Goal: Task Accomplishment & Management: Manage account settings

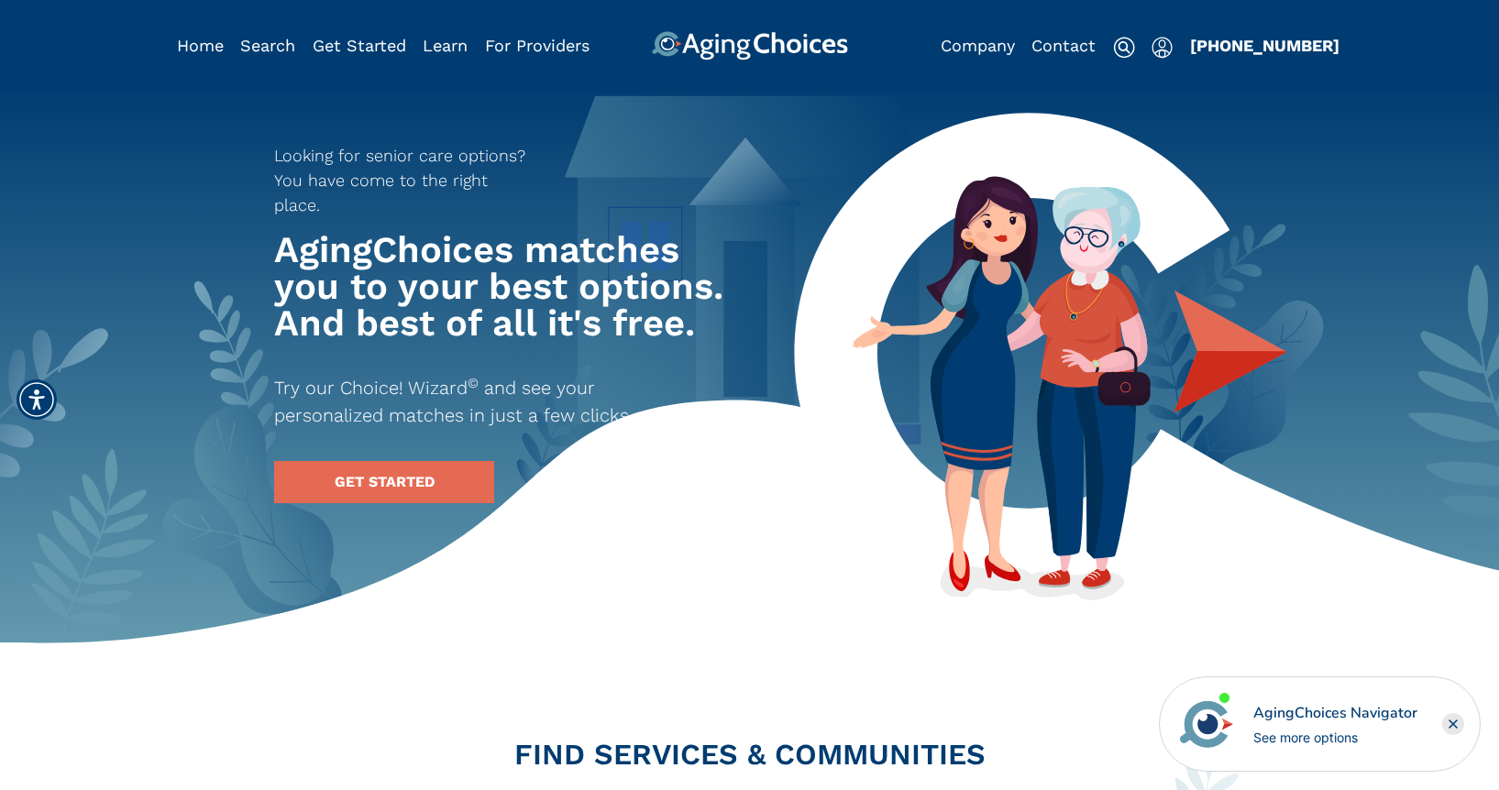
click at [1163, 51] on img "Popover trigger" at bounding box center [1162, 48] width 21 height 22
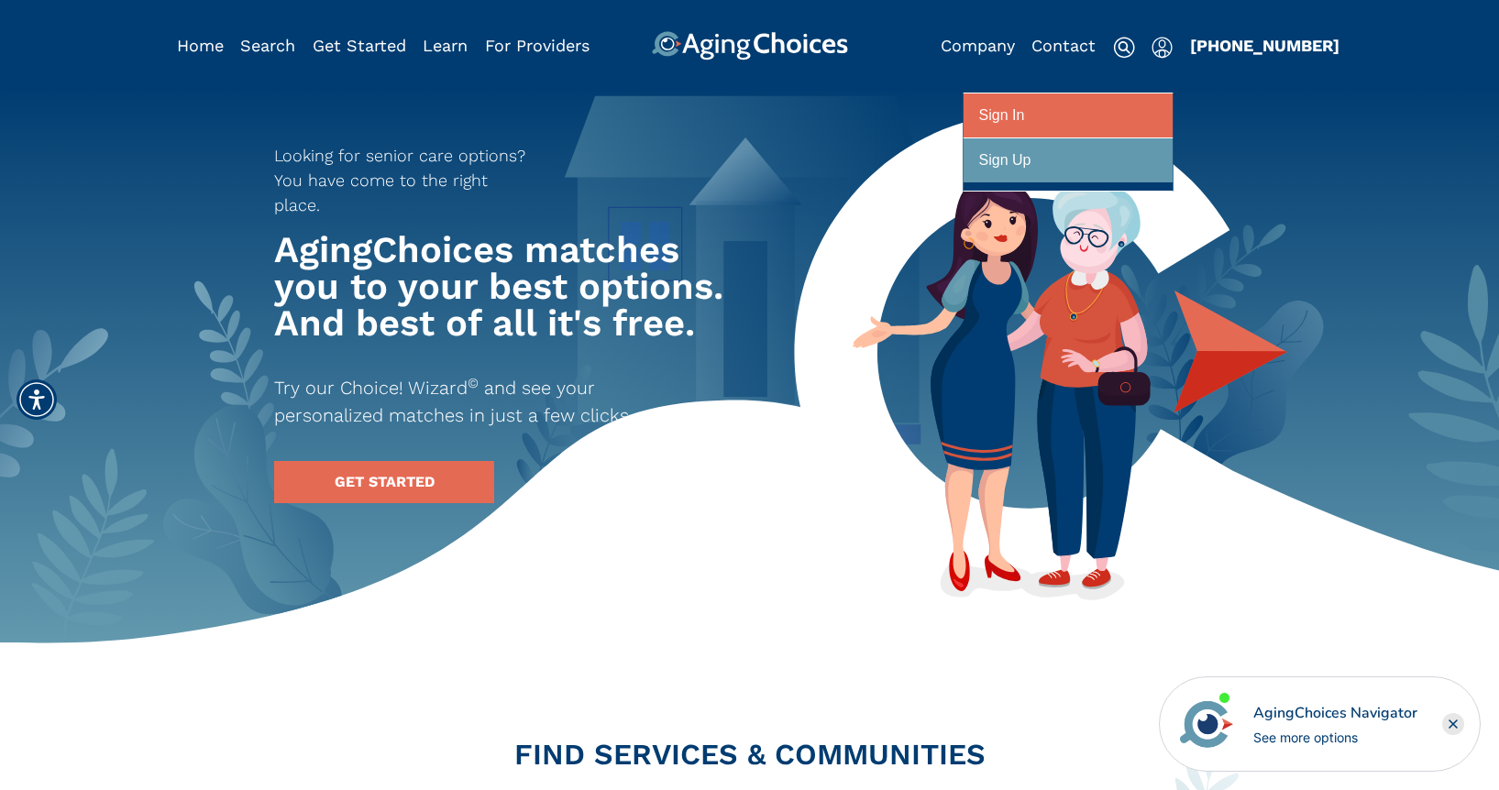
click at [1097, 121] on div at bounding box center [1068, 116] width 178 height 34
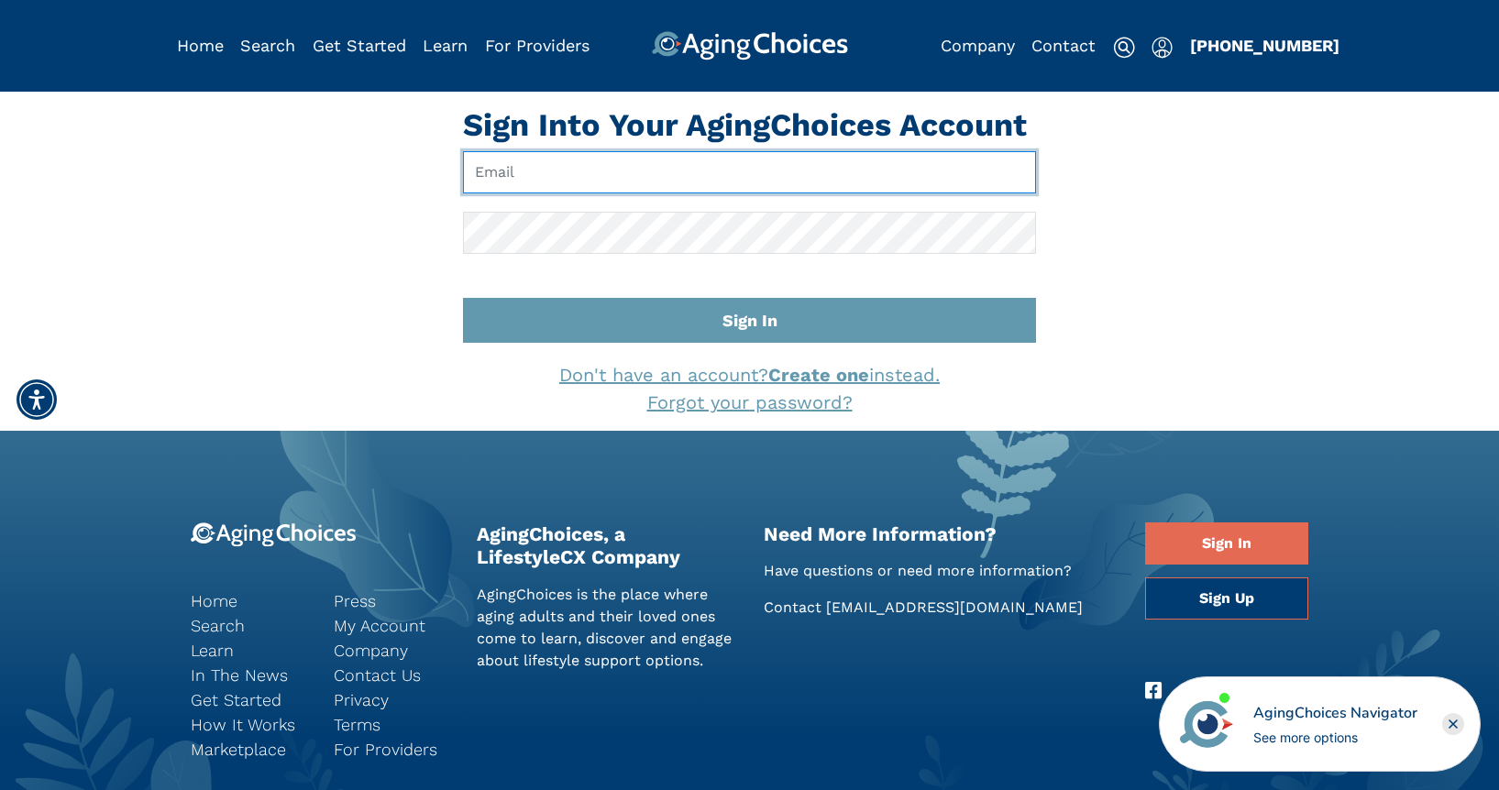
click at [811, 176] on input "Email" at bounding box center [749, 172] width 573 height 42
type input "[EMAIL_ADDRESS][DOMAIN_NAME]"
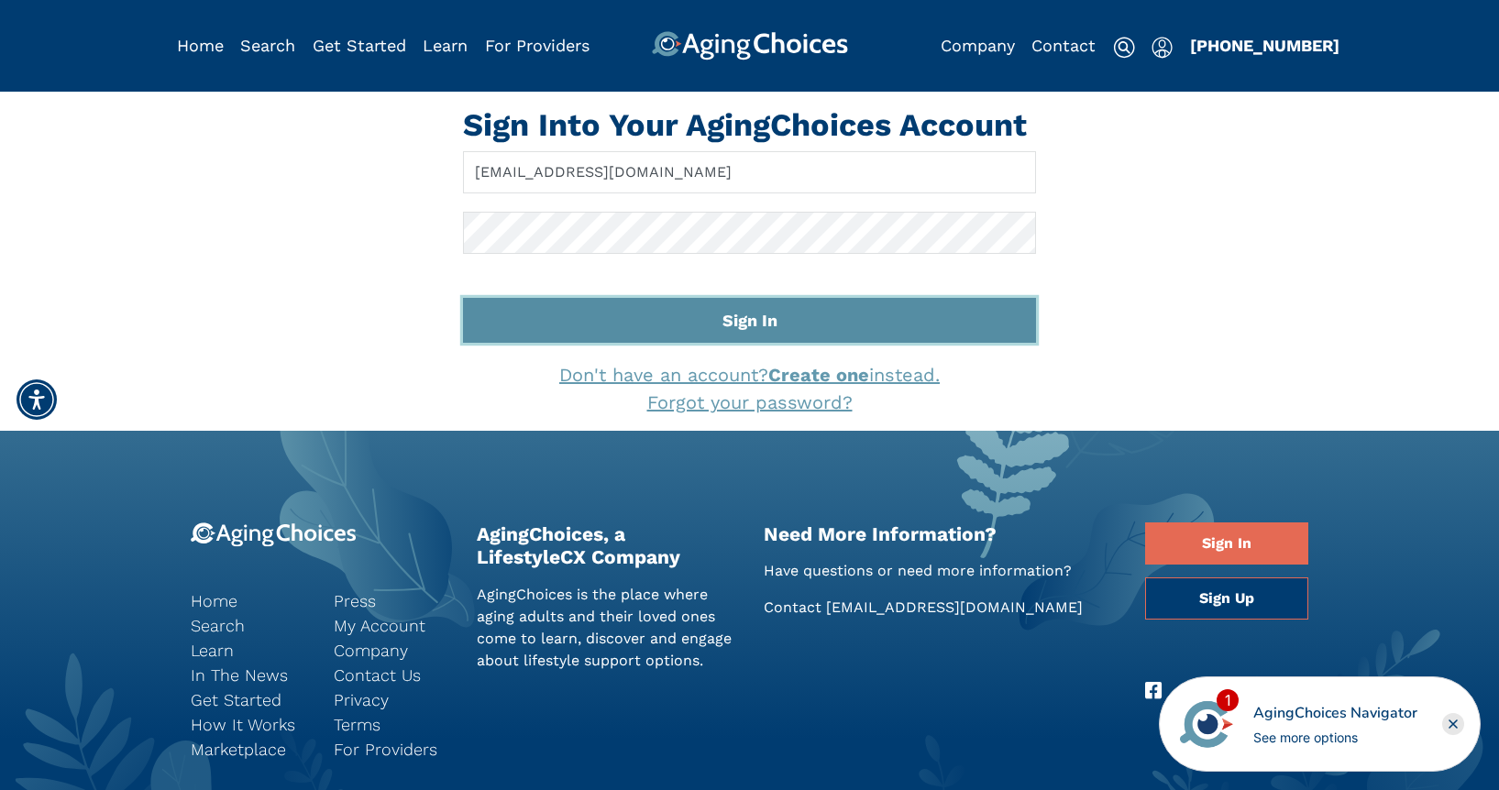
click at [730, 328] on button "Sign In" at bounding box center [749, 320] width 573 height 45
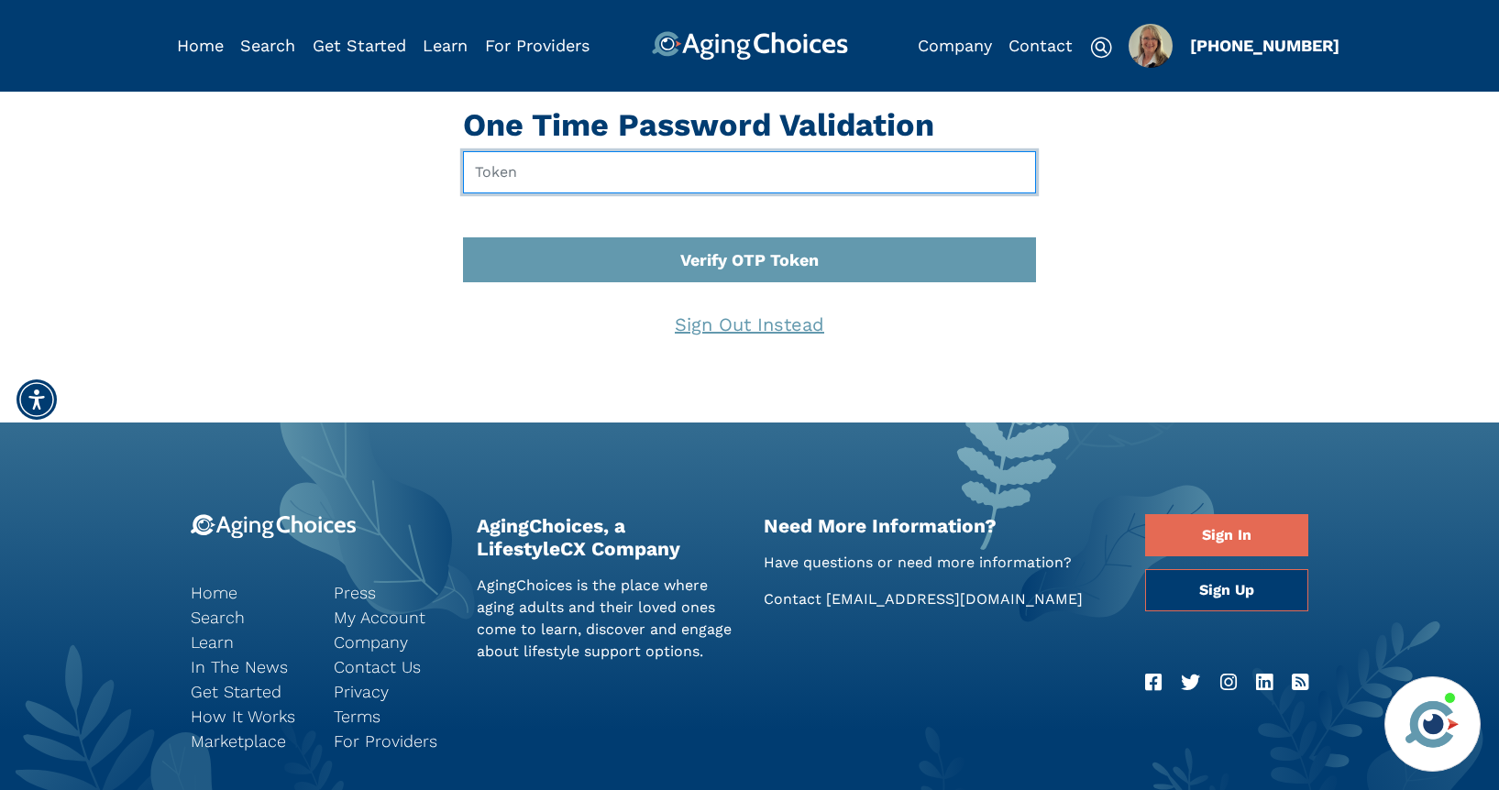
click at [646, 174] on input "text" at bounding box center [749, 172] width 573 height 42
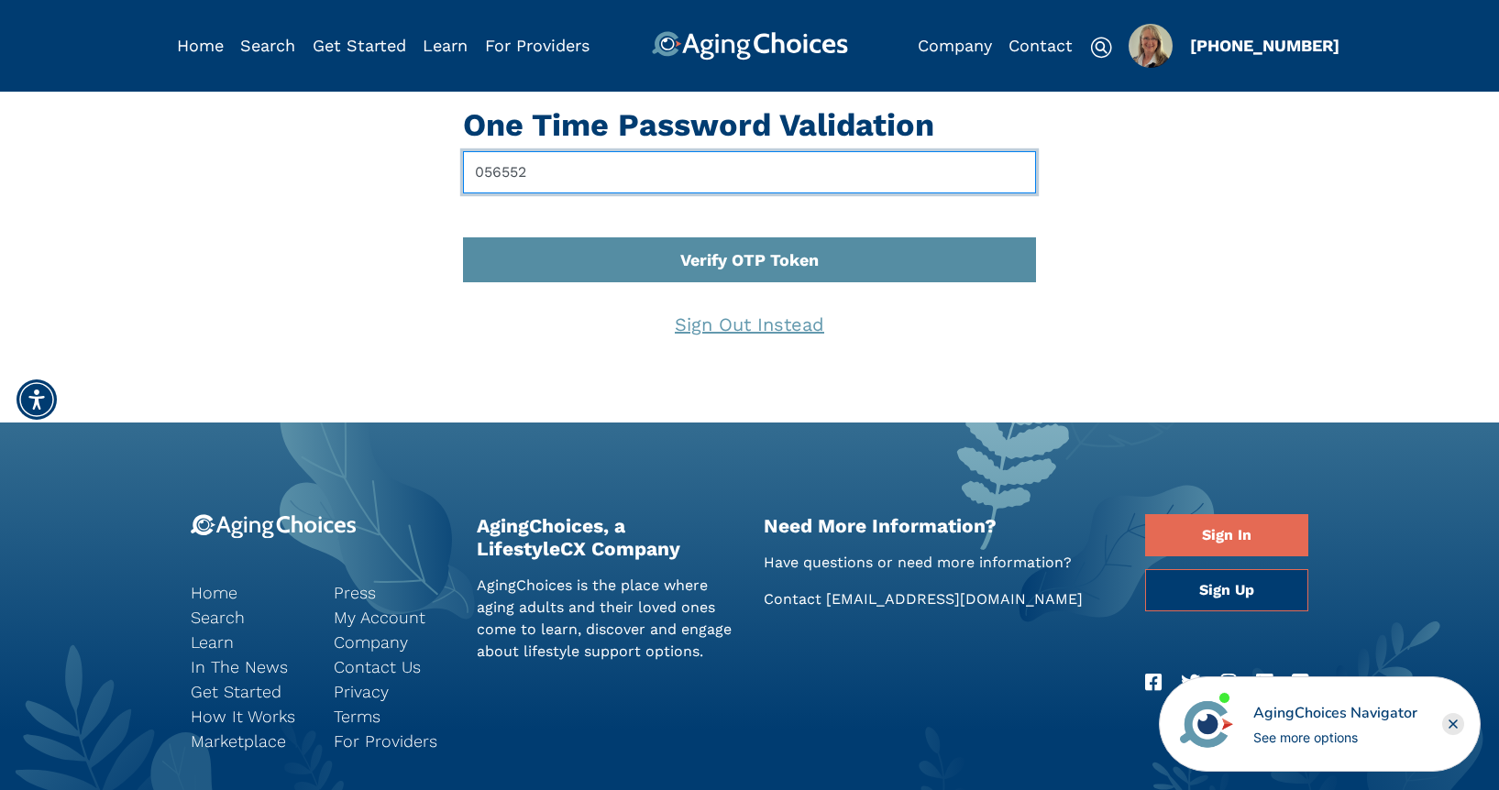
type input "056552"
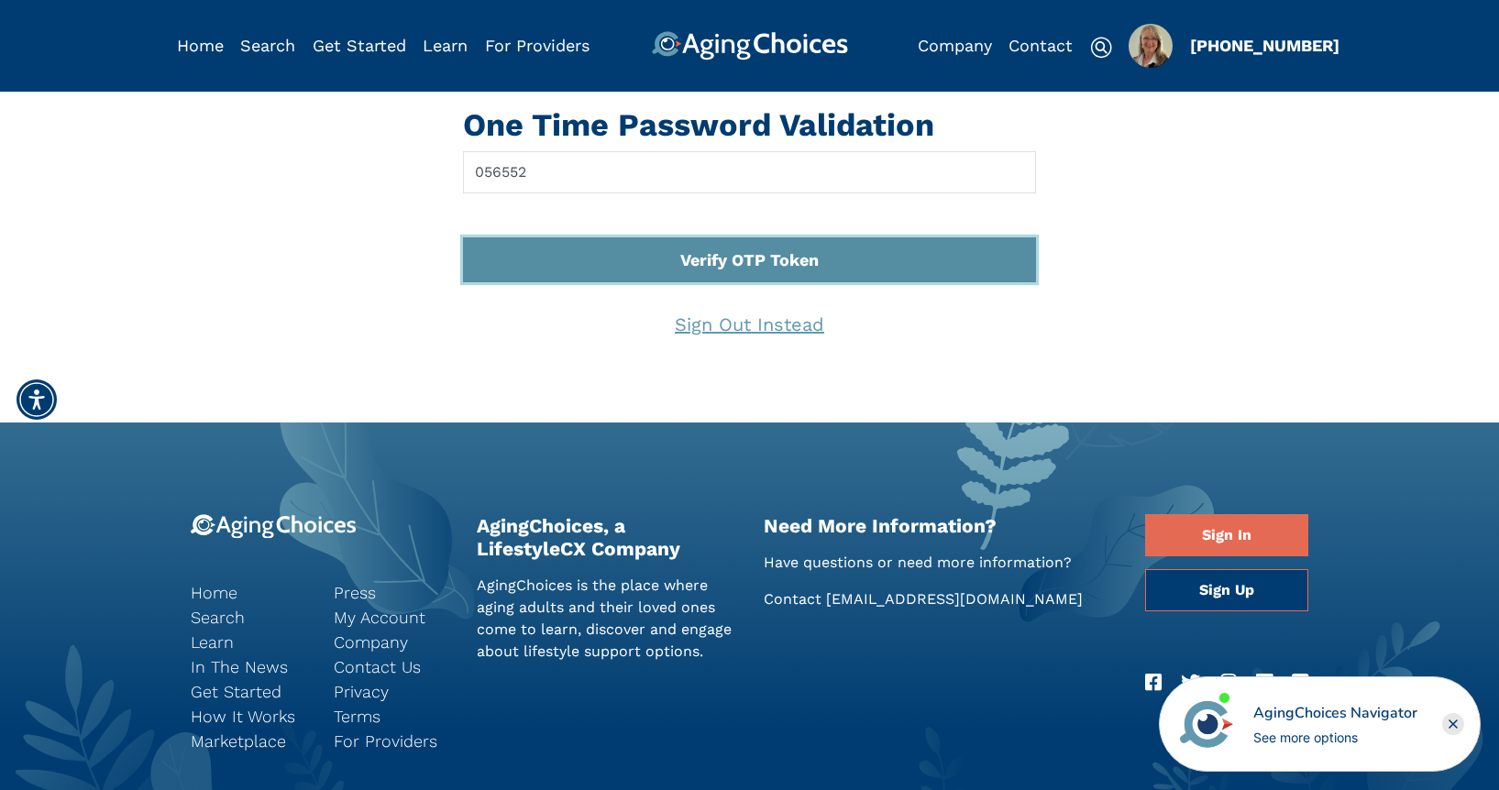
click at [758, 265] on button "Verify OTP Token" at bounding box center [749, 259] width 573 height 45
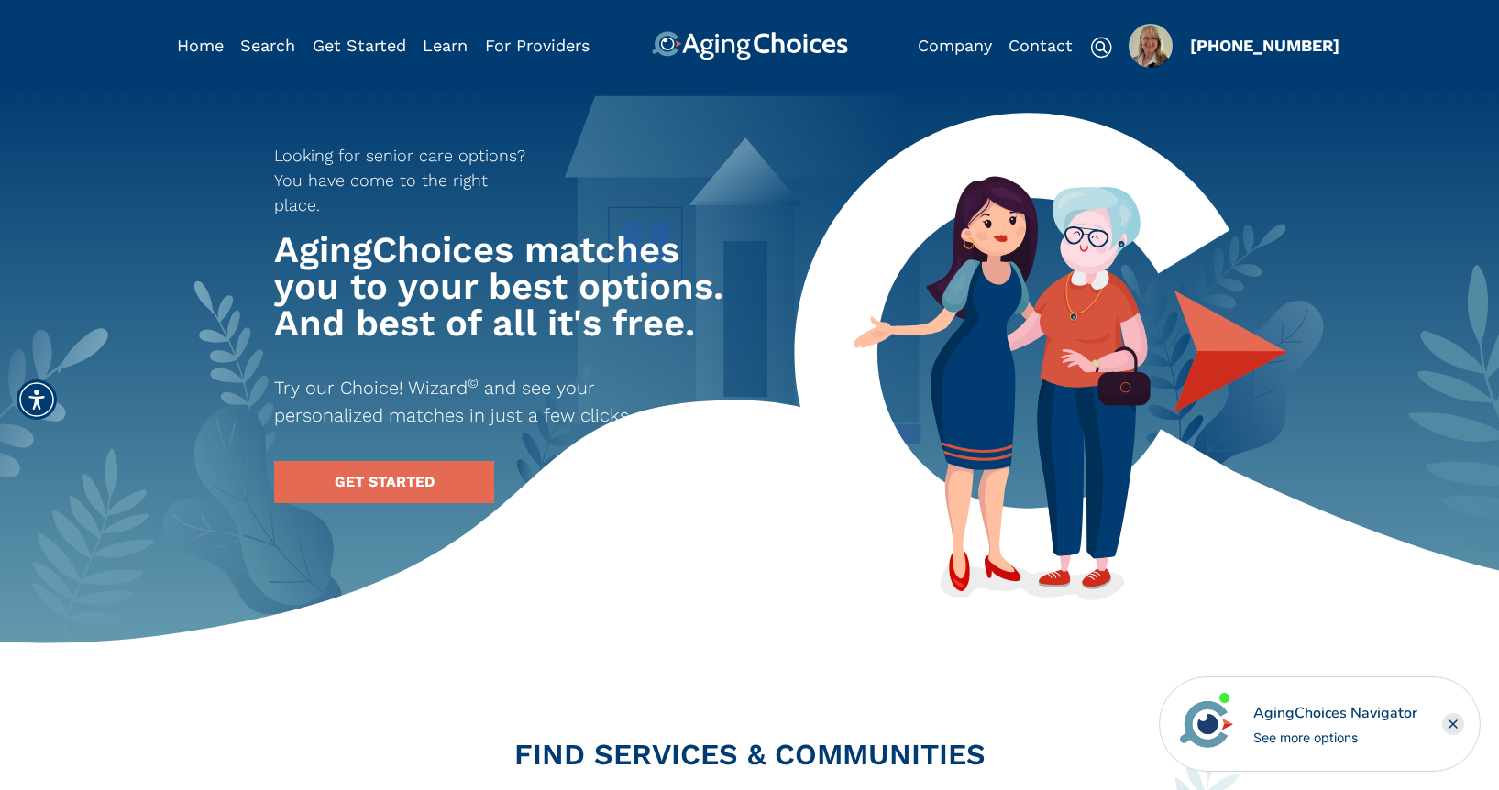
click at [1153, 53] on img "Popover trigger" at bounding box center [1151, 46] width 44 height 44
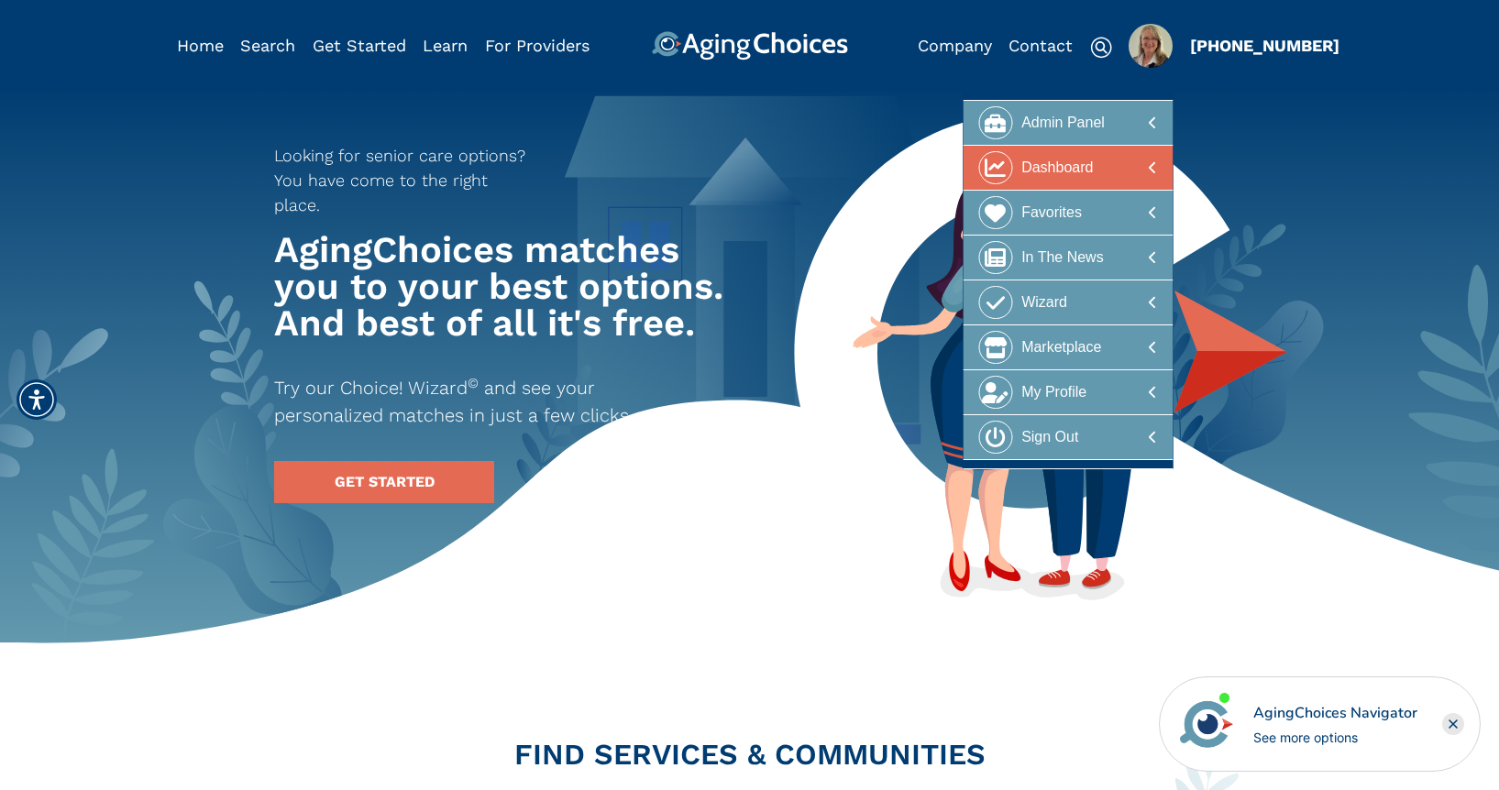
click at [1042, 172] on div "Dashboard" at bounding box center [1057, 168] width 72 height 34
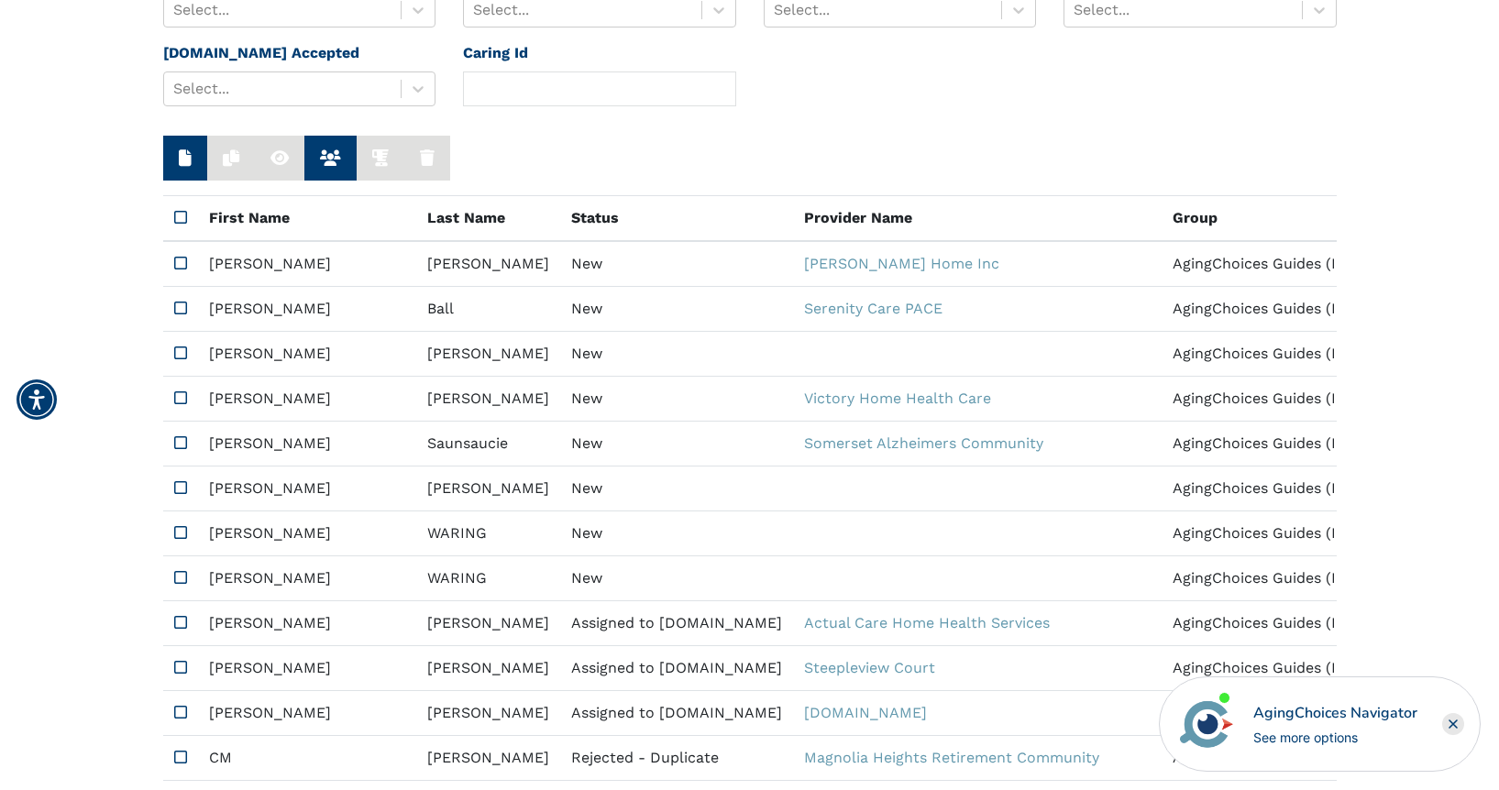
scroll to position [282, 0]
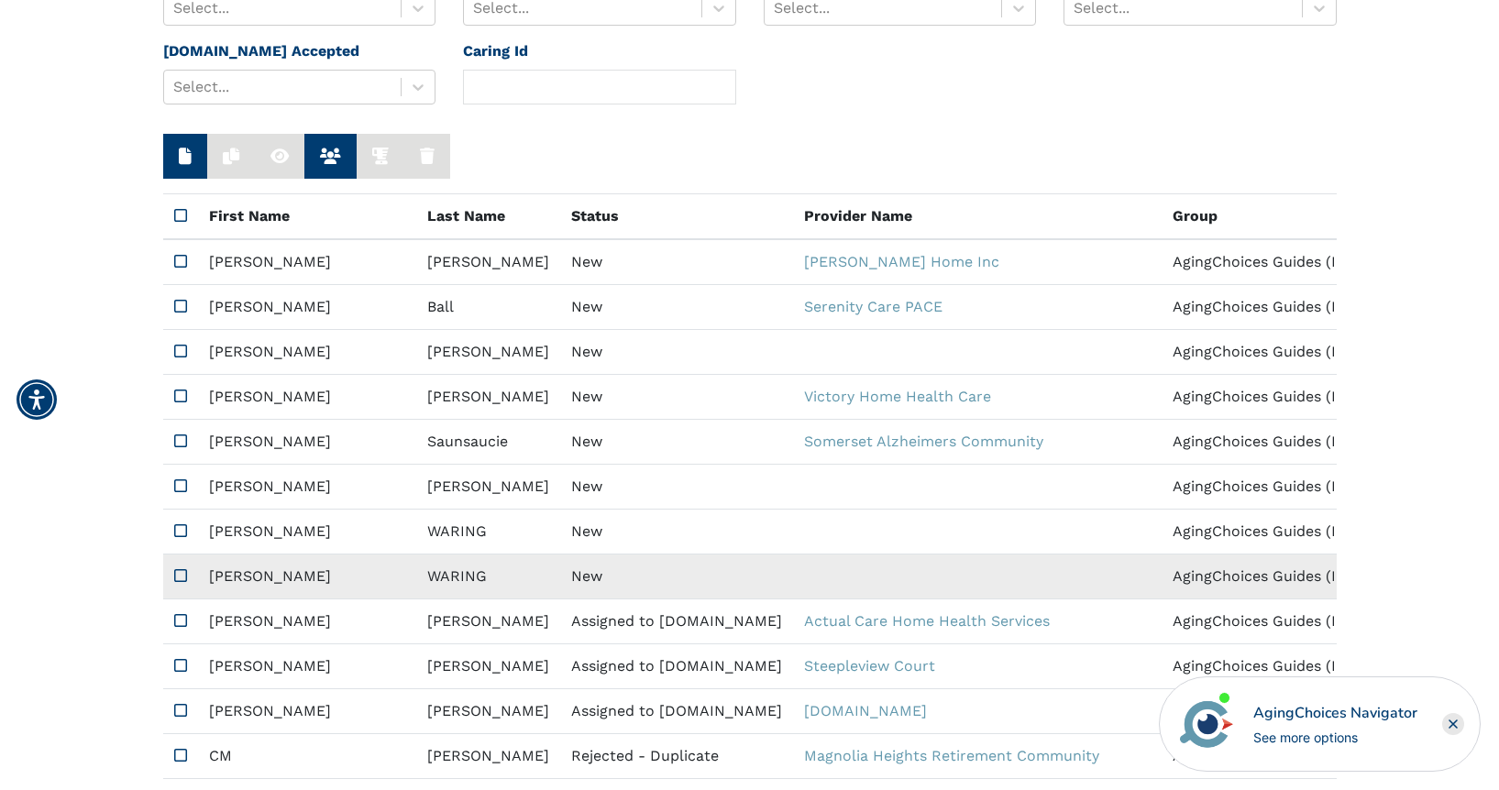
click at [560, 572] on td "New" at bounding box center [676, 577] width 233 height 45
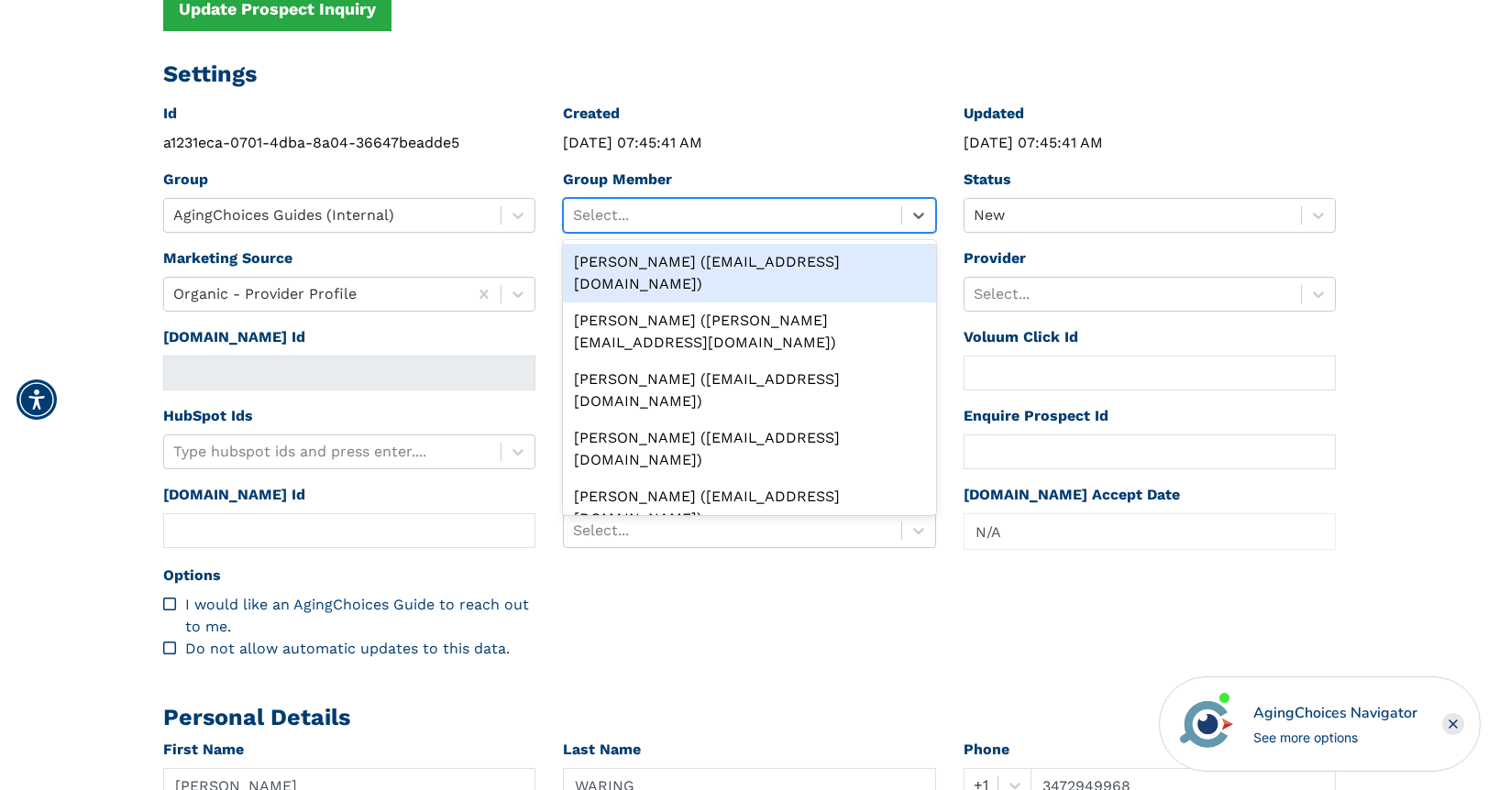
click at [691, 217] on div at bounding box center [732, 216] width 319 height 26
click at [699, 257] on div "Peggy Wilcox (pwilcox@lifestylecx.com)" at bounding box center [749, 273] width 373 height 59
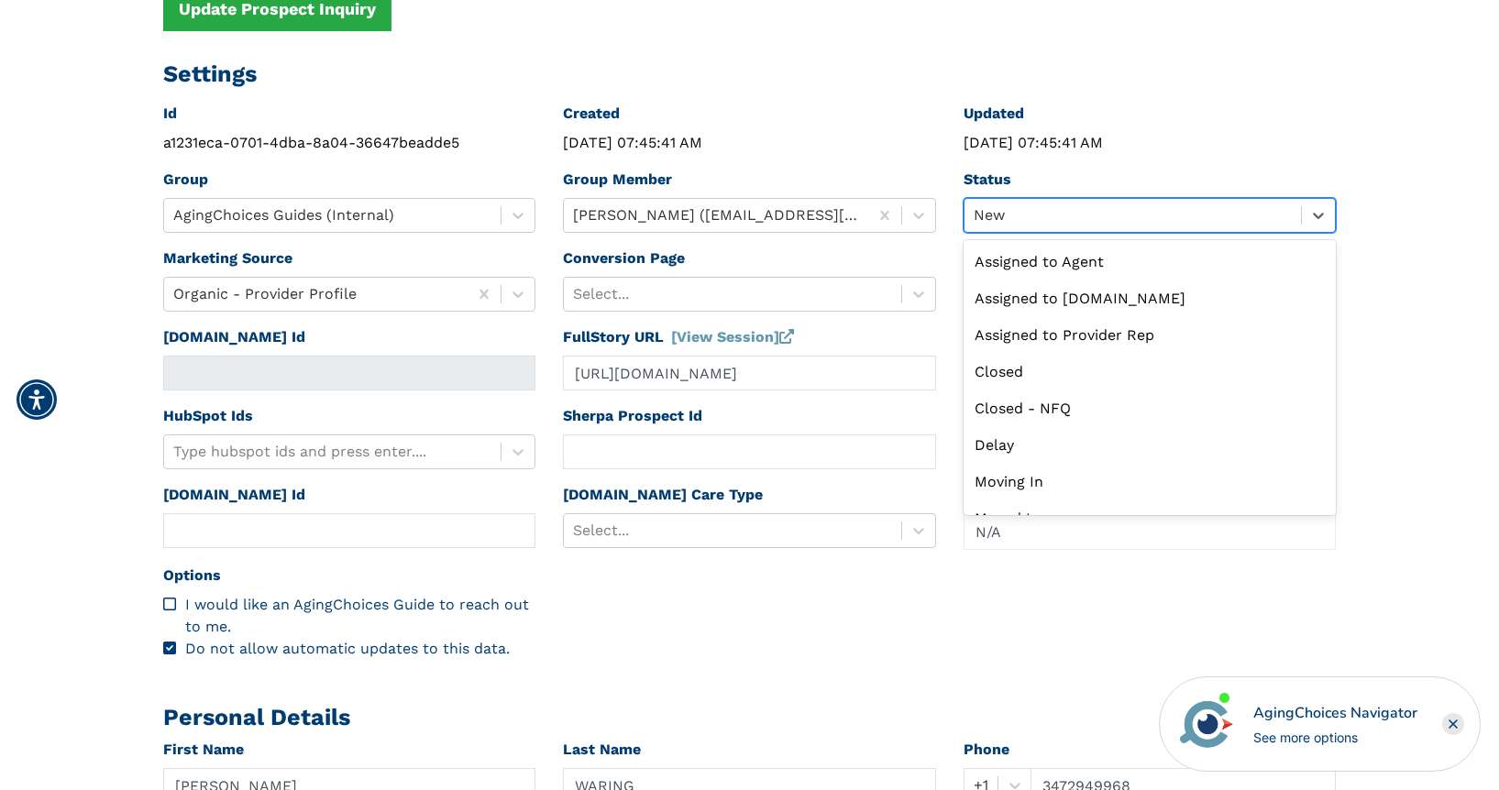
click at [1011, 217] on div at bounding box center [1133, 216] width 319 height 26
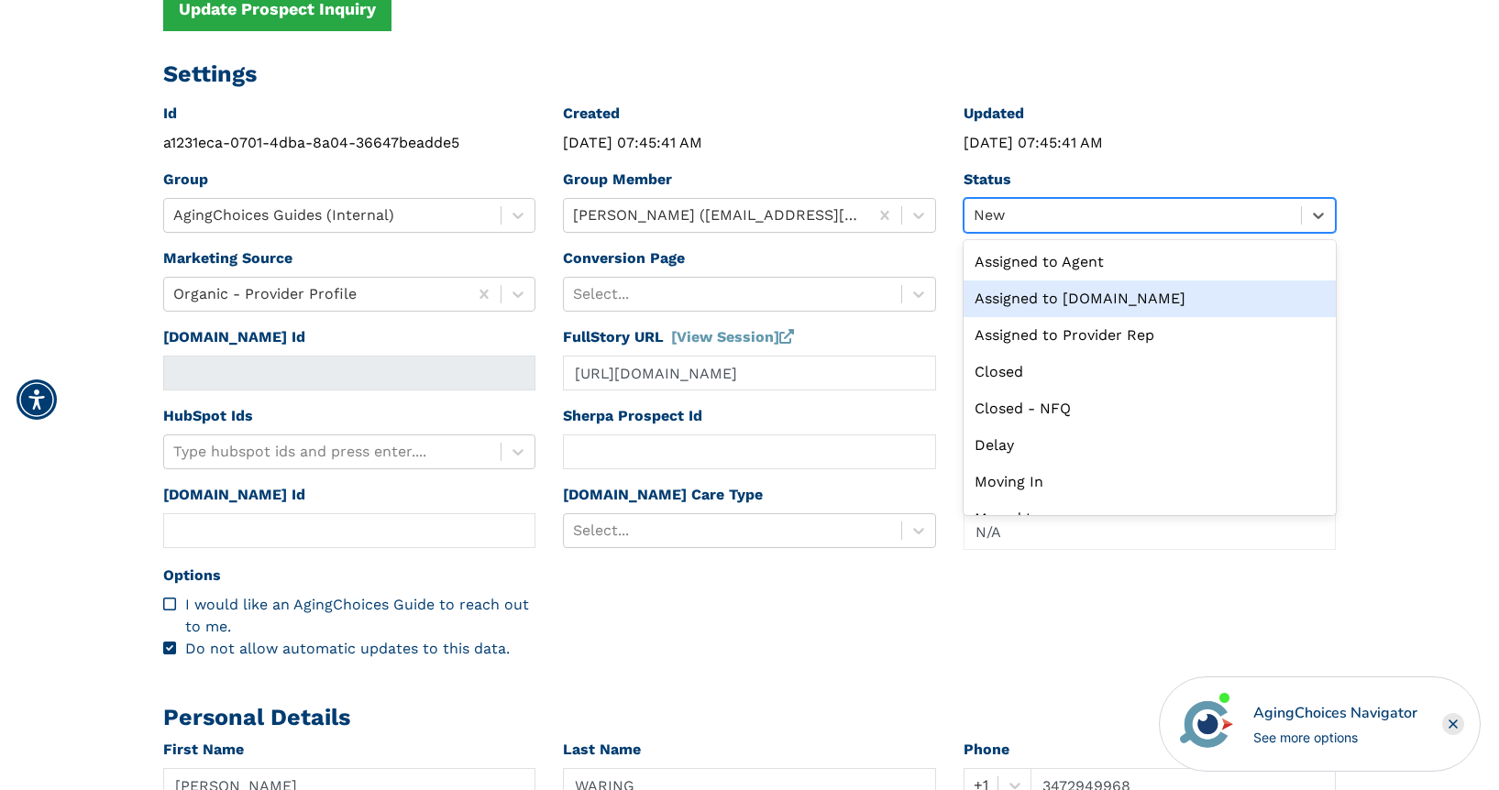
click at [1042, 296] on div "Assigned to Caring.com" at bounding box center [1150, 299] width 373 height 37
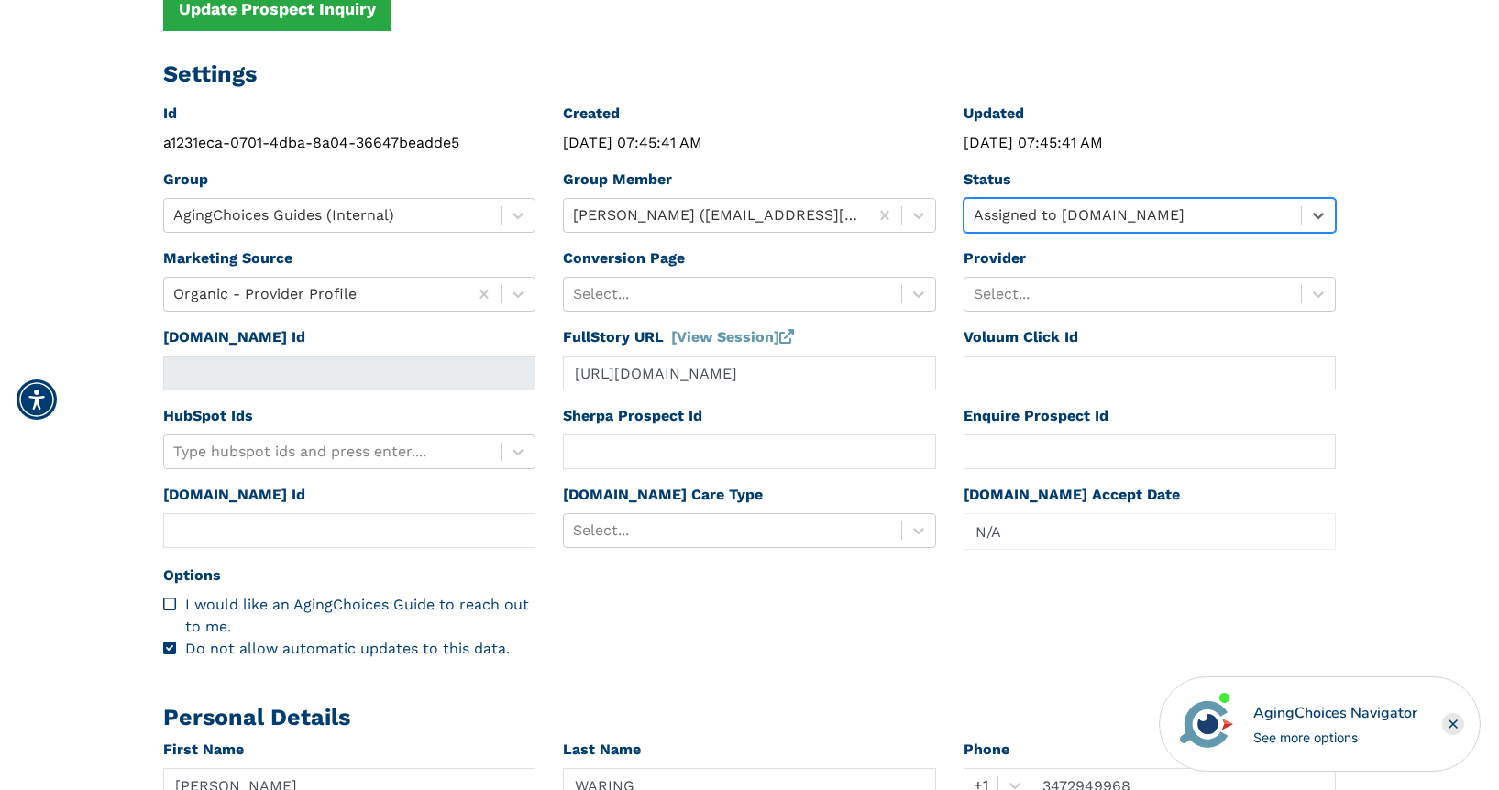
click at [1042, 296] on div at bounding box center [1133, 294] width 319 height 26
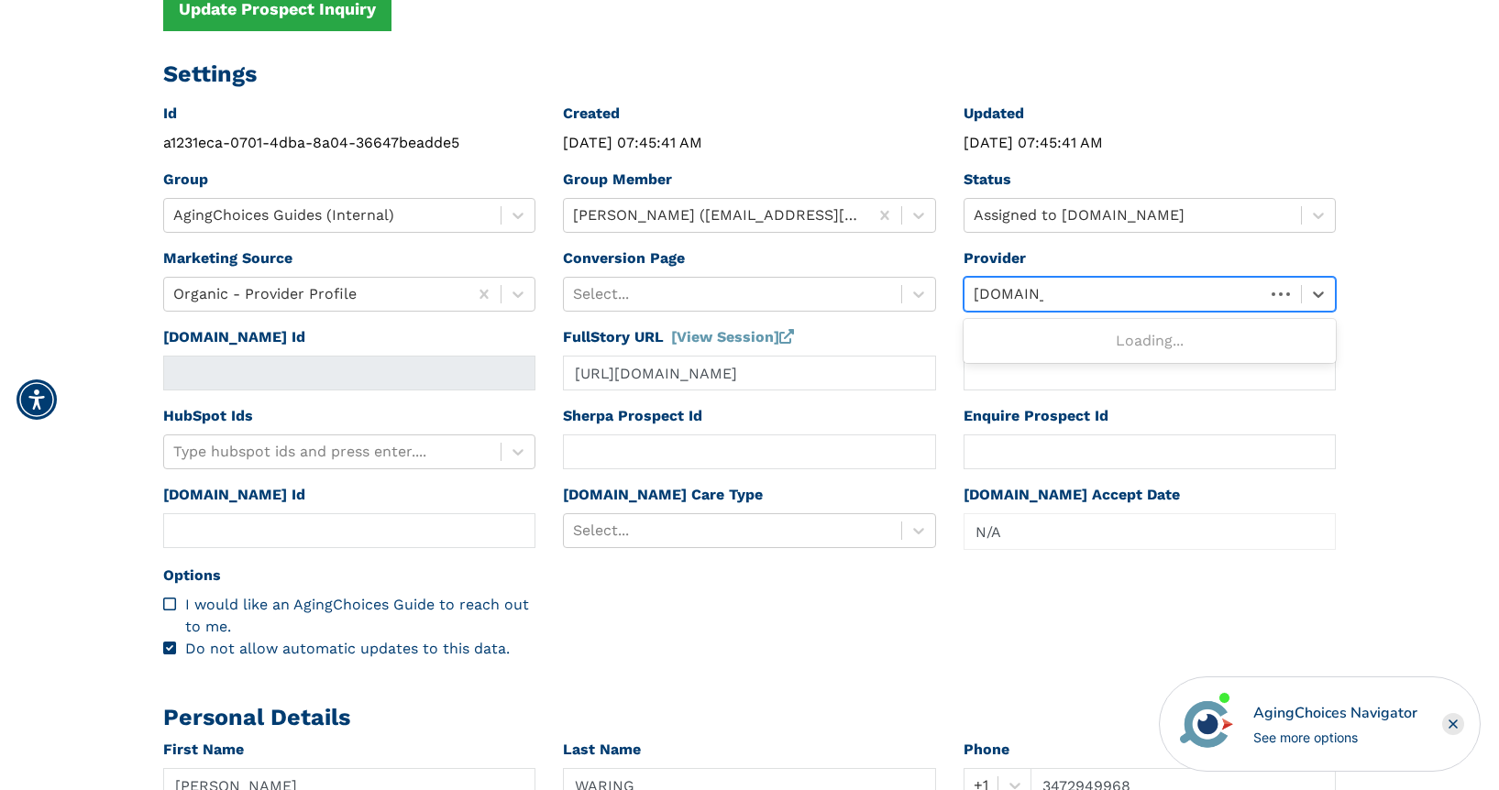
type input "caring.com"
click at [1004, 334] on div "Caring.com" at bounding box center [1150, 341] width 373 height 37
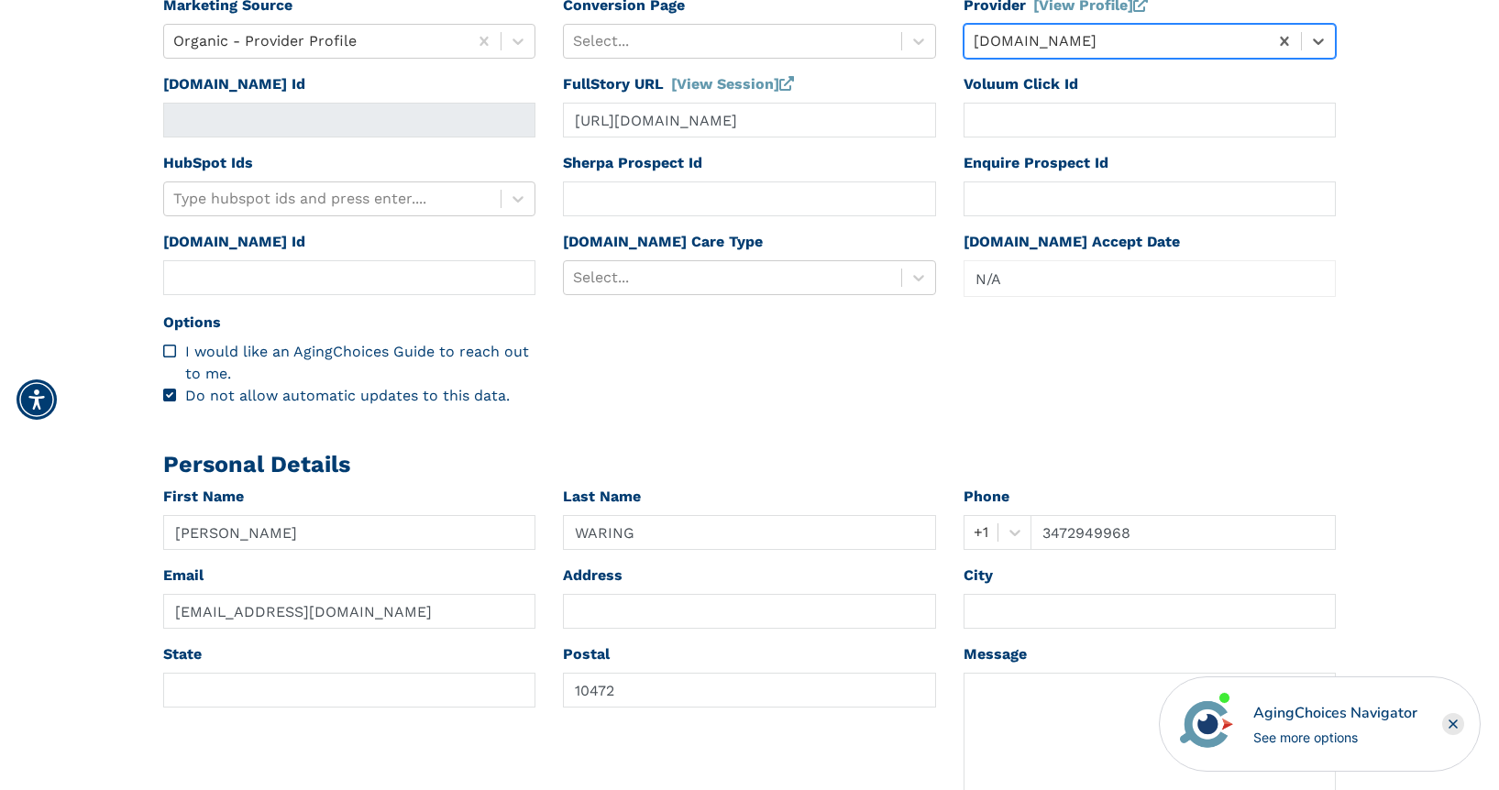
scroll to position [308, 0]
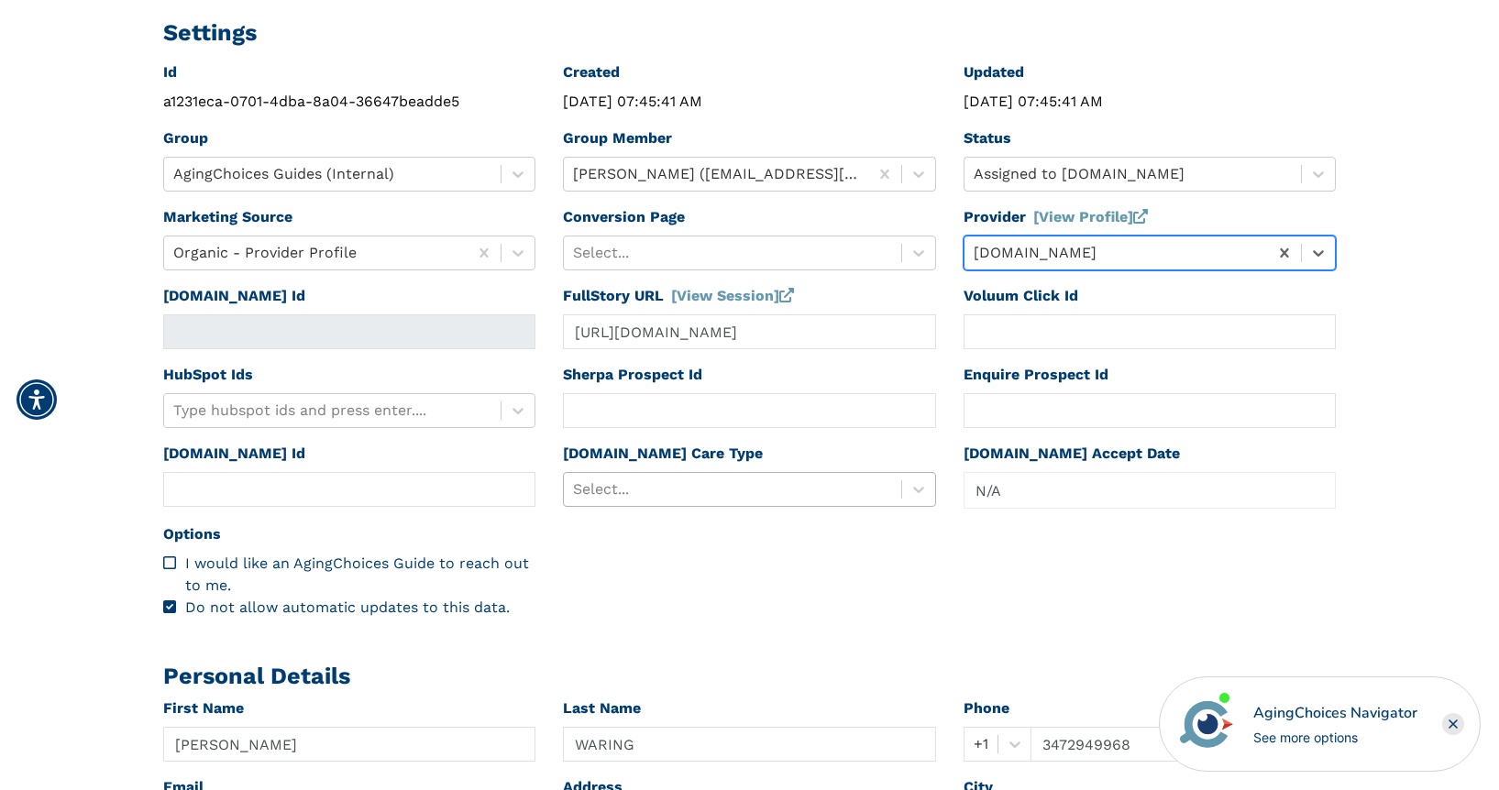
click at [745, 495] on div at bounding box center [732, 490] width 319 height 26
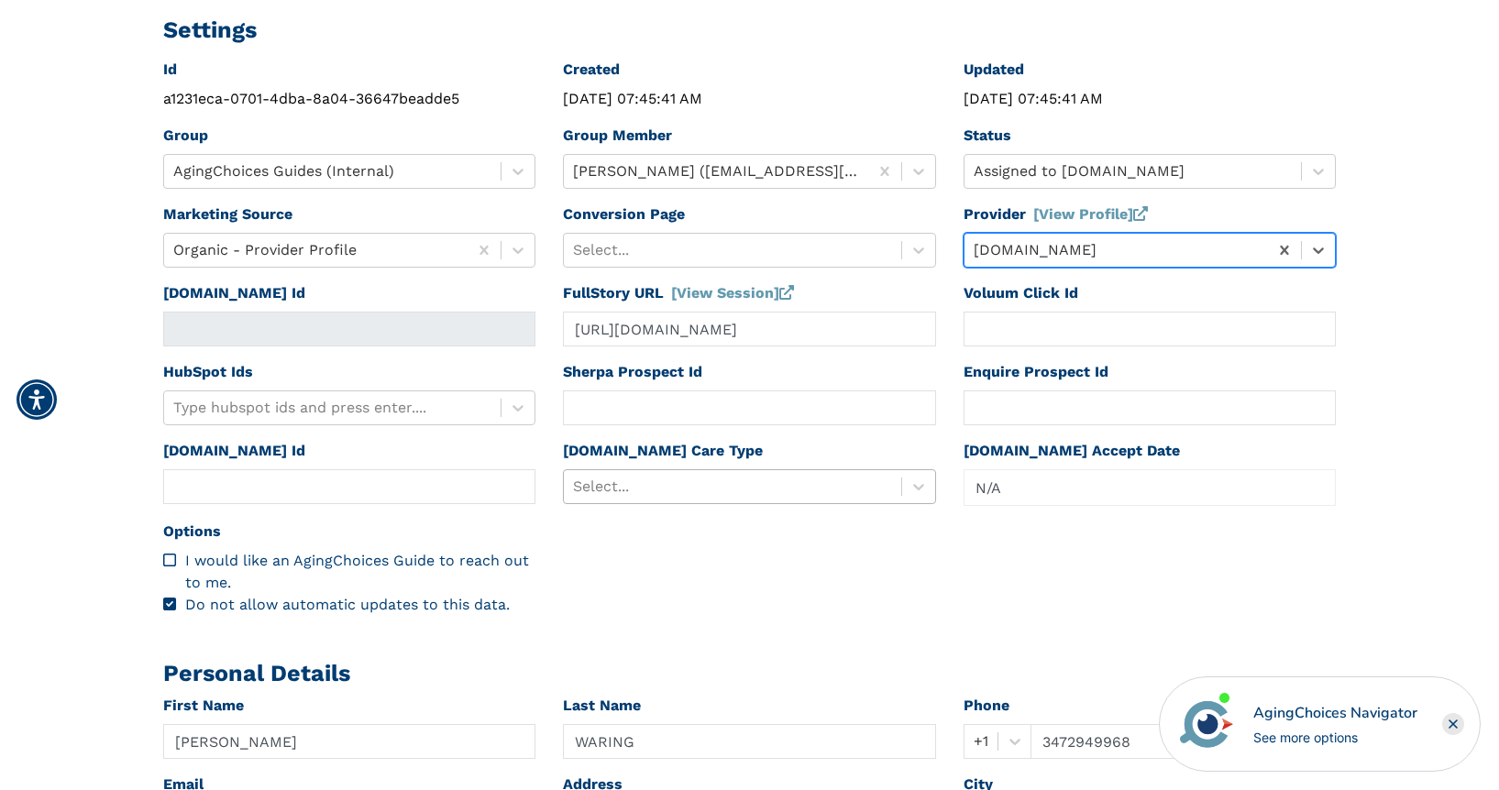
scroll to position [330, 0]
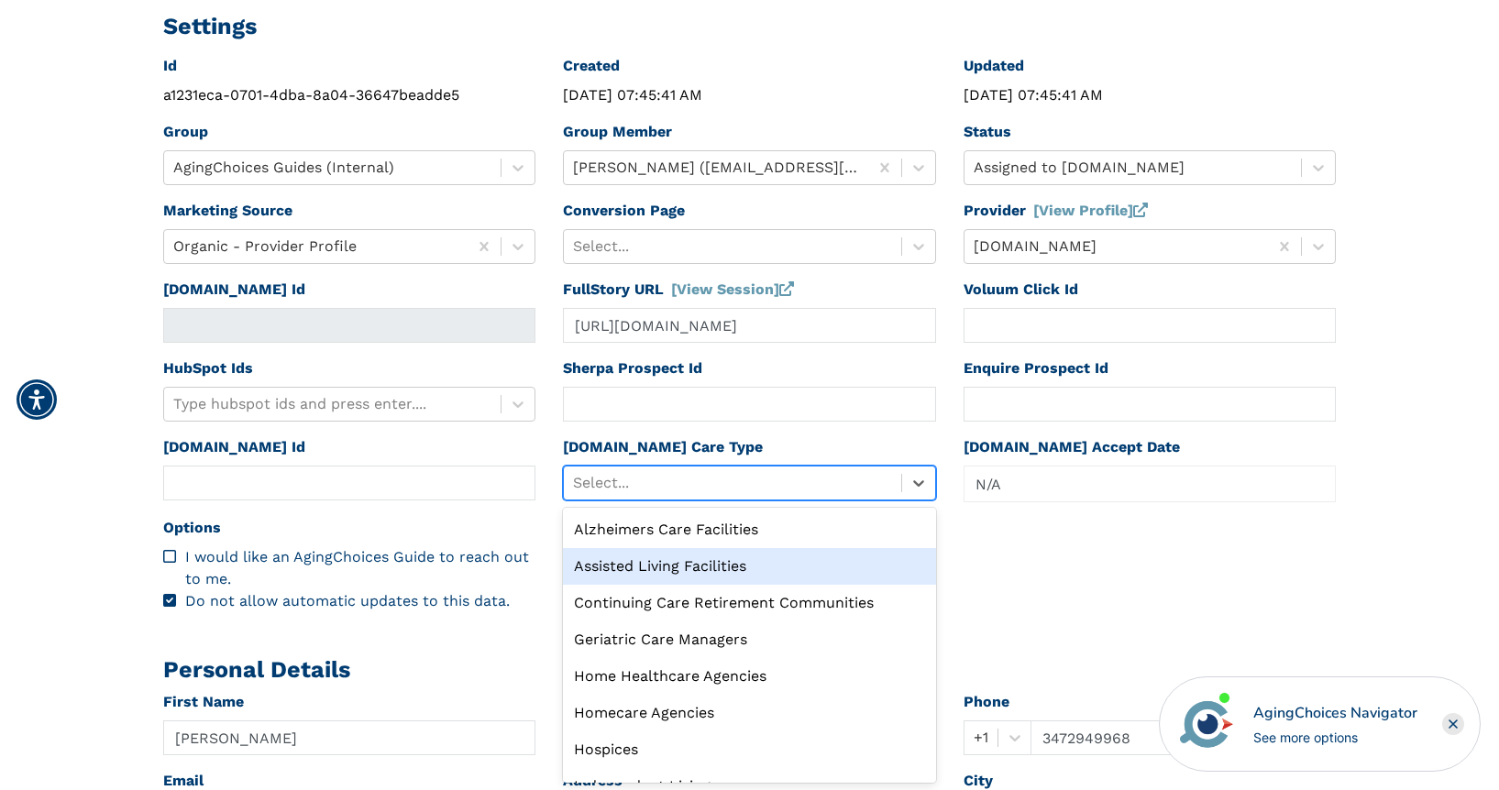
click at [716, 572] on div "Assisted Living Facilities" at bounding box center [749, 566] width 373 height 37
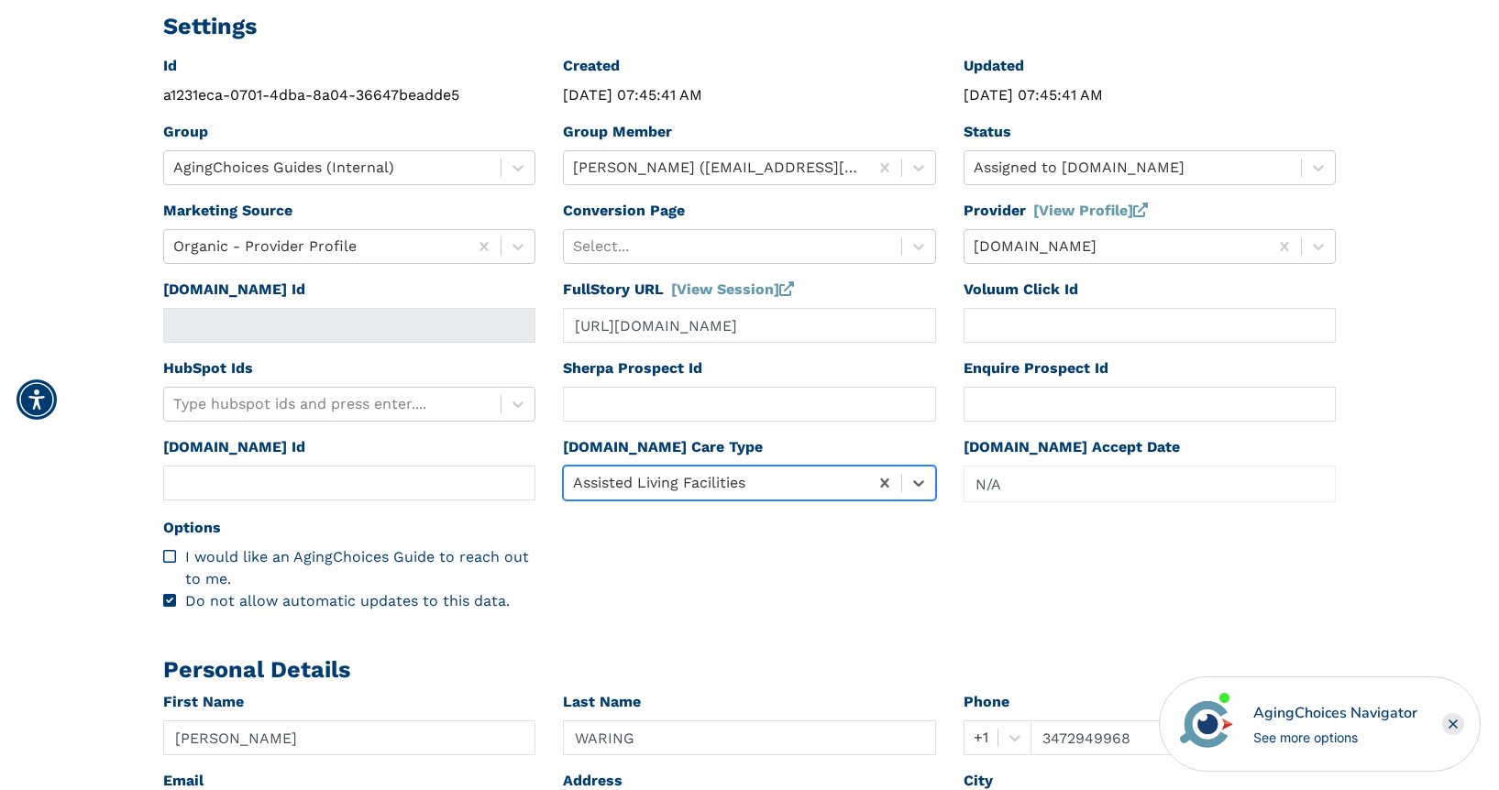
scroll to position [0, 0]
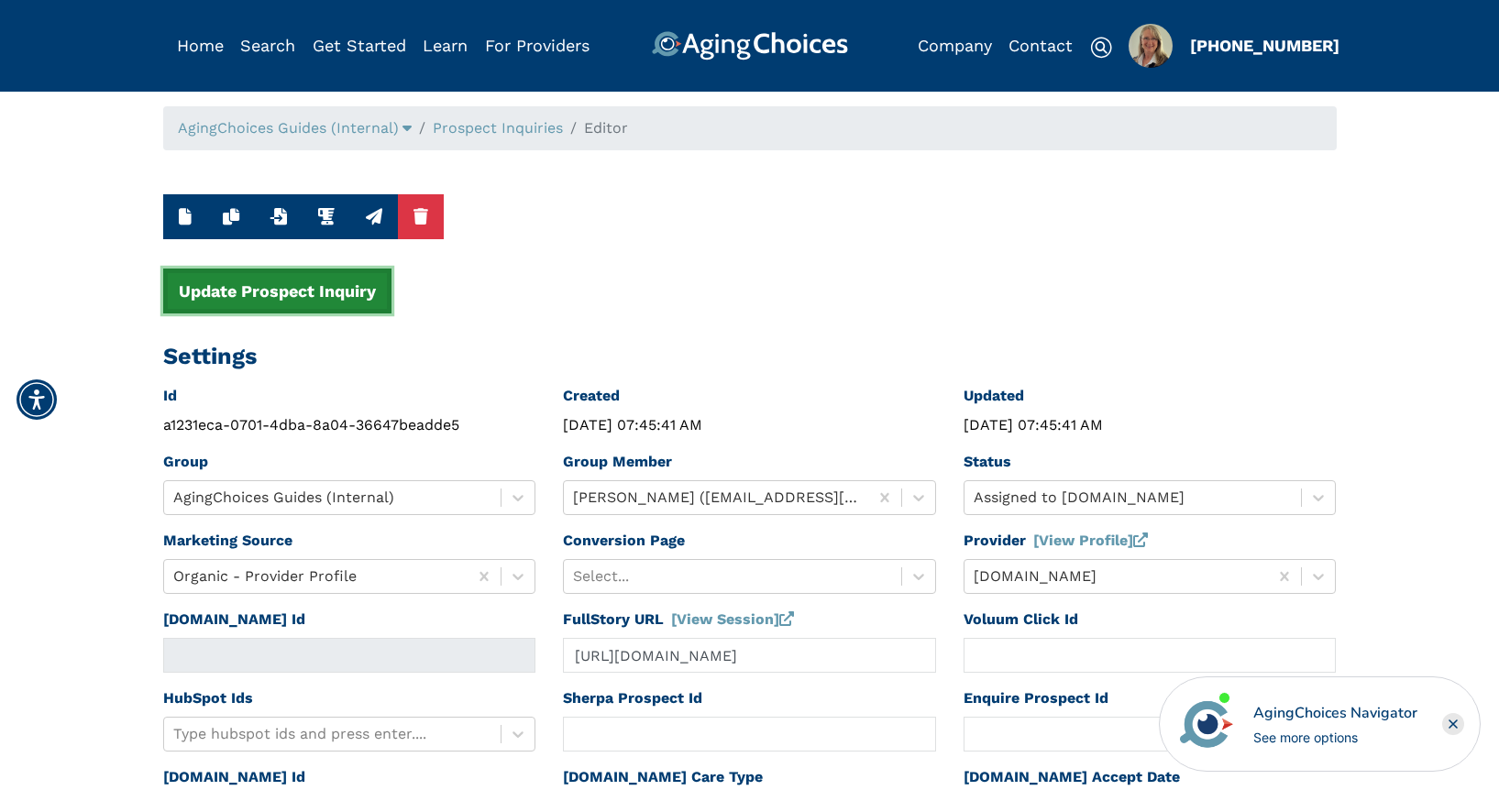
click at [284, 290] on button "Update Prospect Inquiry" at bounding box center [277, 291] width 228 height 45
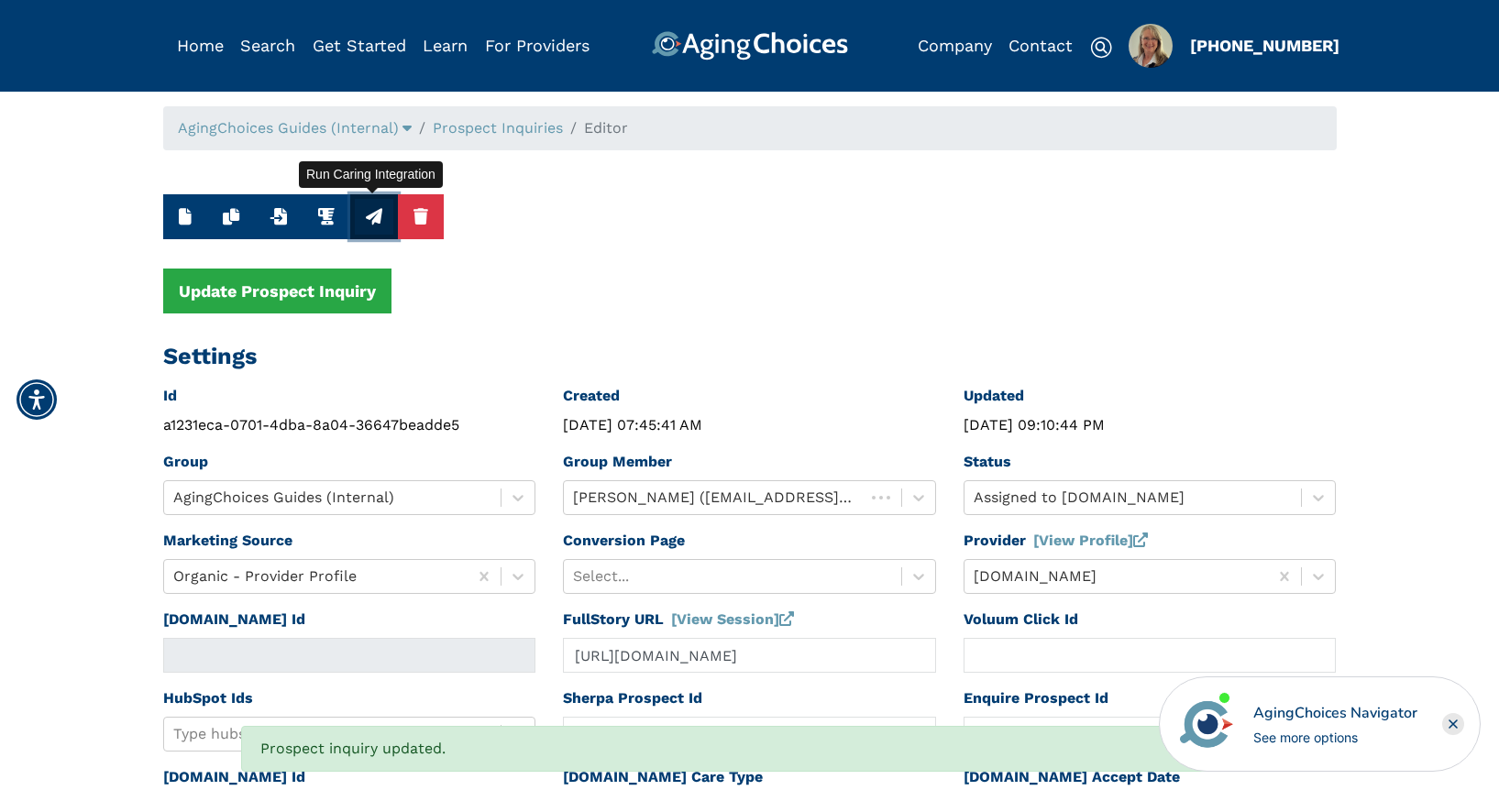
click at [375, 216] on icon "button" at bounding box center [374, 216] width 17 height 17
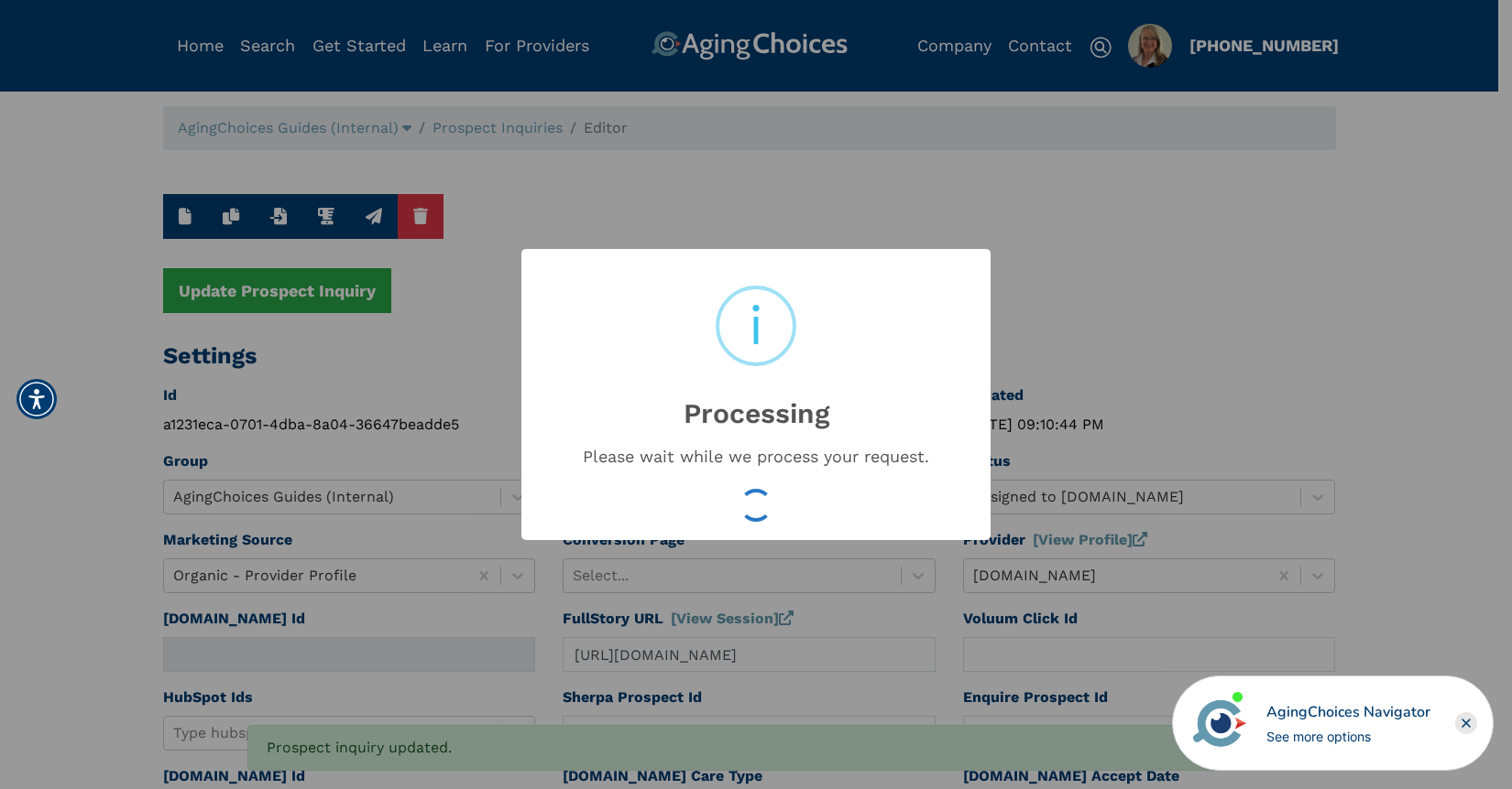
type input "16627002"
type input "Sep 25, 2025 09:10:46 PM"
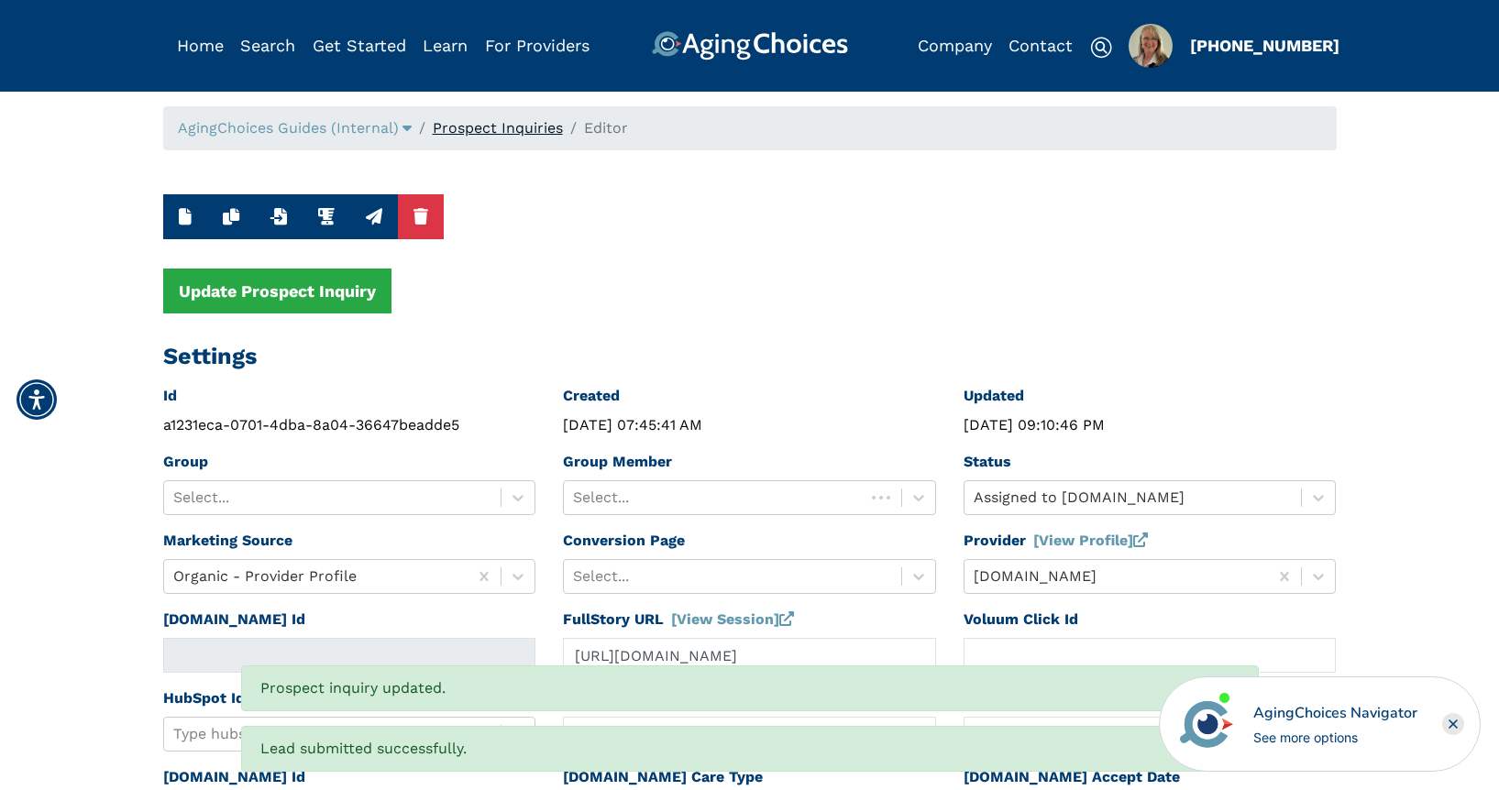
click at [469, 132] on link "Prospect Inquiries" at bounding box center [498, 127] width 130 height 17
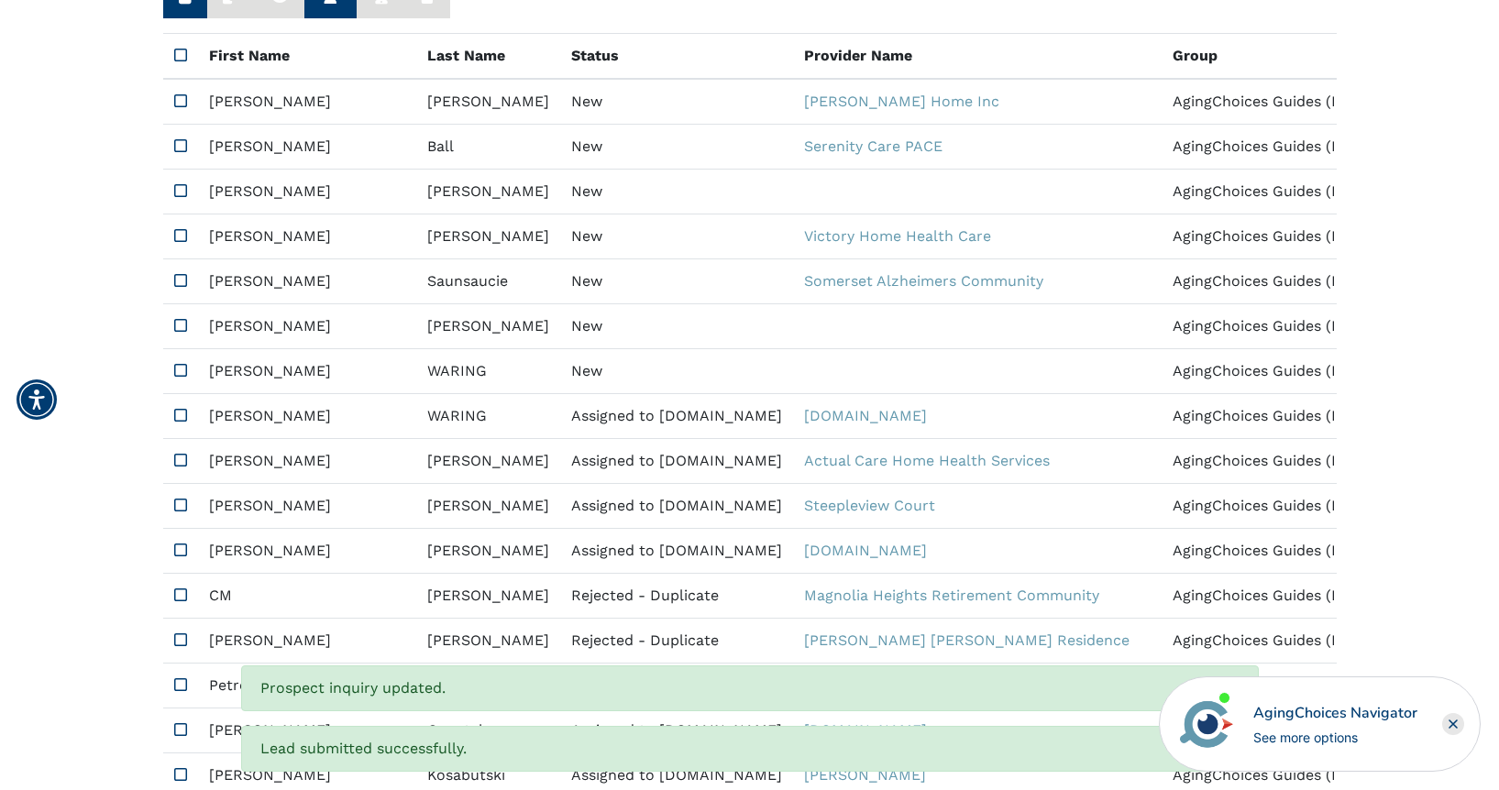
scroll to position [445, 0]
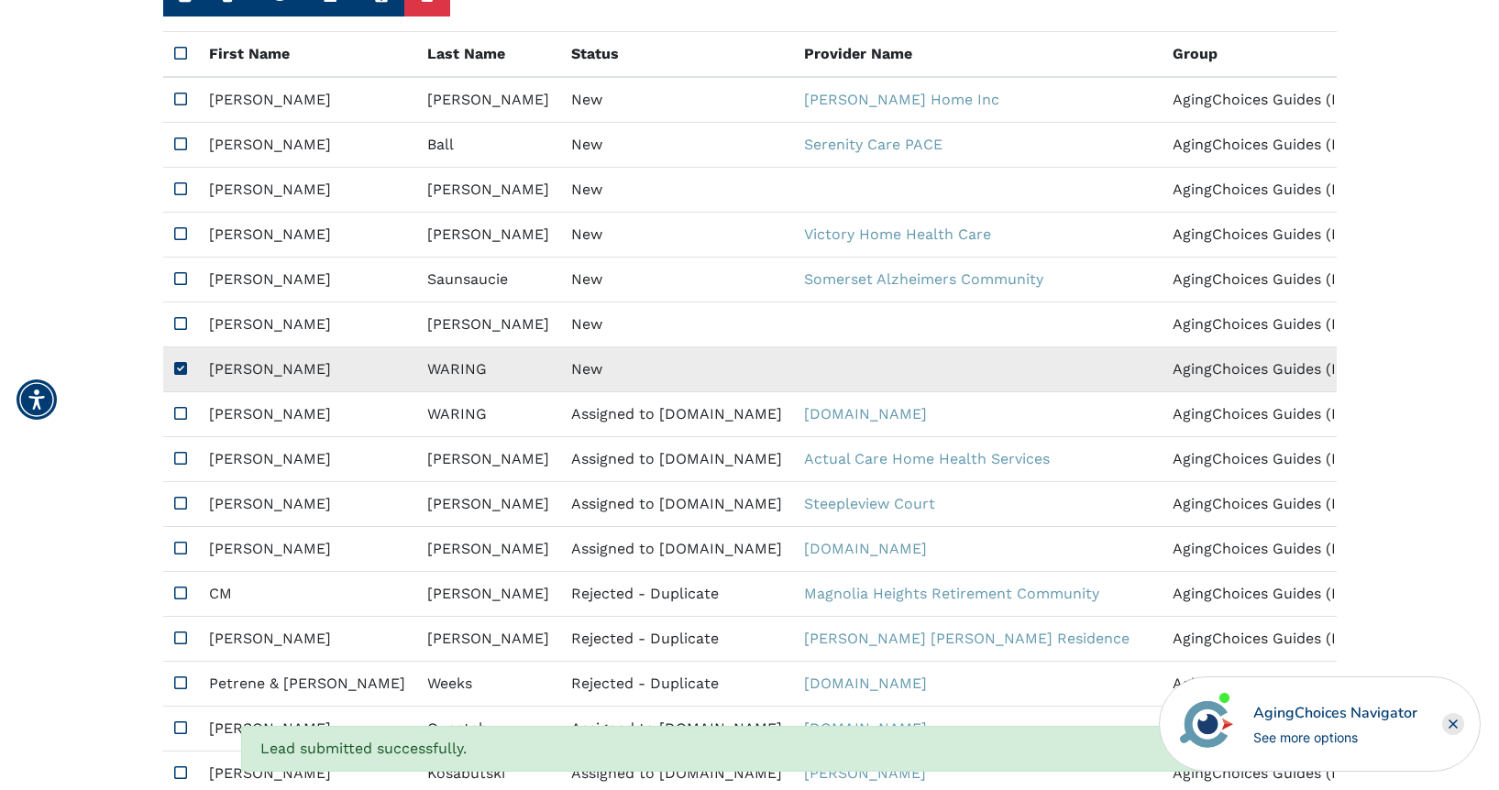
click at [560, 370] on td "New" at bounding box center [676, 370] width 233 height 45
type input "N/A"
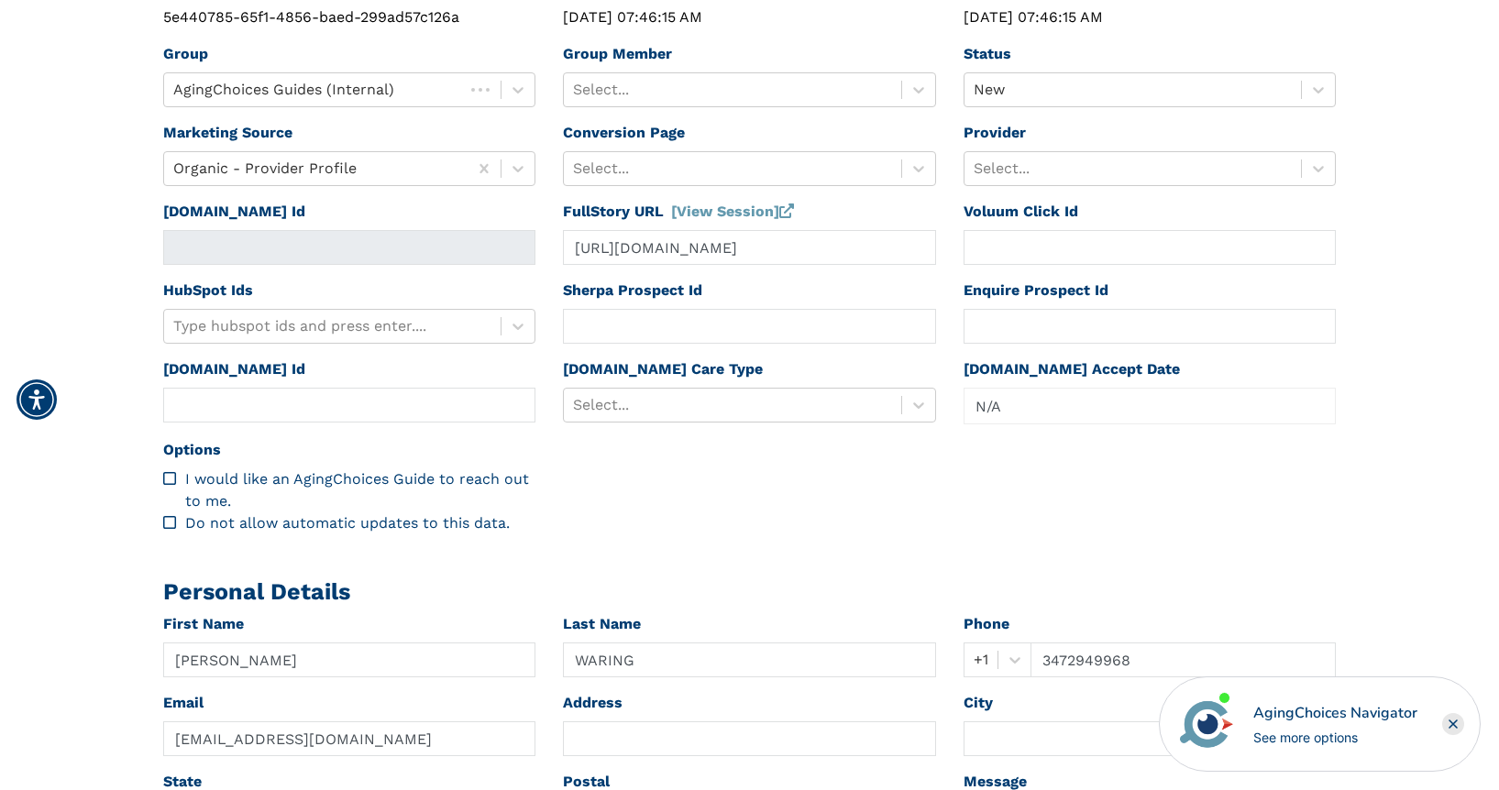
scroll to position [409, 0]
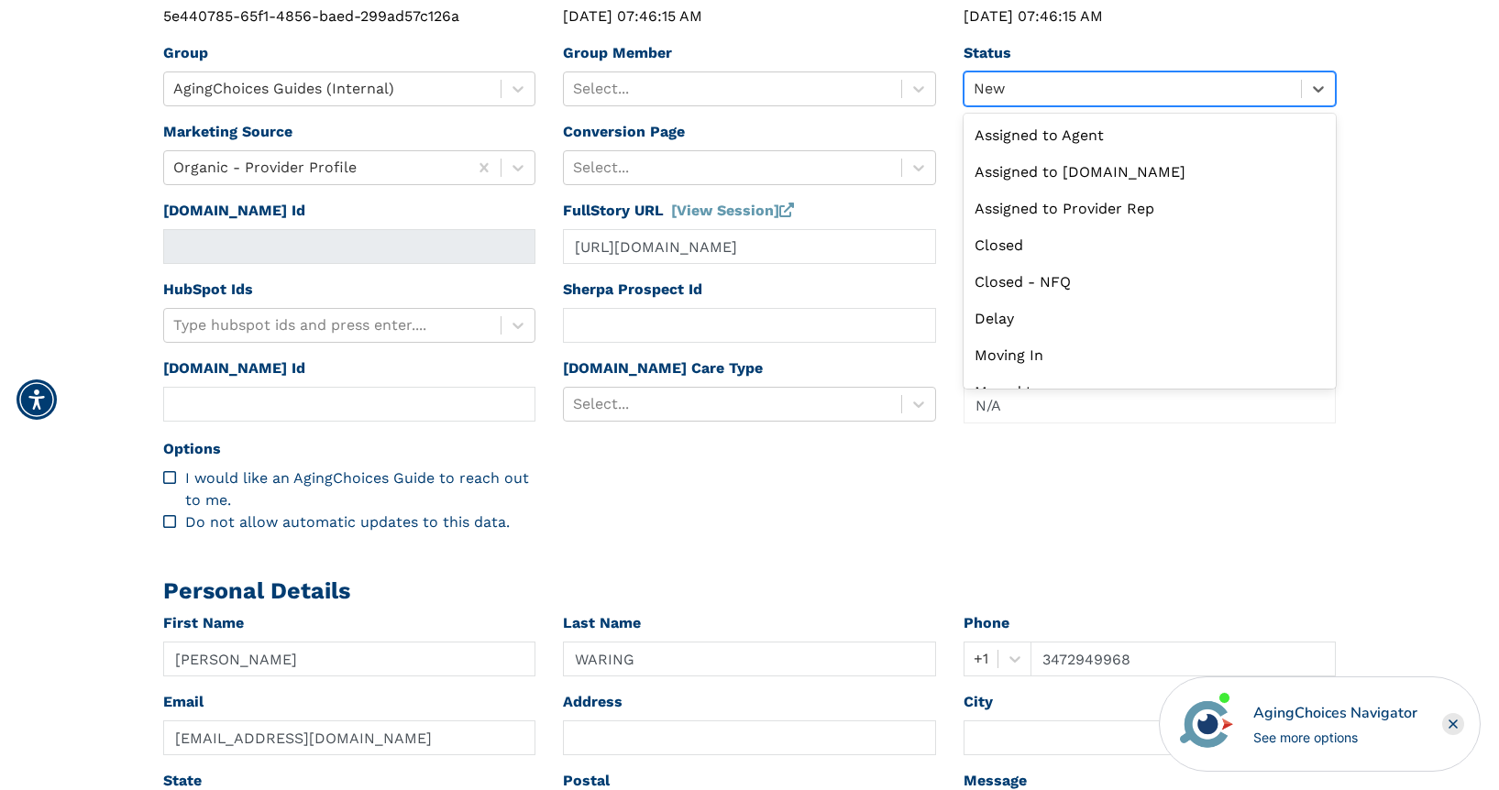
click at [1032, 94] on div at bounding box center [1133, 89] width 319 height 26
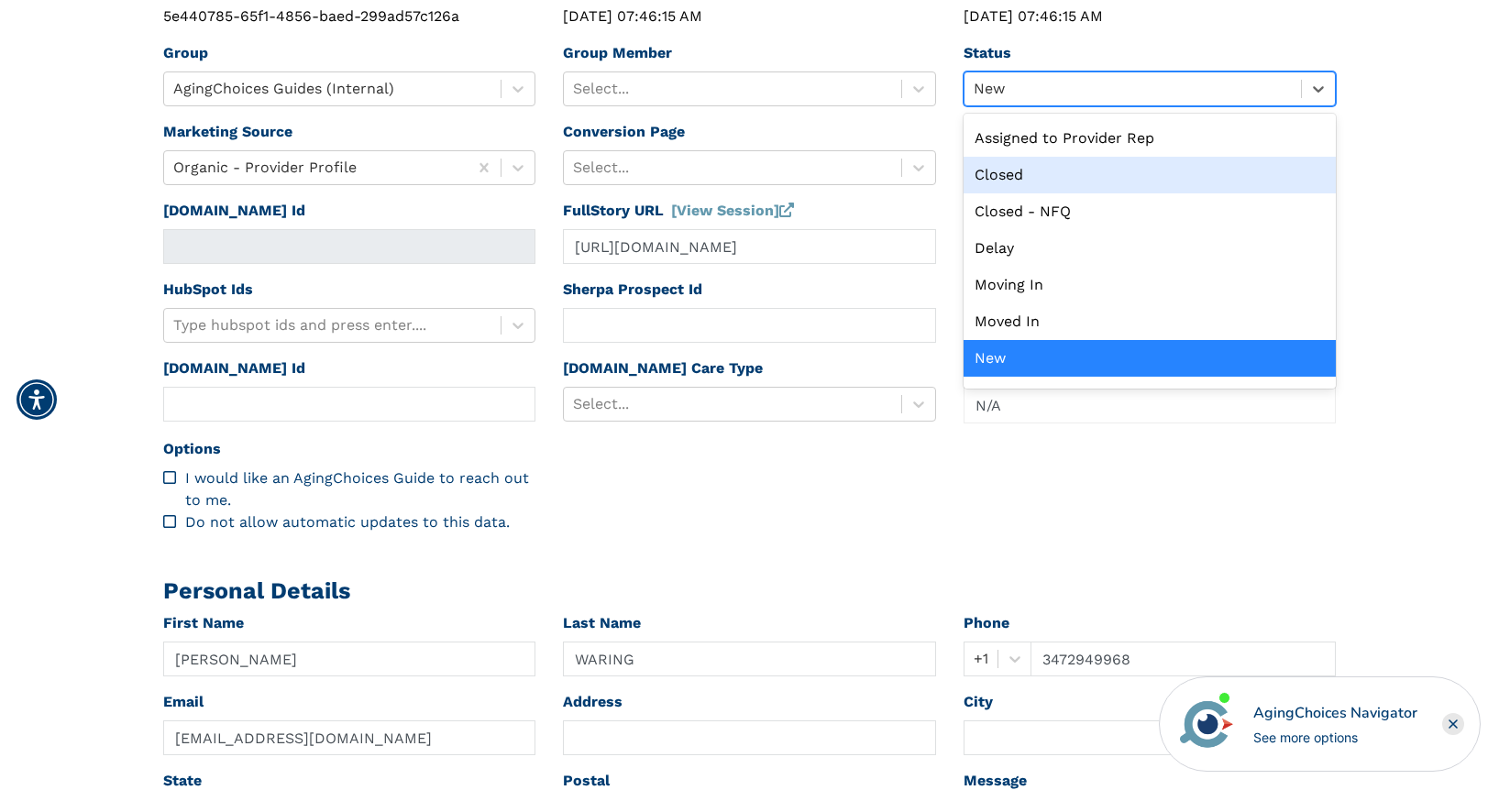
click at [1023, 160] on div "Closed" at bounding box center [1150, 175] width 373 height 37
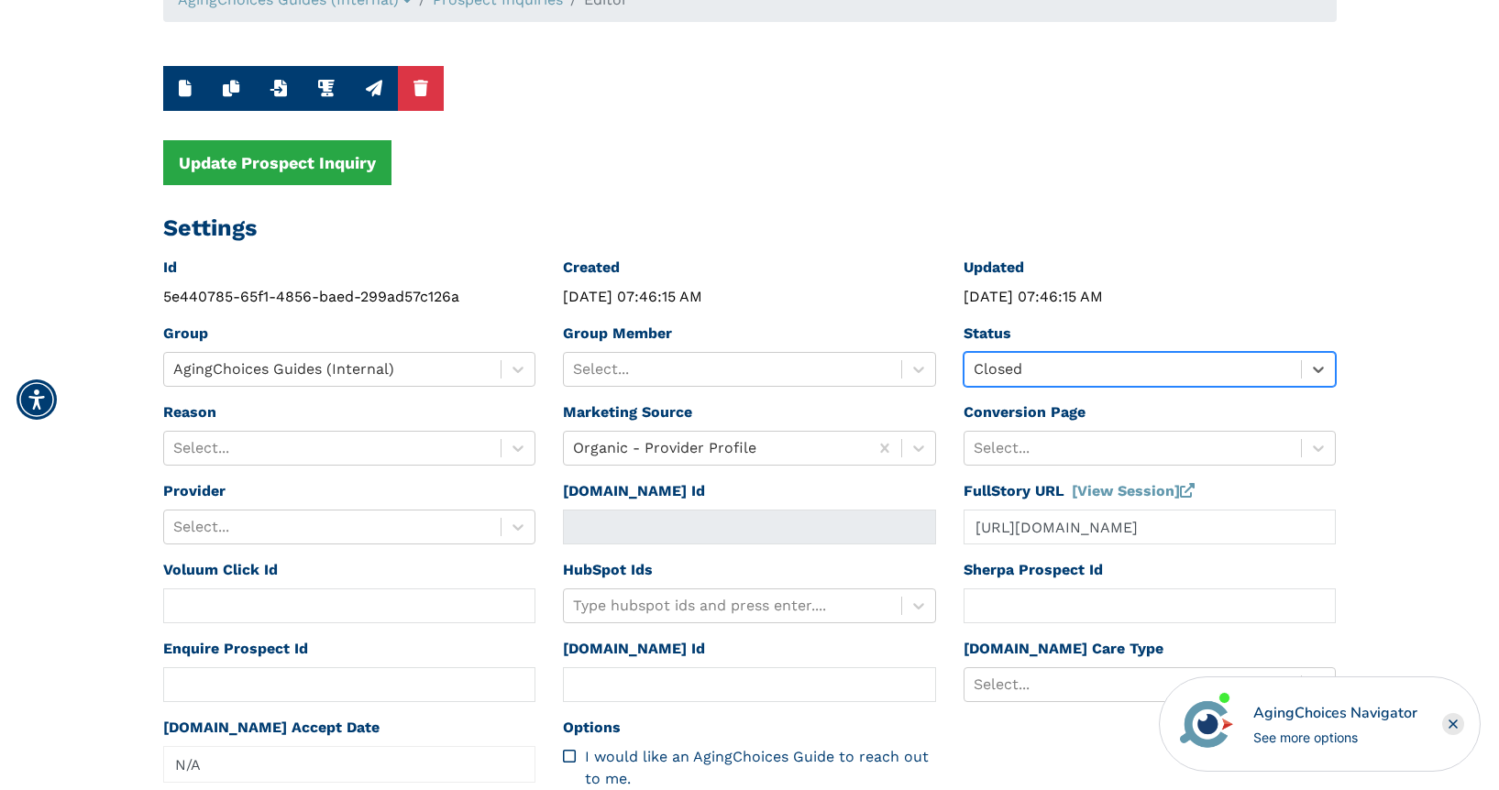
scroll to position [0, 0]
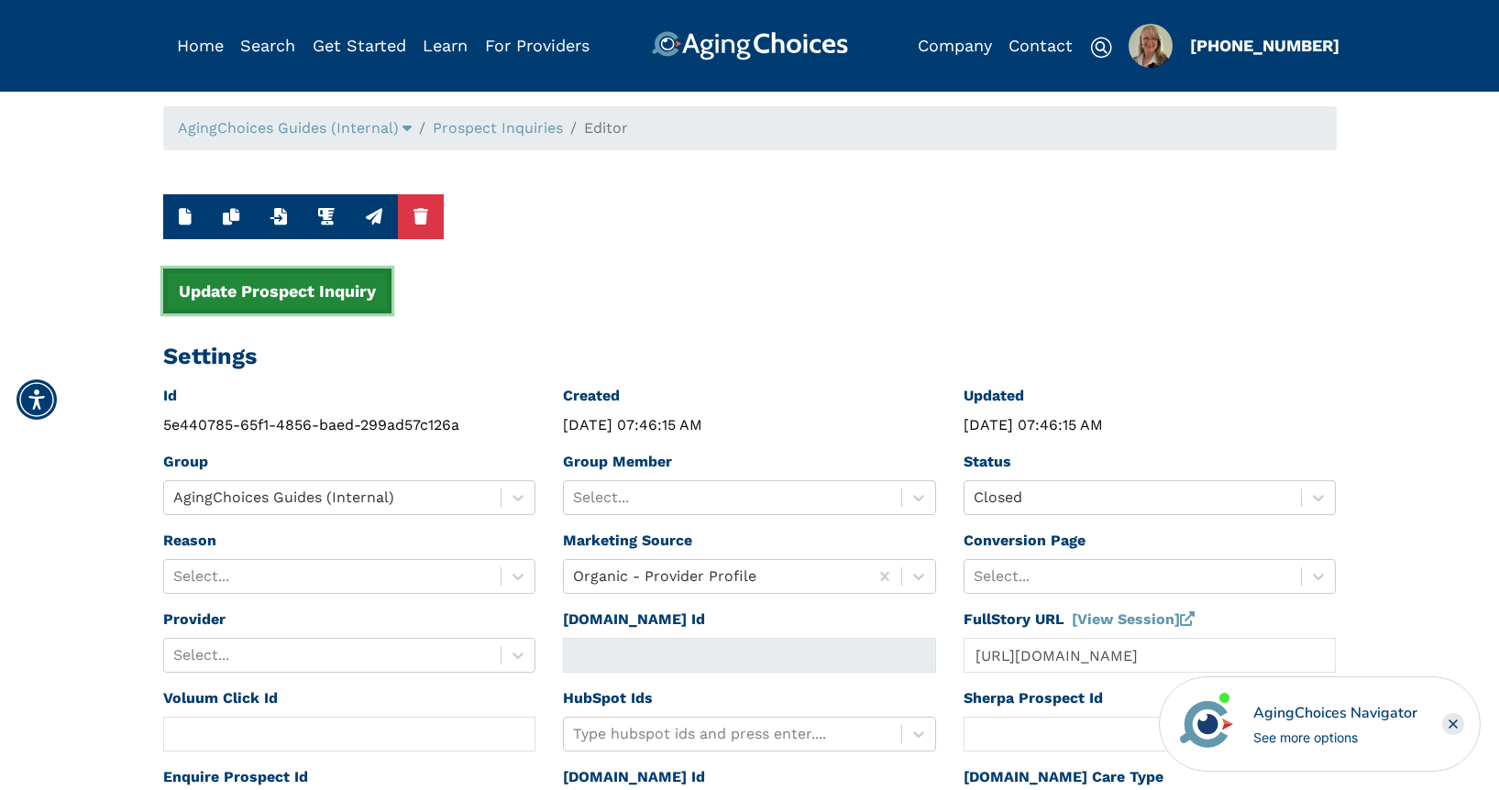
click at [338, 291] on button "Update Prospect Inquiry" at bounding box center [277, 291] width 228 height 45
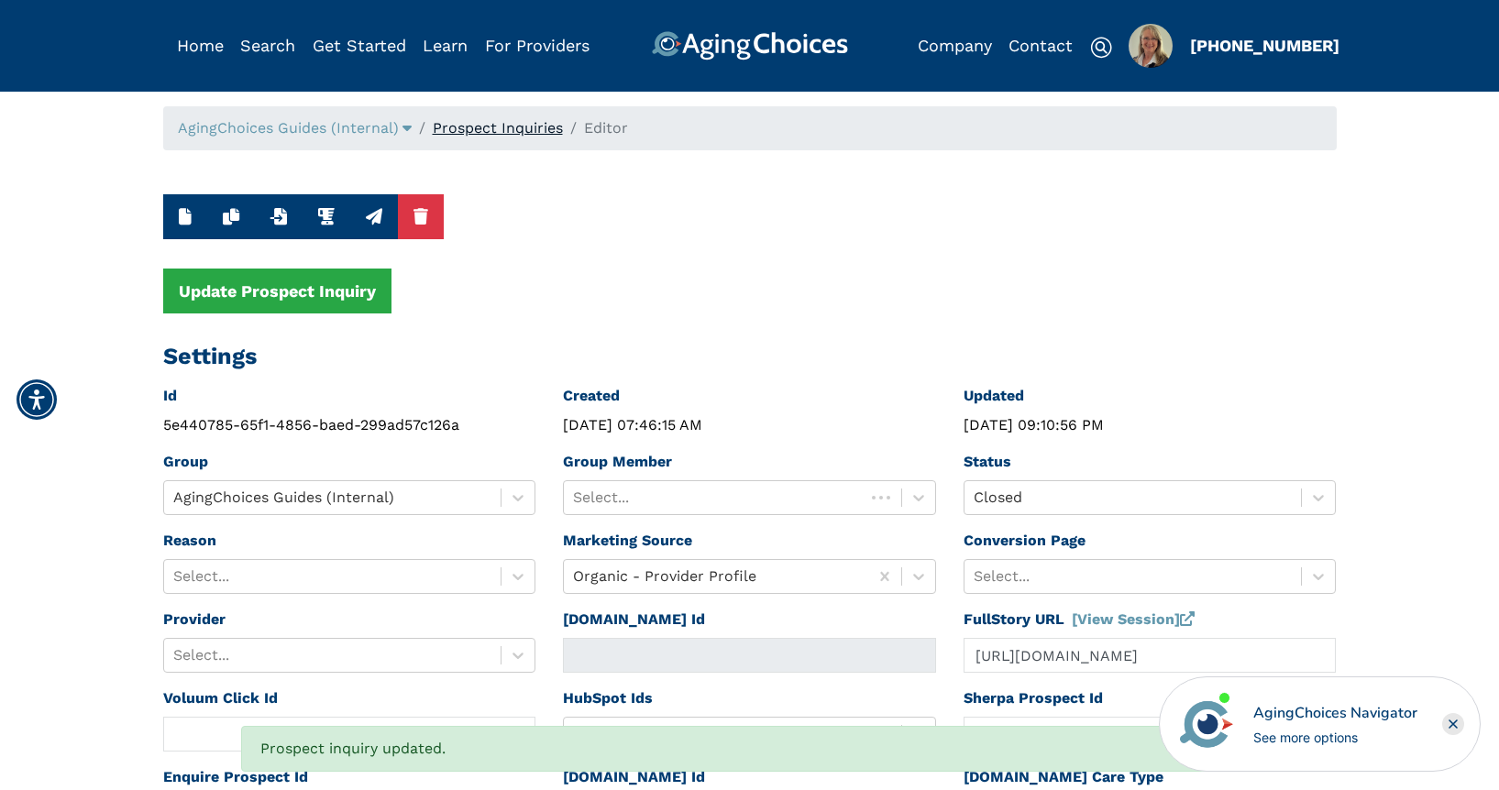
click at [473, 126] on link "Prospect Inquiries" at bounding box center [498, 127] width 130 height 17
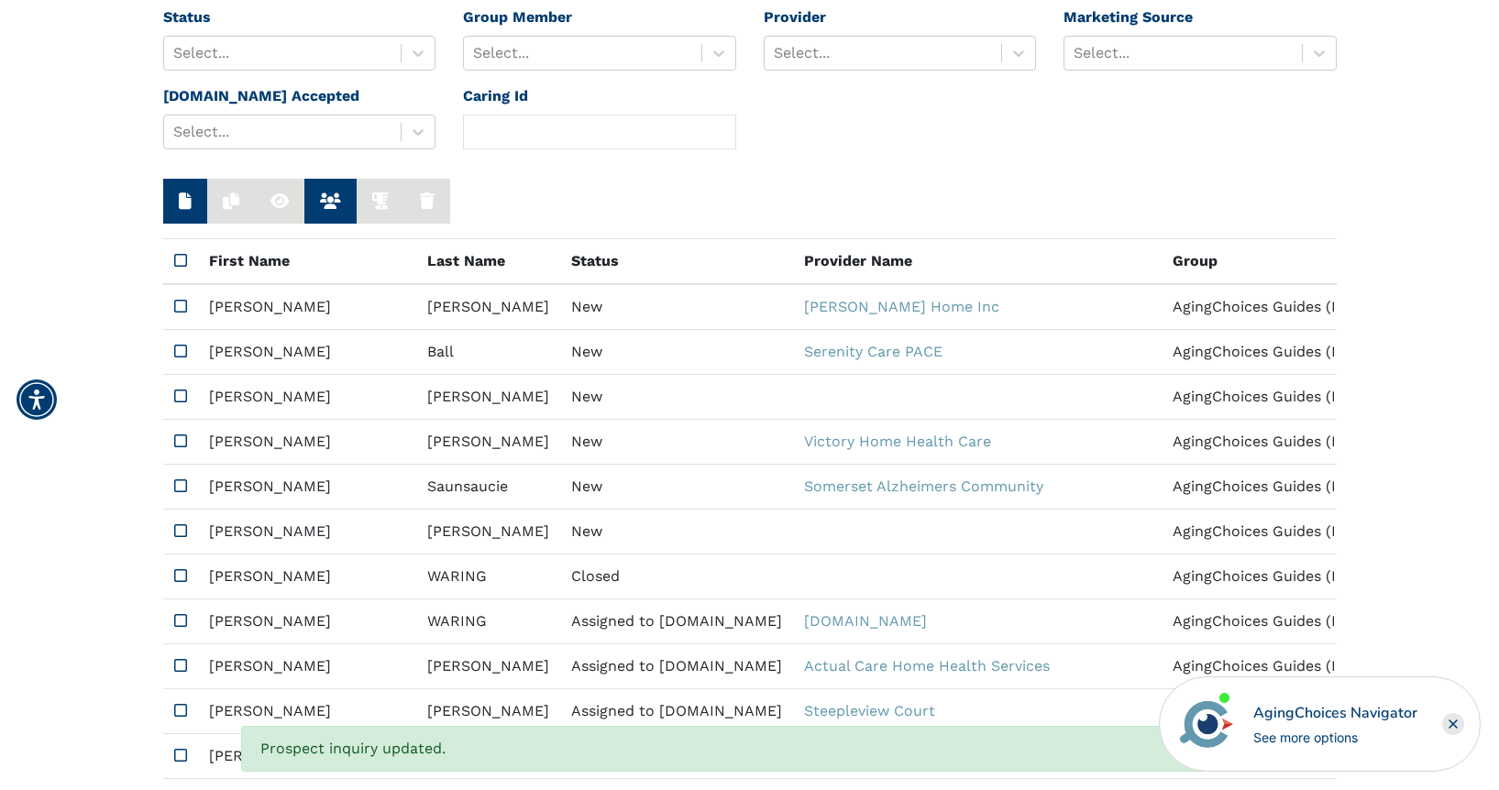
scroll to position [246, 0]
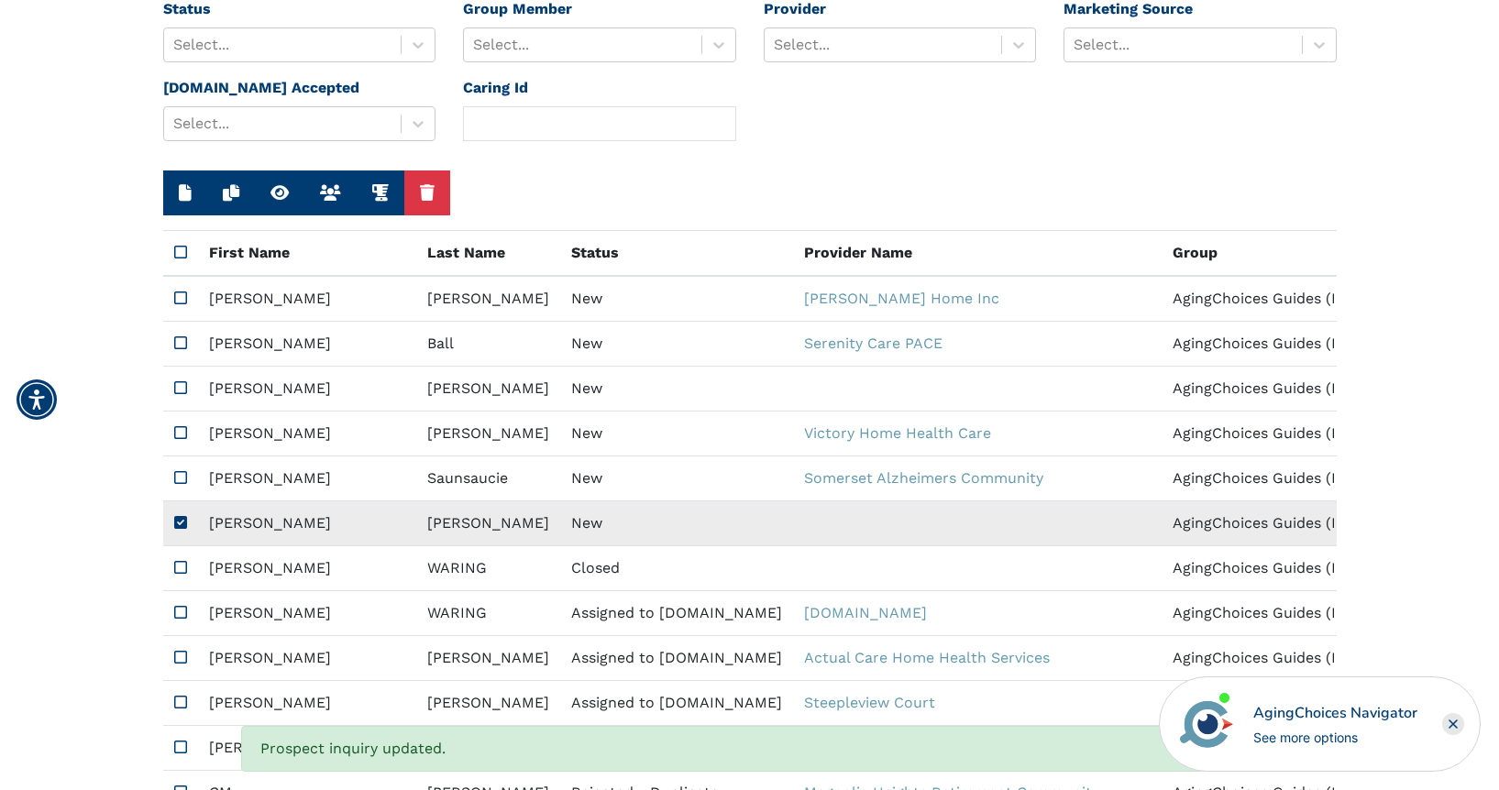
click at [560, 525] on td "New" at bounding box center [676, 524] width 233 height 45
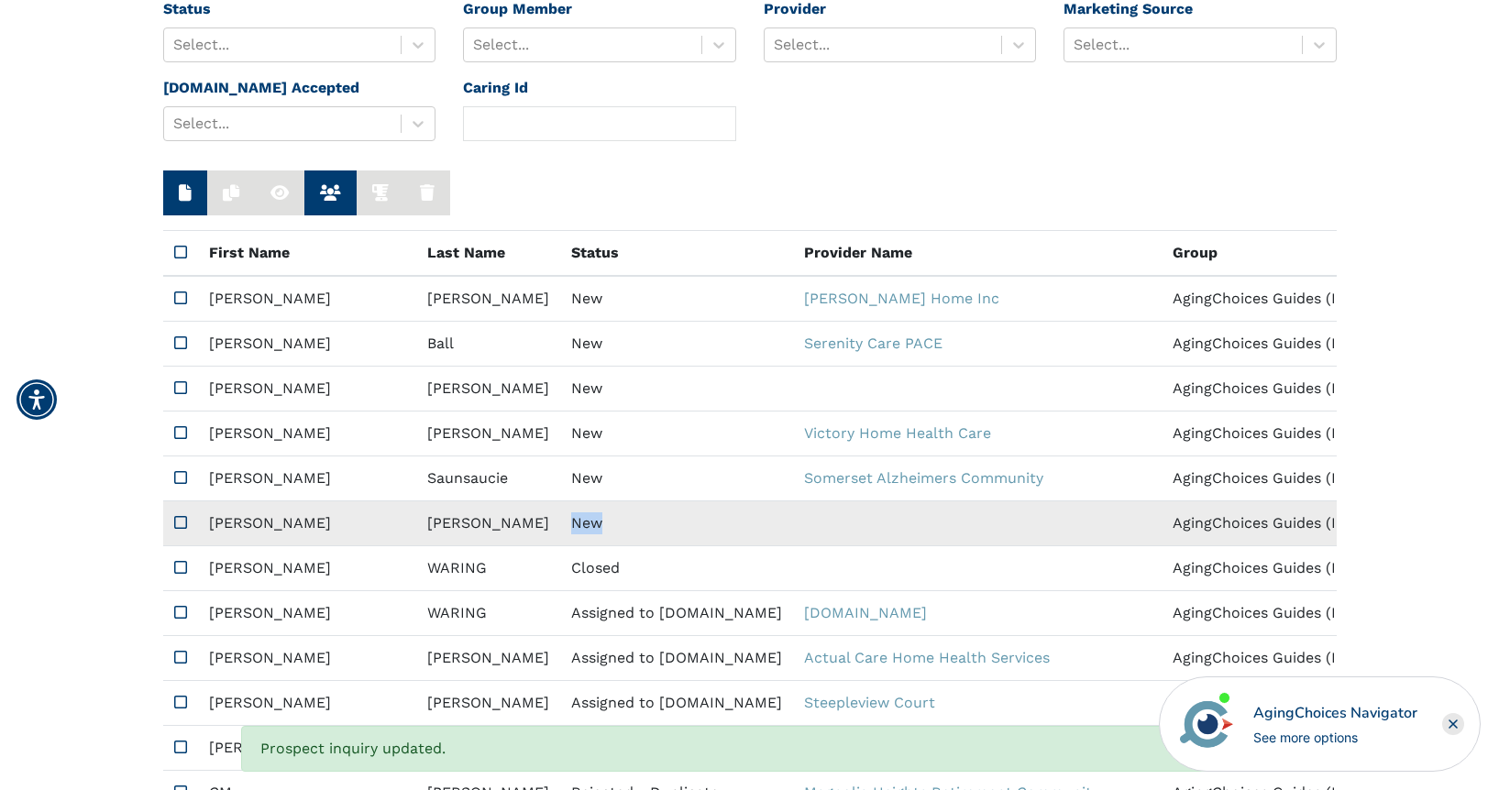
click at [560, 525] on td "New" at bounding box center [676, 524] width 233 height 45
type input "Lisa"
type input "McWilliams"
type input "9402451195"
type input "lisamcwill11@gmail.com"
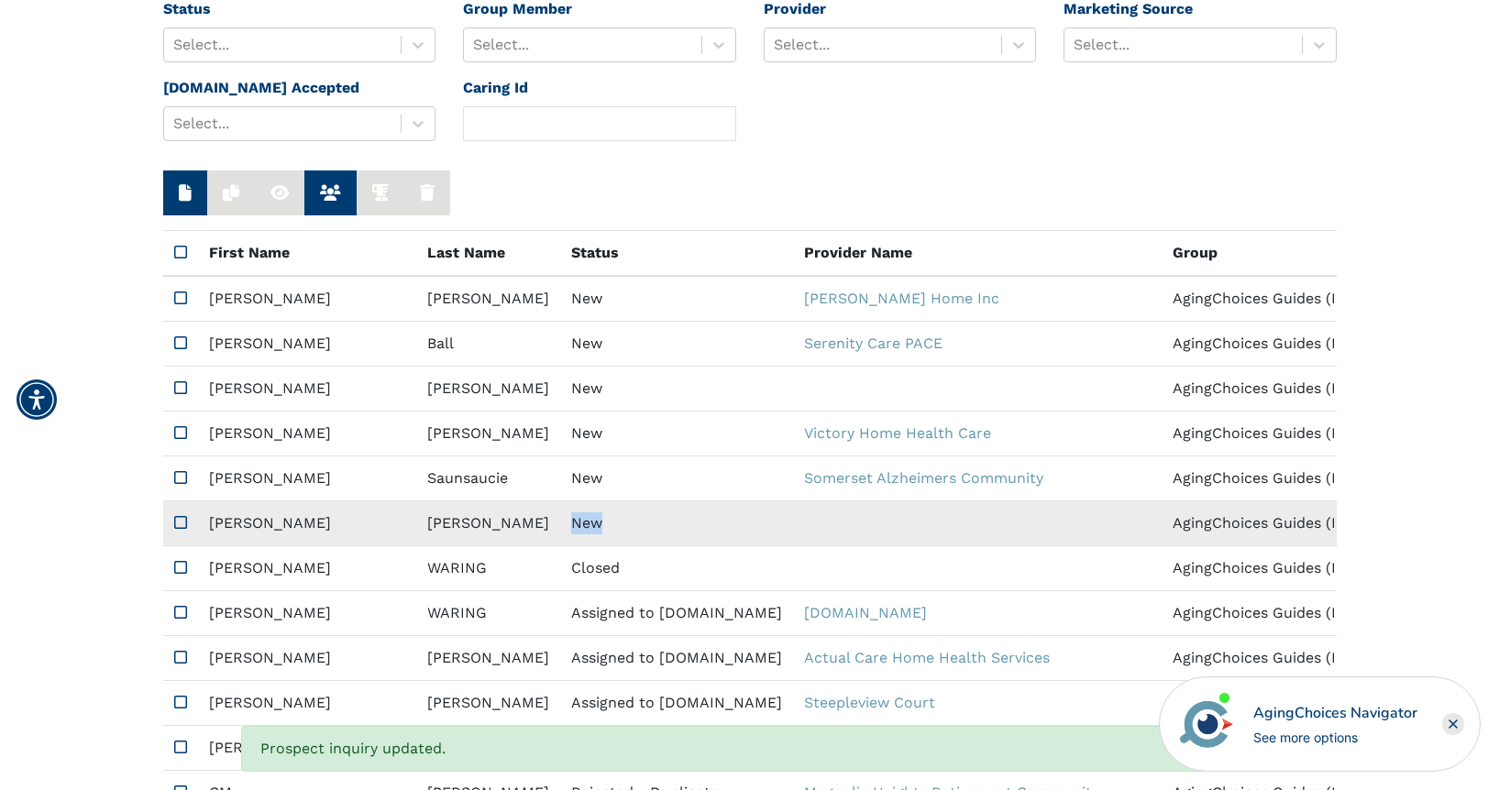
type input "76078"
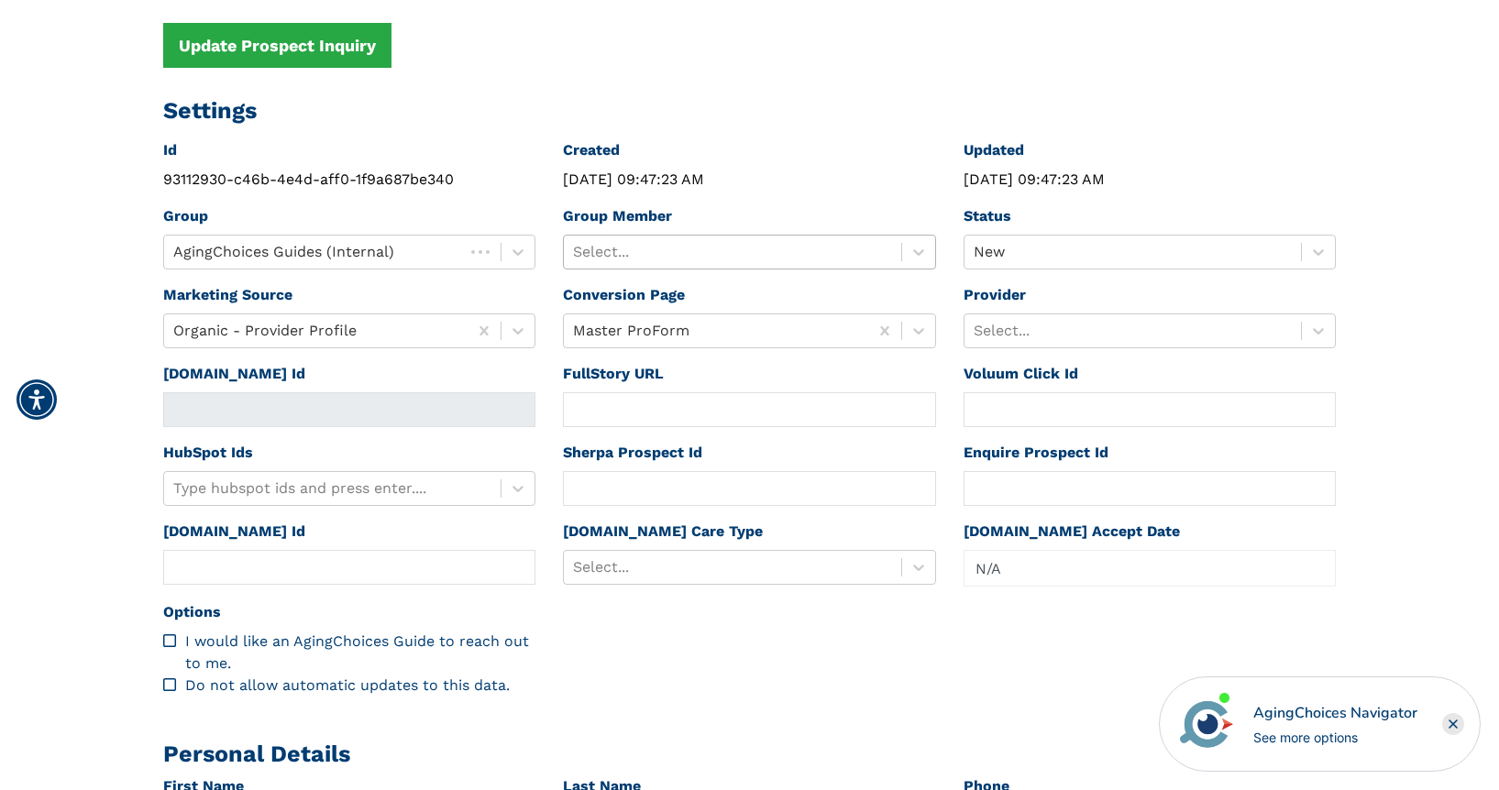
click at [752, 255] on div at bounding box center [732, 252] width 319 height 26
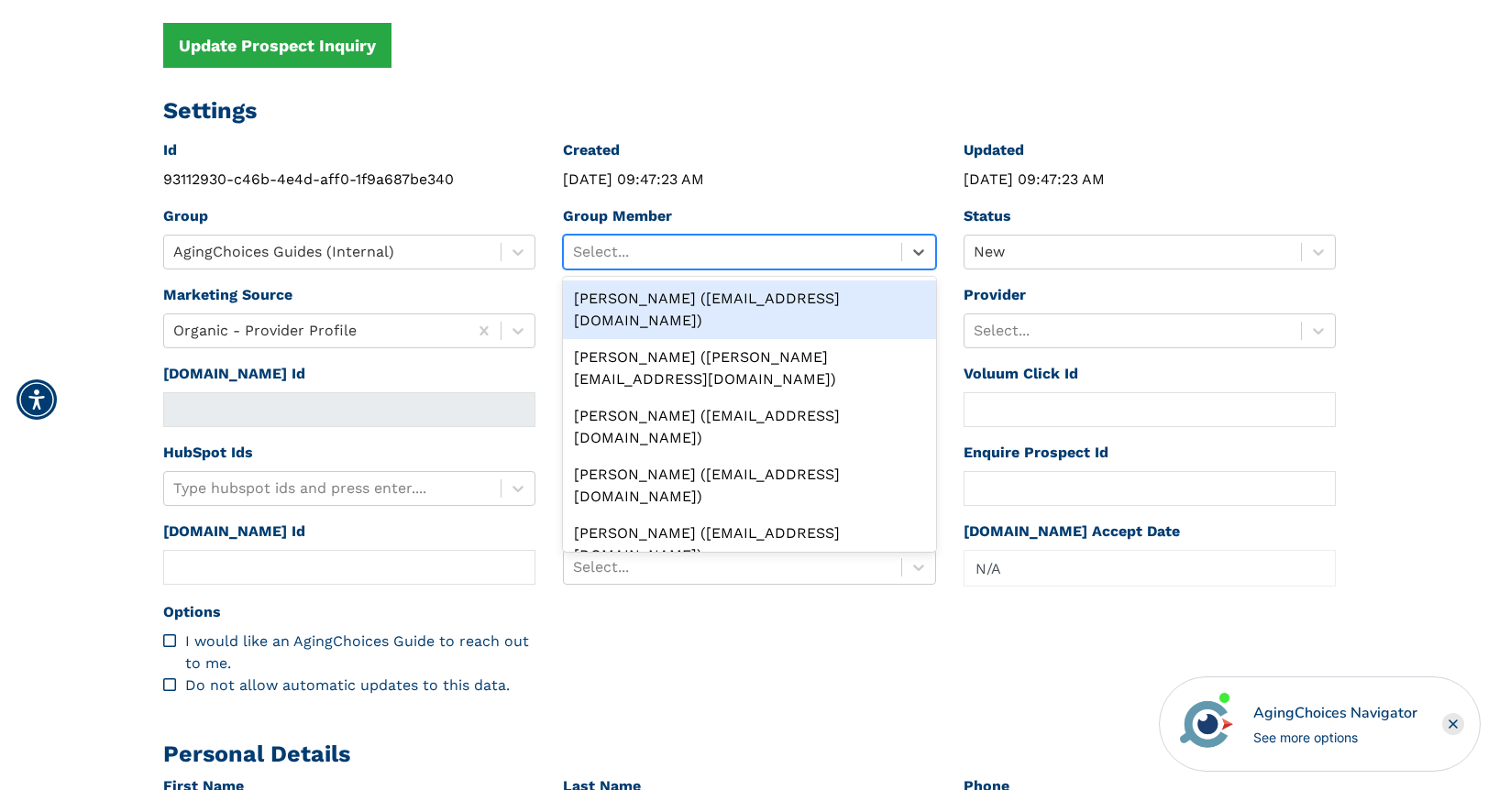
click at [745, 293] on div "Peggy Wilcox (pwilcox@lifestylecx.com)" at bounding box center [749, 310] width 373 height 59
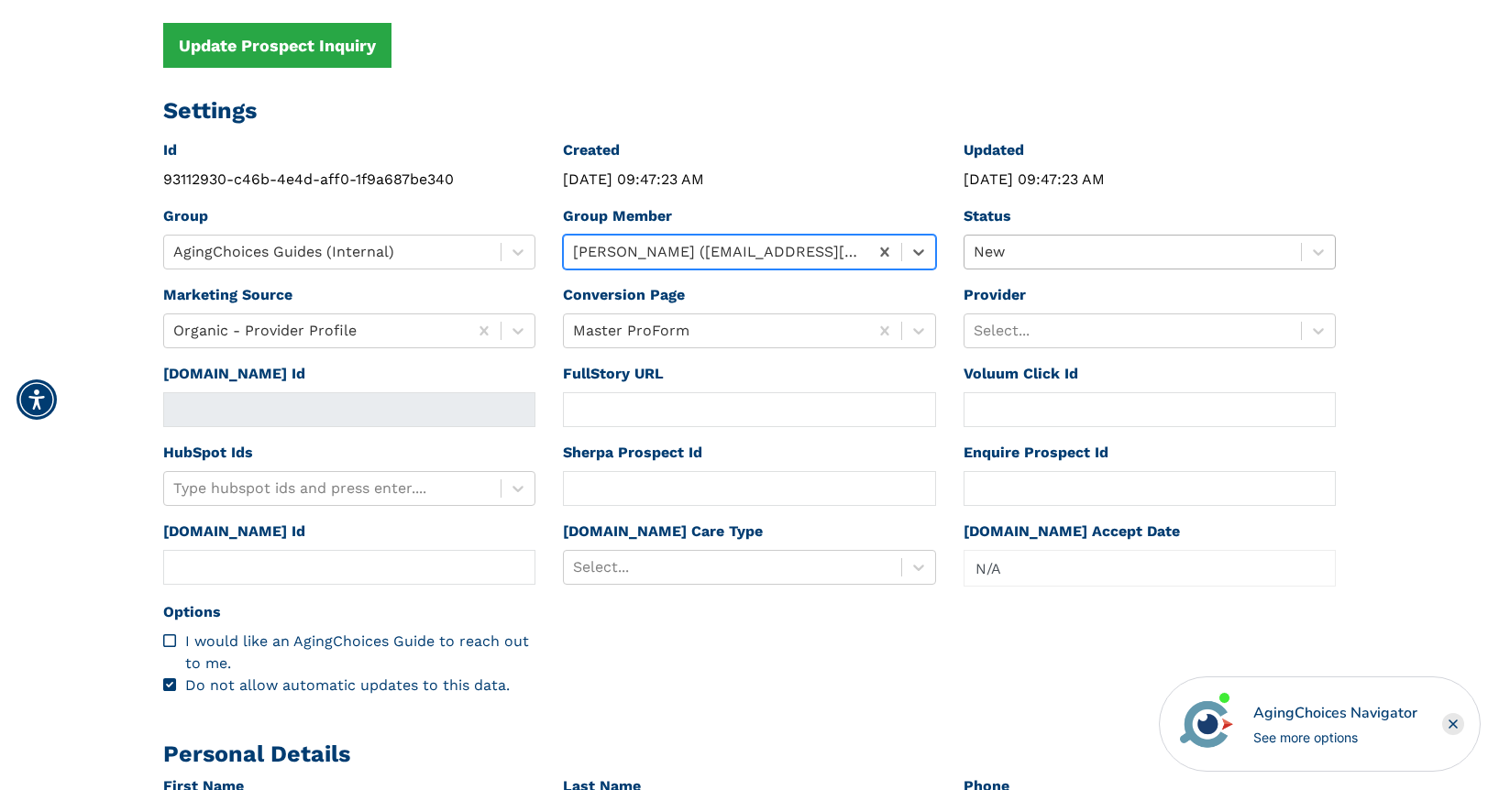
click at [1044, 248] on div at bounding box center [1133, 252] width 319 height 26
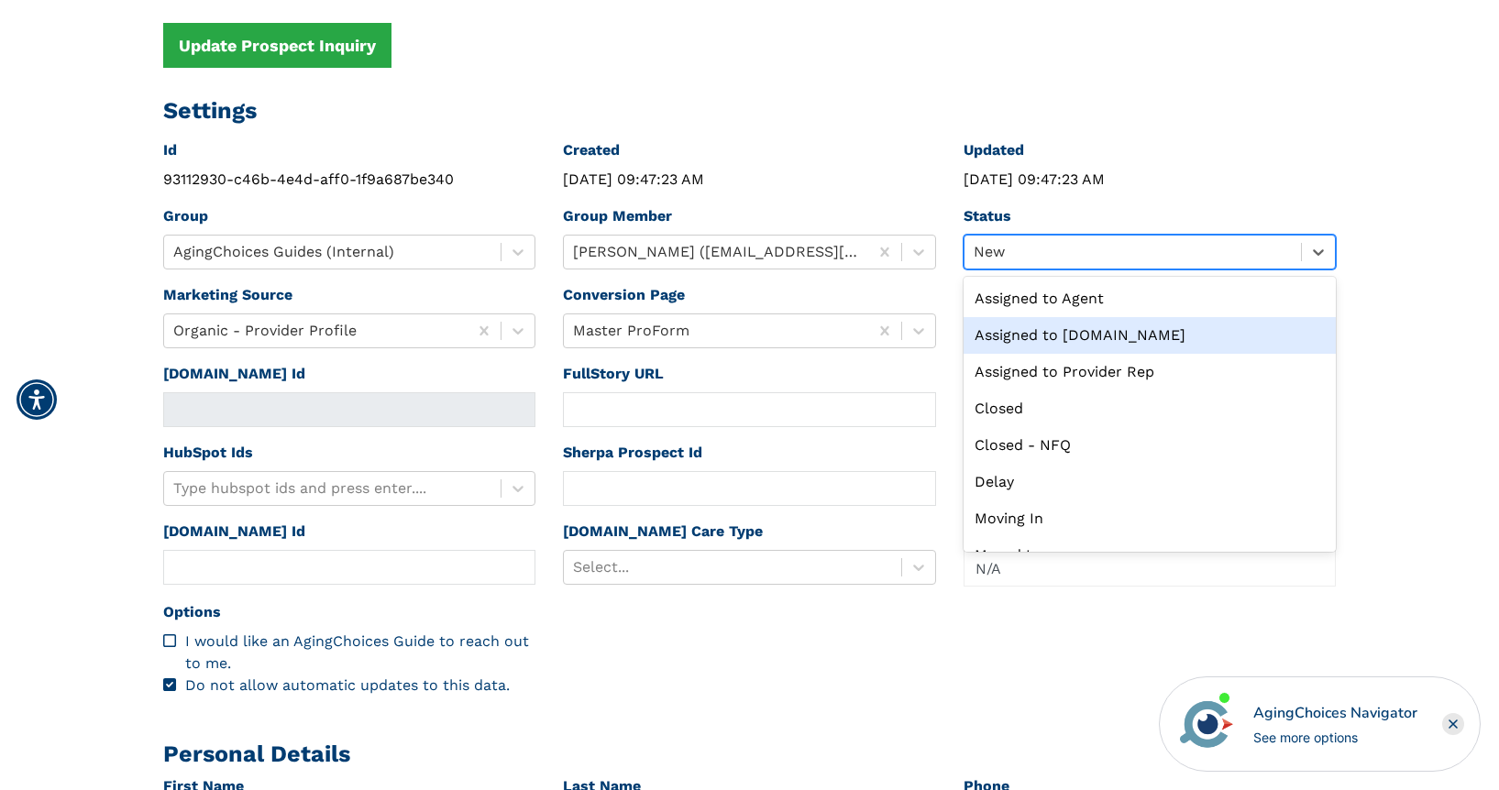
click at [1046, 336] on div "Assigned to Caring.com" at bounding box center [1150, 335] width 373 height 37
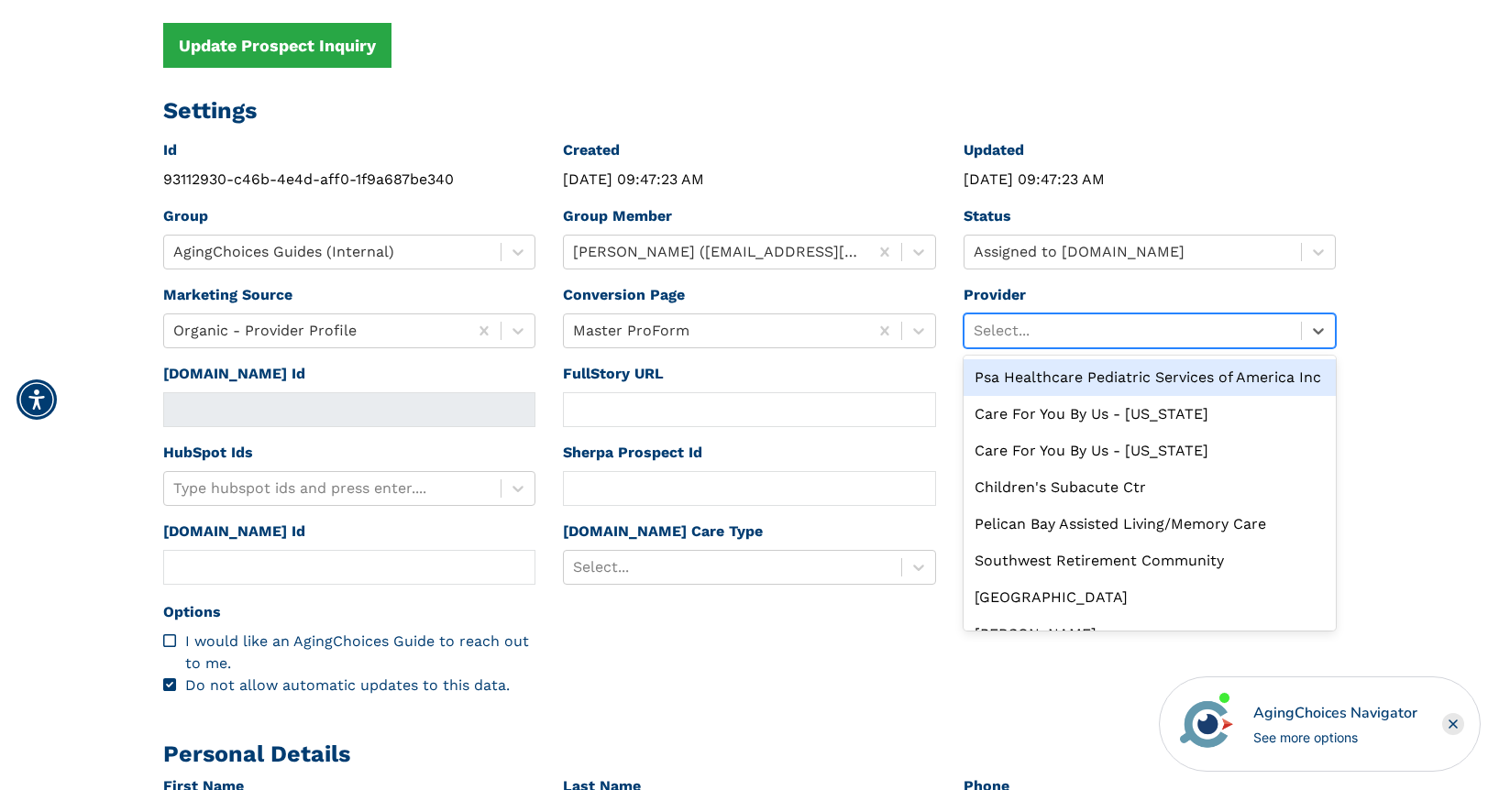
click at [1046, 333] on div at bounding box center [1133, 331] width 319 height 26
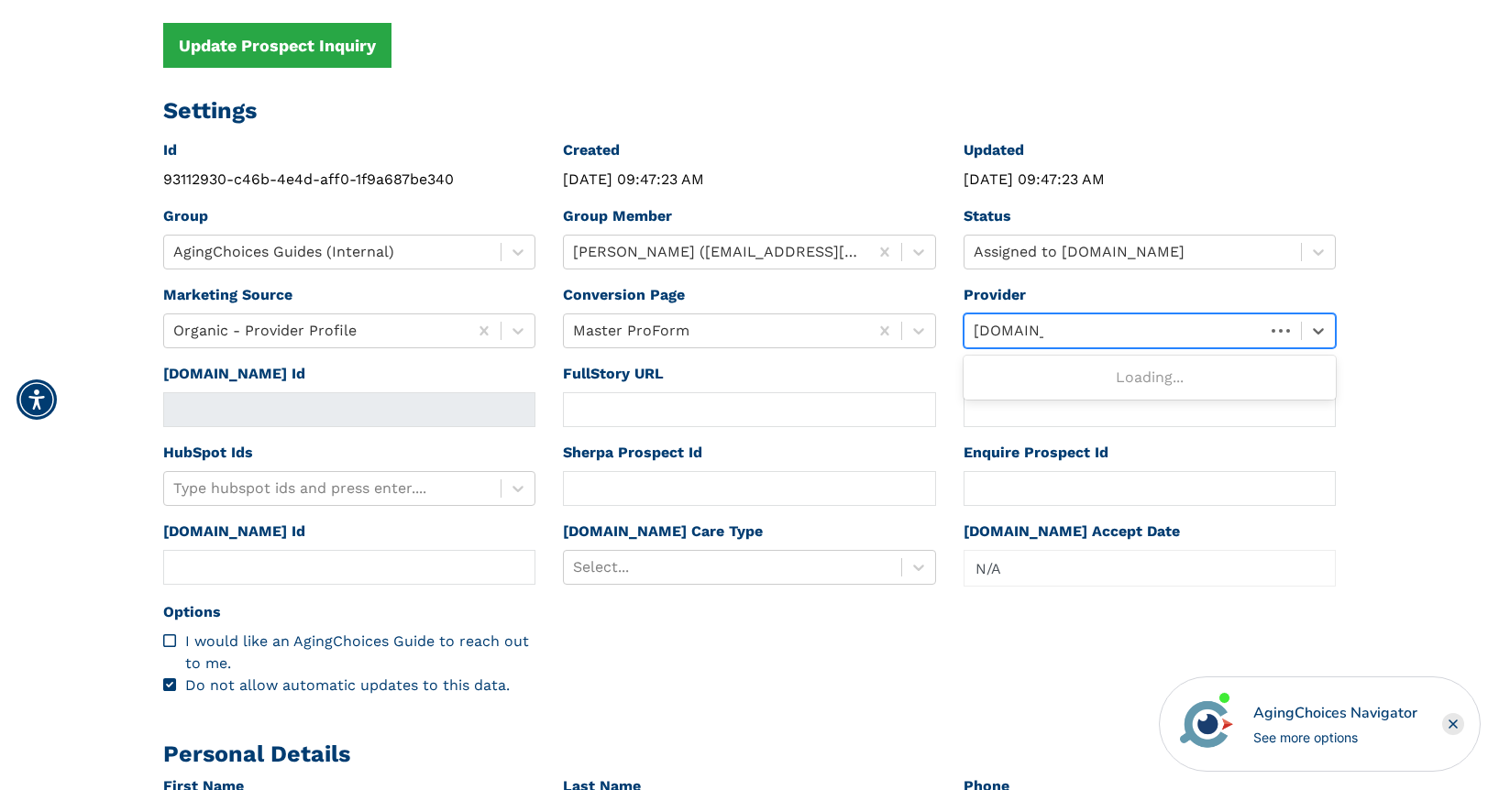
type input "caring.com"
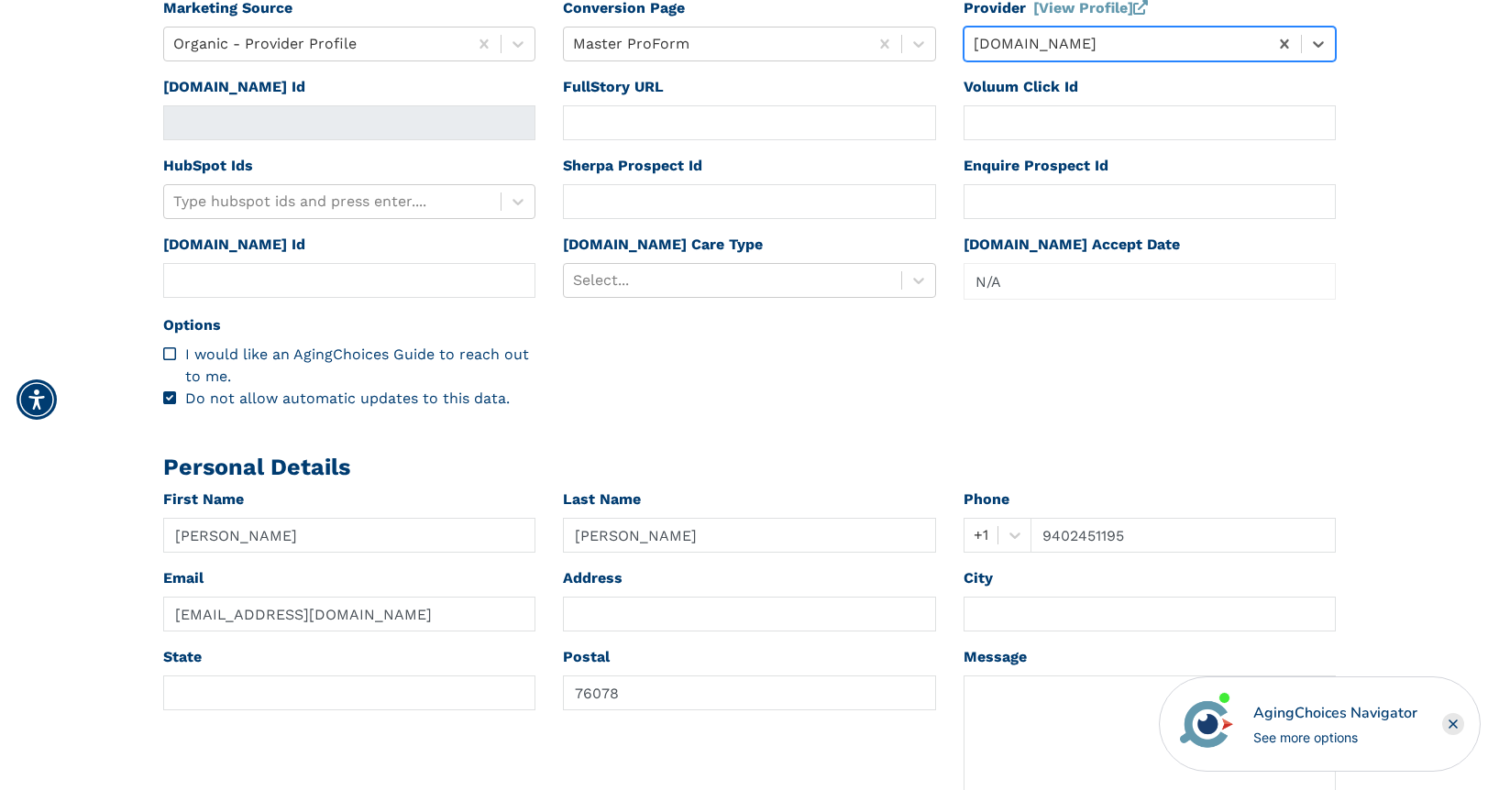
scroll to position [486, 0]
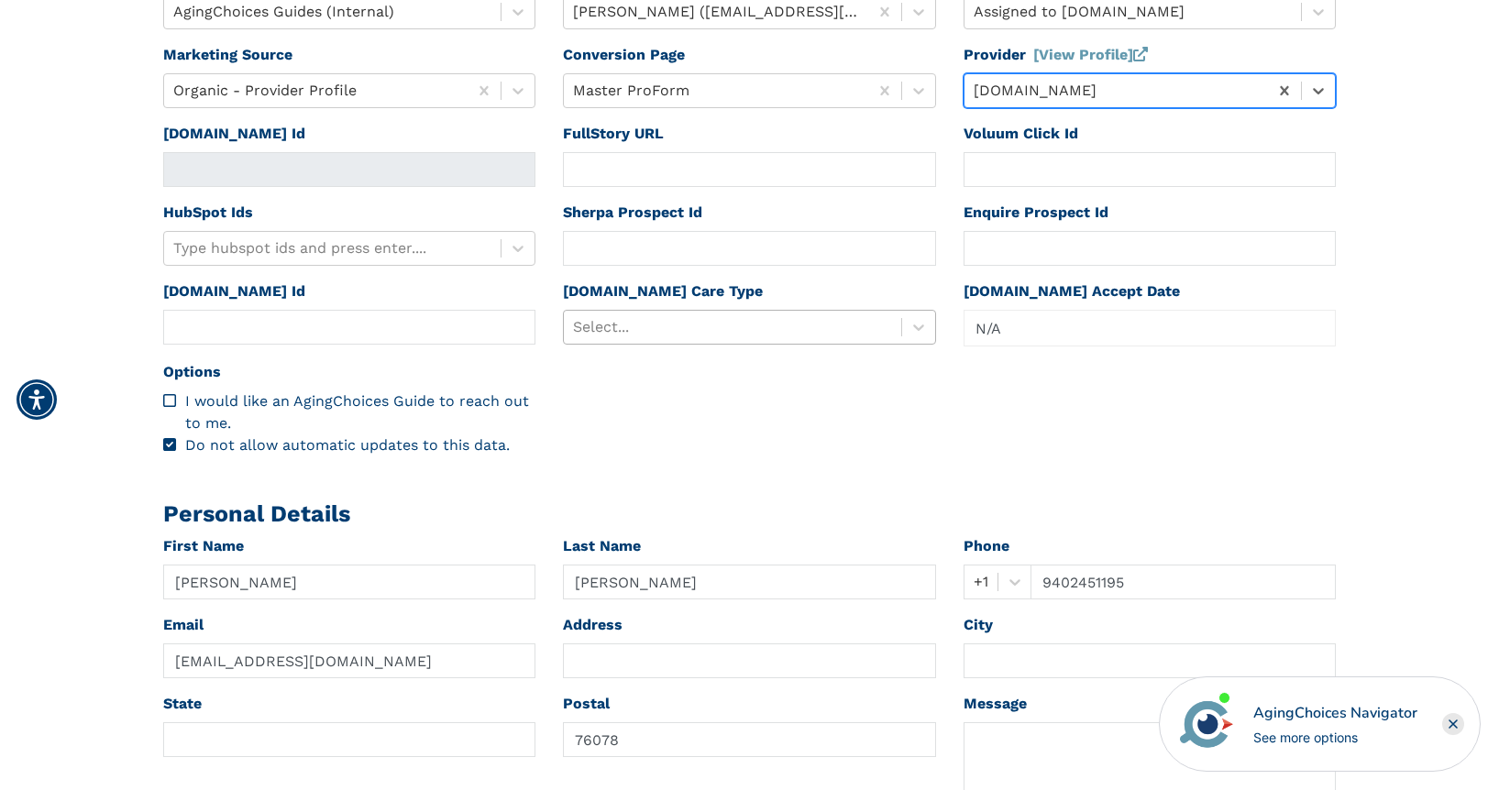
click at [771, 326] on div at bounding box center [732, 328] width 319 height 26
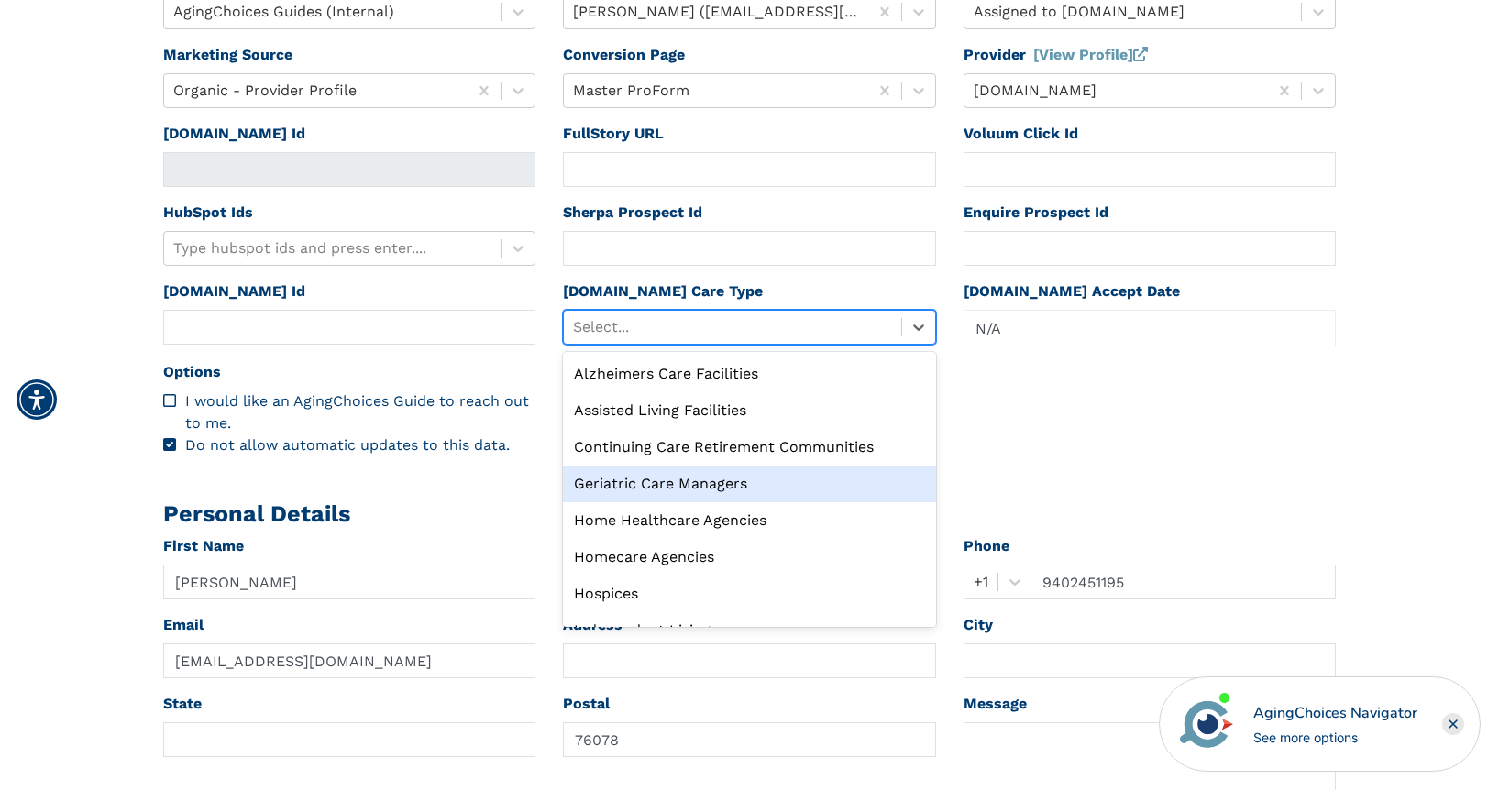
scroll to position [62, 0]
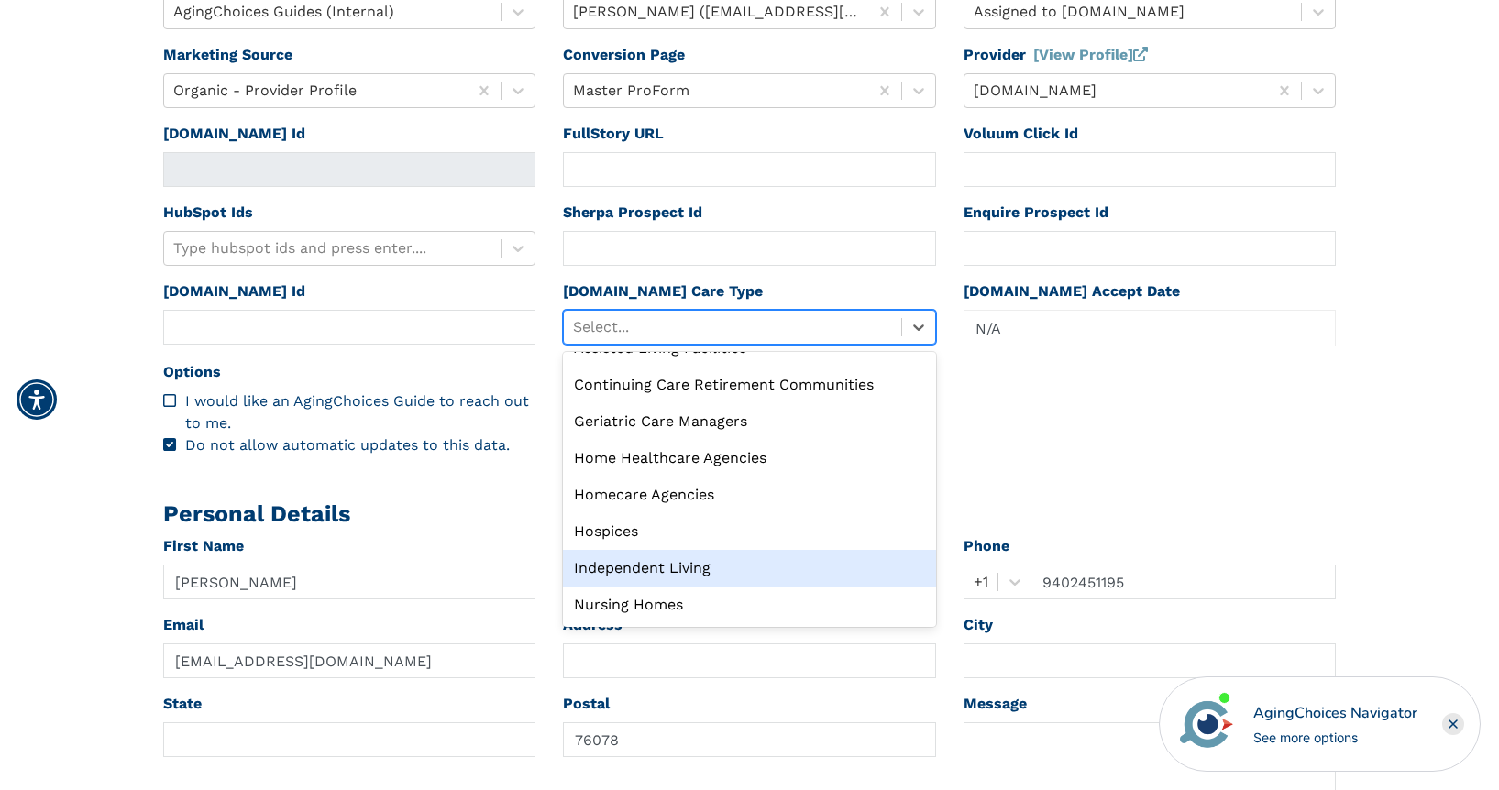
click at [638, 570] on div "Independent Living" at bounding box center [749, 568] width 373 height 37
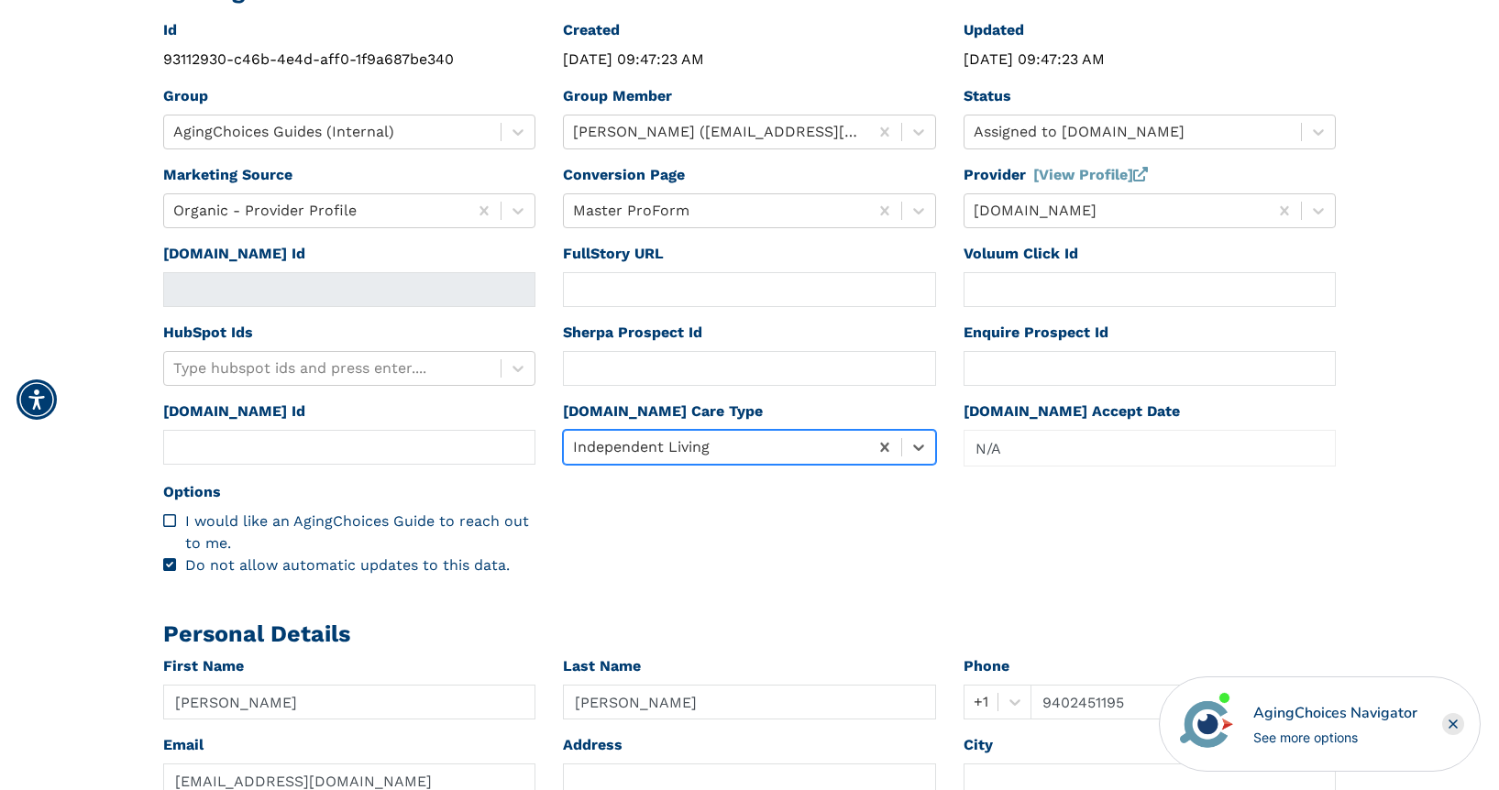
scroll to position [0, 0]
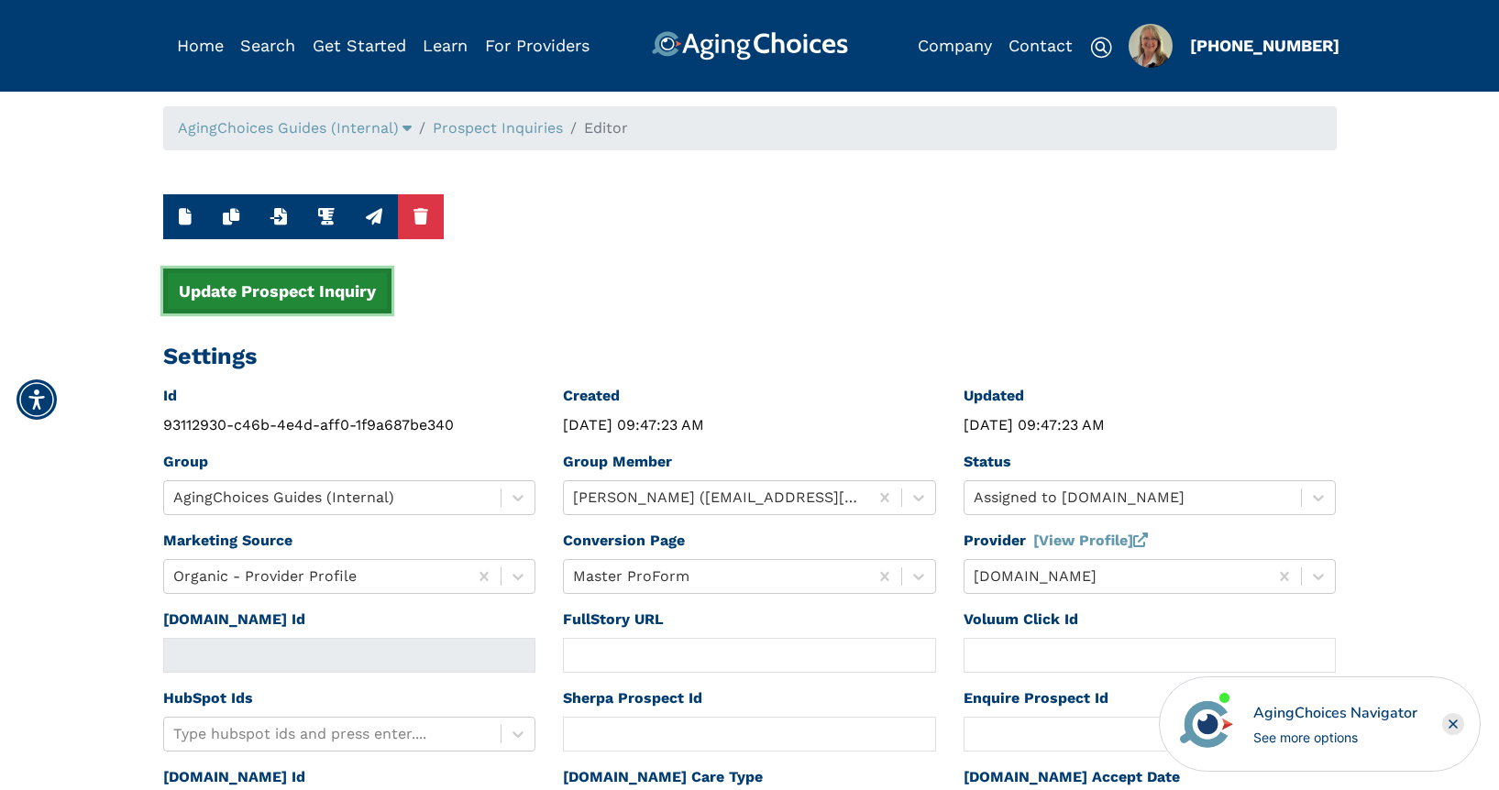
click at [315, 290] on button "Update Prospect Inquiry" at bounding box center [277, 291] width 228 height 45
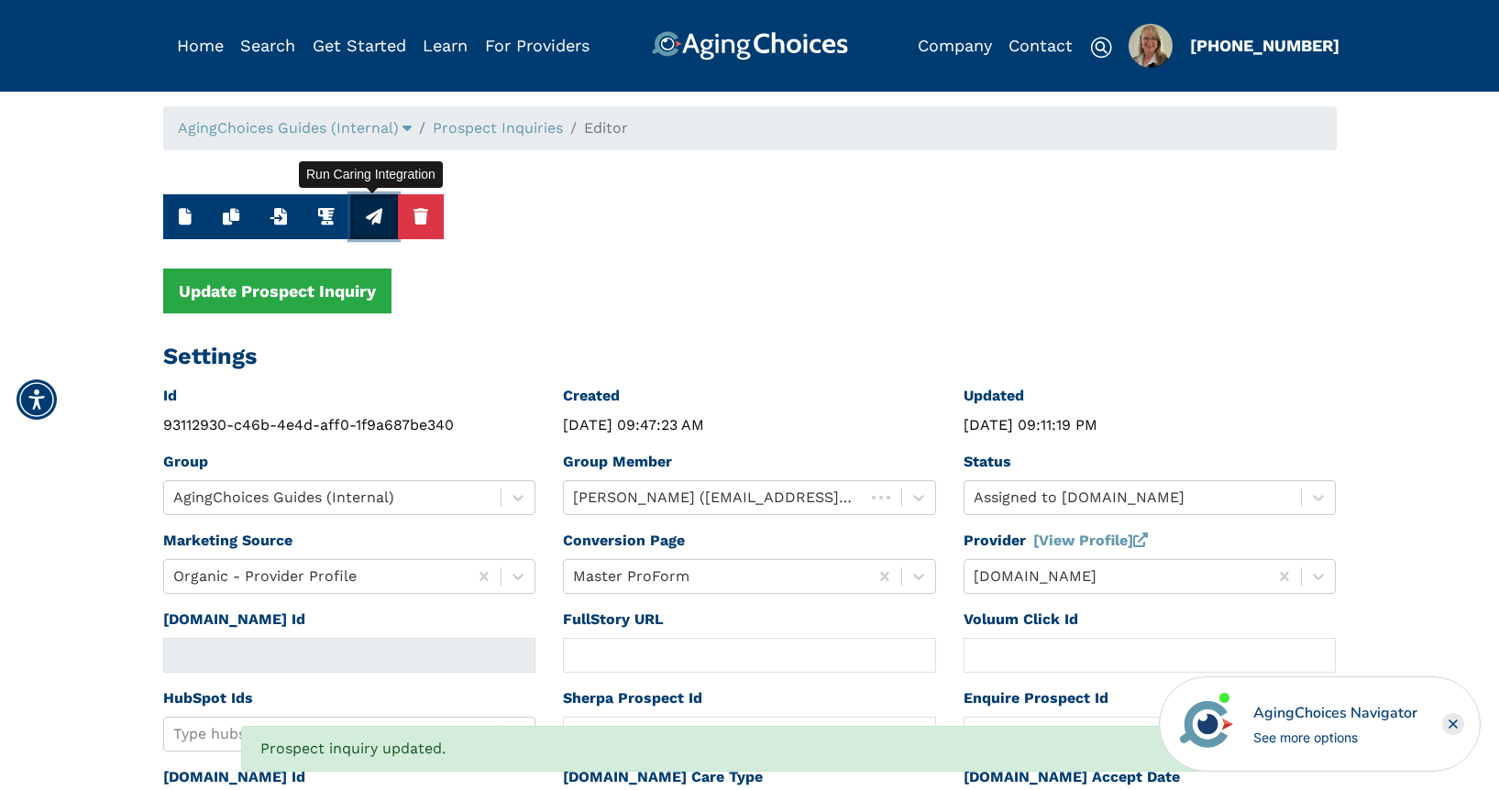
click at [375, 216] on icon "button" at bounding box center [374, 216] width 17 height 17
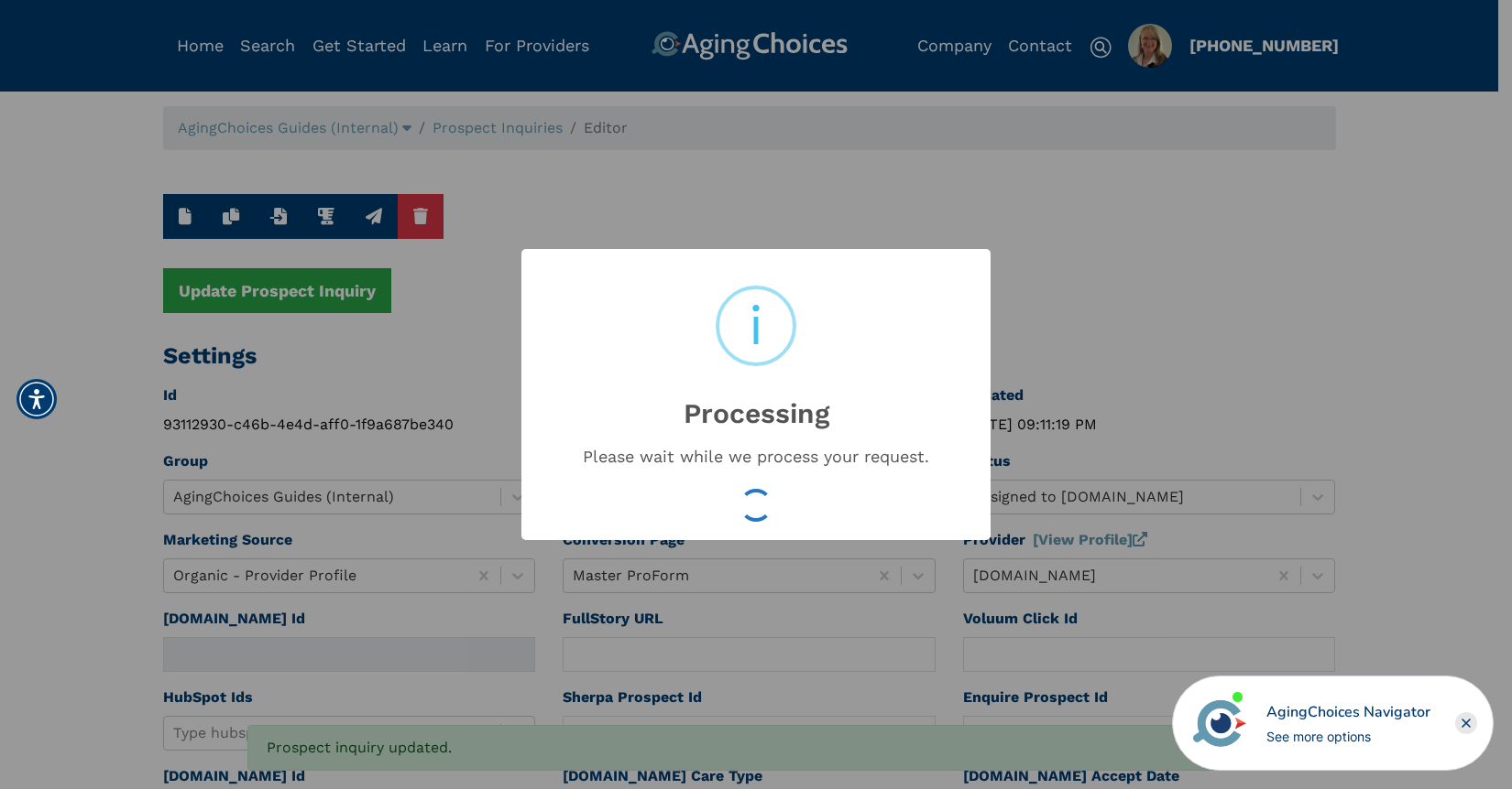
type input "16627007"
type input "Sep 25, 2025 09:11:20 PM"
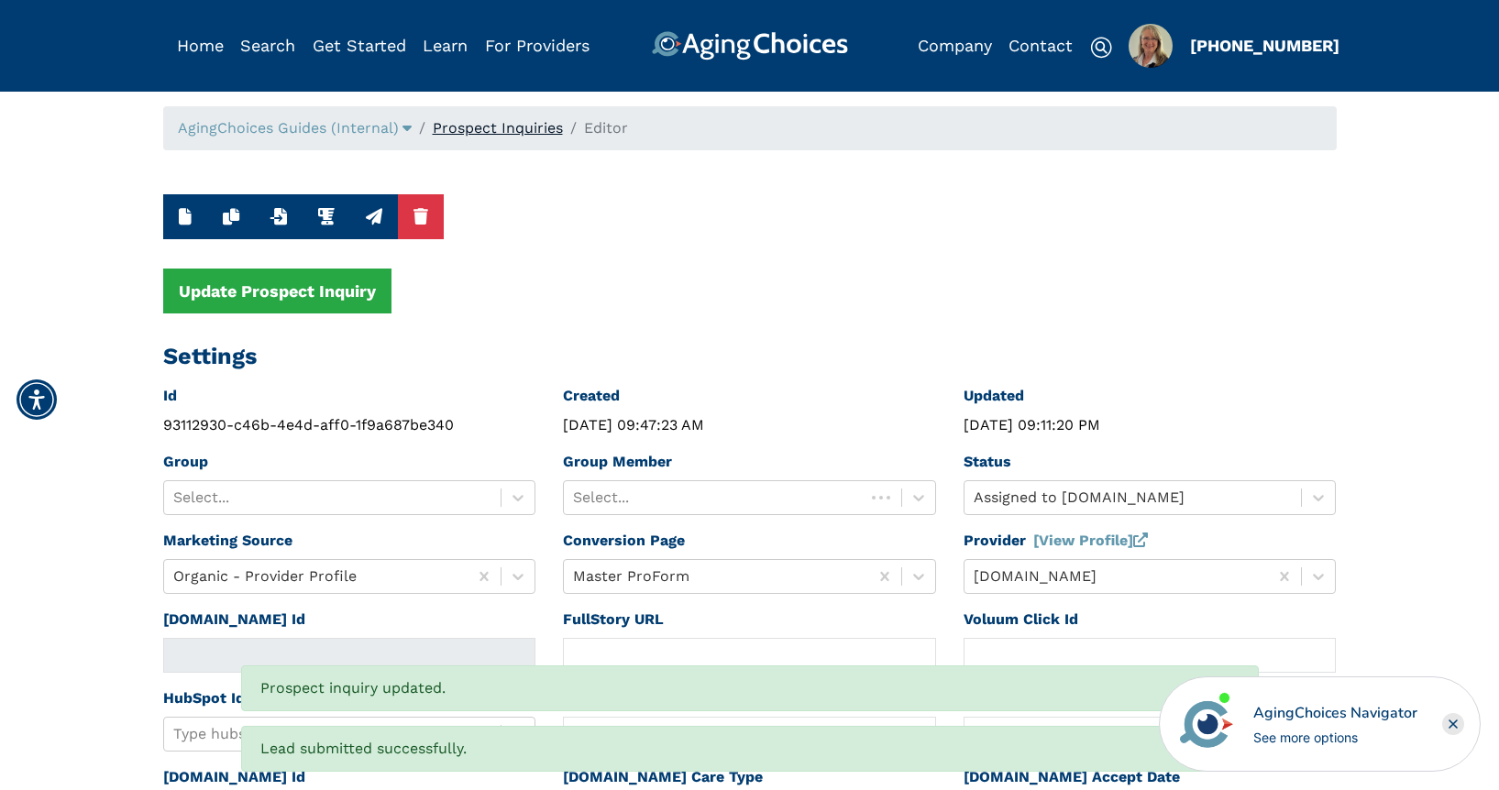
click at [513, 128] on link "Prospect Inquiries" at bounding box center [498, 127] width 130 height 17
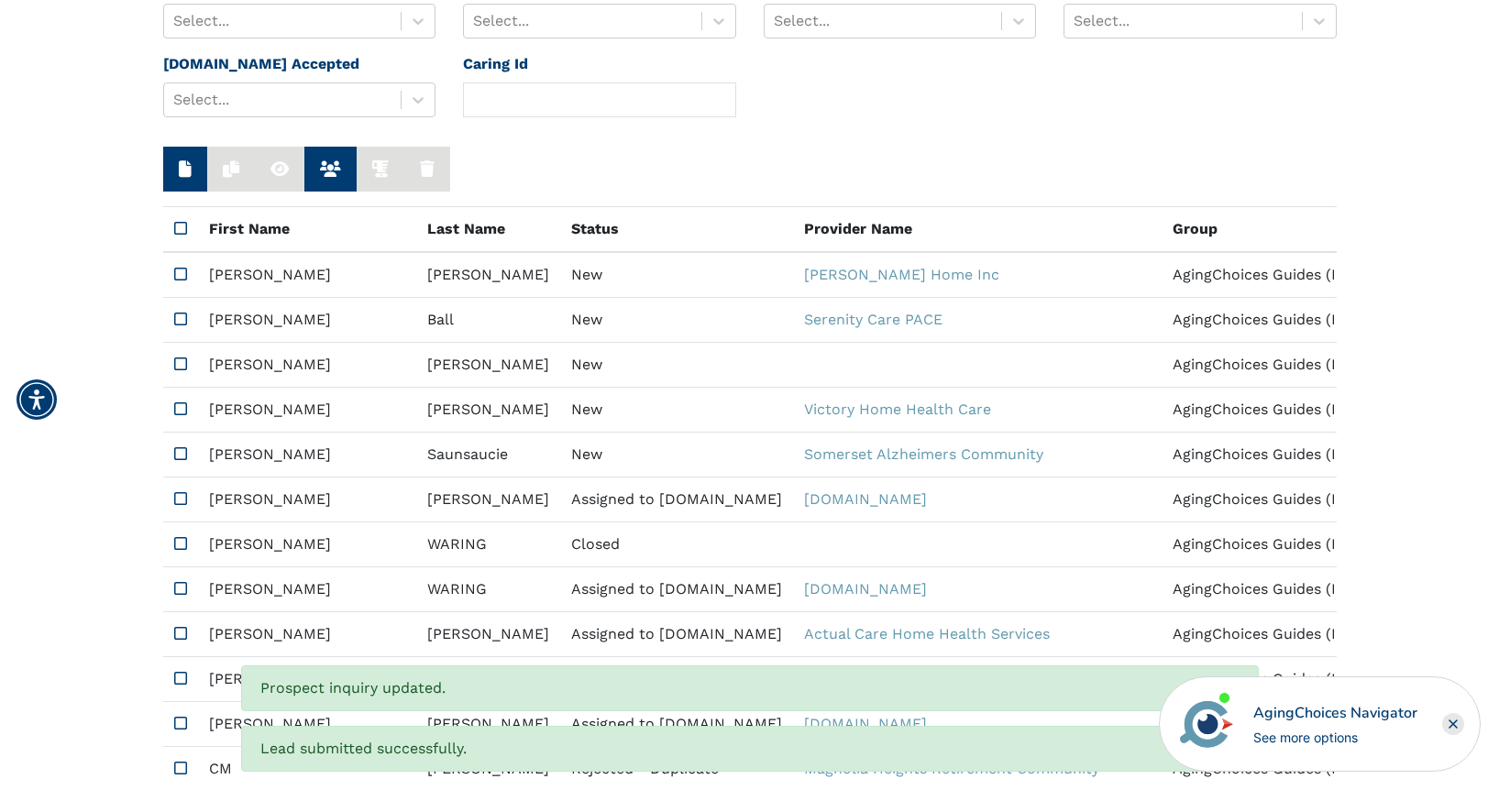
scroll to position [271, 0]
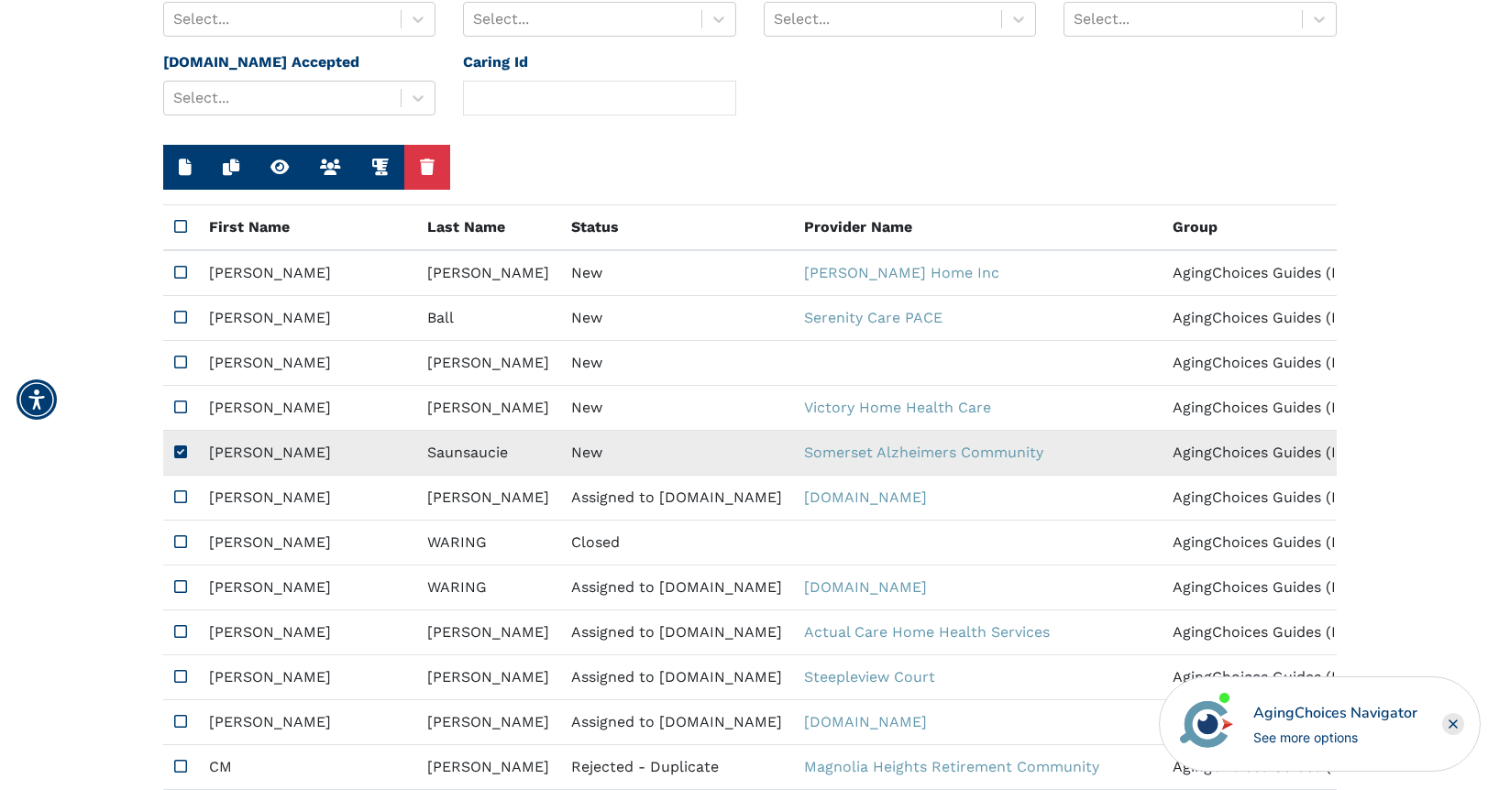
click at [560, 455] on td "New" at bounding box center [676, 453] width 233 height 45
type input "https://app.fullstory.com/ui/KWY46/session/ace92c3d-ced4-4db3-9703-a85133d819e1…"
type input "N/A"
type input "Anton"
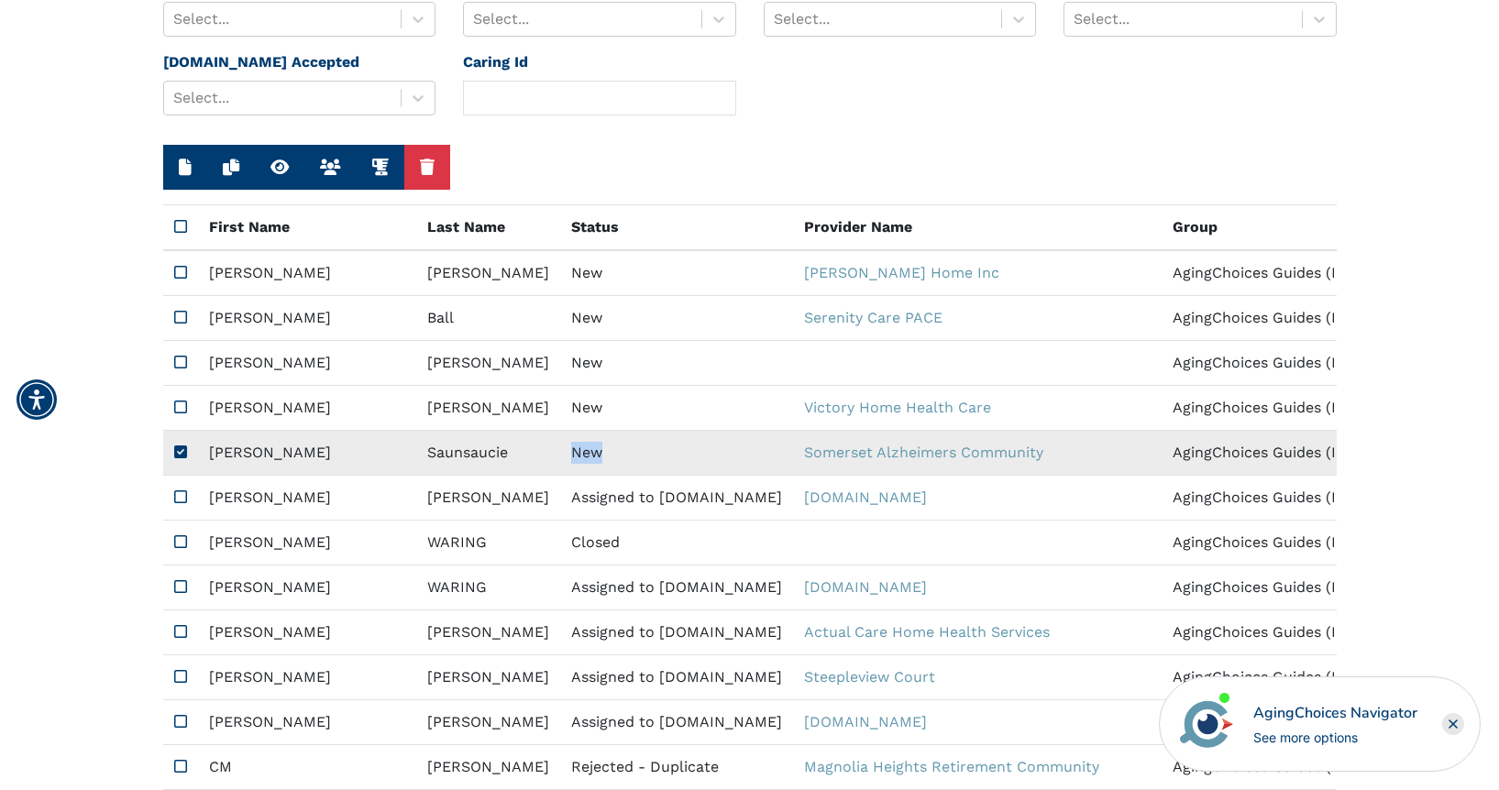
type input "Saunsaucie"
type input "4252622562"
type input "anton.saunsaucie@snoco.org"
type textarea "Does Somerset offer Adult Day Services? (Adult Day Care or Adult Day Health pro…"
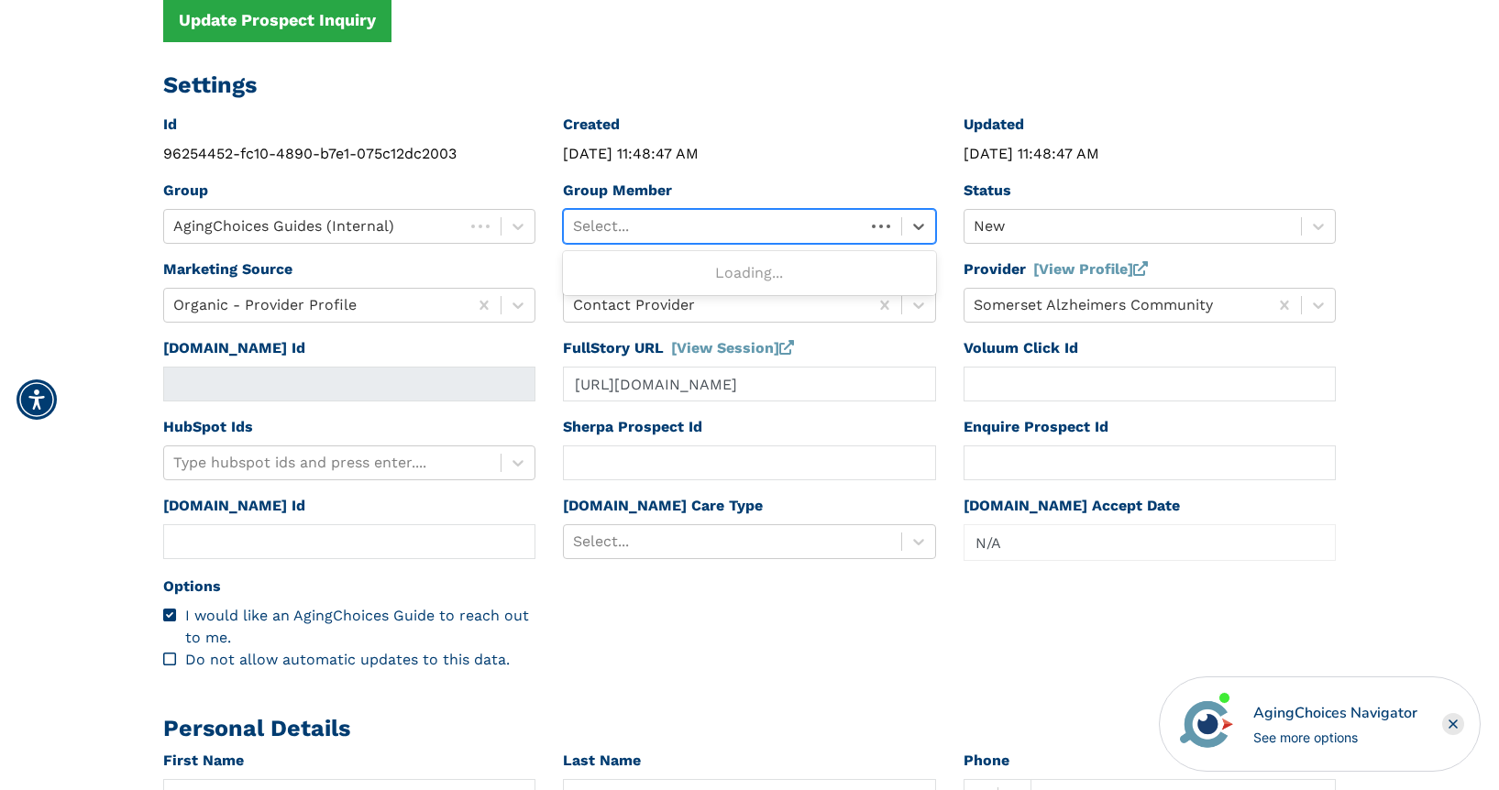
click at [734, 221] on div at bounding box center [714, 227] width 282 height 26
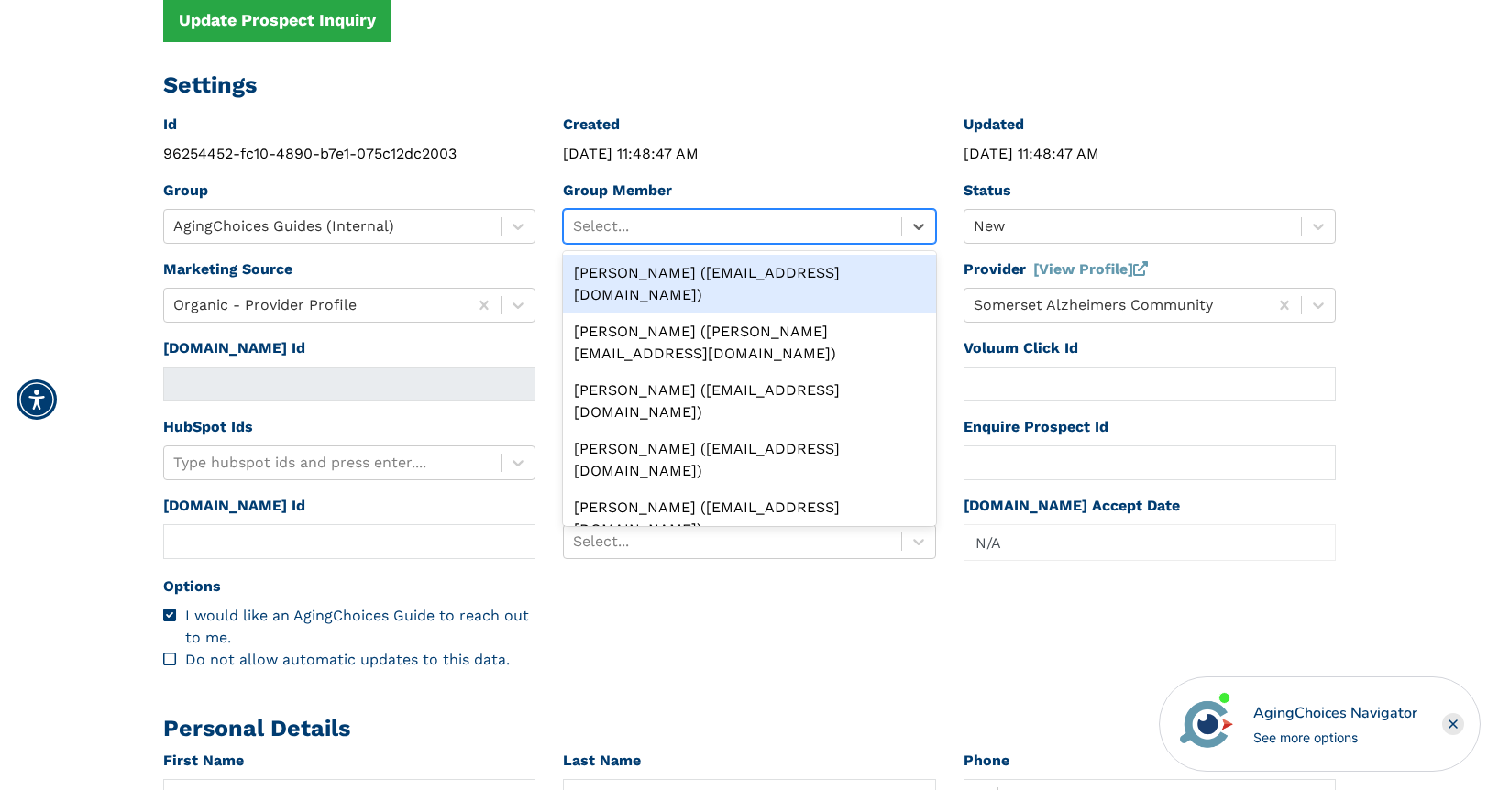
click at [731, 268] on div "Peggy Wilcox (pwilcox@lifestylecx.com)" at bounding box center [749, 284] width 373 height 59
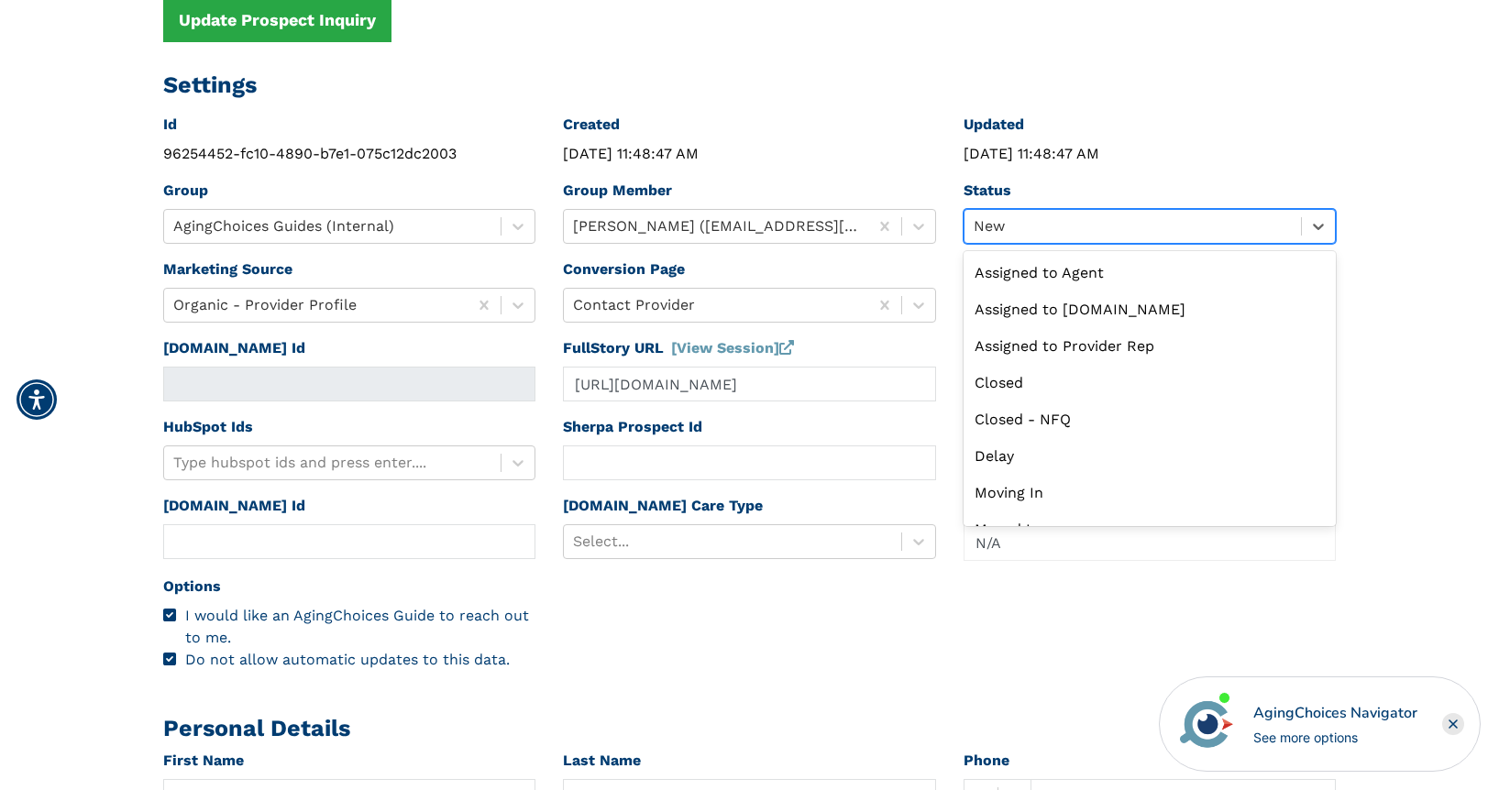
click at [1014, 227] on div at bounding box center [1133, 227] width 319 height 26
click at [1030, 306] on div "Assigned to Caring.com" at bounding box center [1150, 310] width 373 height 37
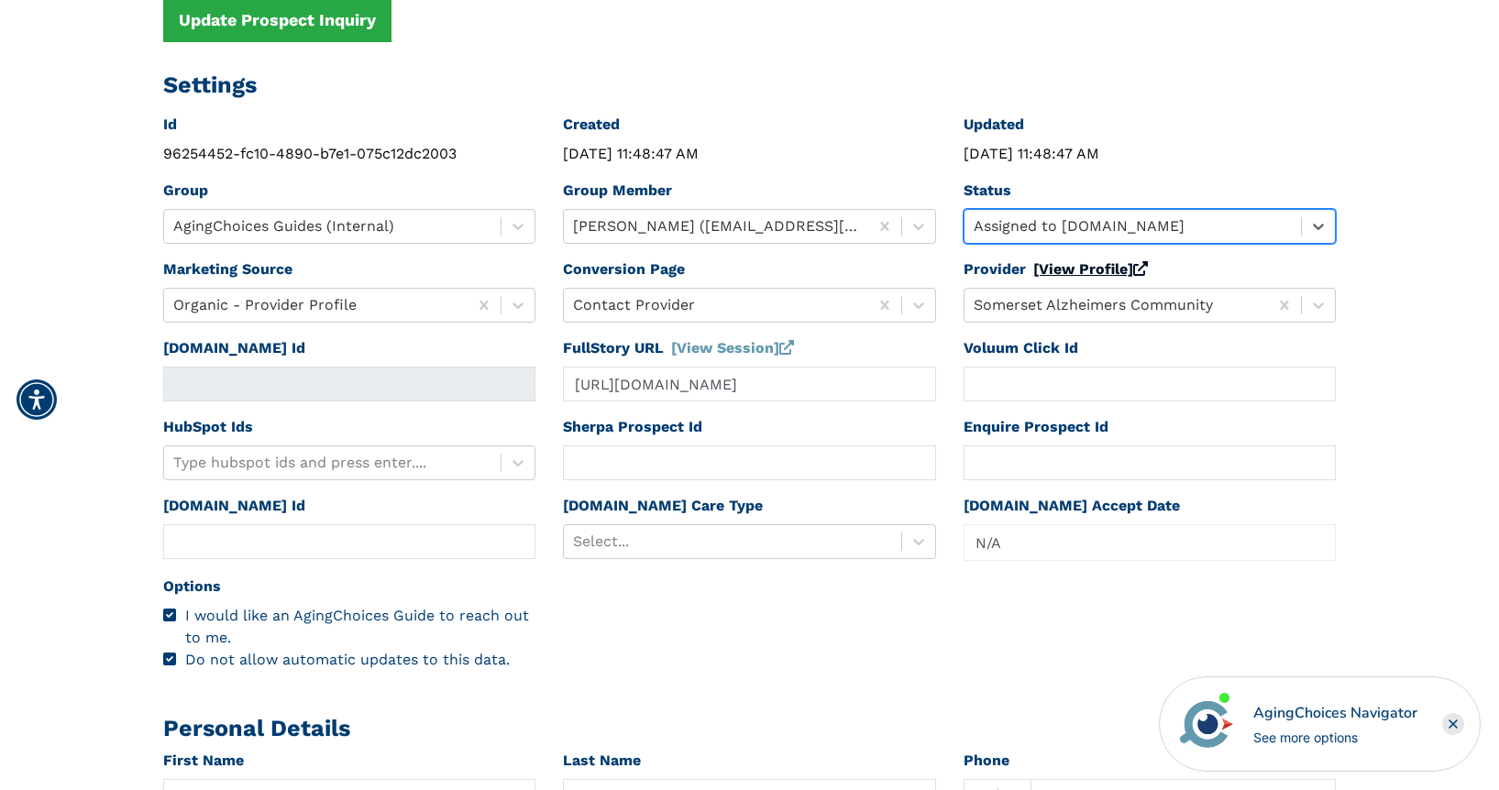
click at [1068, 270] on link "[View Profile]" at bounding box center [1090, 268] width 115 height 17
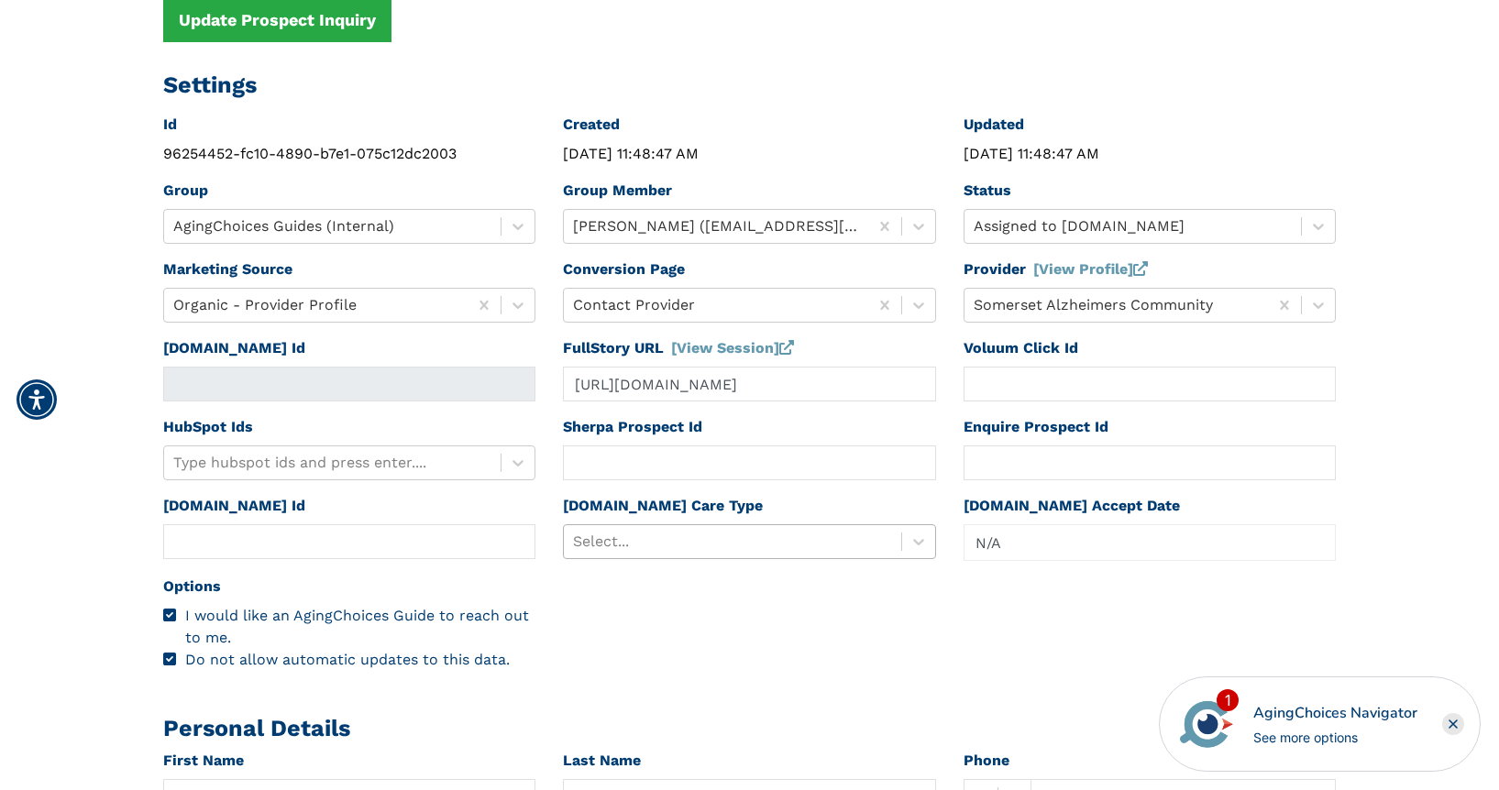
click at [662, 550] on div "Select..." at bounding box center [749, 541] width 373 height 35
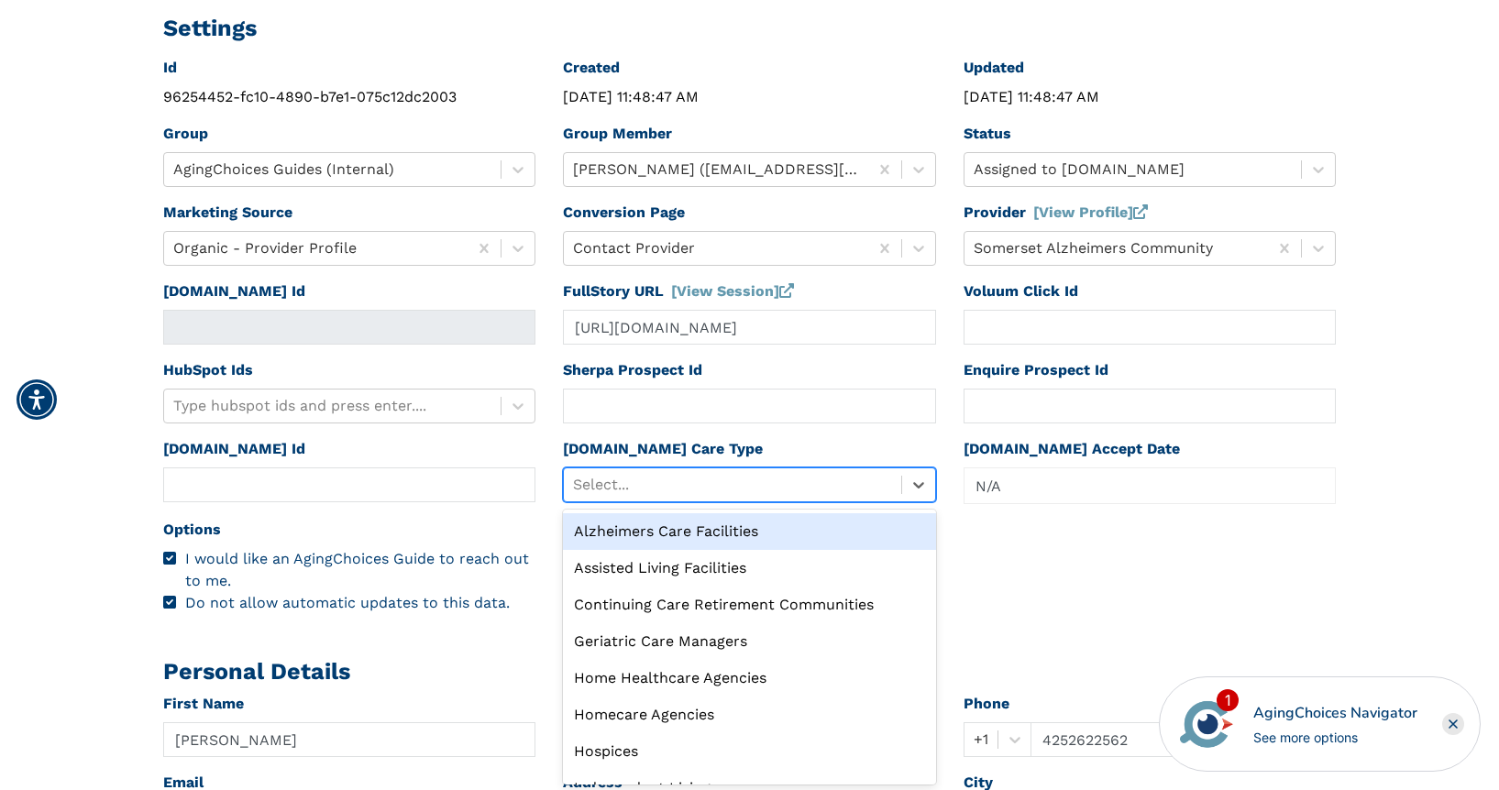
scroll to position [330, 0]
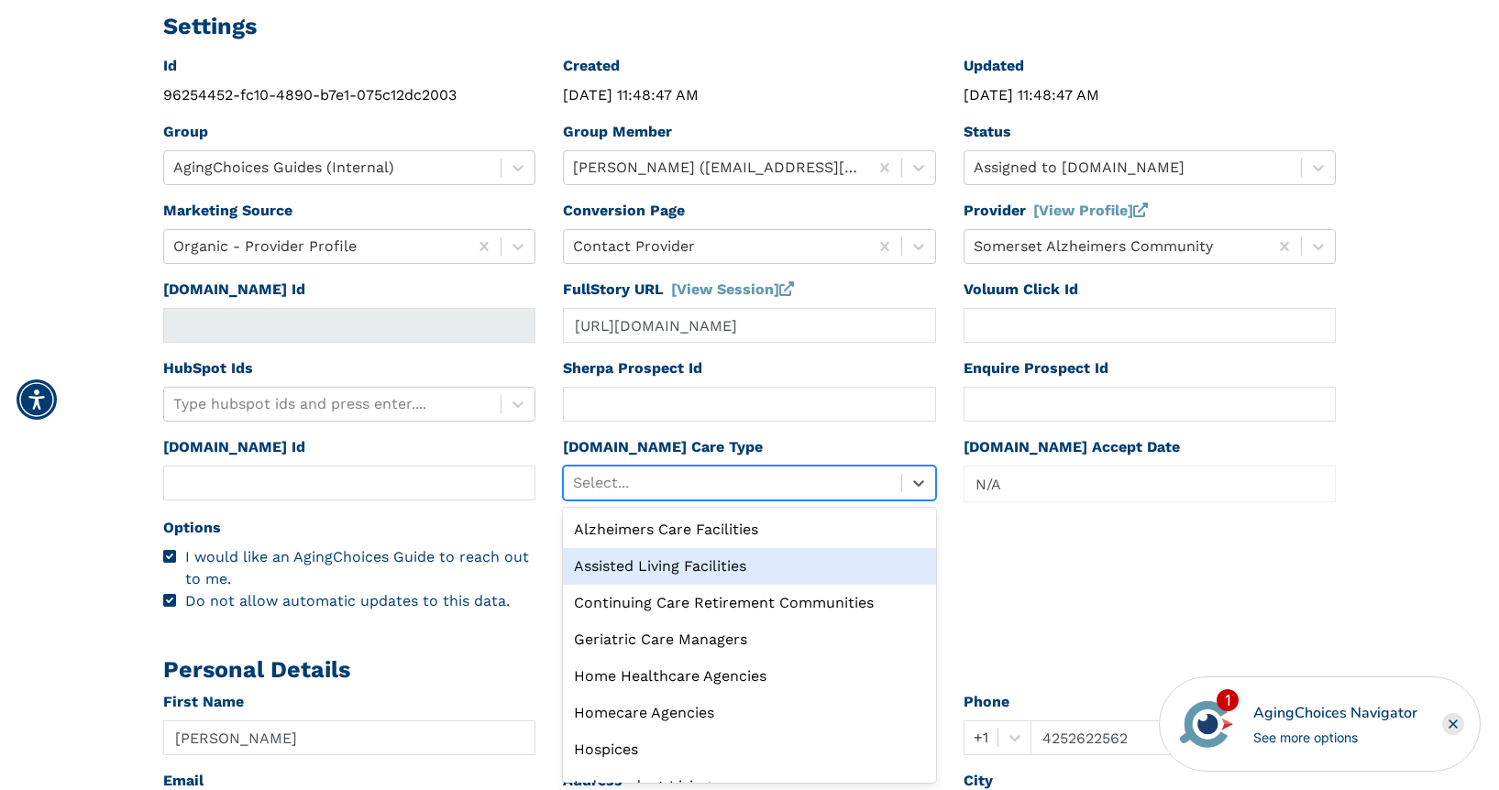
click at [662, 557] on div "Assisted Living Facilities" at bounding box center [749, 566] width 373 height 37
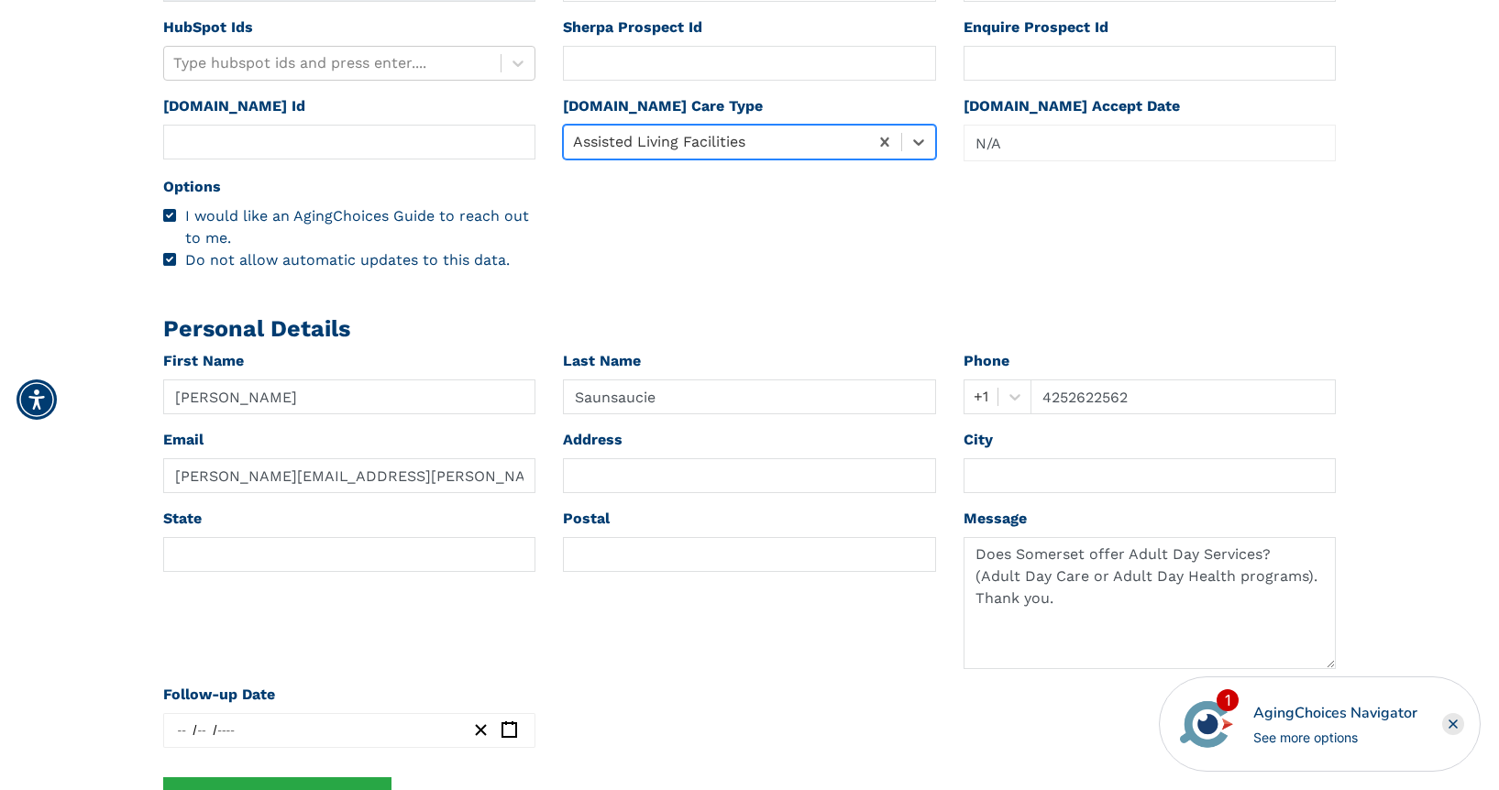
scroll to position [678, 0]
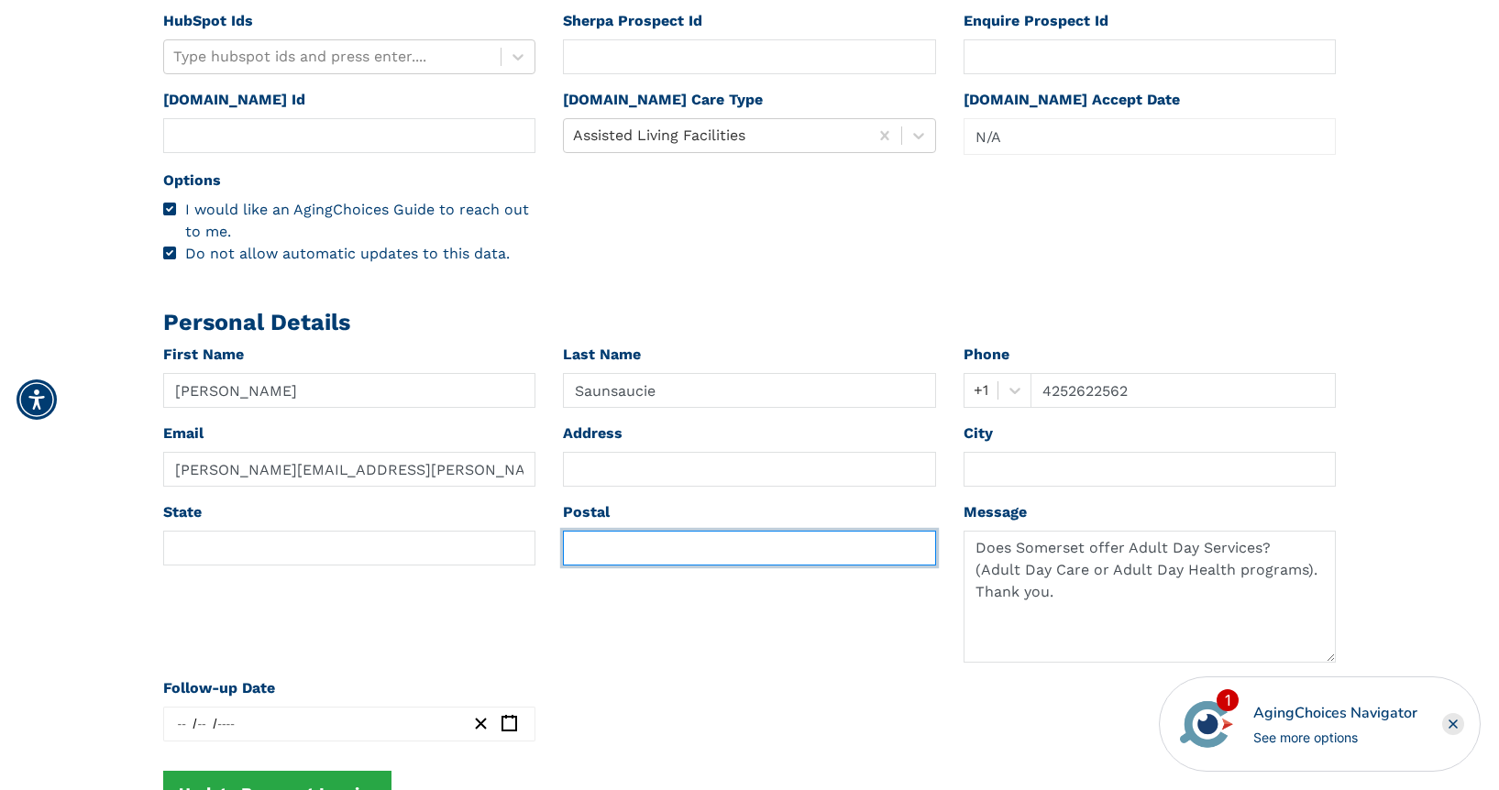
click at [629, 553] on input "text" at bounding box center [749, 548] width 373 height 35
paste input "98203"
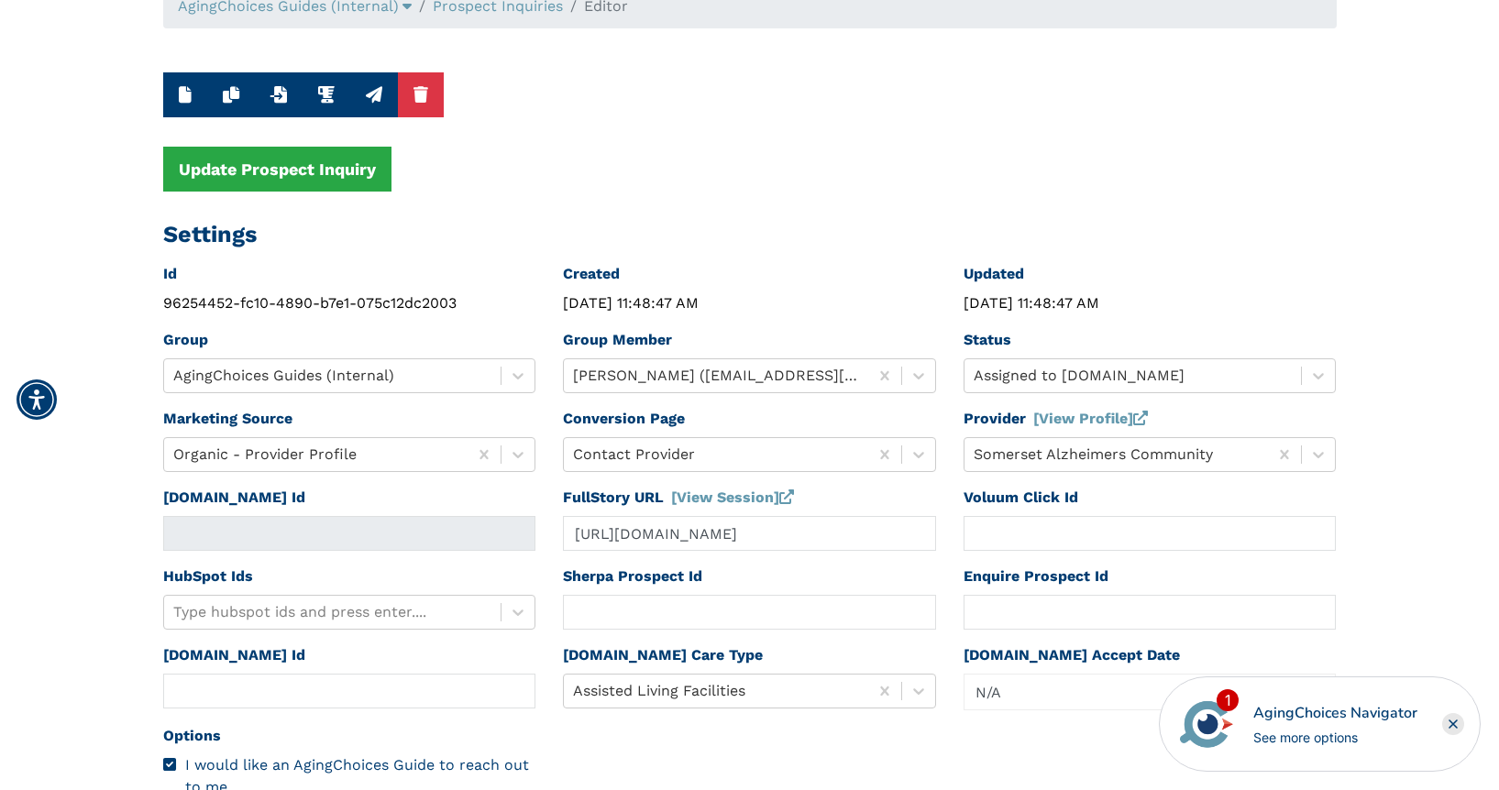
scroll to position [0, 0]
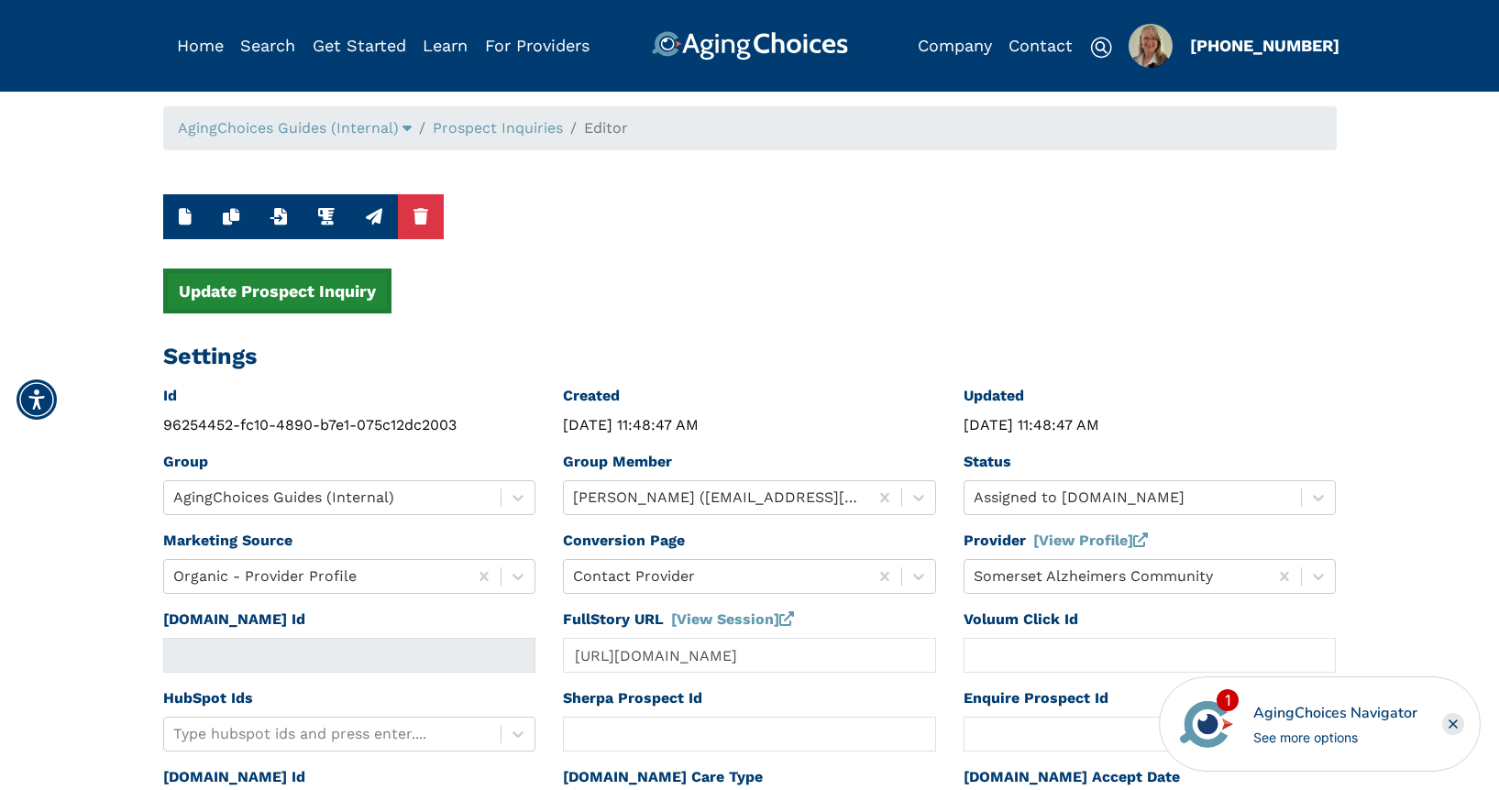
type input "98203"
click at [331, 291] on button "Update Prospect Inquiry" at bounding box center [277, 291] width 228 height 45
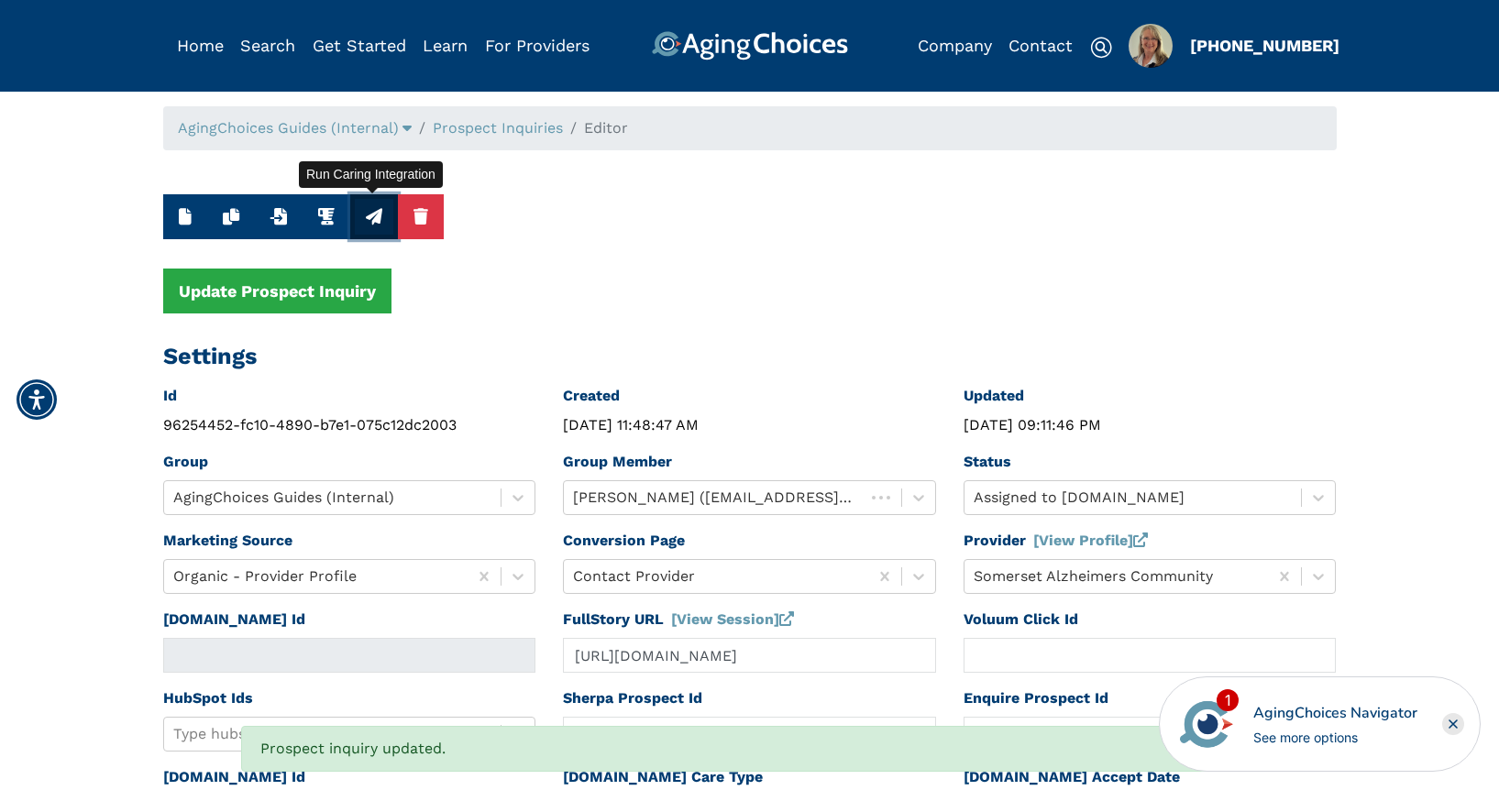
click at [370, 217] on icon "button" at bounding box center [374, 216] width 17 height 17
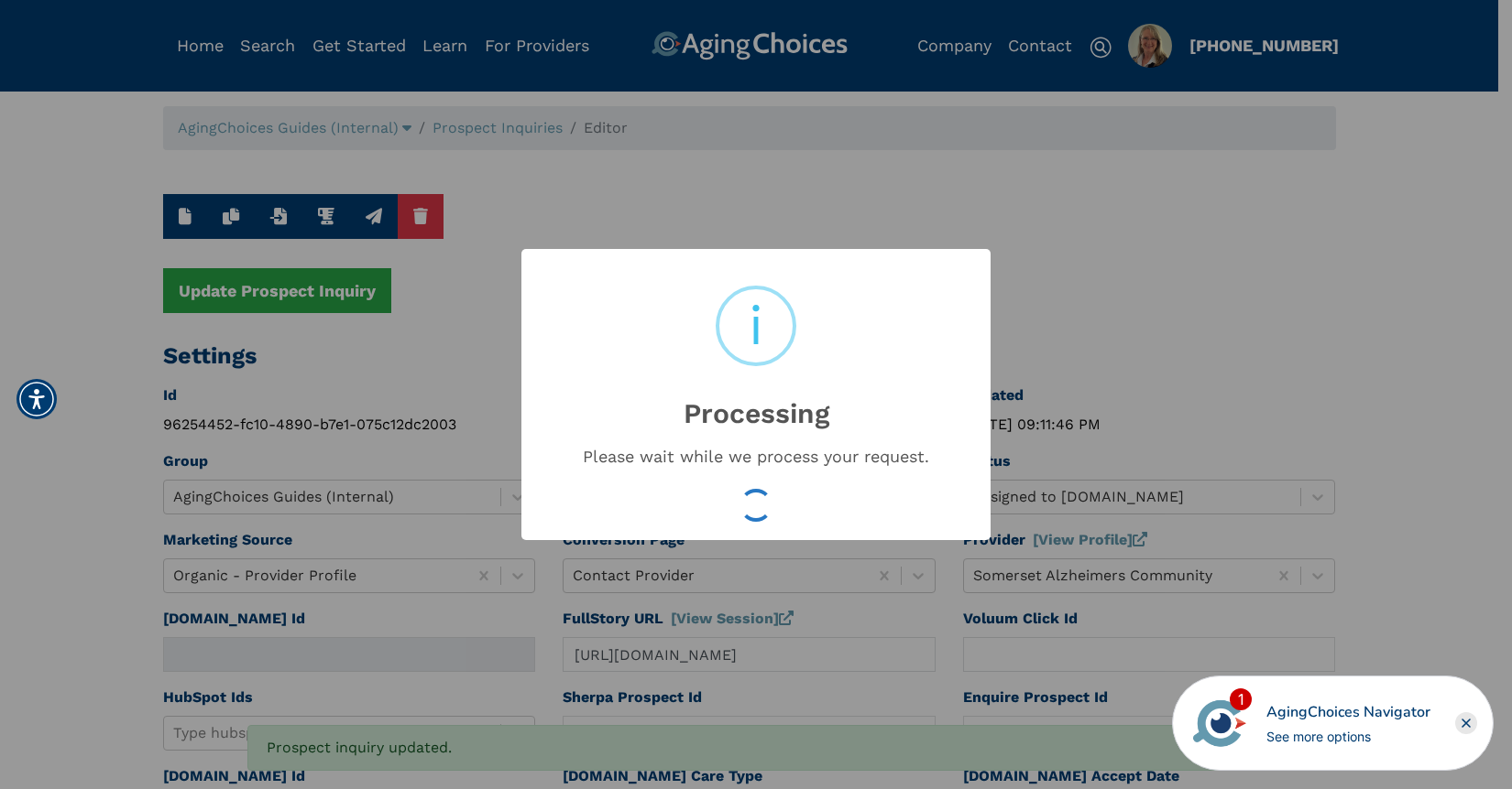
type input "16627008"
type input "Sep 25, 2025 09:11:48 PM"
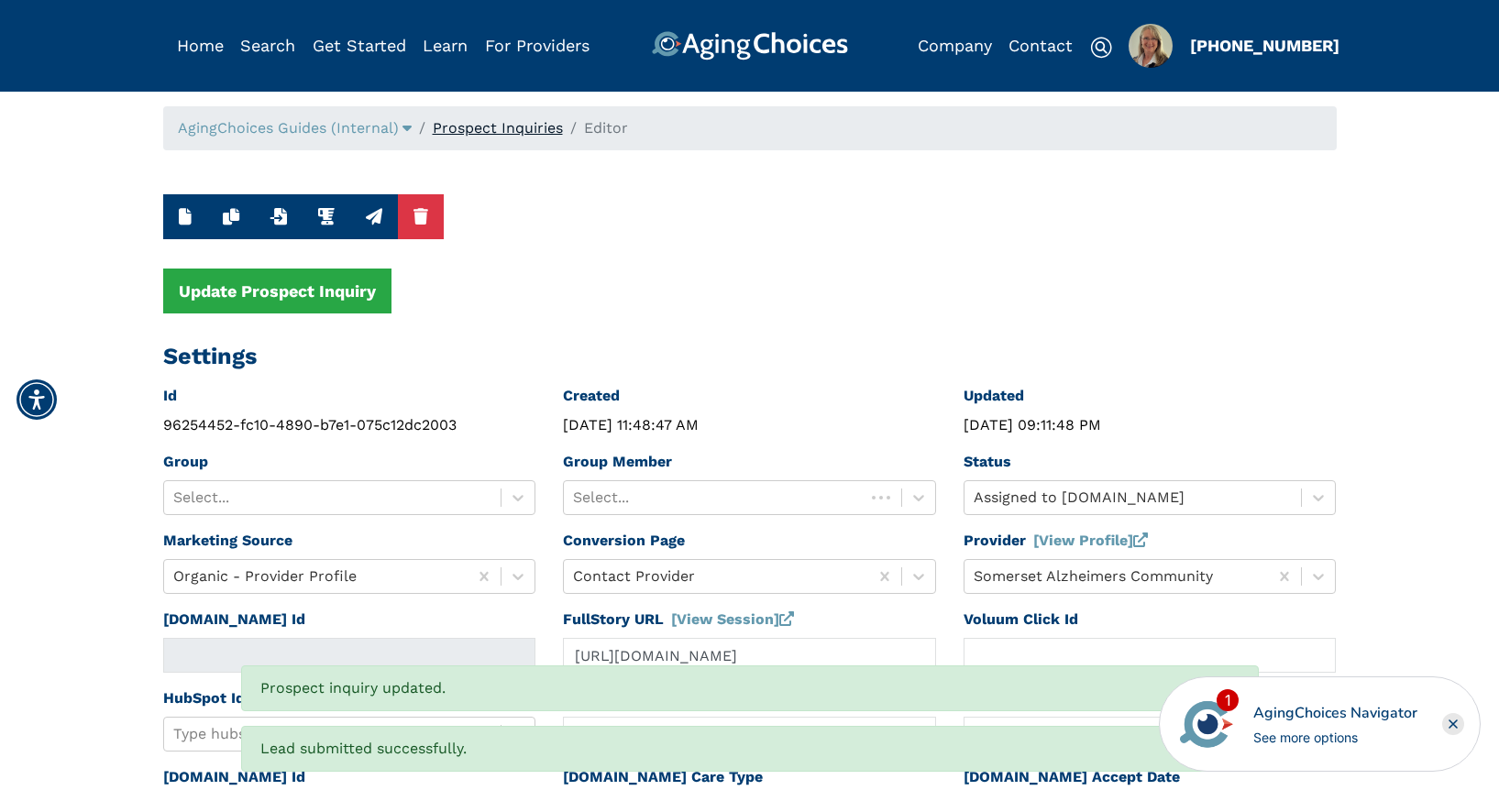
click at [513, 121] on link "Prospect Inquiries" at bounding box center [498, 127] width 130 height 17
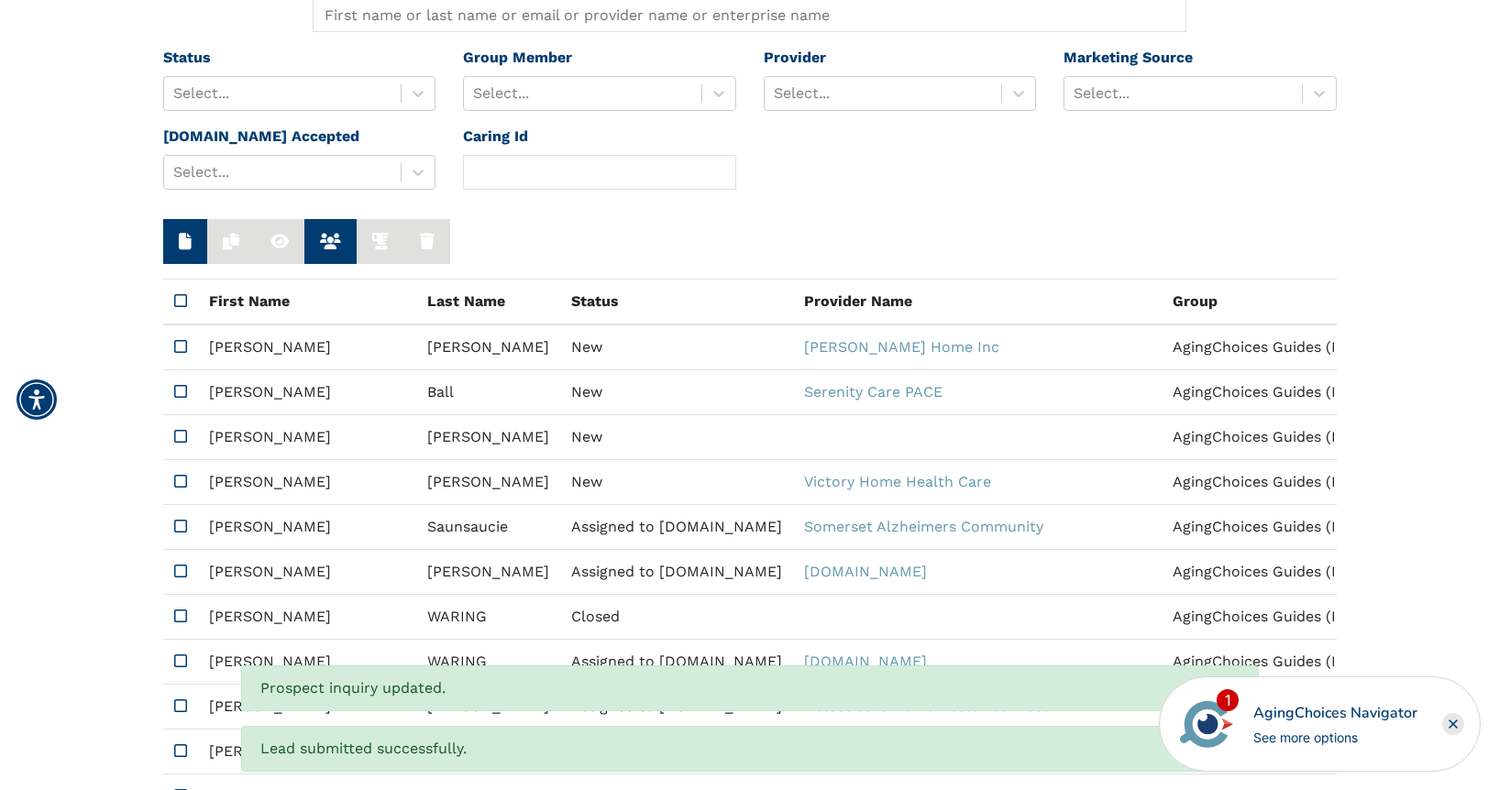
scroll to position [204, 0]
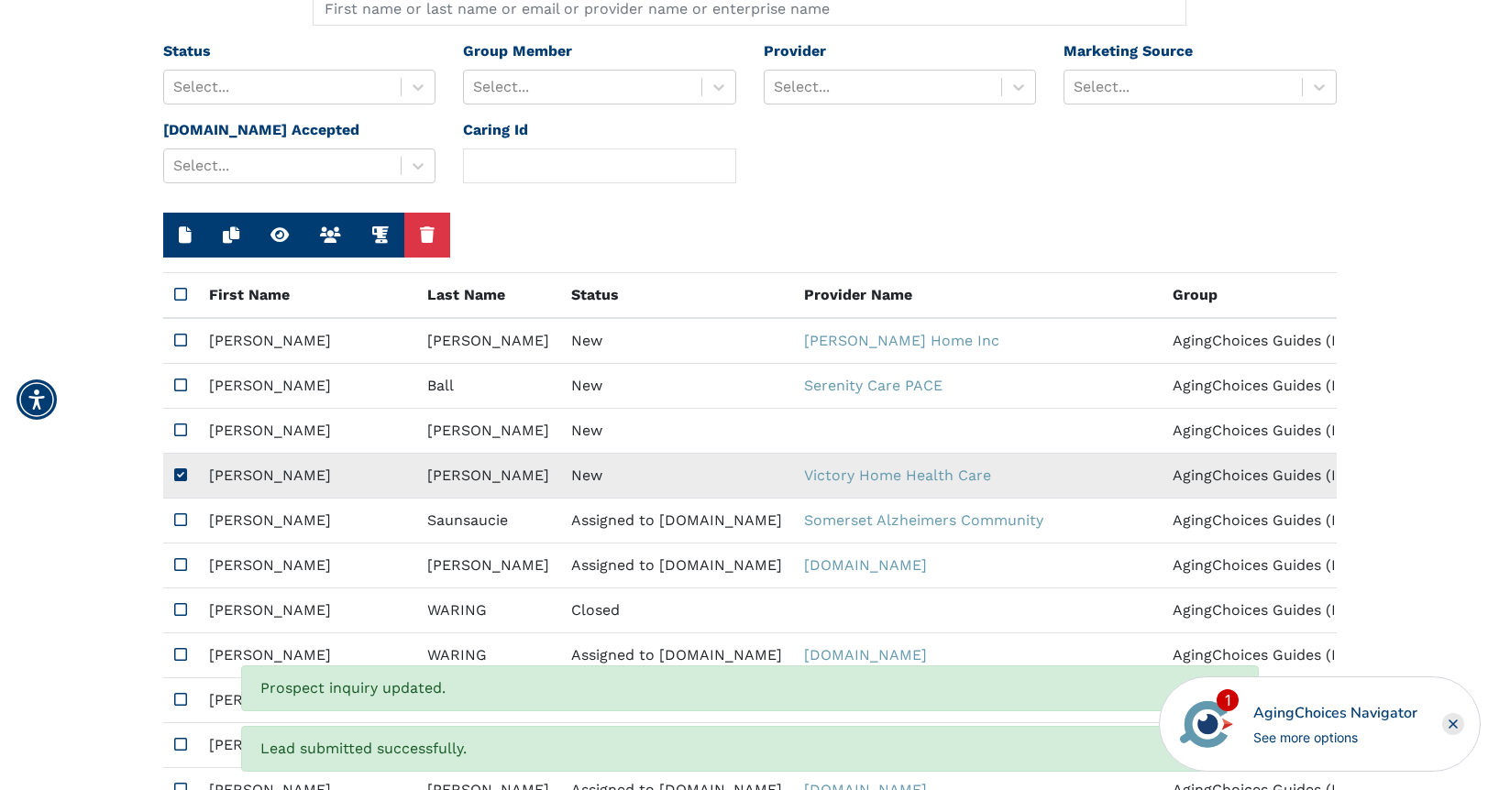
click at [560, 478] on td "New" at bounding box center [676, 476] width 233 height 45
type input "https://app.fullstory.com/ui/KWY46/session/72f1f1b1-602a-49c6-be50-342c288d0a72…"
type input "N/A"
type input "Elyce"
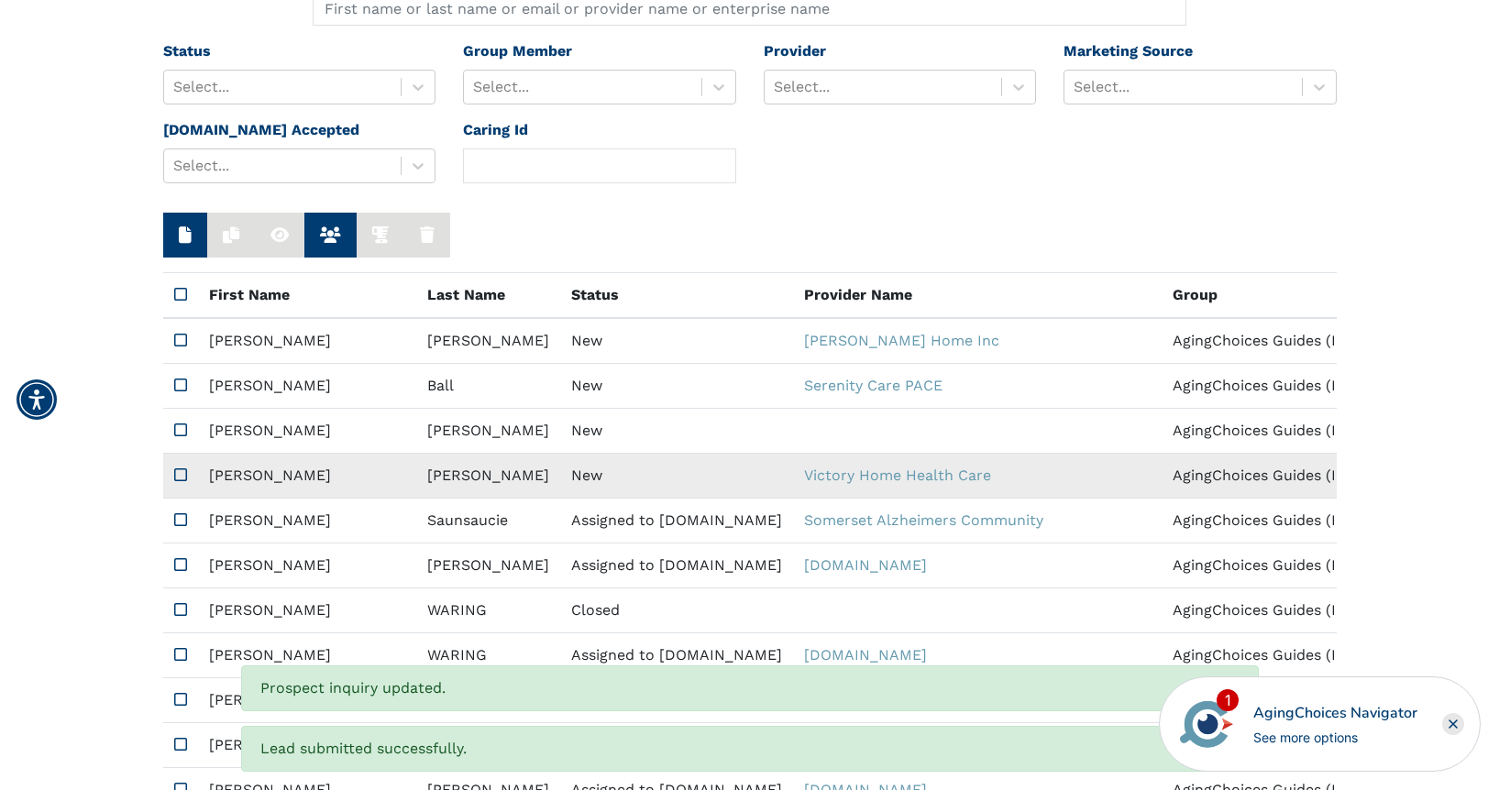
type input "Harris"
type input "2102323769"
type input "ELYCE.HARRIS@MHSHEALTH.COM"
type textarea "Please contact me at the above information. WE HAVE ON EOF YOUR PATIENTS IN OUR…"
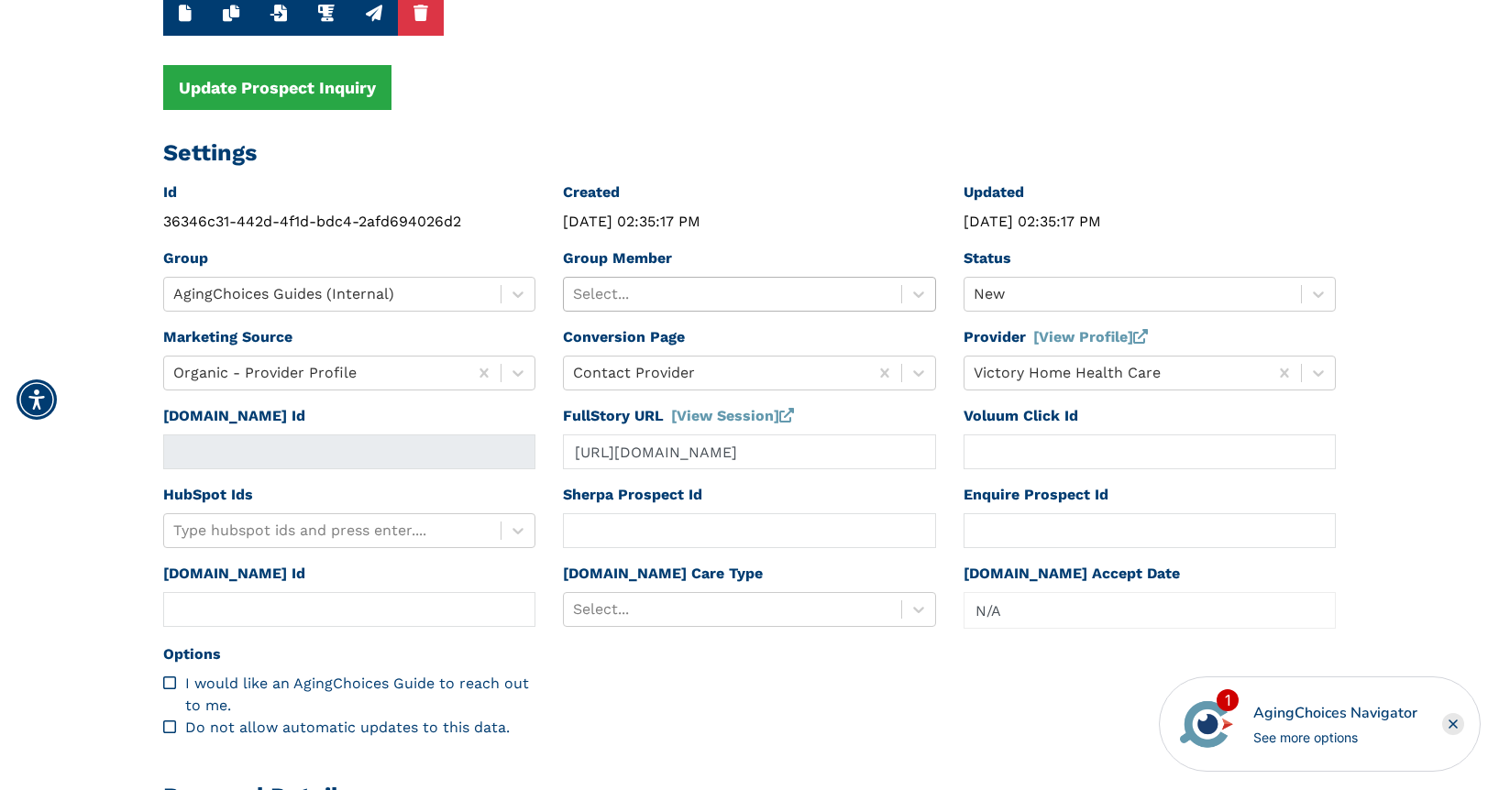
click at [649, 280] on div "Select..." at bounding box center [732, 294] width 337 height 33
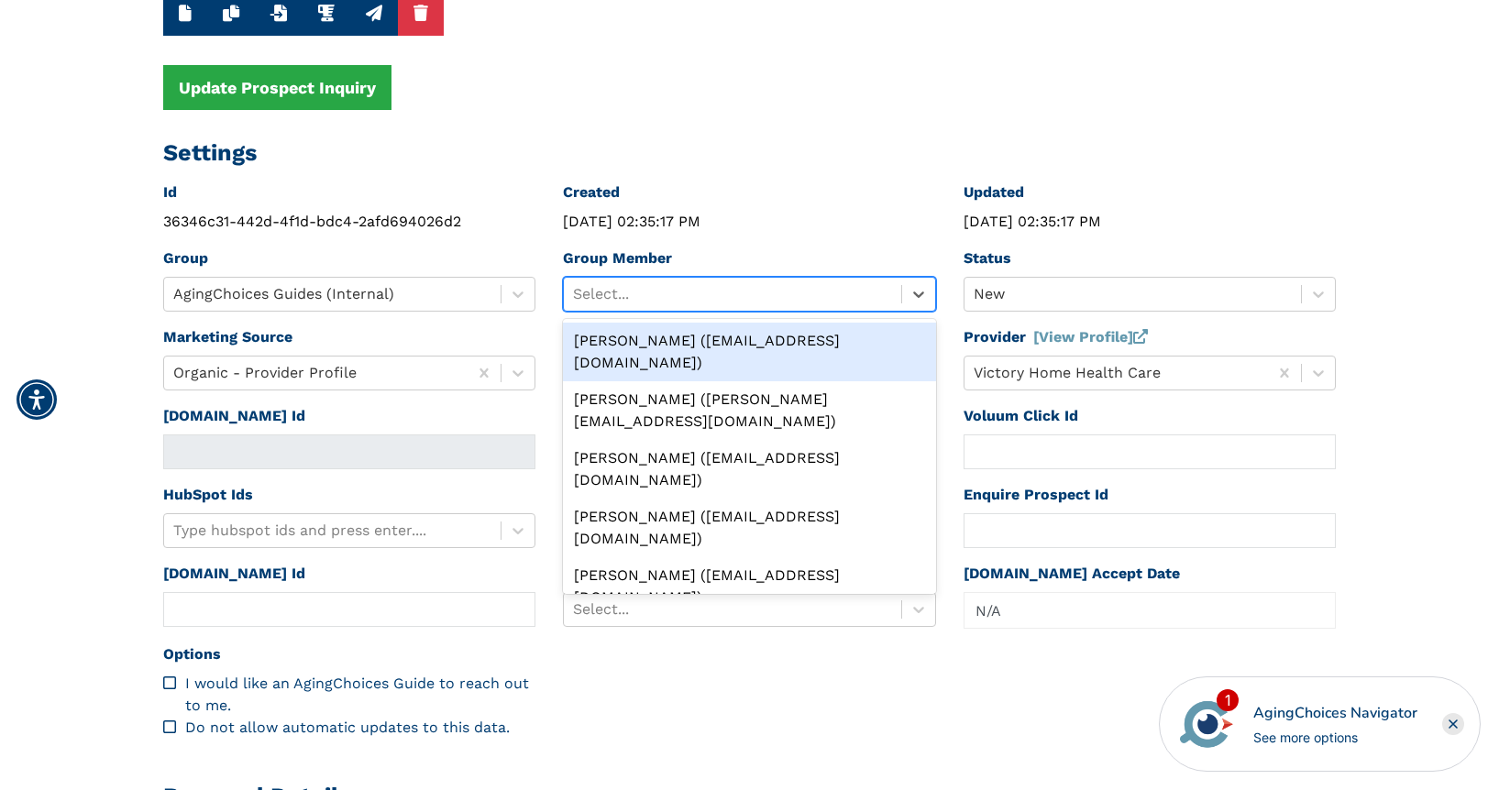
click at [656, 334] on div "Peggy Wilcox (pwilcox@lifestylecx.com)" at bounding box center [749, 352] width 373 height 59
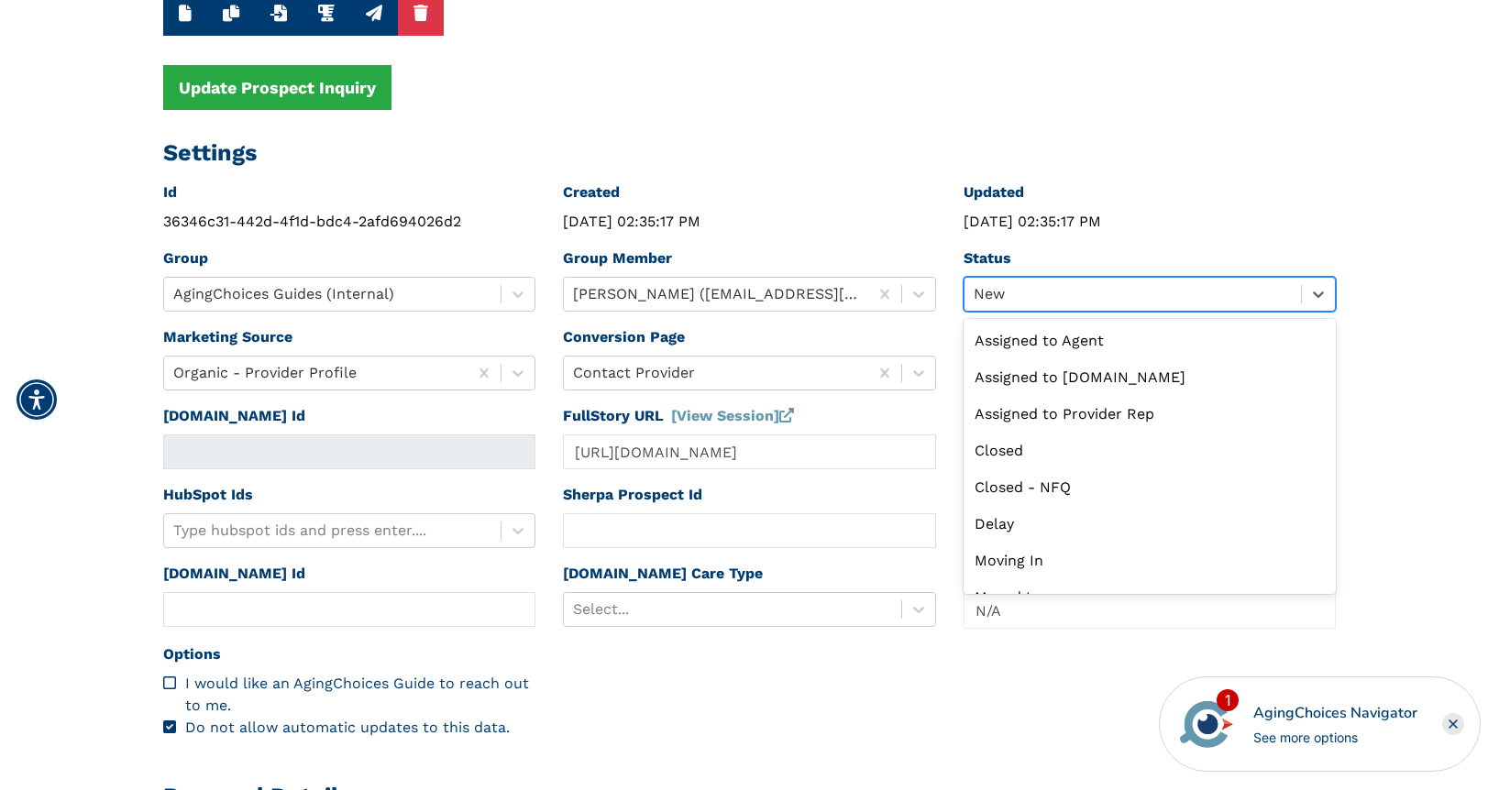
click at [1011, 294] on div at bounding box center [1133, 294] width 319 height 26
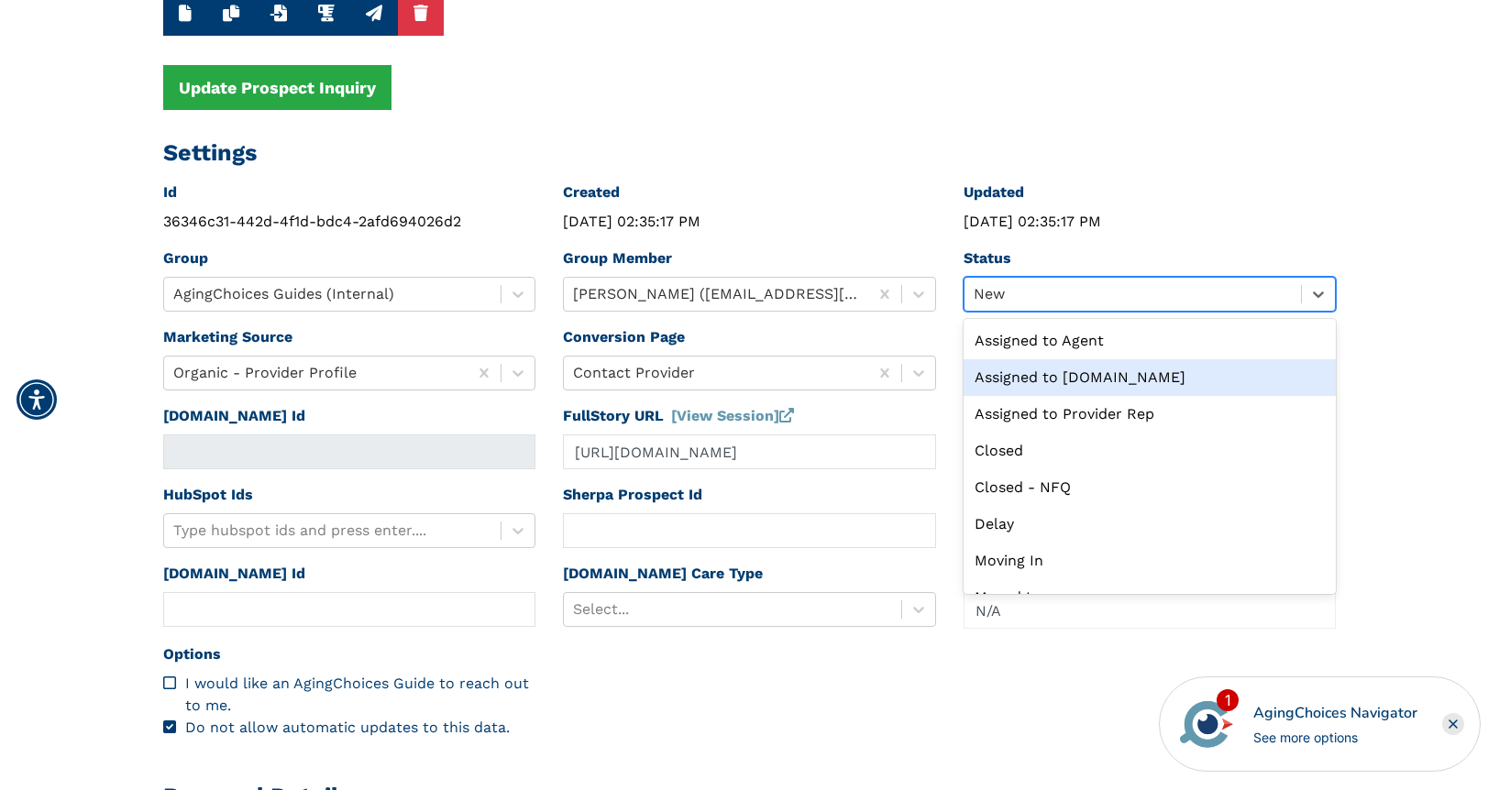
click at [1031, 381] on div "Assigned to Caring.com" at bounding box center [1150, 377] width 373 height 37
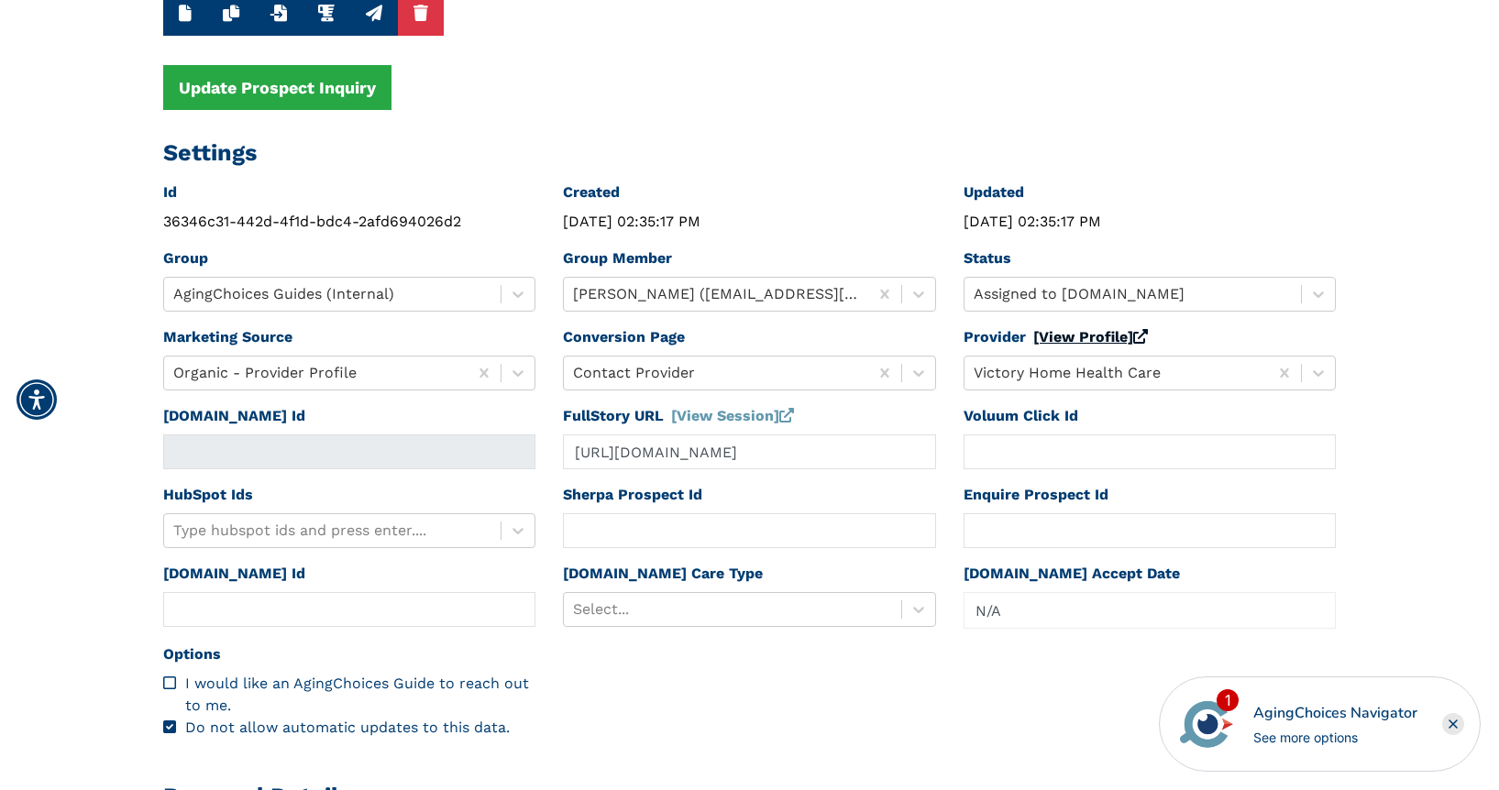
click at [1063, 341] on link "[View Profile]" at bounding box center [1090, 336] width 115 height 17
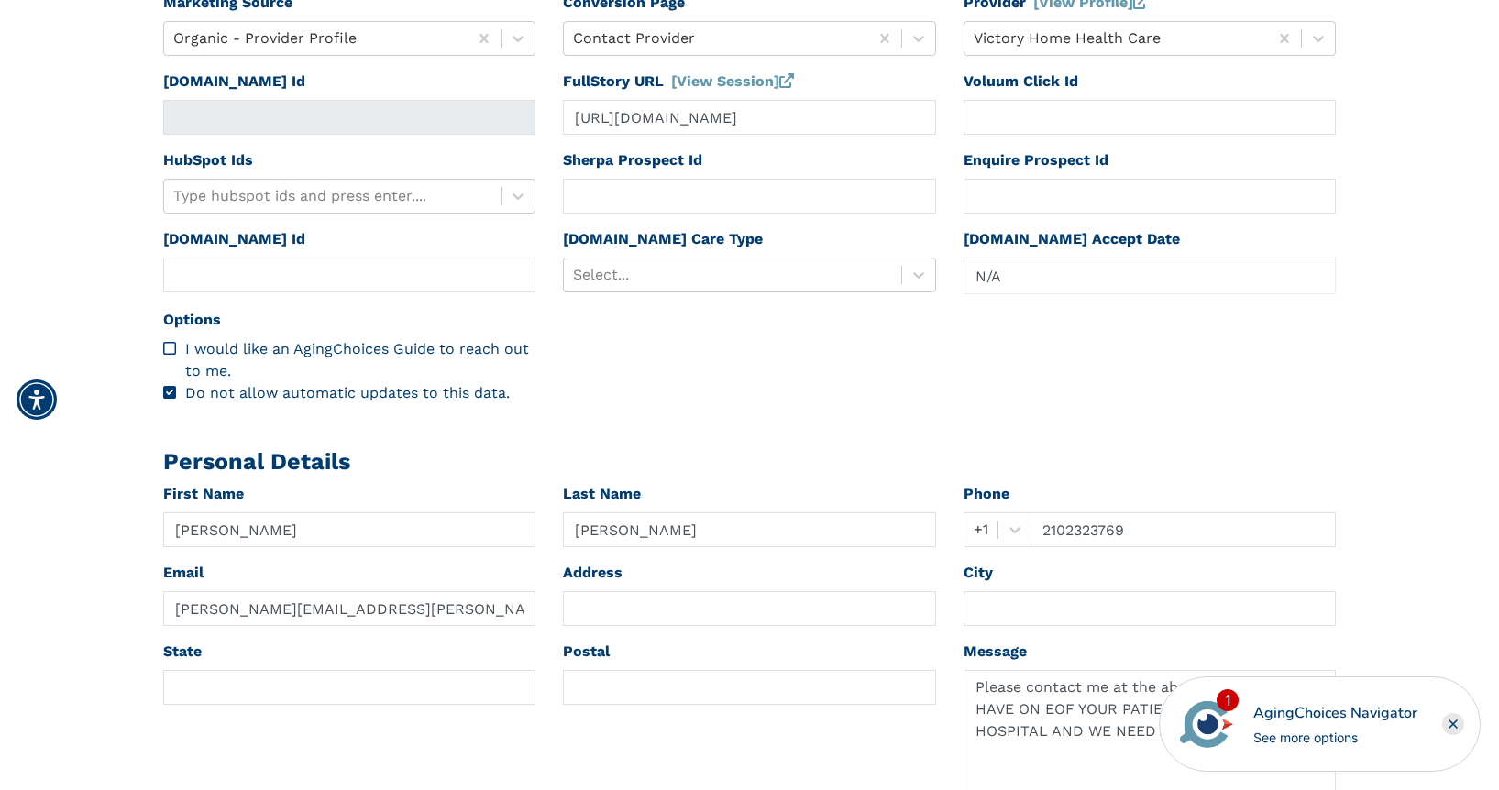
scroll to position [552, 0]
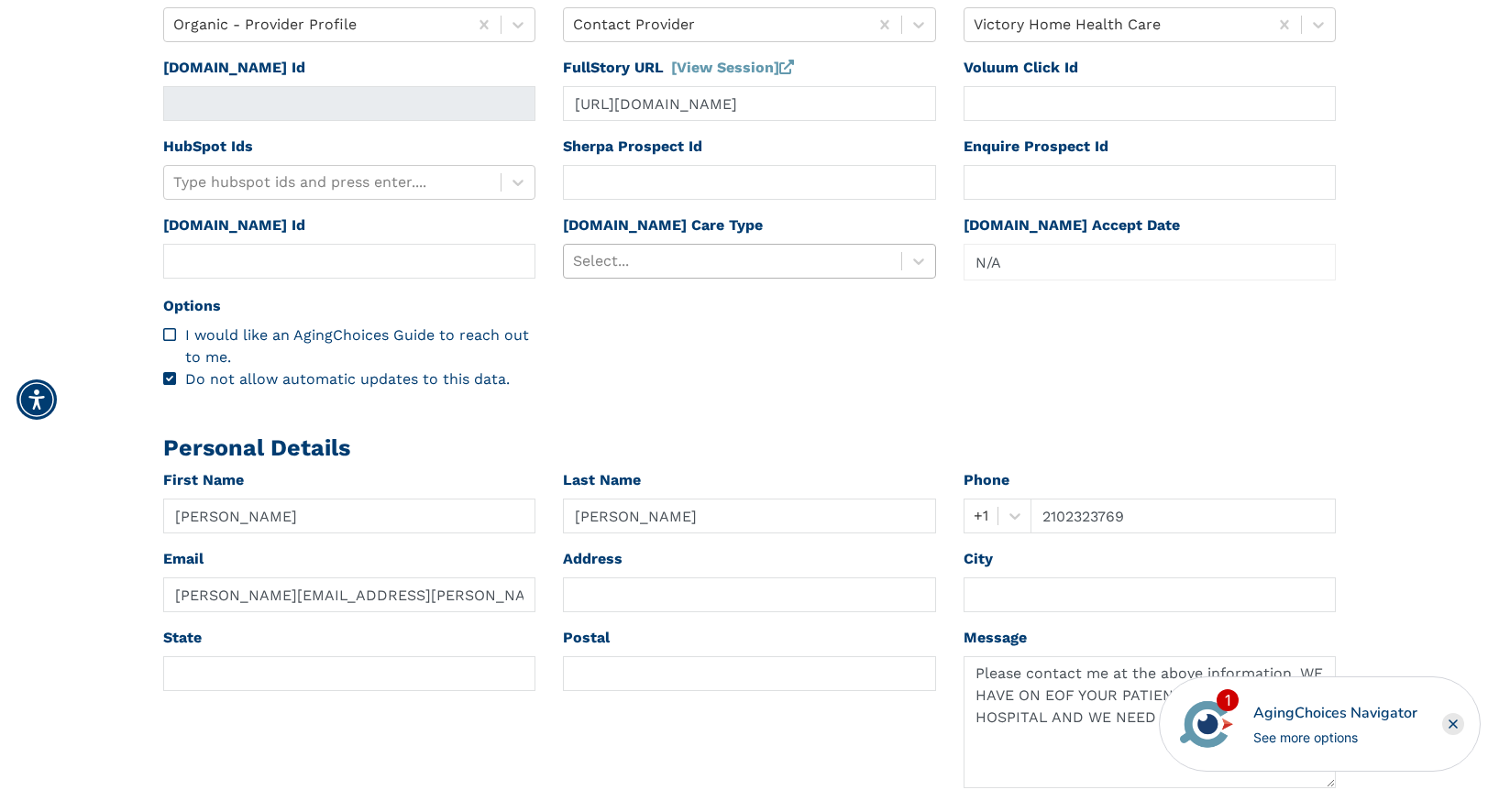
click at [729, 268] on div at bounding box center [732, 261] width 319 height 26
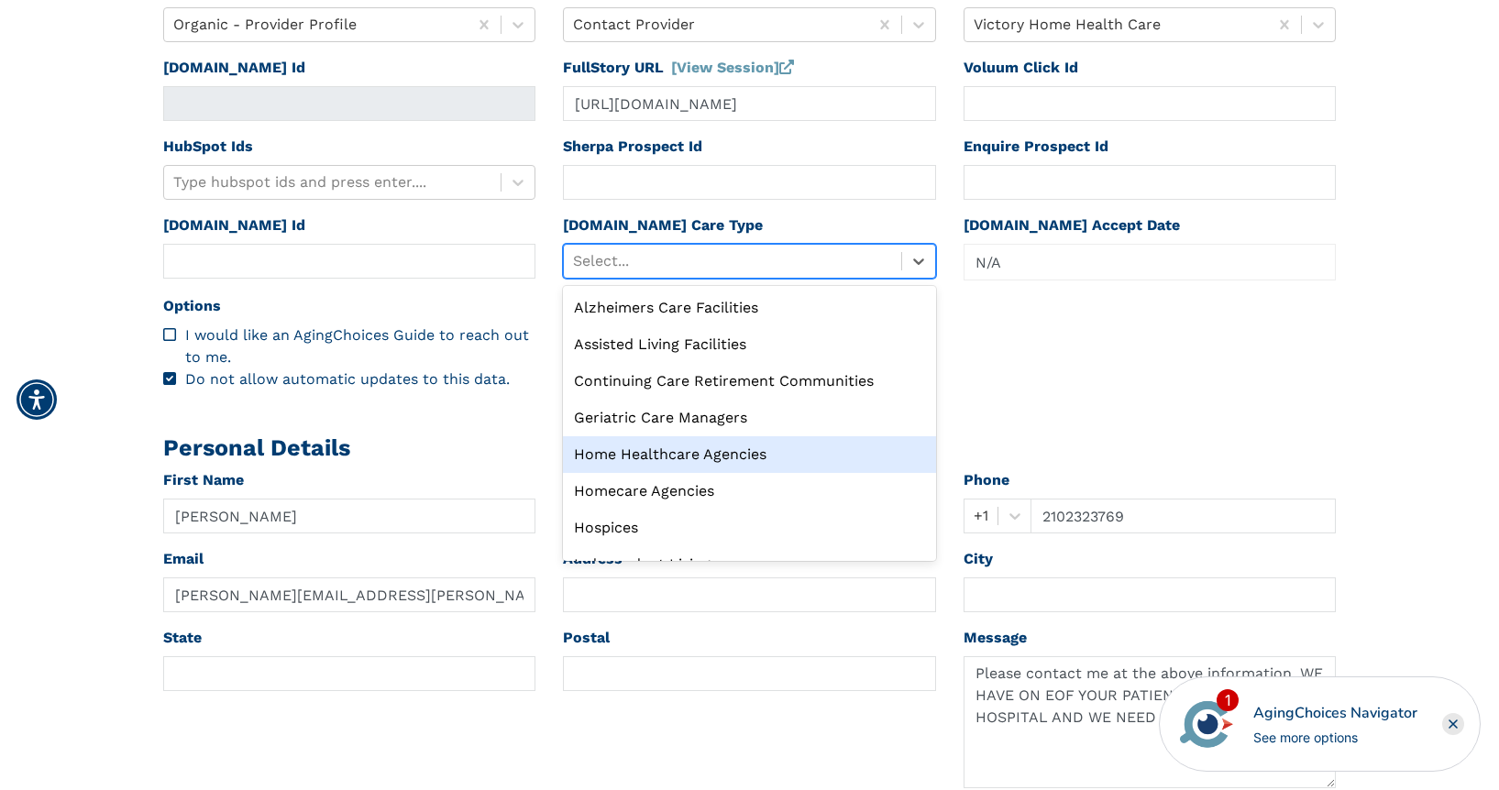
click at [695, 451] on div "Home Healthcare Agencies" at bounding box center [749, 454] width 373 height 37
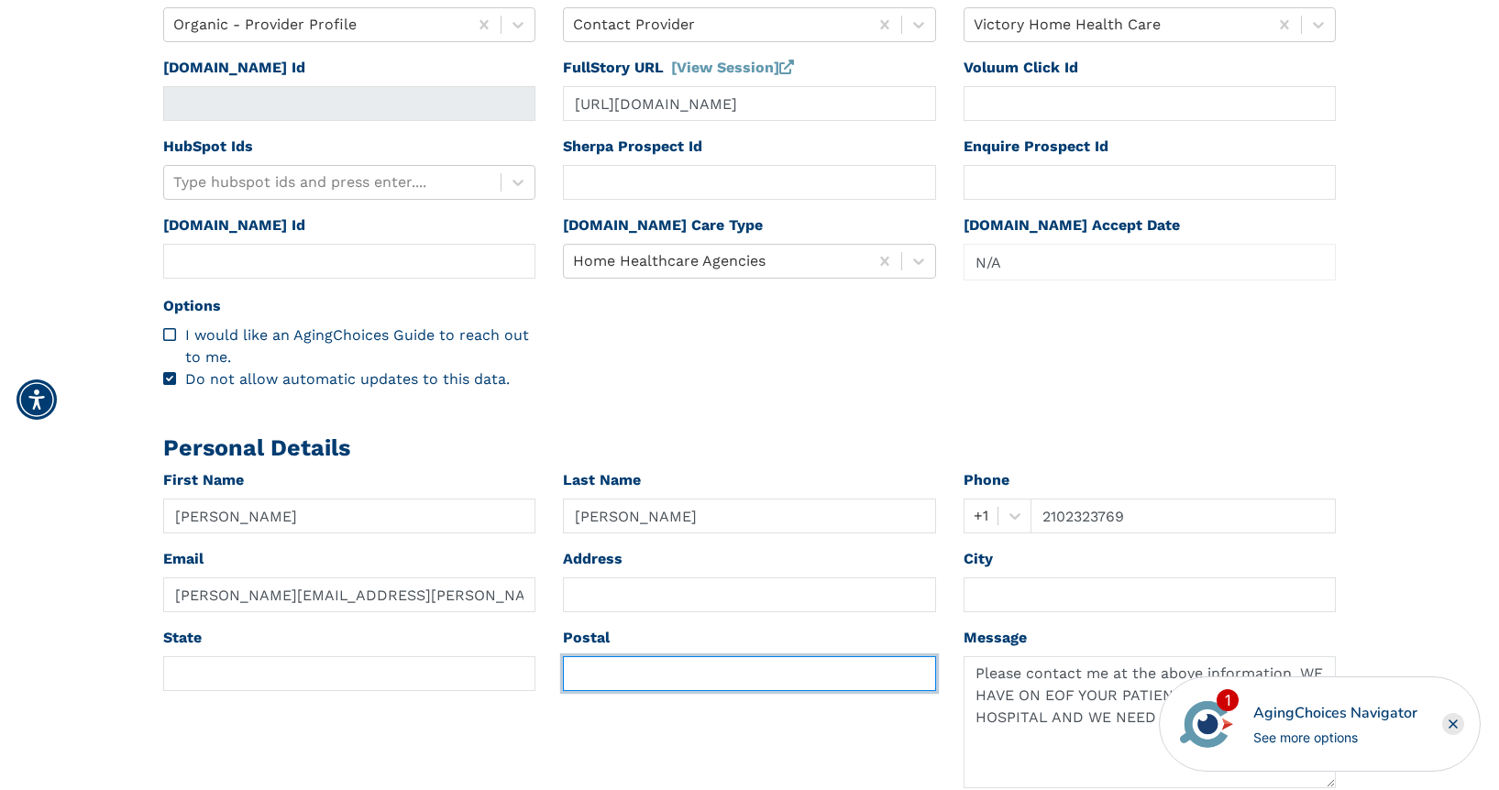
click at [609, 673] on input "text" at bounding box center [749, 674] width 373 height 35
paste input "78247"
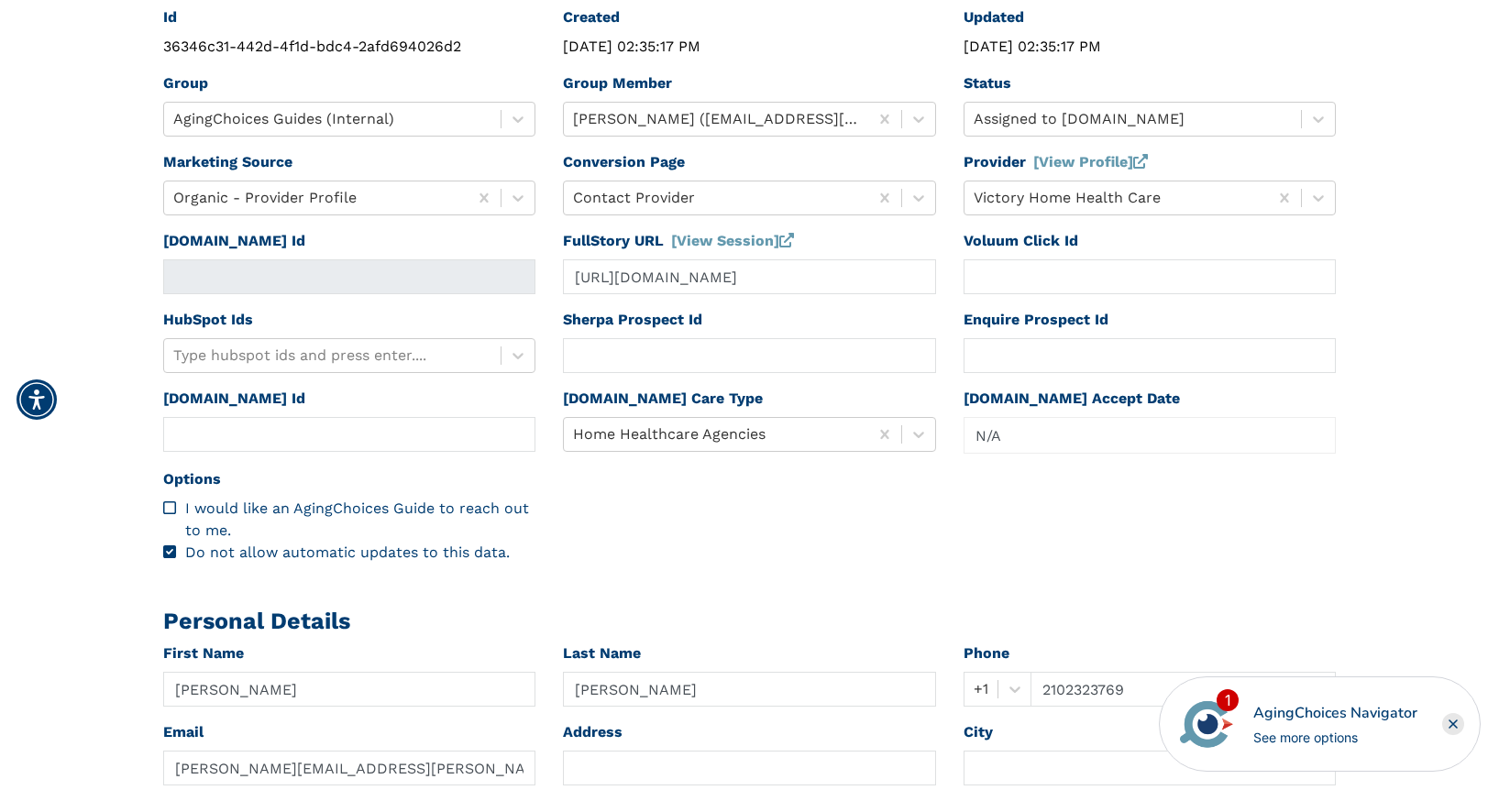
scroll to position [0, 0]
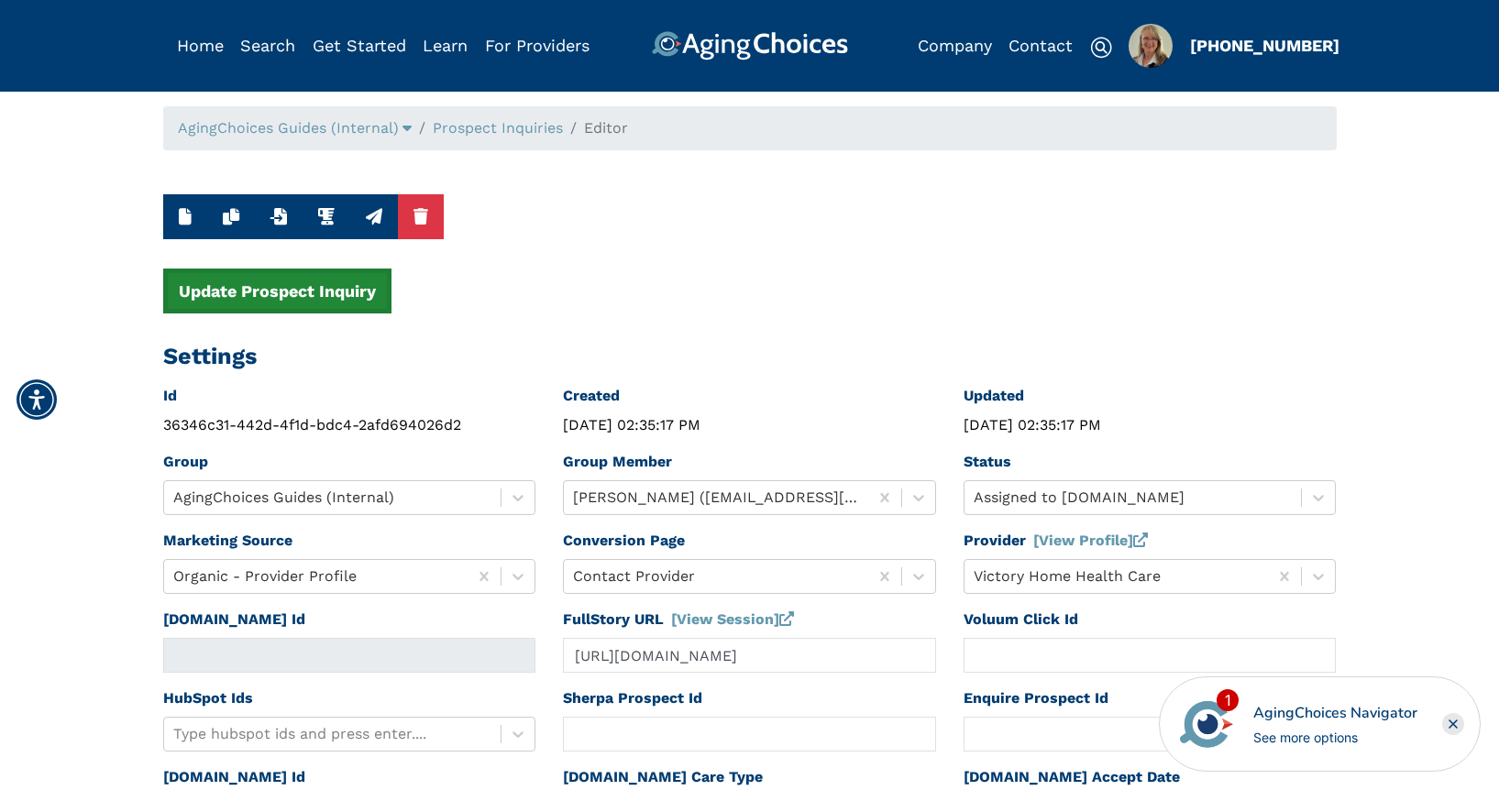
type input "78247"
click at [291, 290] on button "Update Prospect Inquiry" at bounding box center [277, 291] width 228 height 45
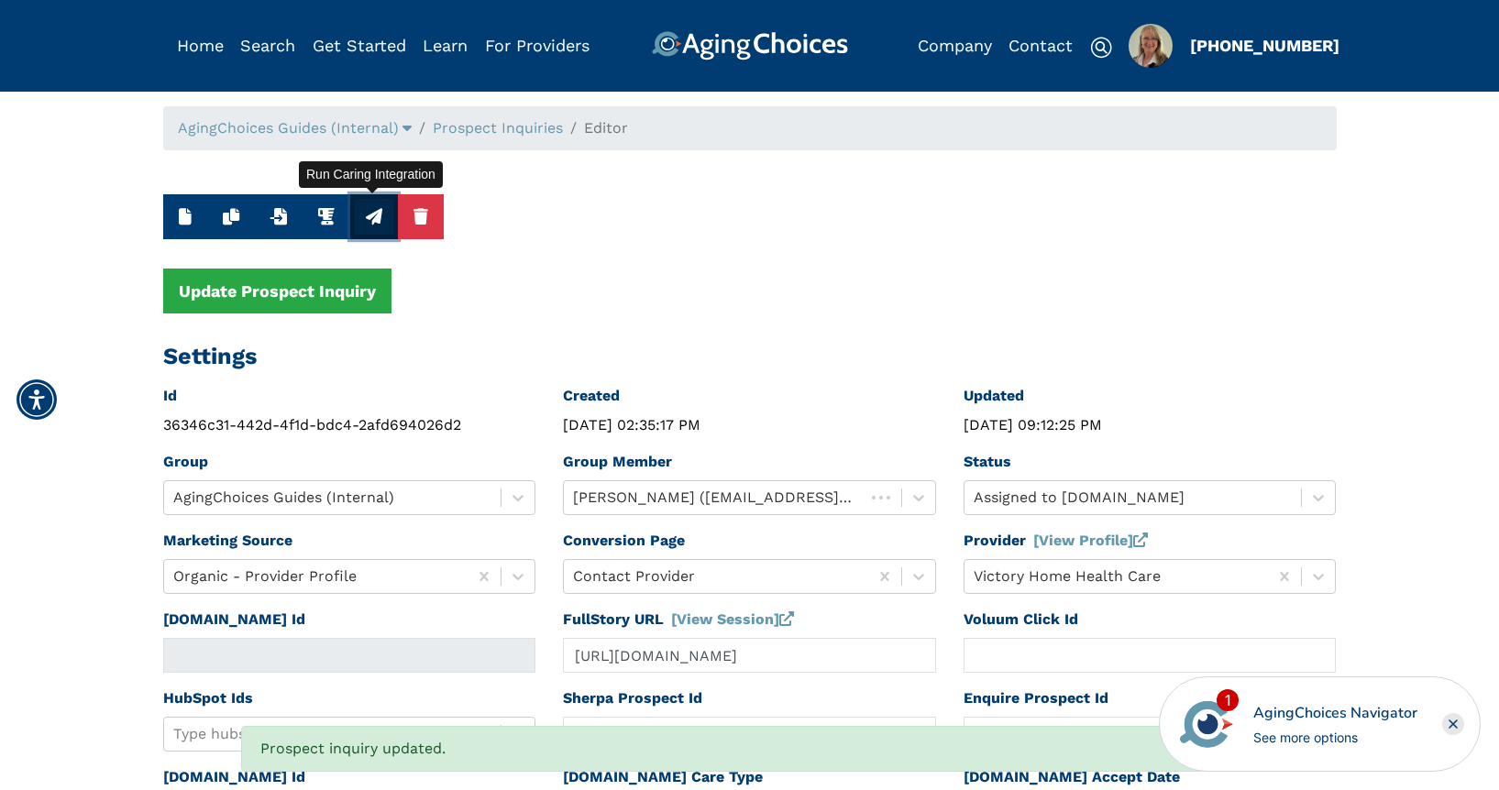
click at [372, 214] on icon "button" at bounding box center [374, 216] width 17 height 17
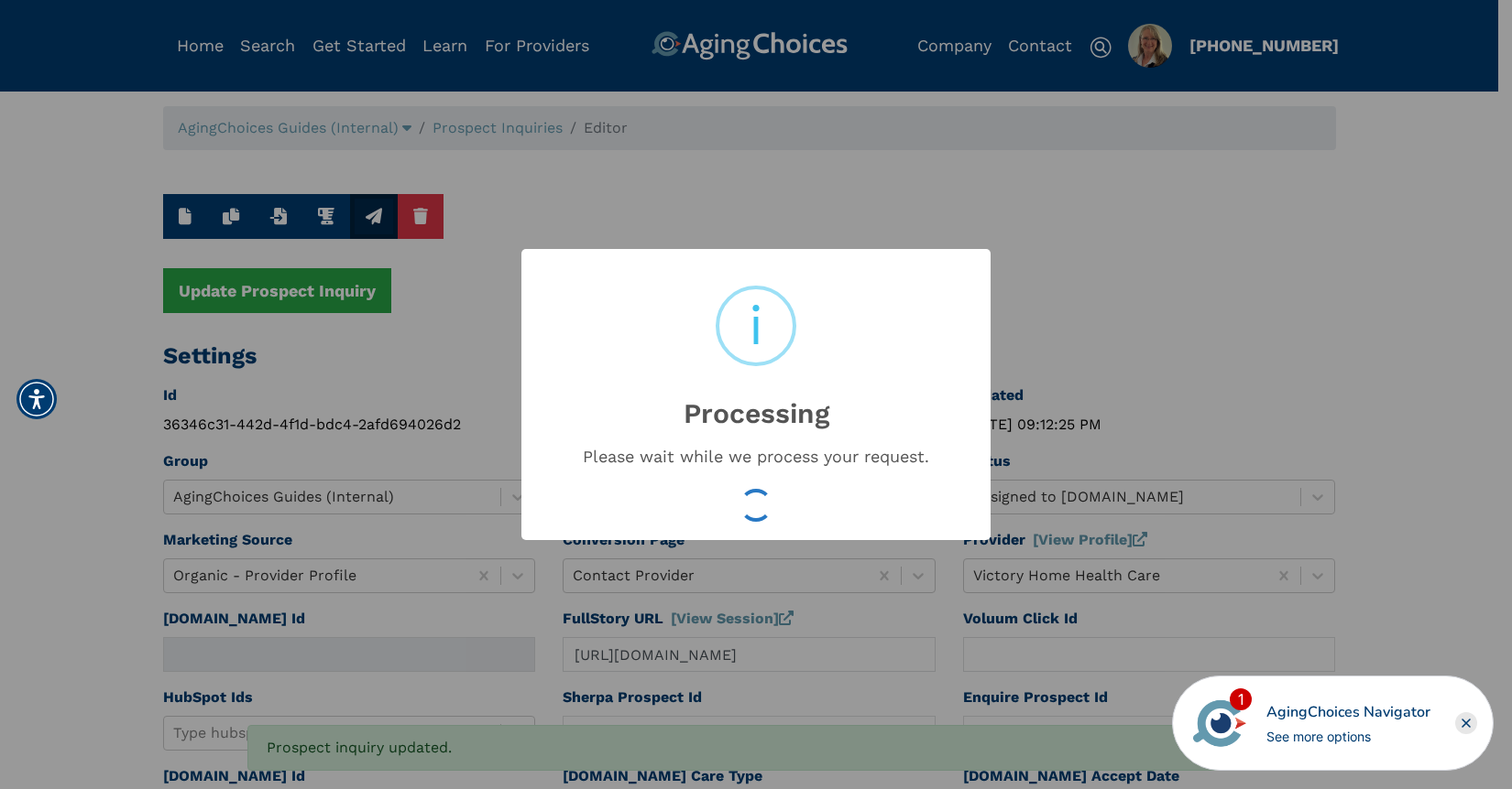
type input "16627010"
type input "Sep 25, 2025 09:12:27 PM"
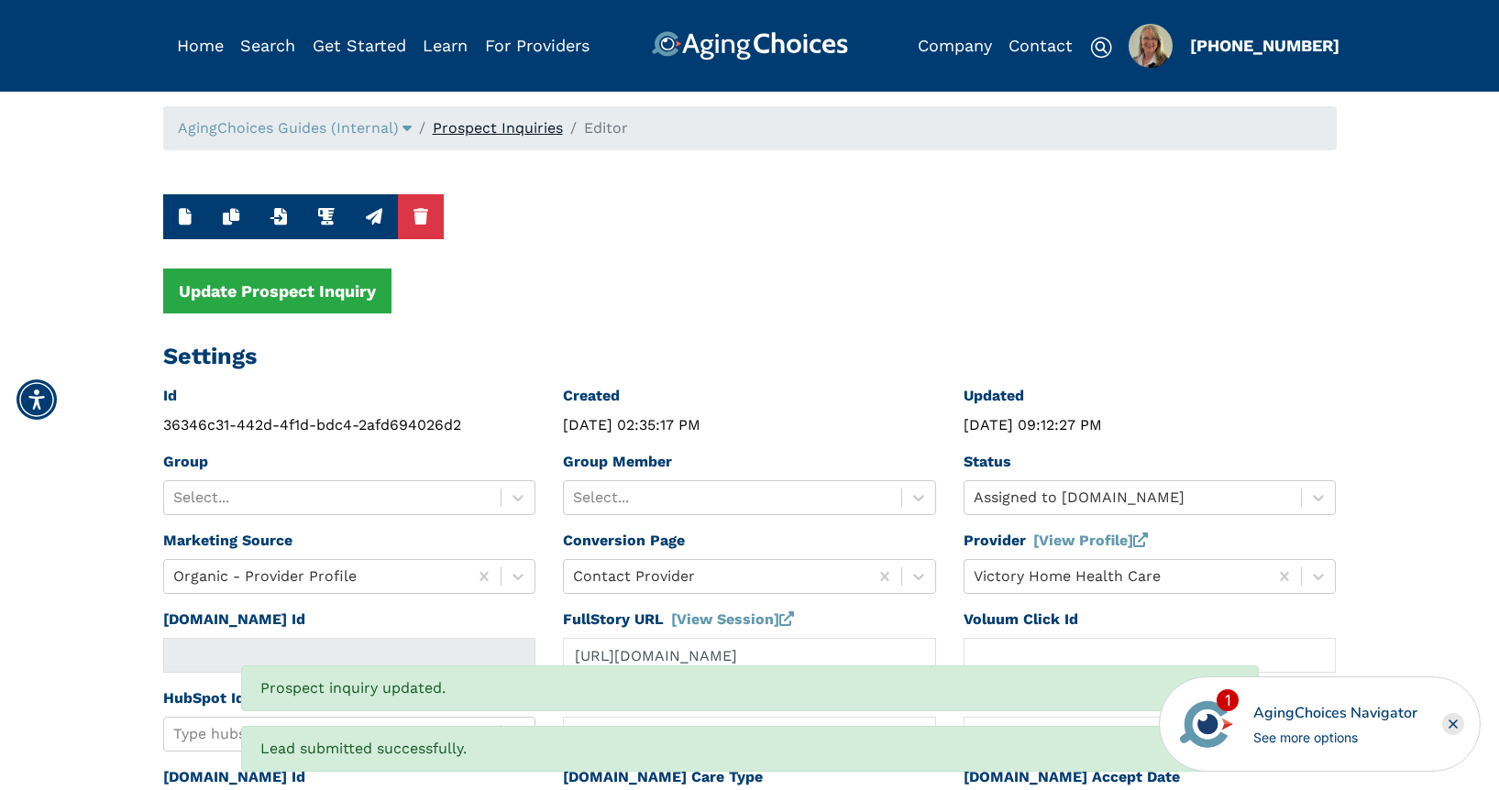
click at [513, 131] on link "Prospect Inquiries" at bounding box center [498, 127] width 130 height 17
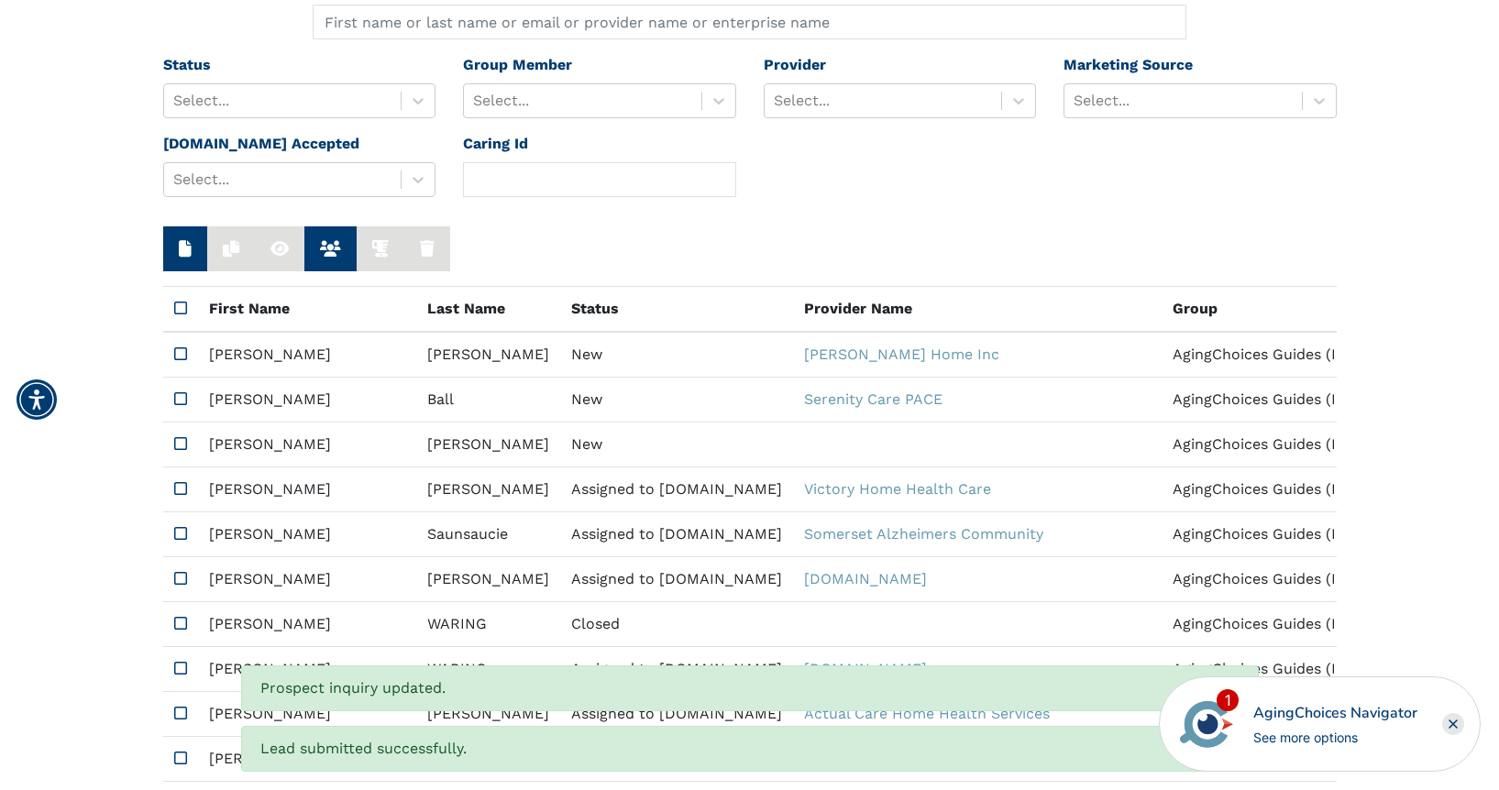
scroll to position [189, 0]
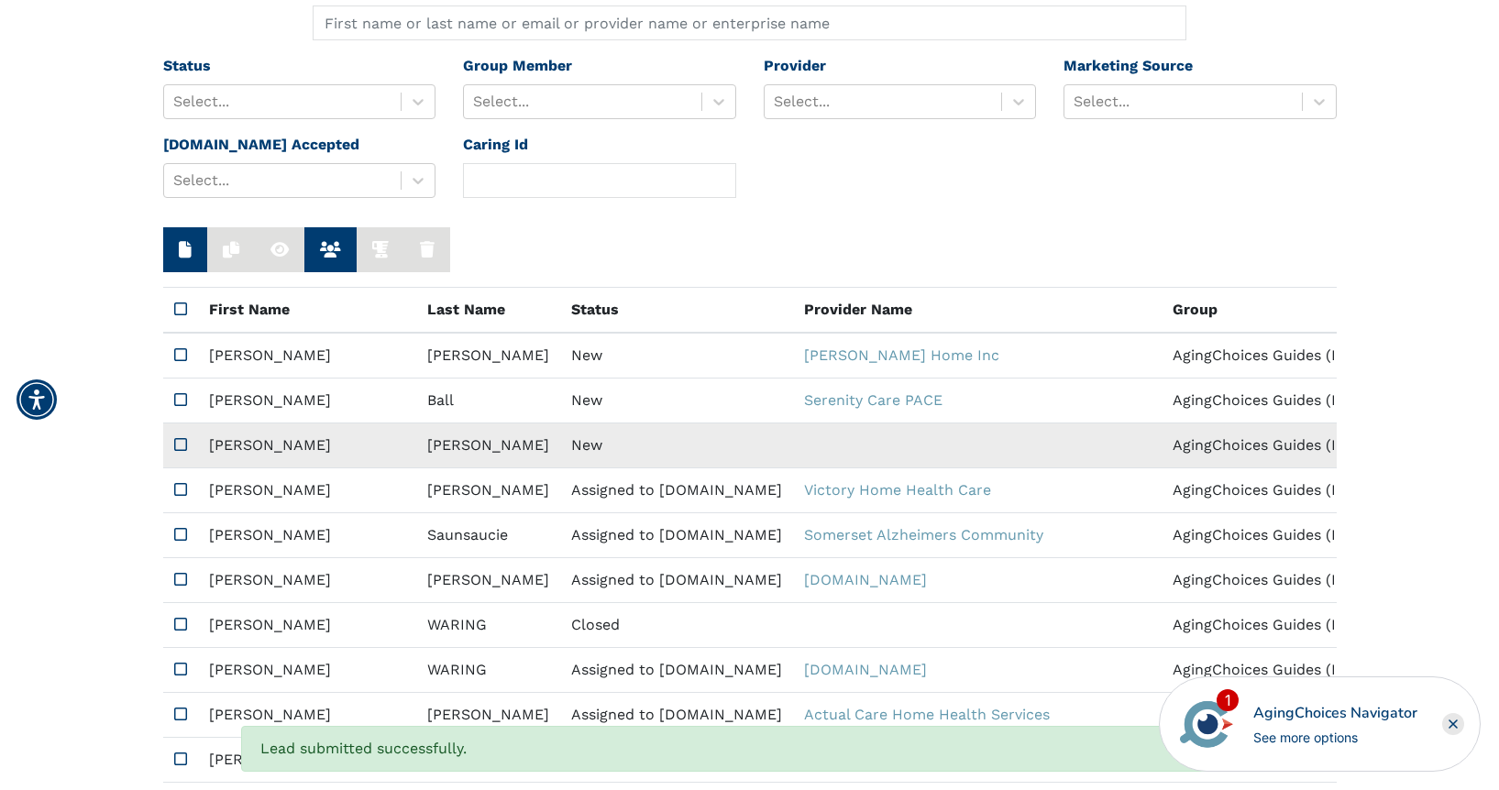
click at [560, 439] on td "New" at bounding box center [676, 446] width 233 height 45
type input "N/A"
type input "Rebecca"
type input "Carter"
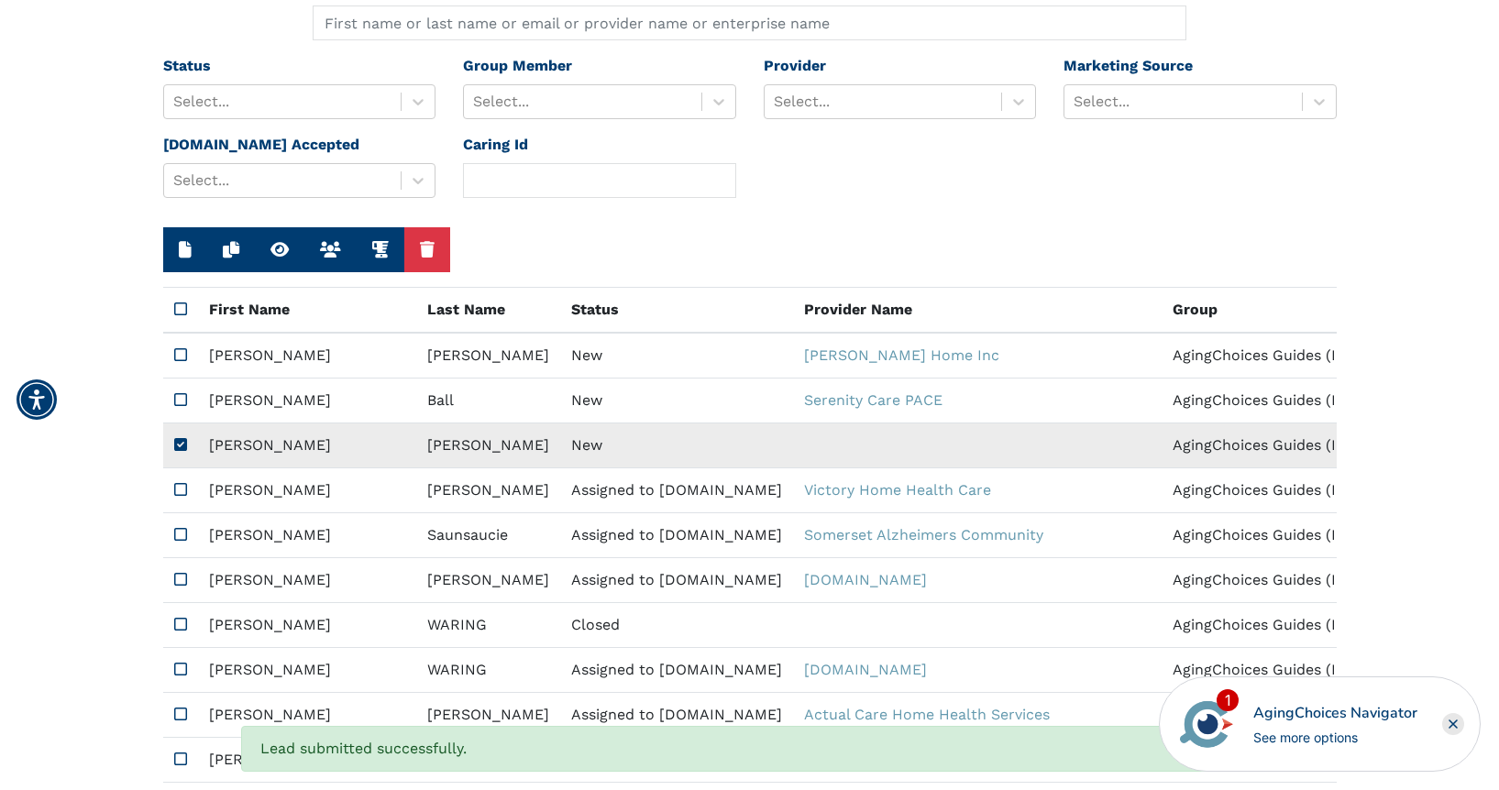
type input "3185070855"
type input "318rcart@gmail.com"
type input "71103"
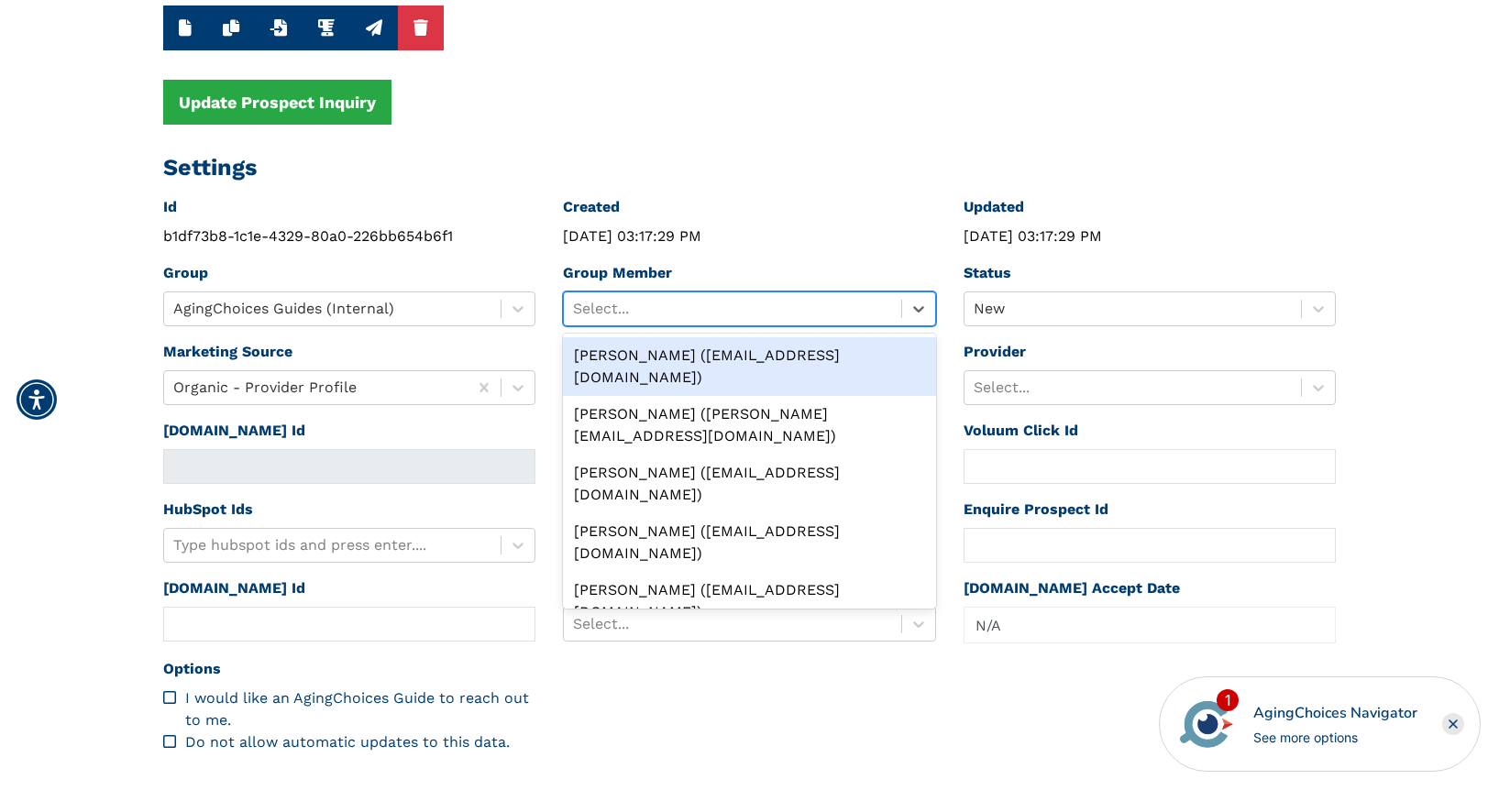
click at [653, 307] on div at bounding box center [732, 309] width 319 height 26
click at [655, 354] on div "Peggy Wilcox (pwilcox@lifestylecx.com)" at bounding box center [749, 366] width 373 height 59
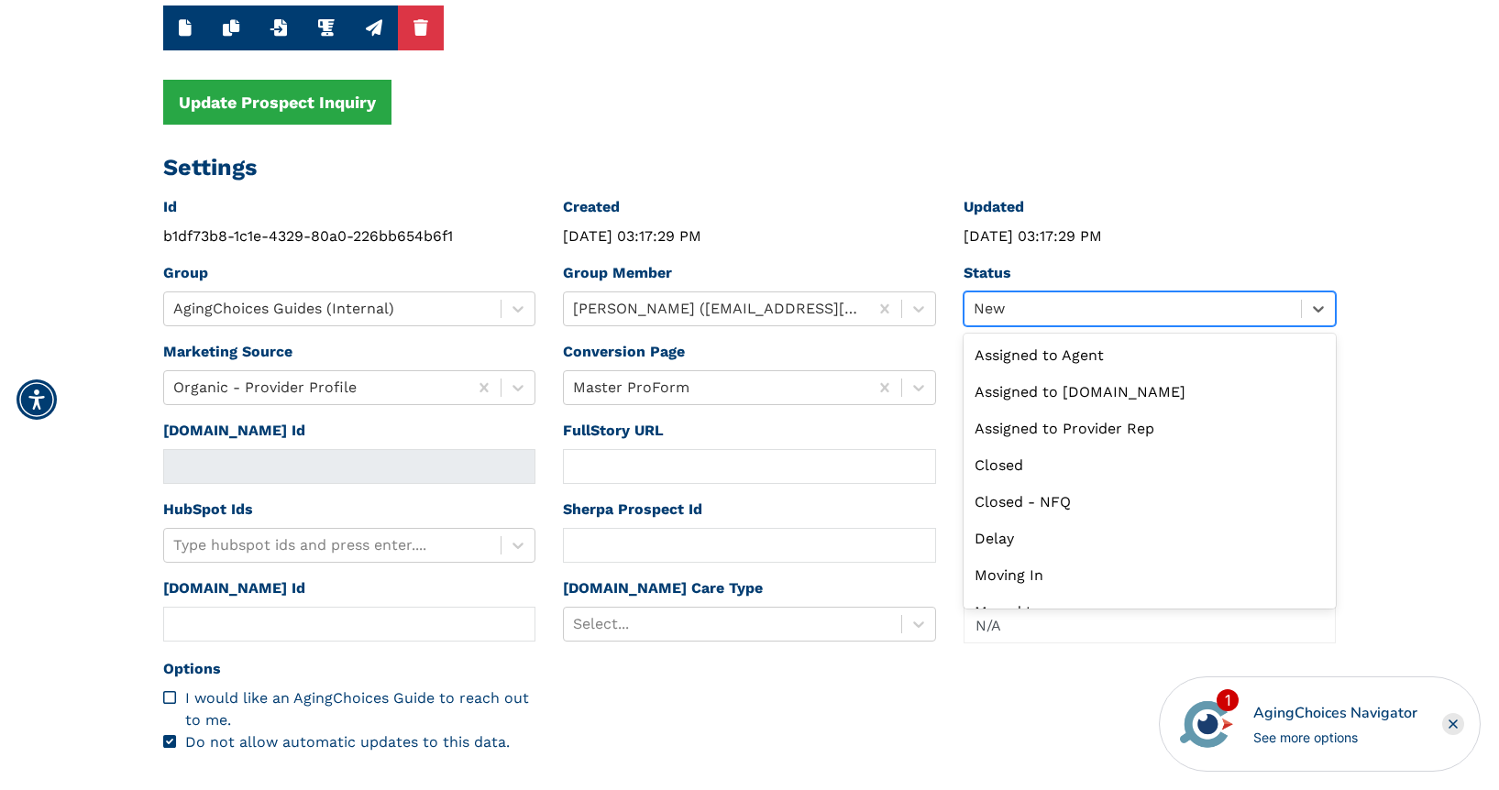
click at [1027, 308] on div at bounding box center [1133, 309] width 319 height 26
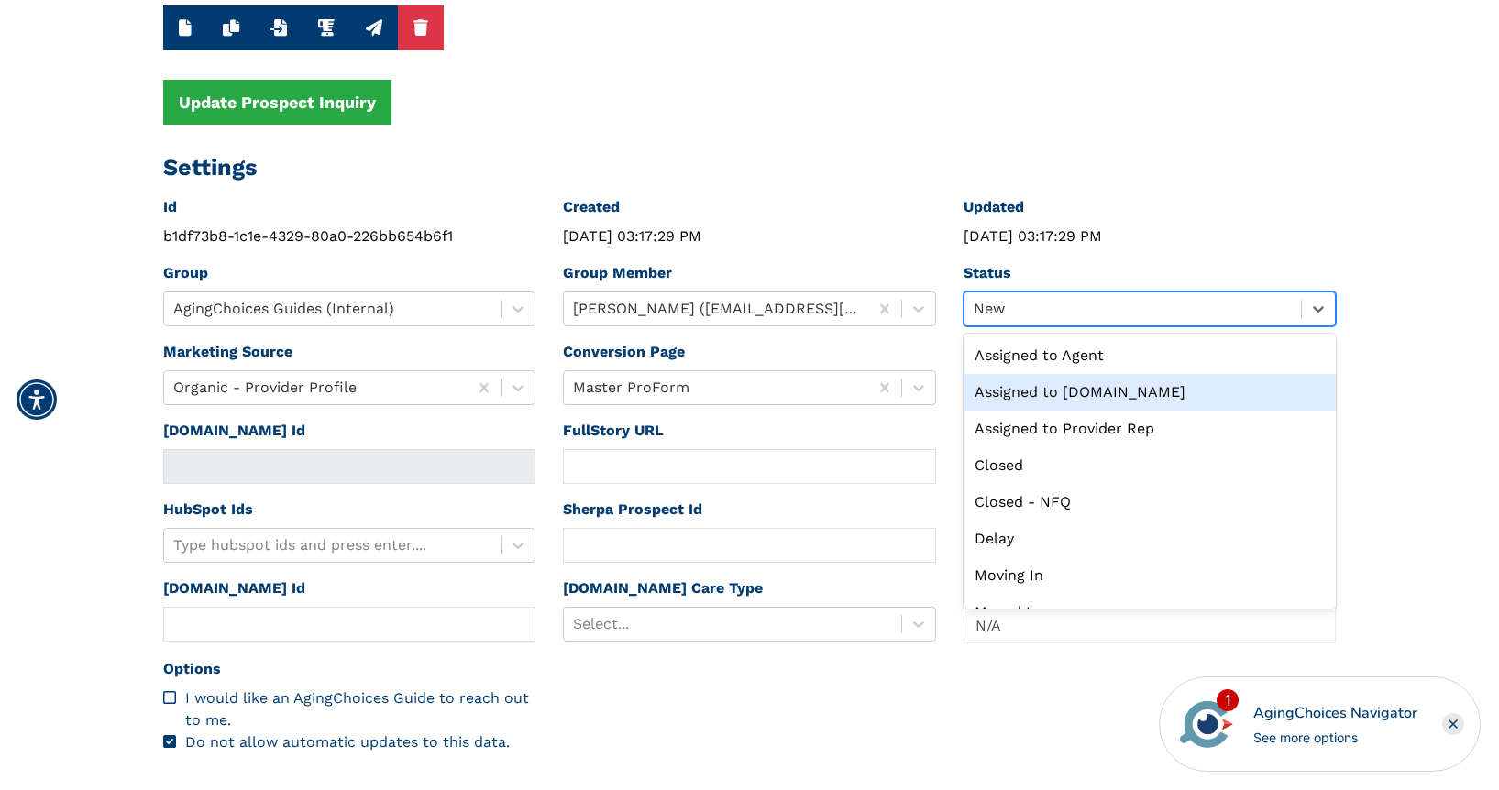
click at [1041, 392] on div "Assigned to Caring.com" at bounding box center [1150, 392] width 373 height 37
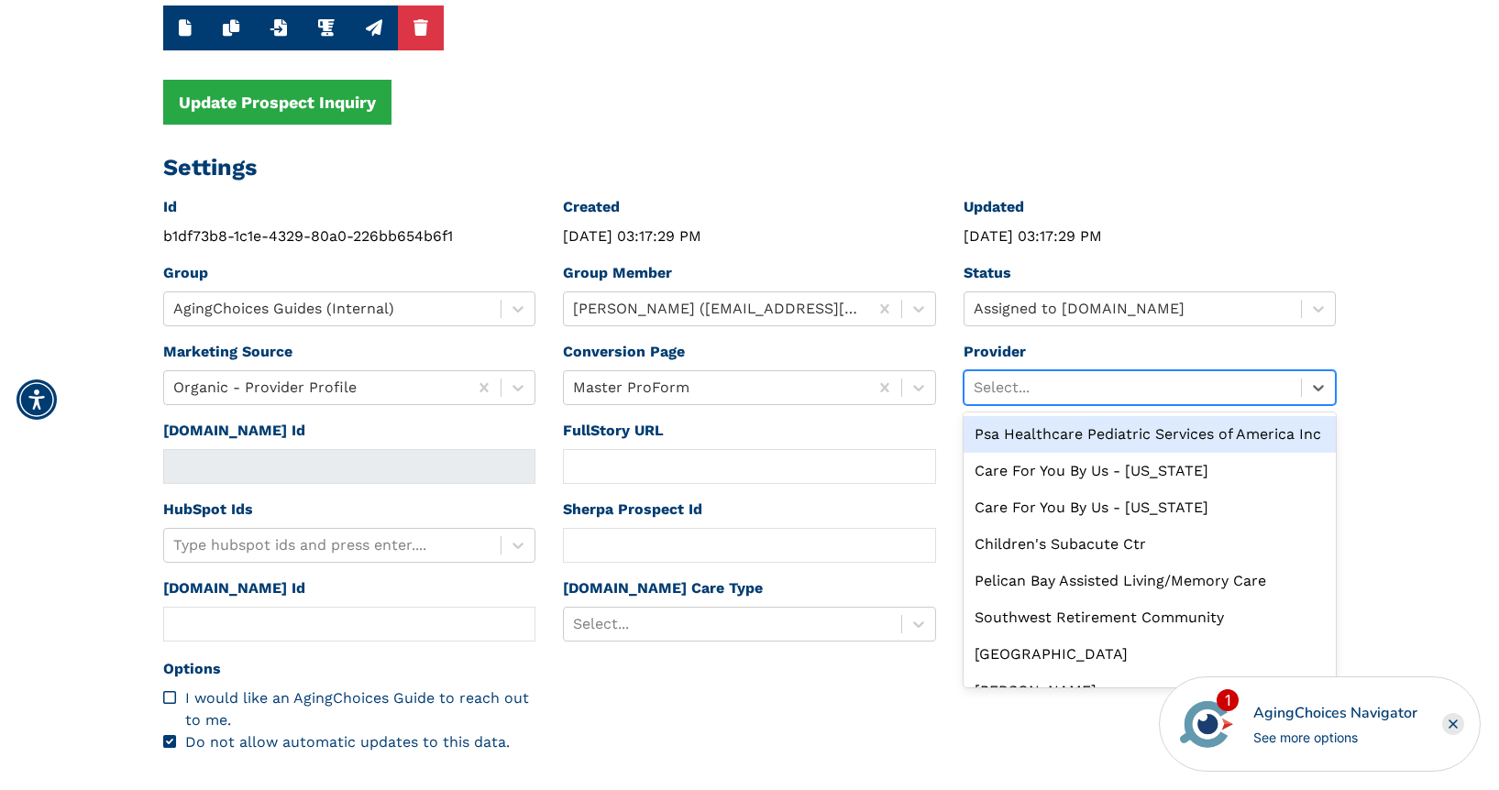
click at [1043, 382] on div at bounding box center [1133, 388] width 319 height 26
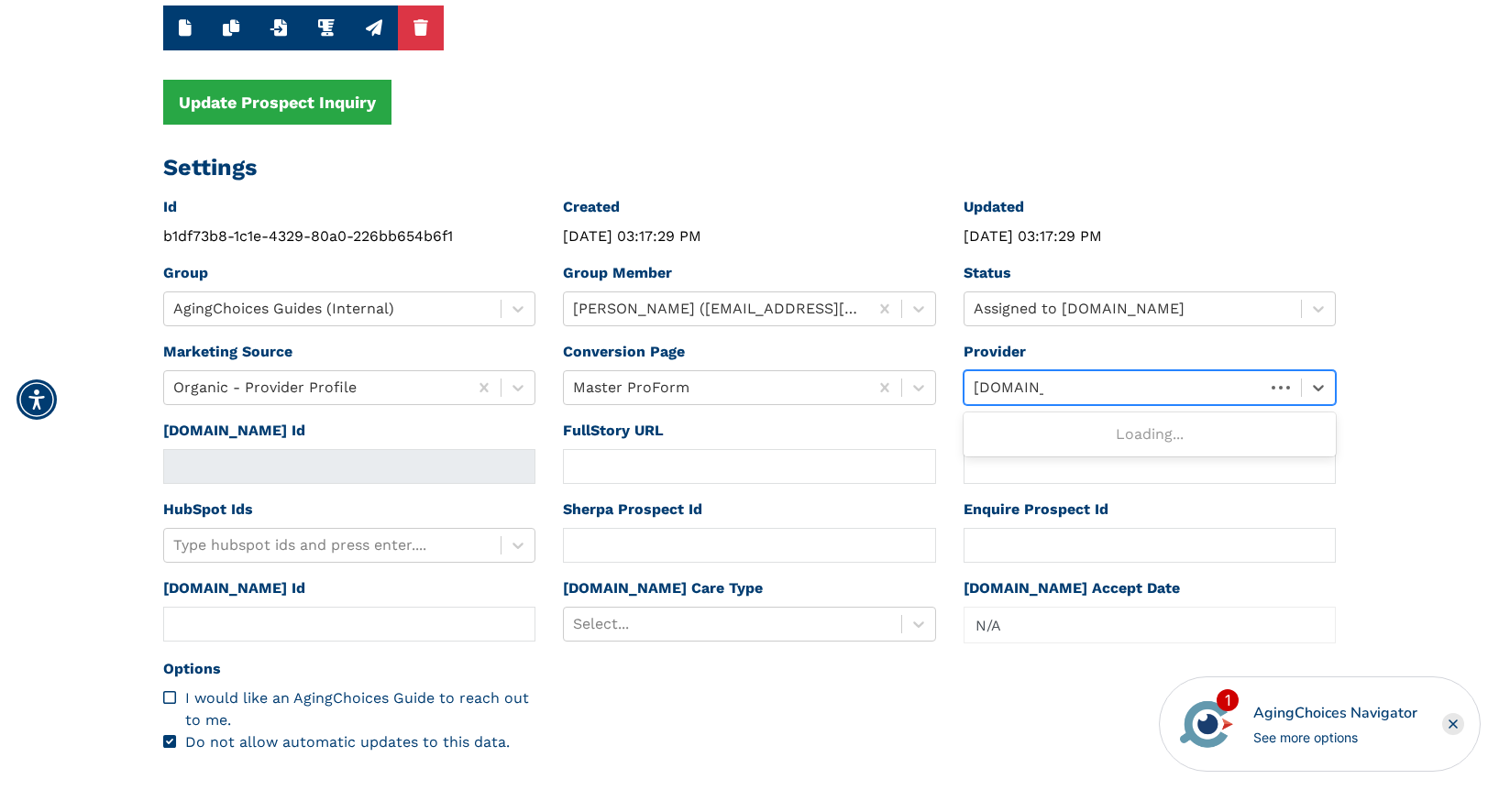
type input "caring.com"
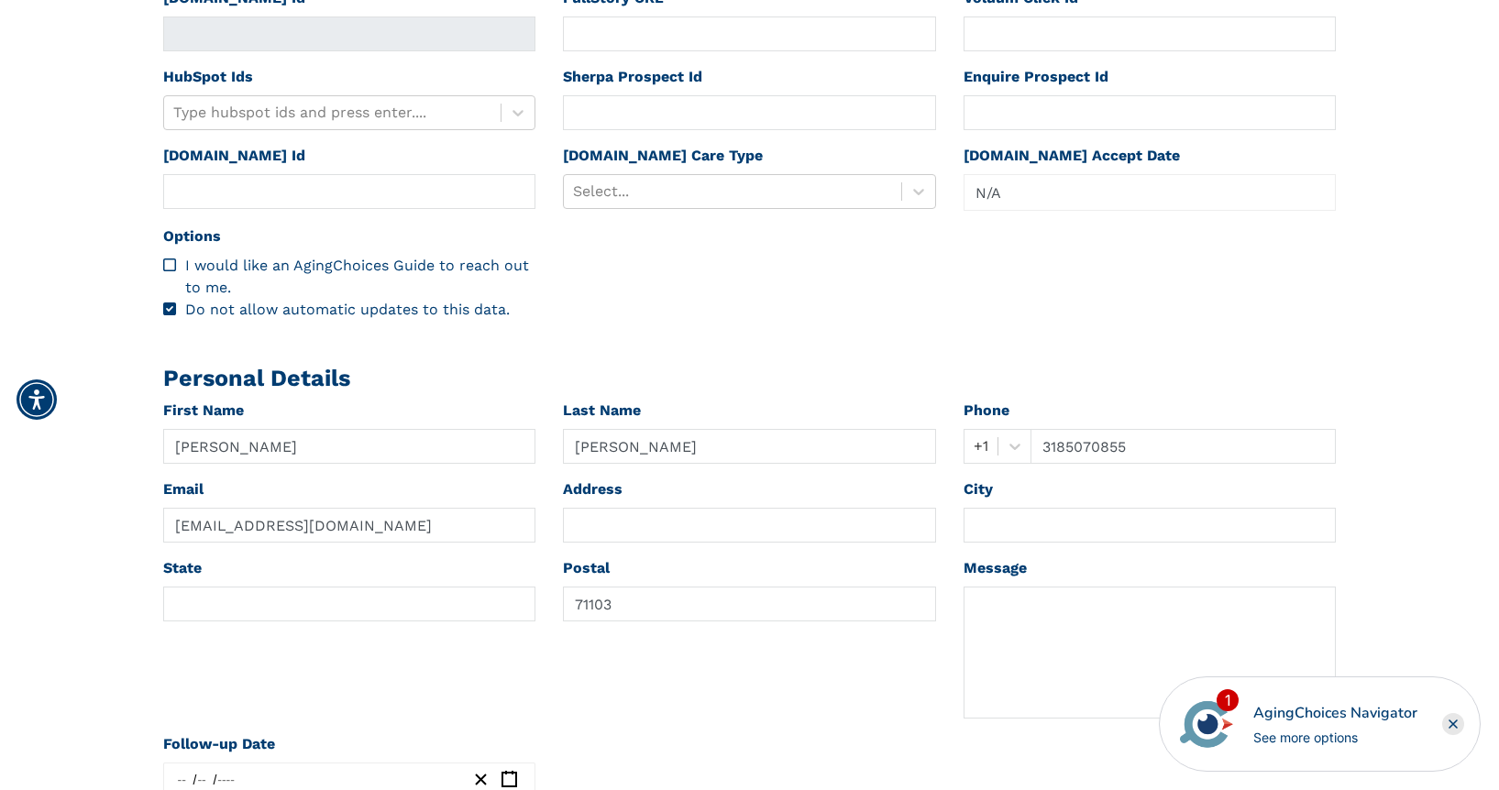
scroll to position [624, 0]
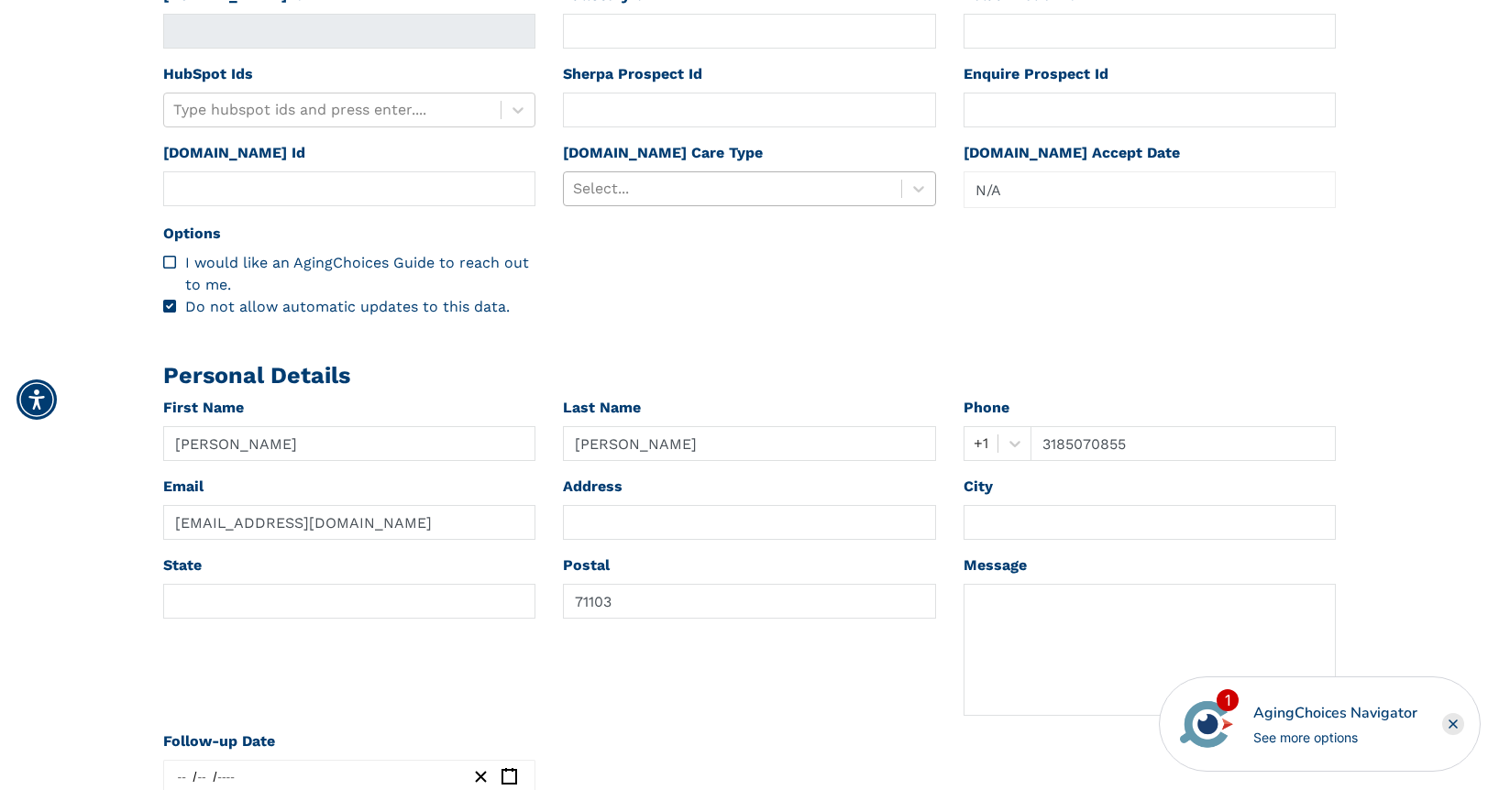
click at [677, 195] on div at bounding box center [732, 189] width 319 height 26
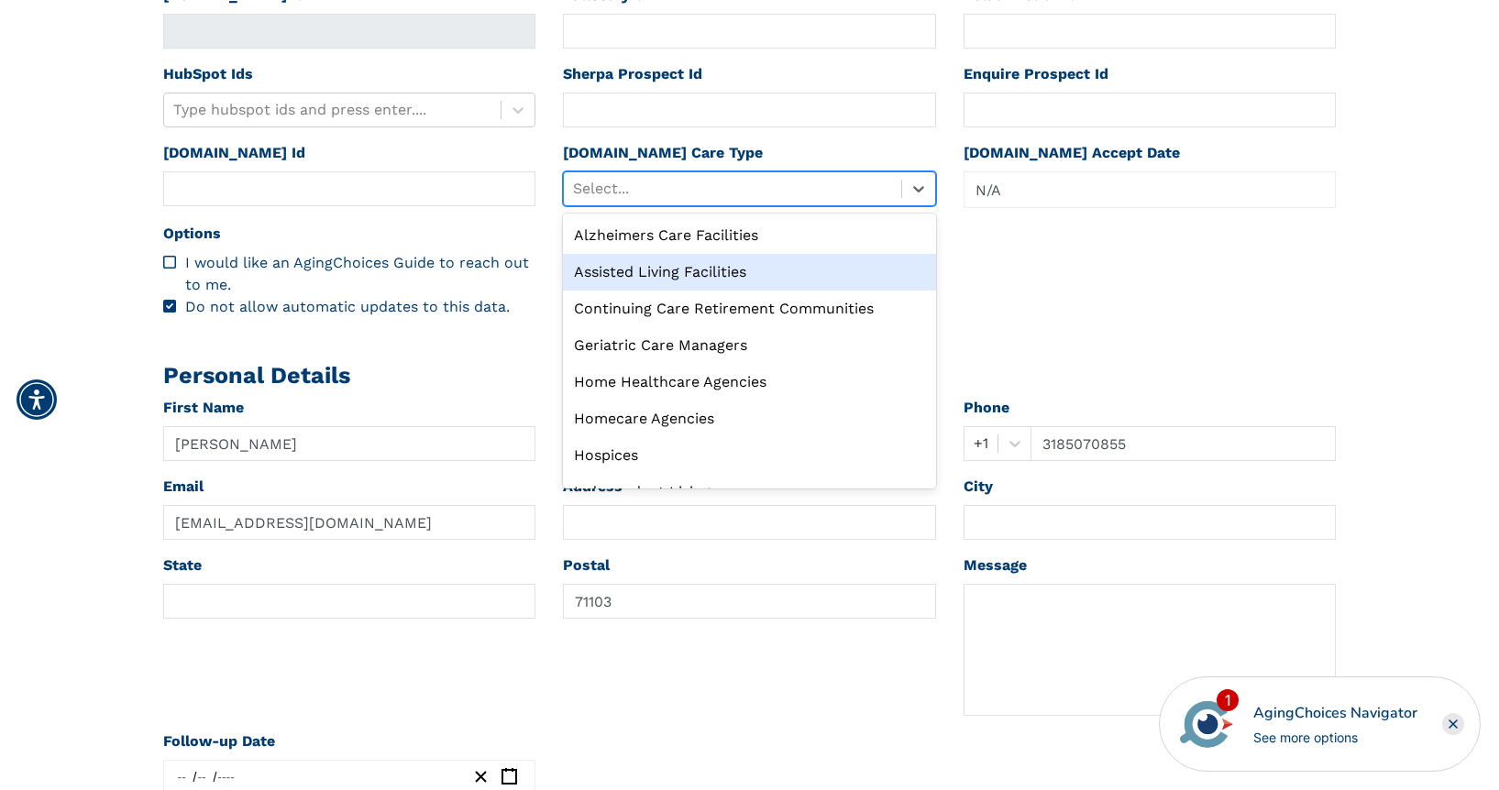
click at [680, 271] on div "Assisted Living Facilities" at bounding box center [749, 272] width 373 height 37
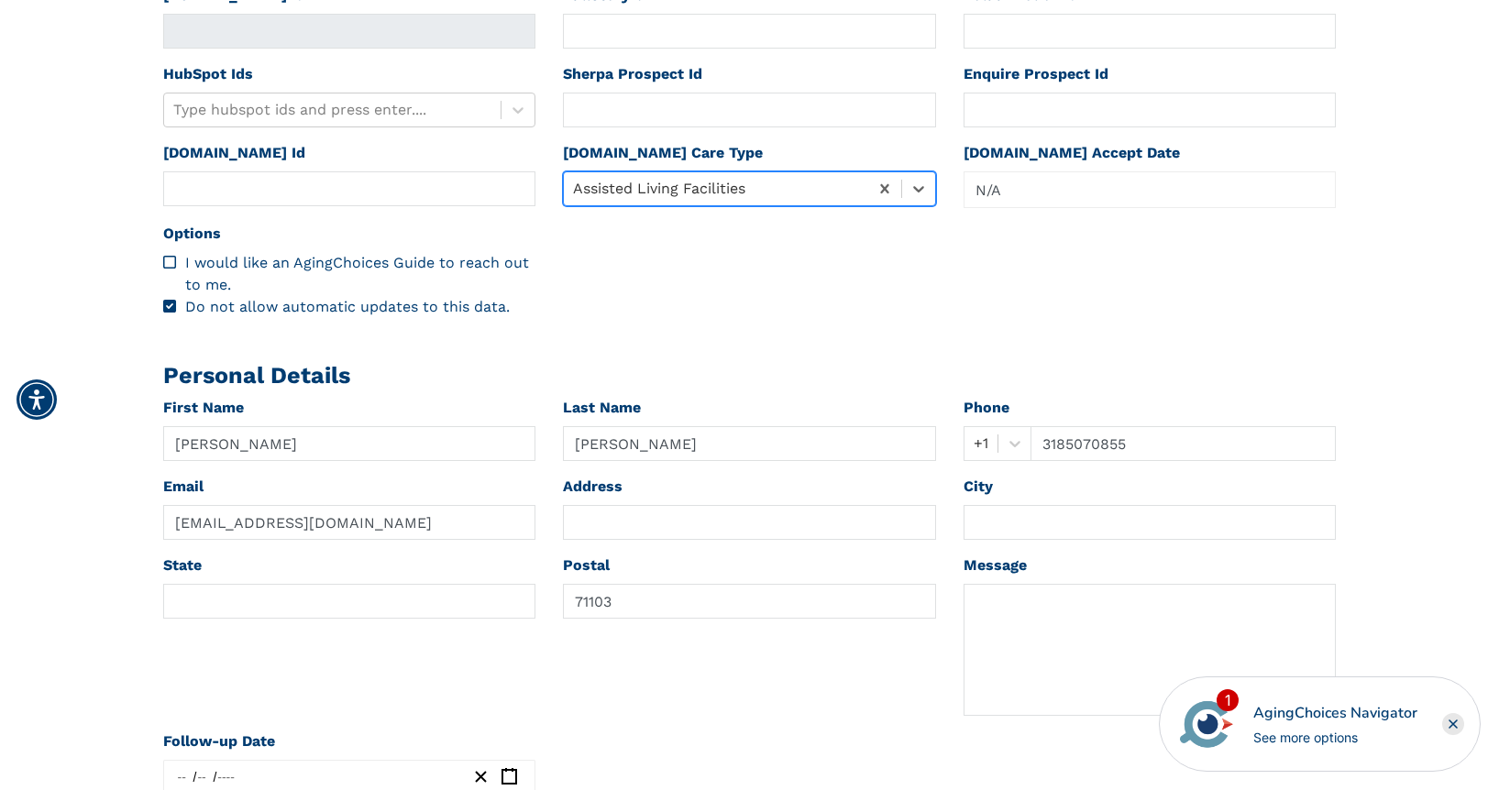
scroll to position [0, 0]
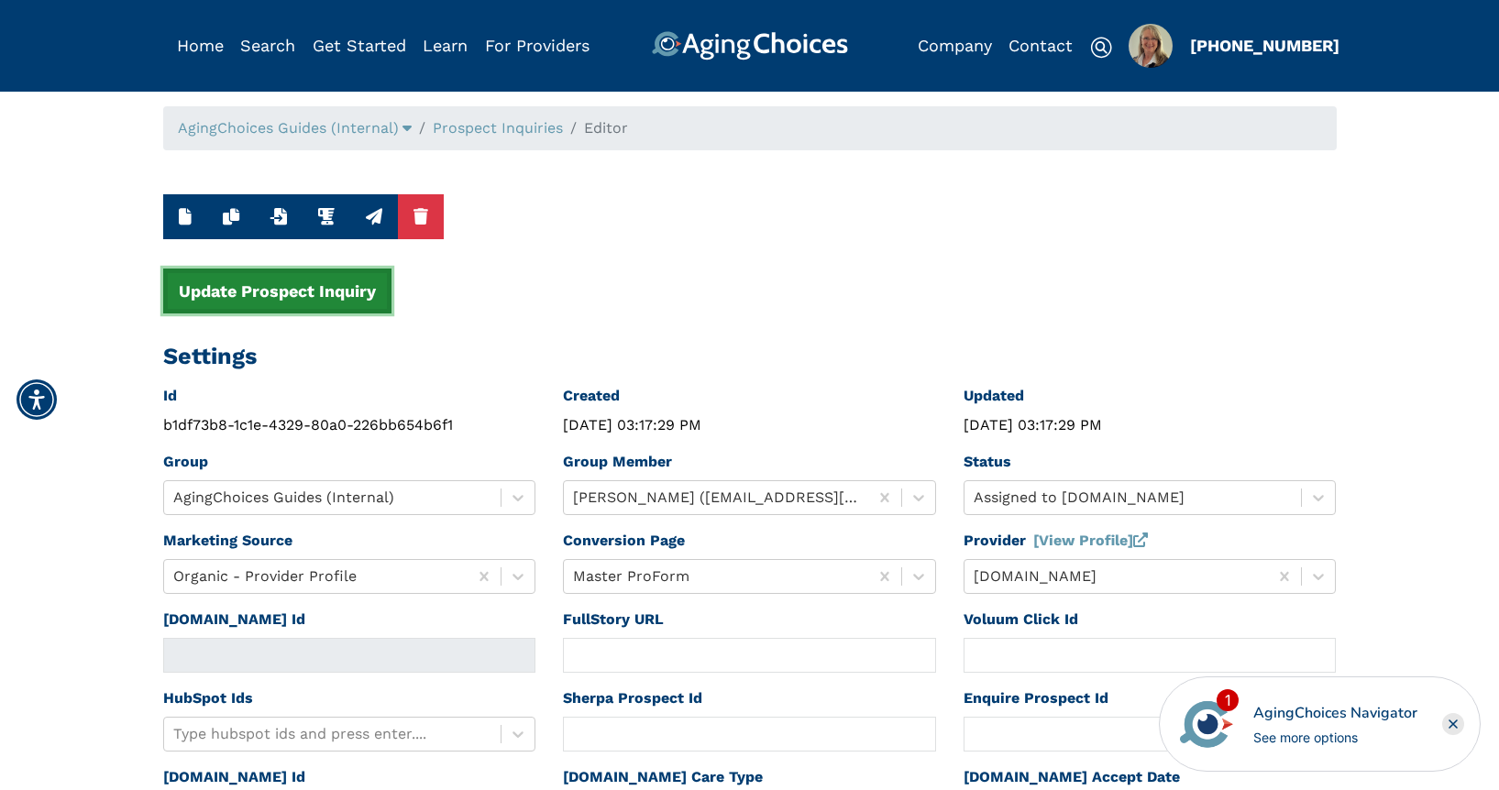
click at [280, 293] on button "Update Prospect Inquiry" at bounding box center [277, 291] width 228 height 45
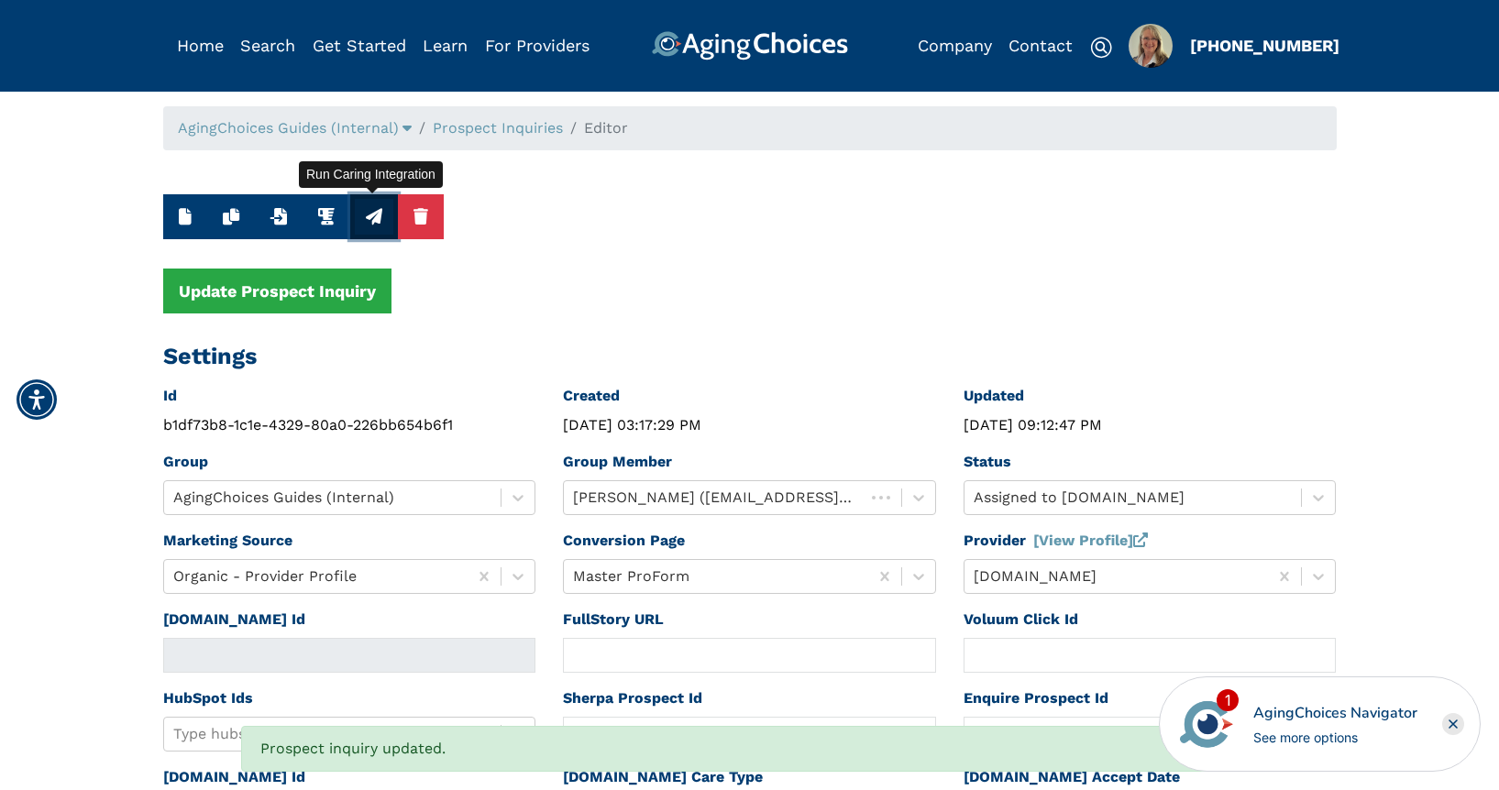
click at [373, 221] on icon "button" at bounding box center [374, 216] width 17 height 17
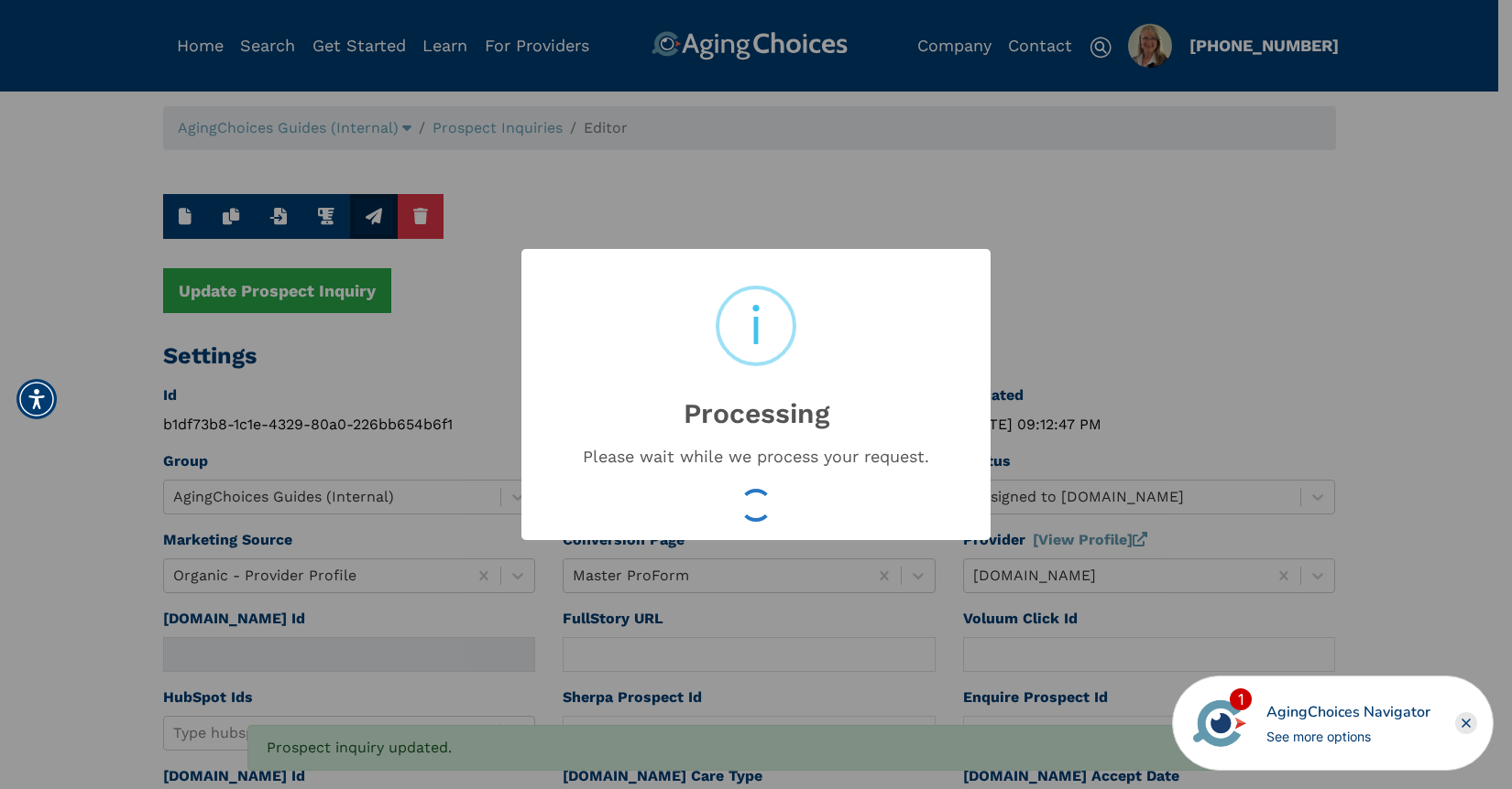
type input "16627013"
type input "Sep 25, 2025 09:12:49 PM"
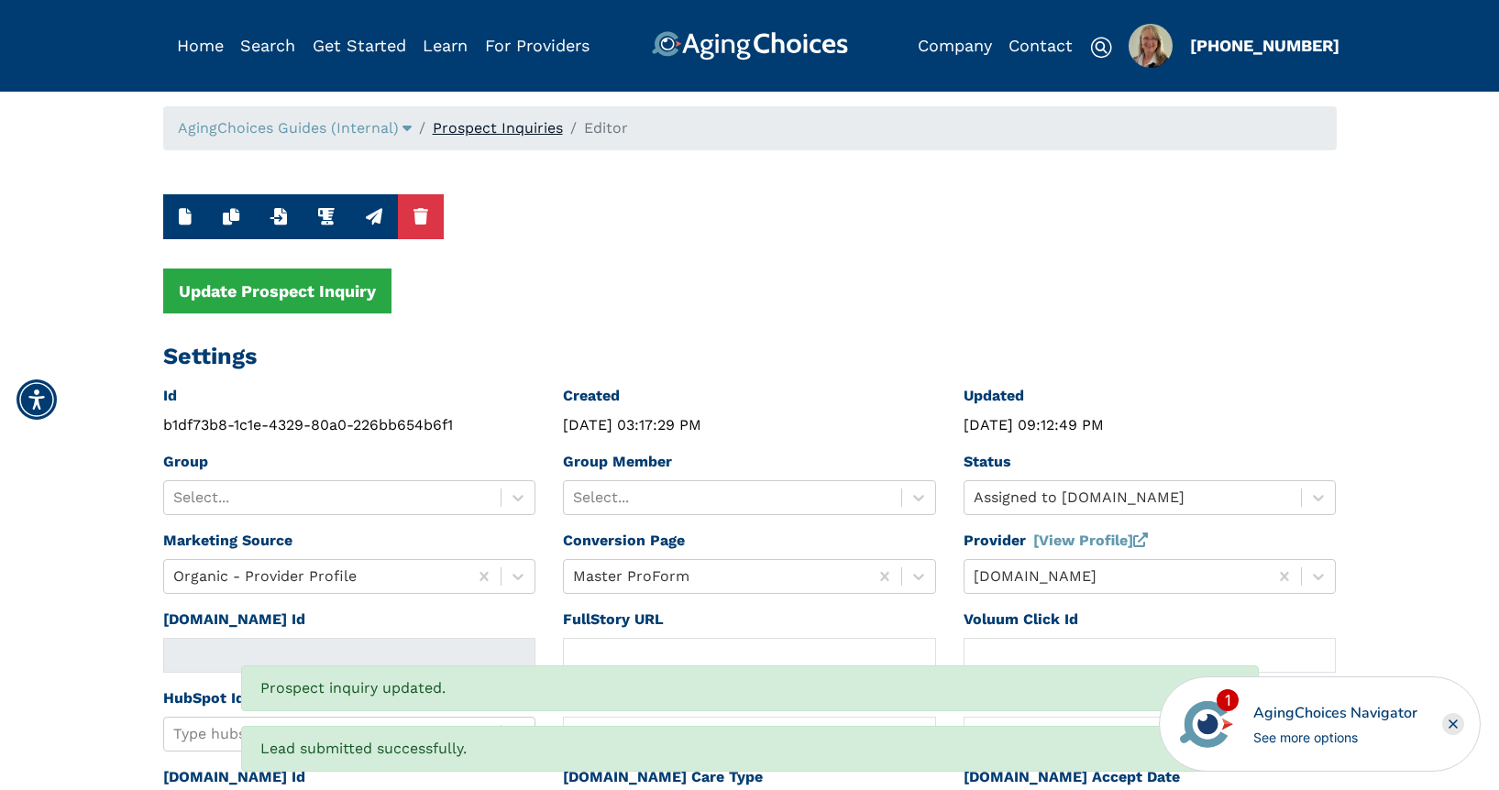
click at [529, 133] on link "Prospect Inquiries" at bounding box center [498, 127] width 130 height 17
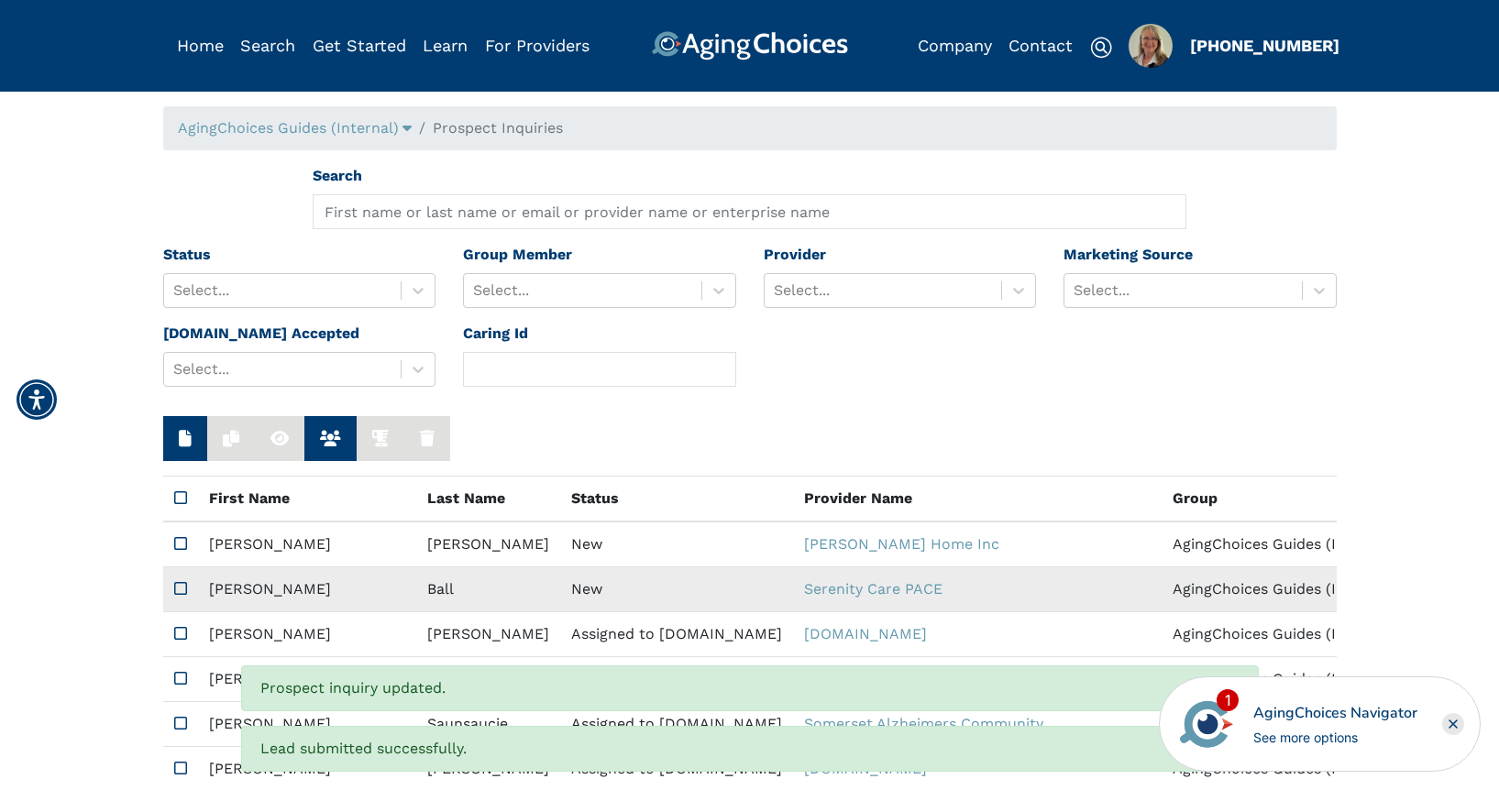
click at [560, 592] on td "New" at bounding box center [676, 590] width 233 height 45
type input "https://app.fullstory.com/ui/KWY46/session/c6cf638f-ee0d-46fe-9967-0075ade501c7…"
type input "N/A"
type input "Angella"
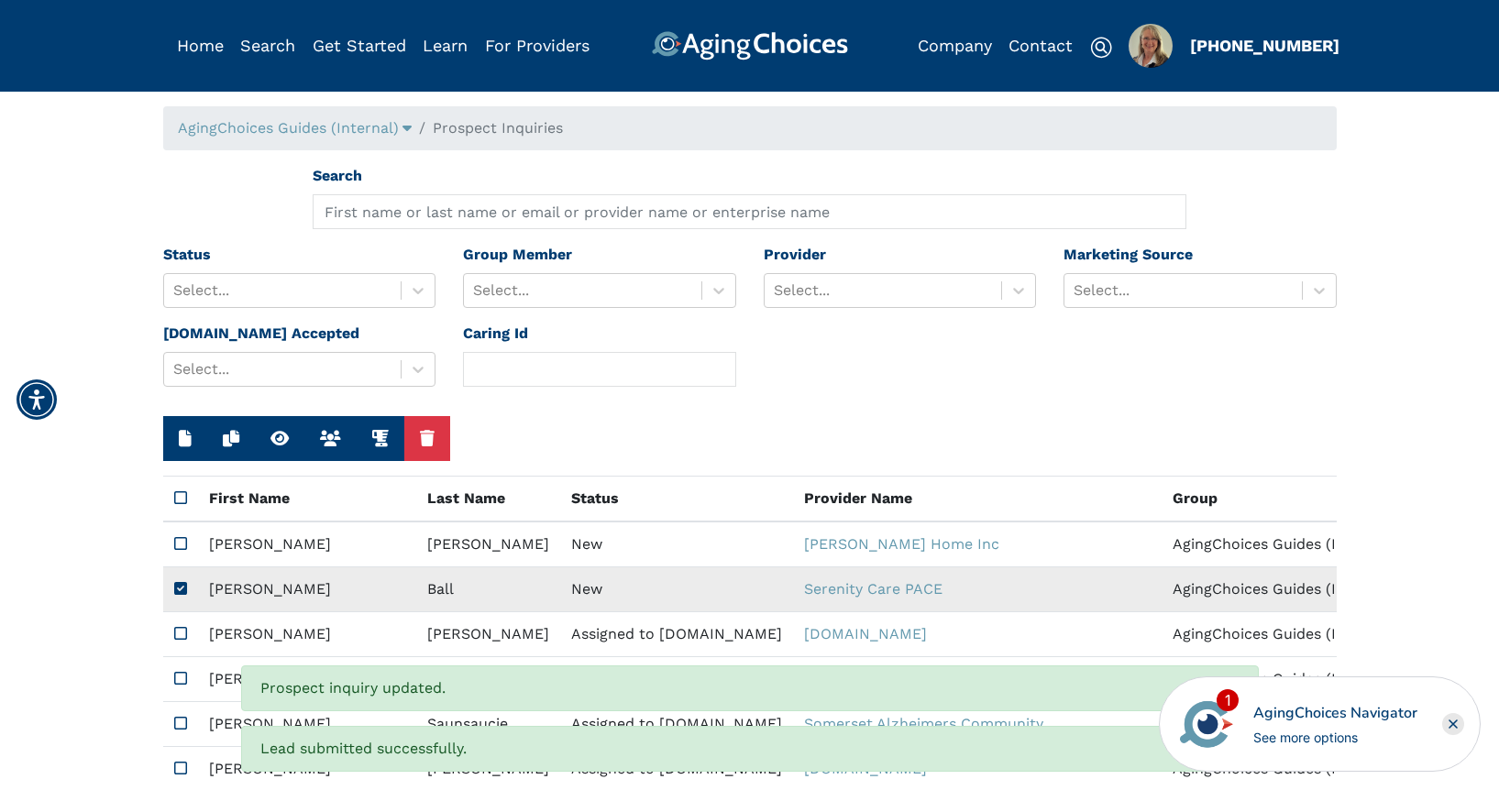
type input "Ball"
type input "413-781-8800"
type input "Angella.ball@gsssi.org"
type textarea "Please send me a brochure."
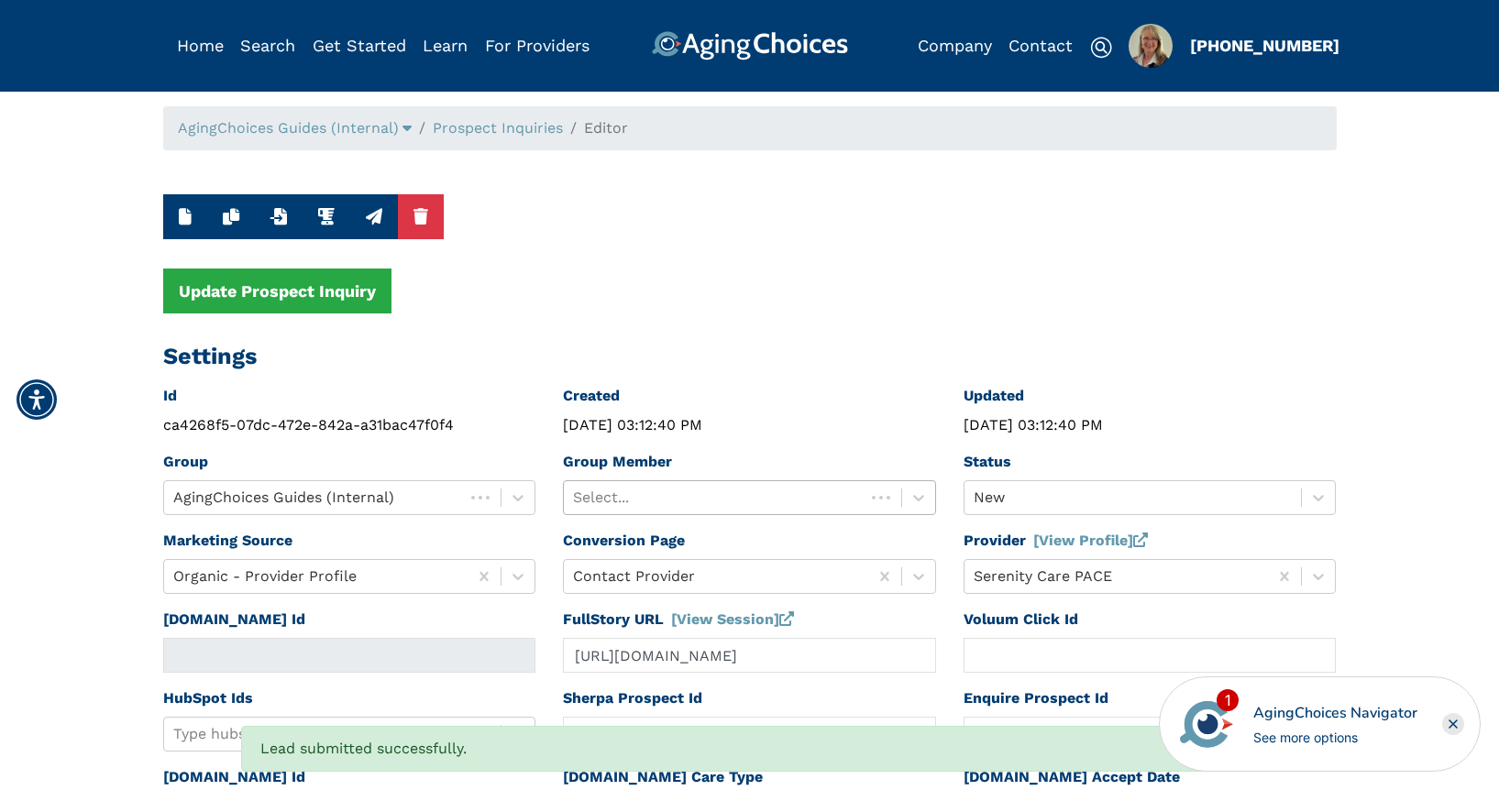
click at [731, 491] on div at bounding box center [714, 498] width 282 height 26
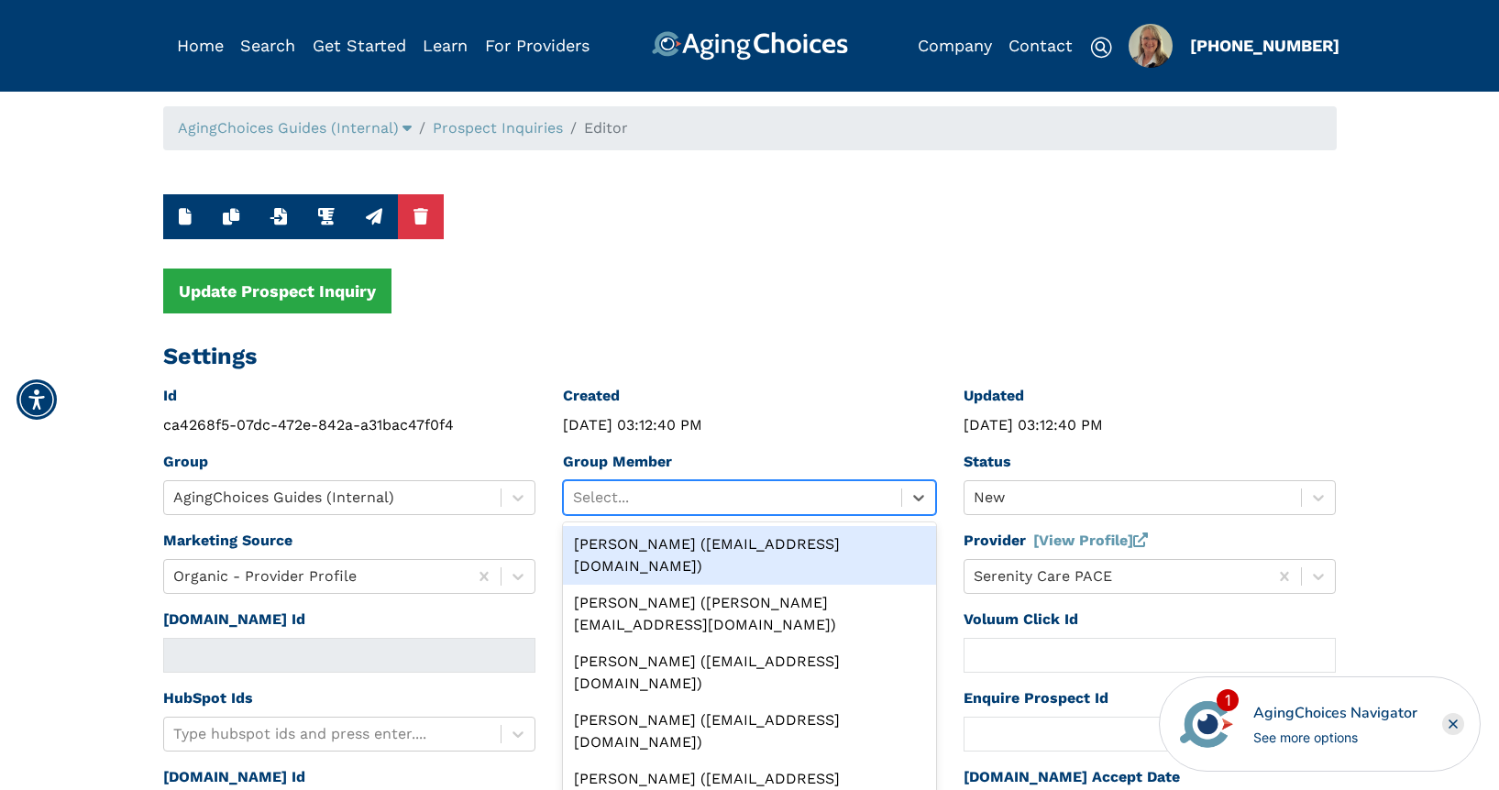
click at [717, 547] on div "Peggy Wilcox (pwilcox@lifestylecx.com)" at bounding box center [749, 555] width 373 height 59
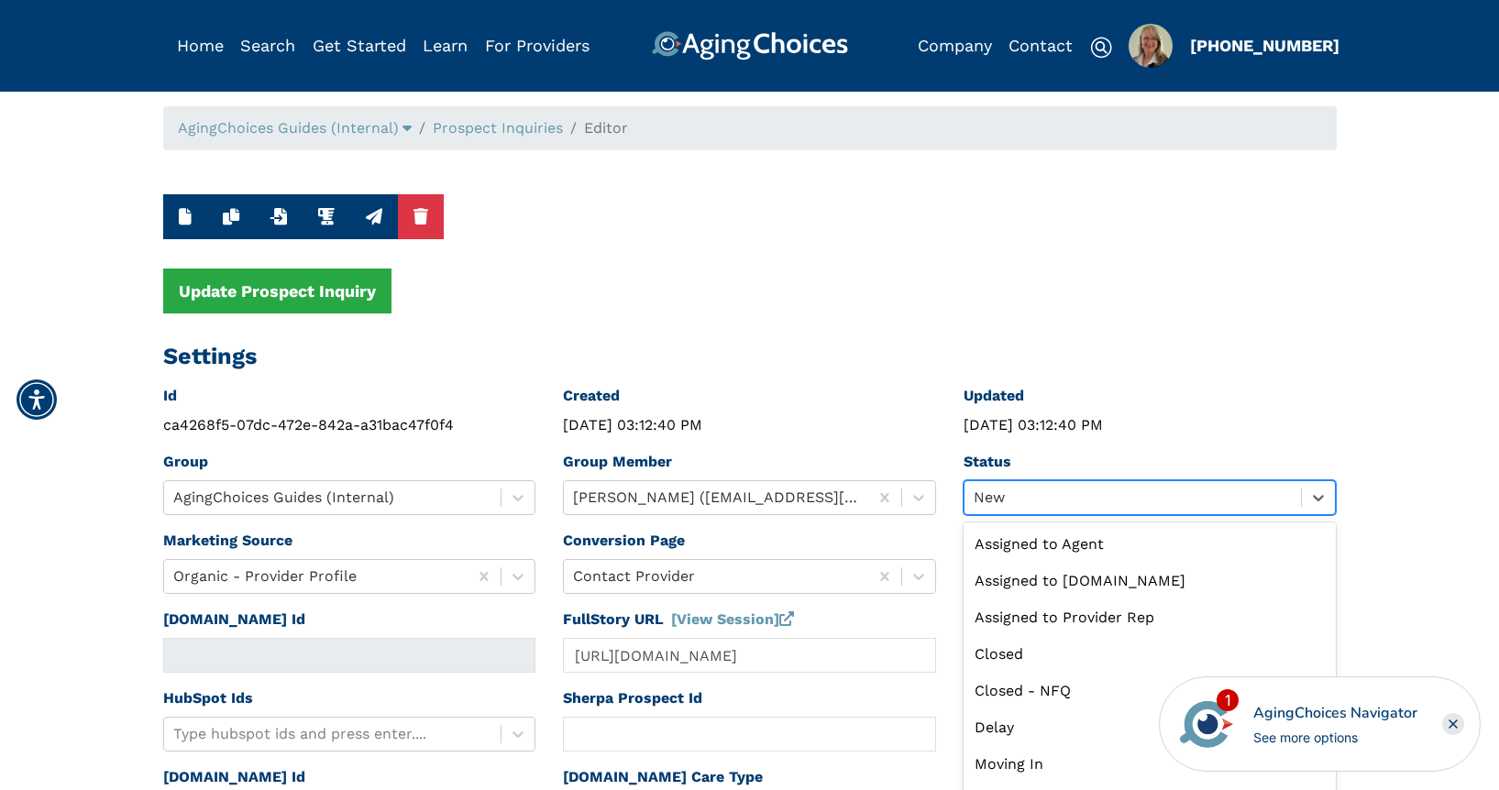
scroll to position [13, 0]
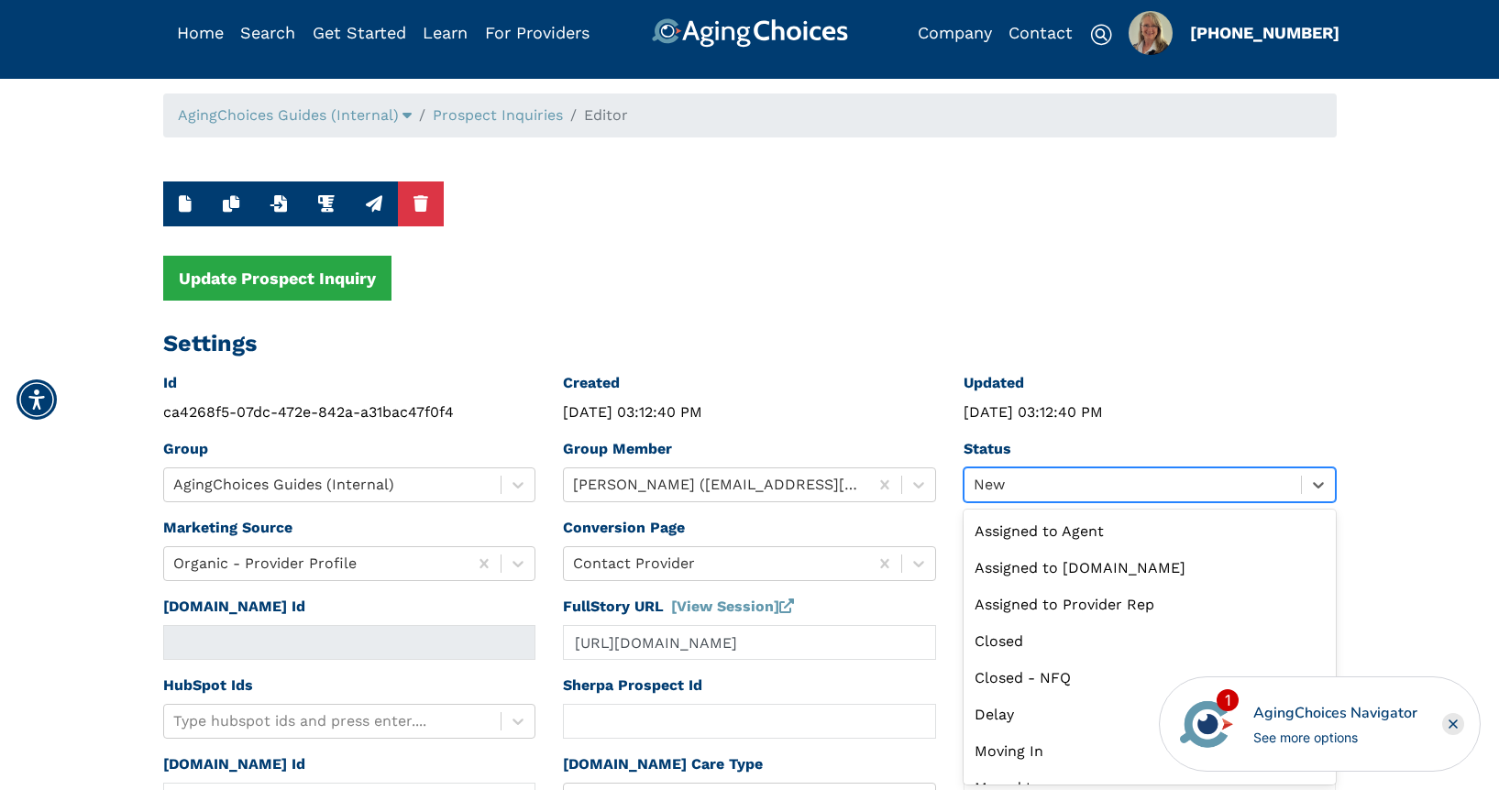
click at [1021, 503] on div "Status option New selected, 9 of 13. 13 results available. Use Up and Down to c…" at bounding box center [1150, 477] width 401 height 79
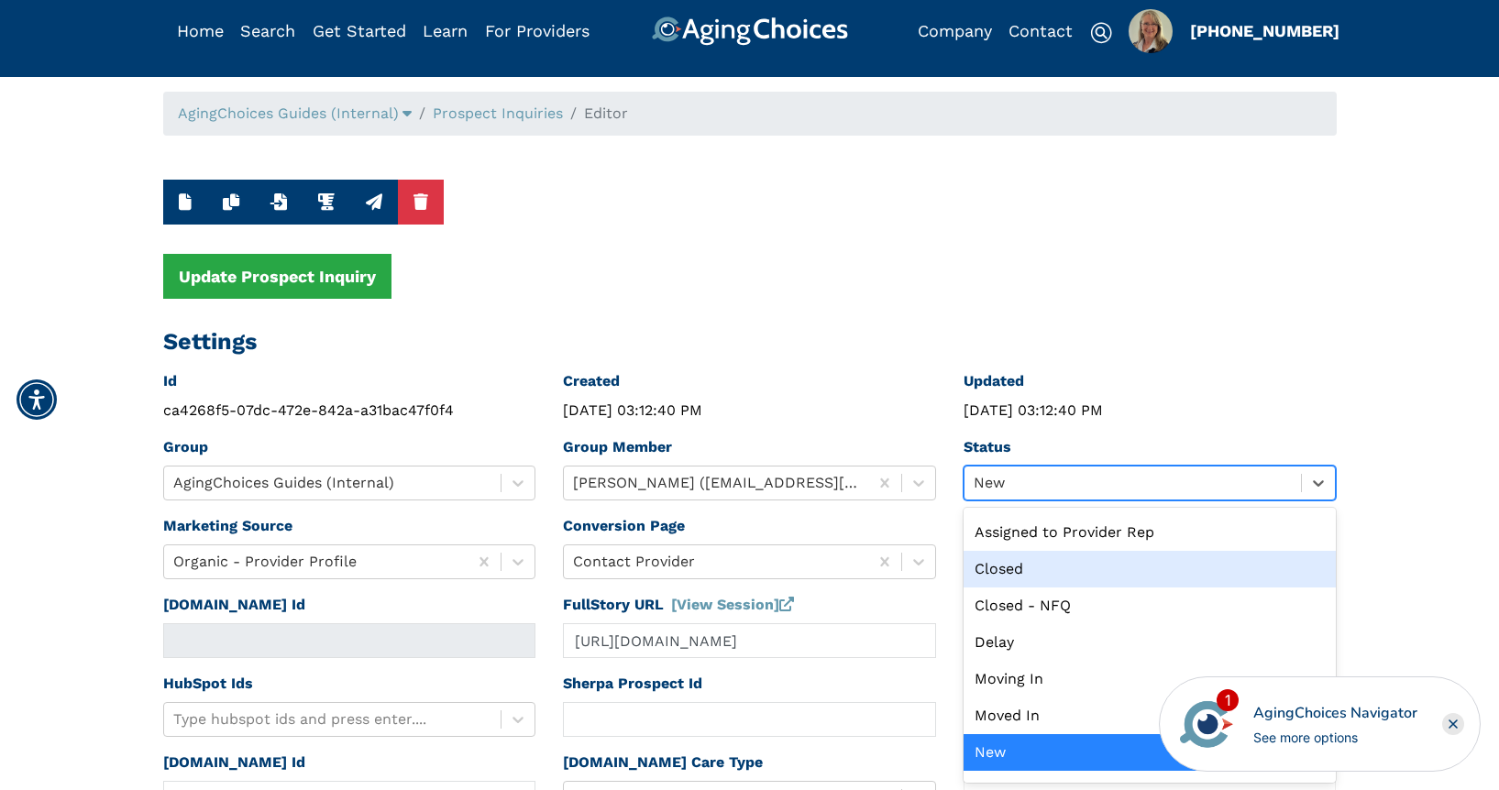
scroll to position [0, 0]
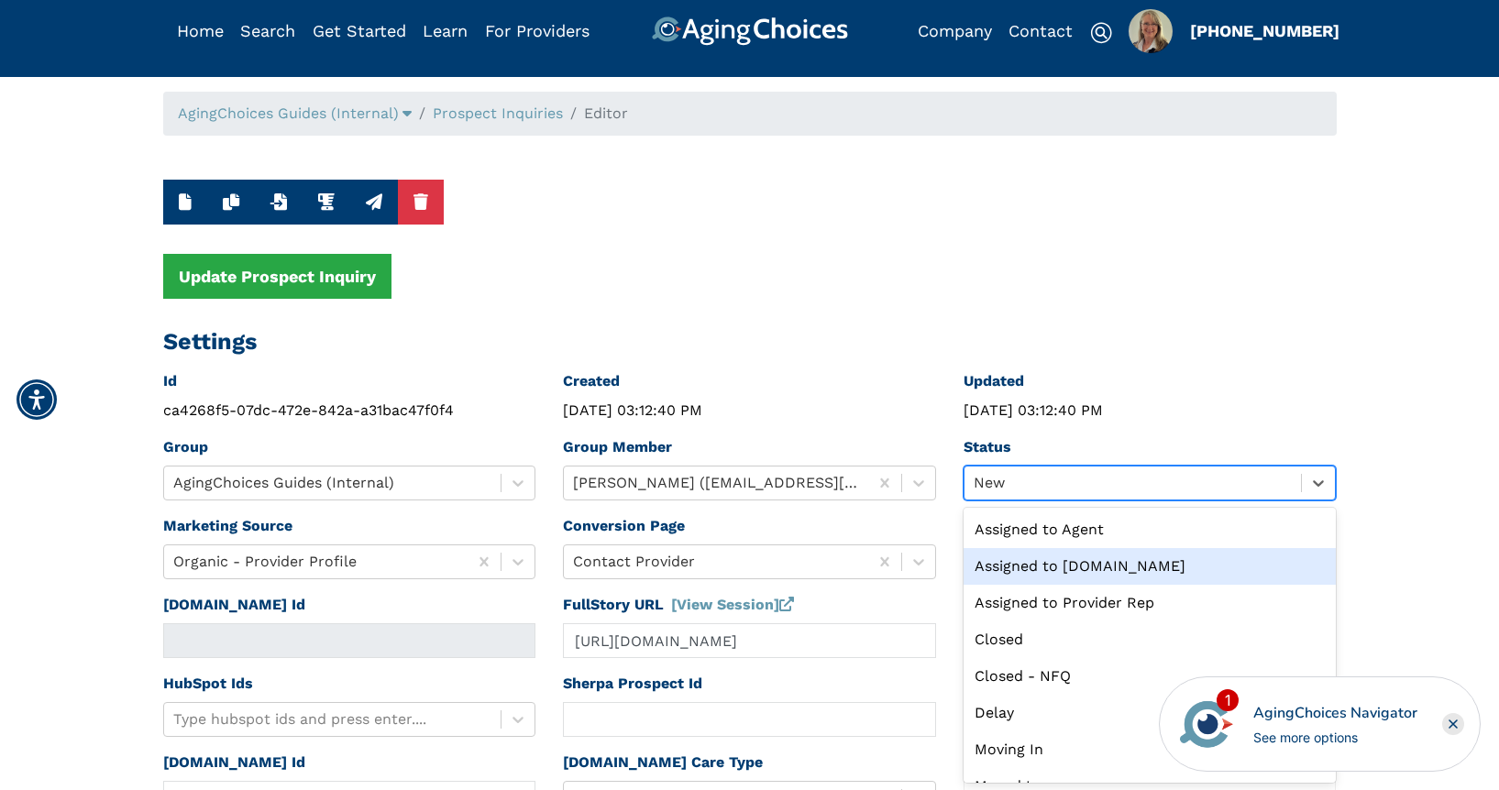
click at [1043, 563] on div "Assigned to Caring.com" at bounding box center [1150, 566] width 373 height 37
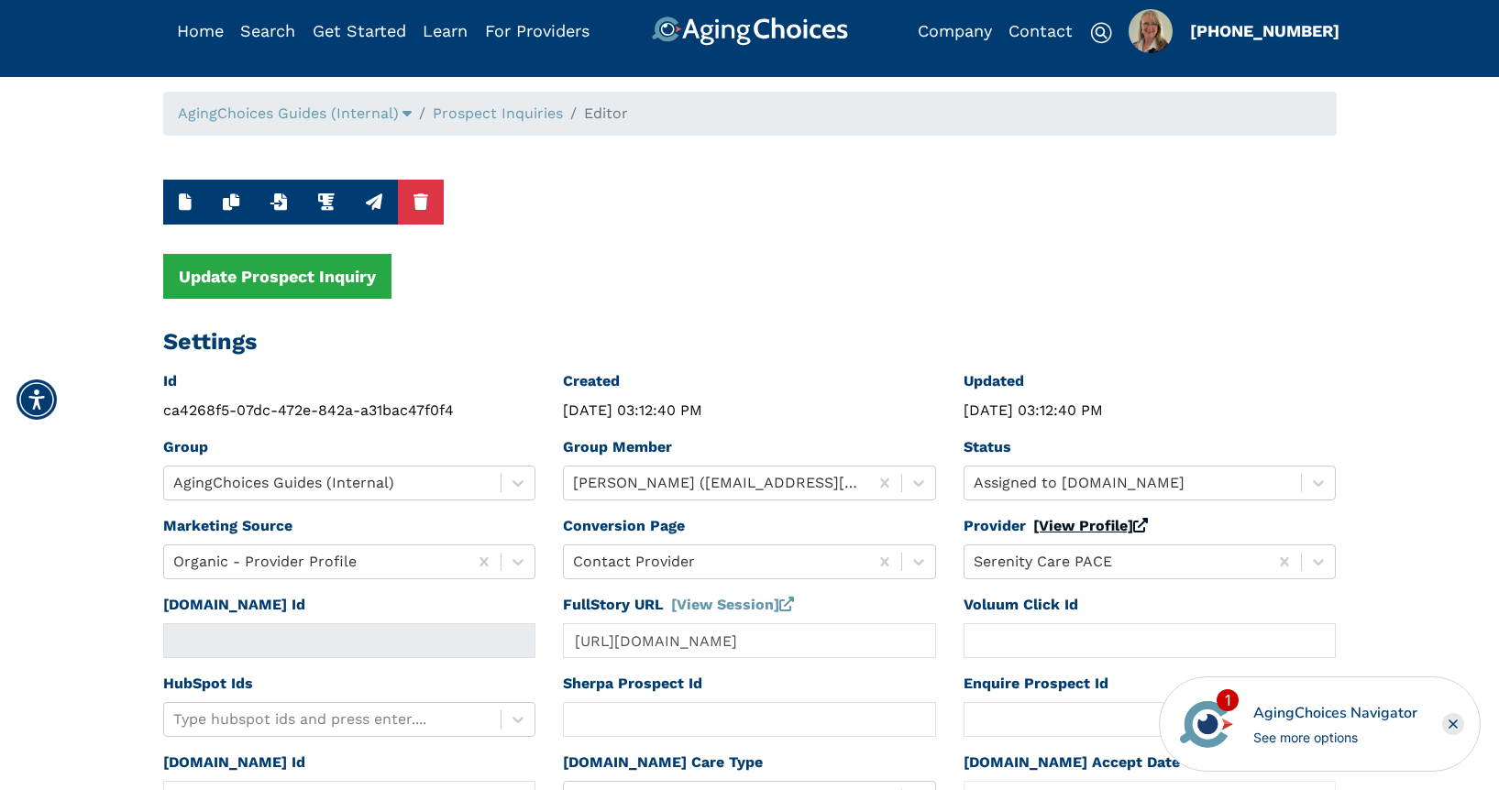
click at [1052, 526] on link "[View Profile]" at bounding box center [1090, 525] width 115 height 17
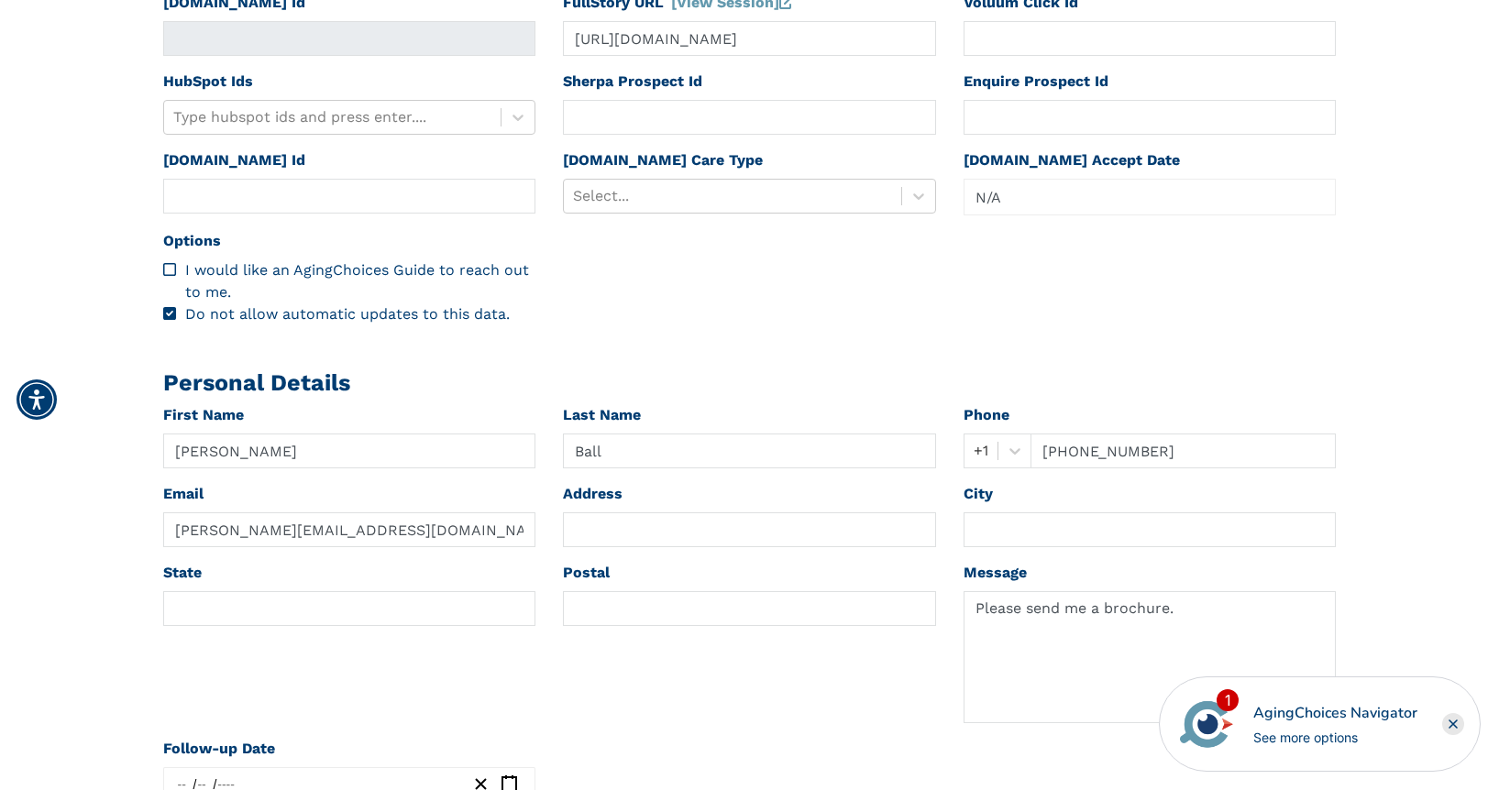
scroll to position [619, 0]
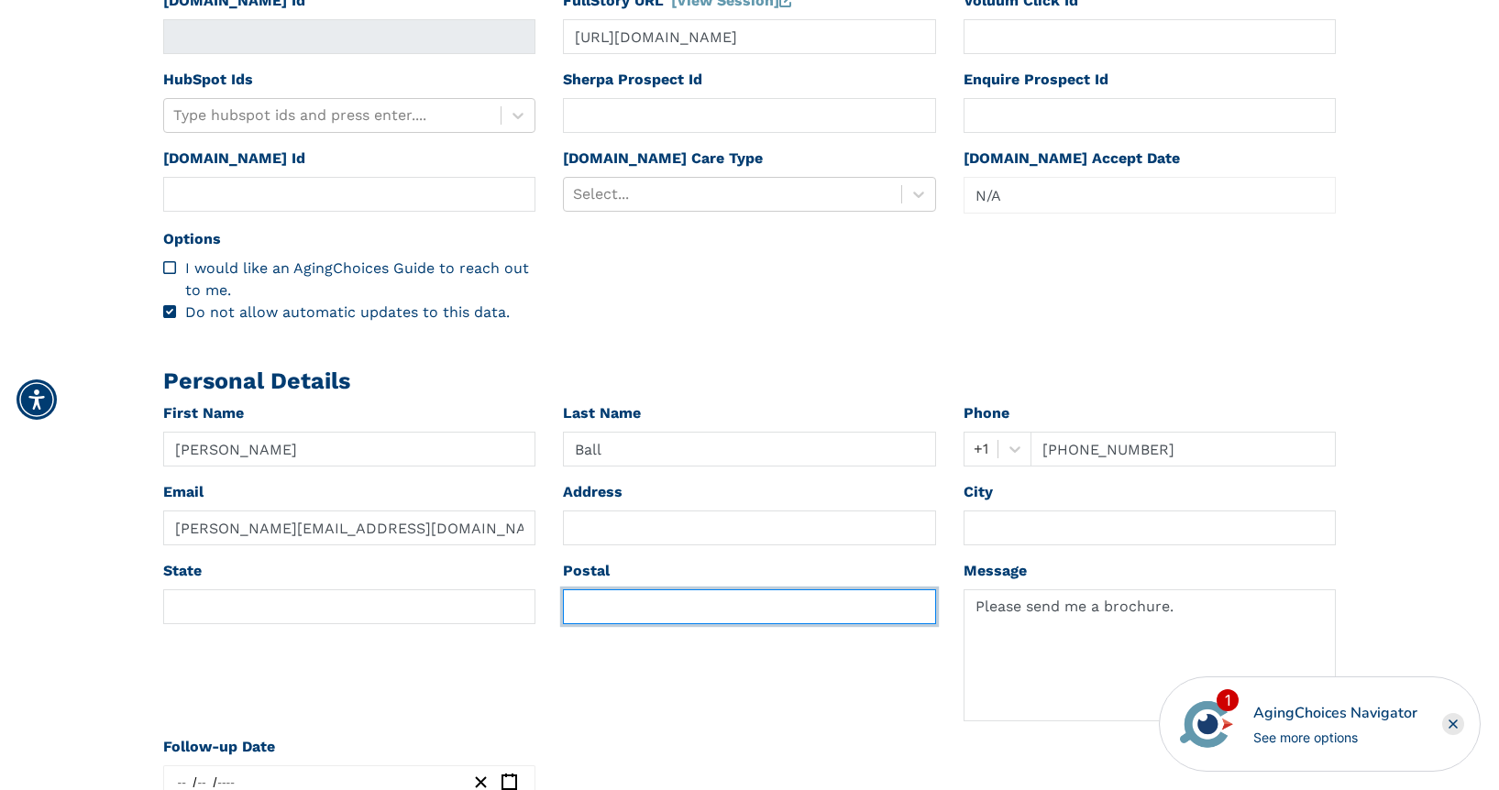
click at [582, 602] on input "text" at bounding box center [749, 607] width 373 height 35
type input "01104"
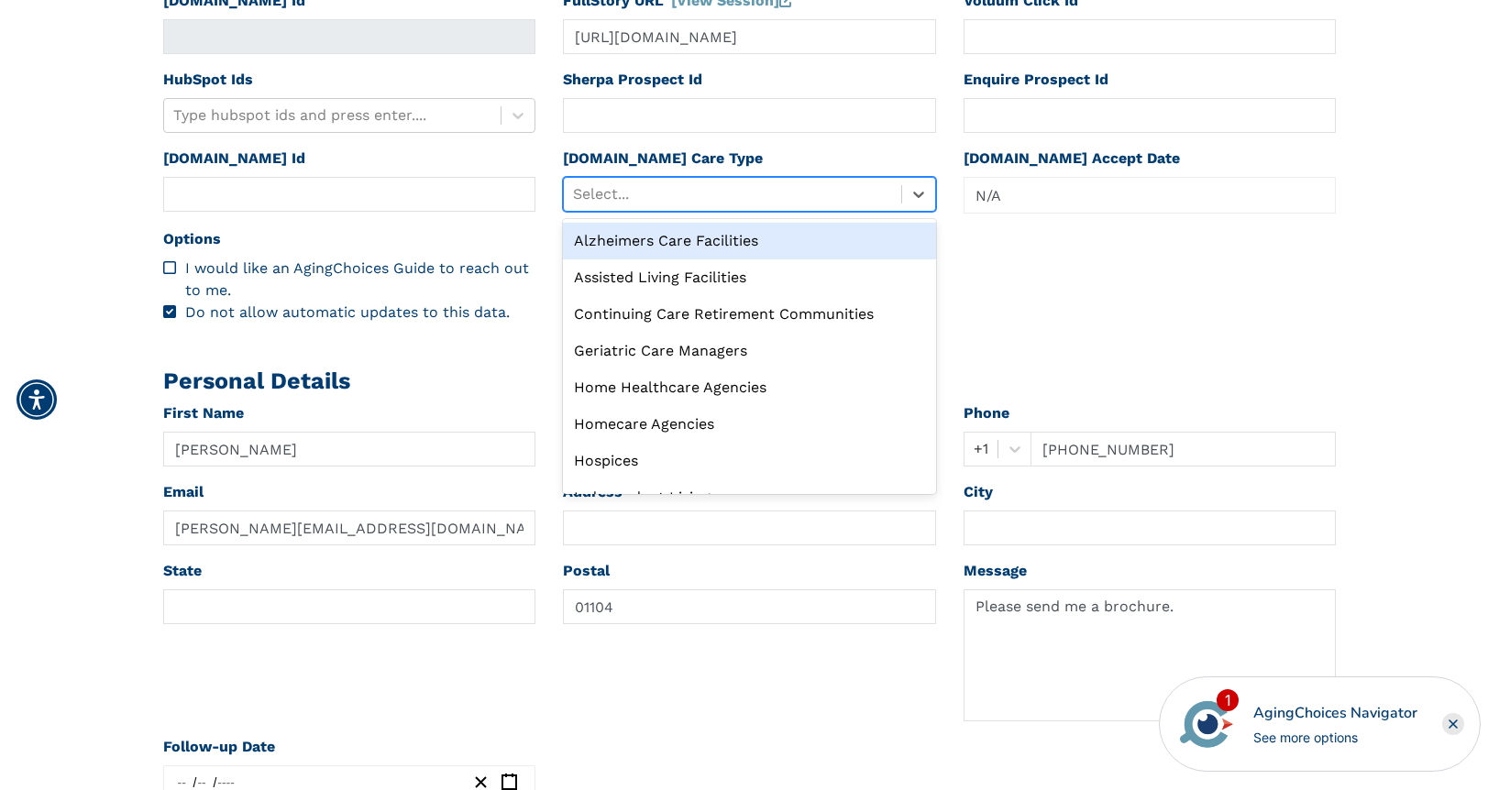
click at [715, 189] on div at bounding box center [732, 195] width 319 height 26
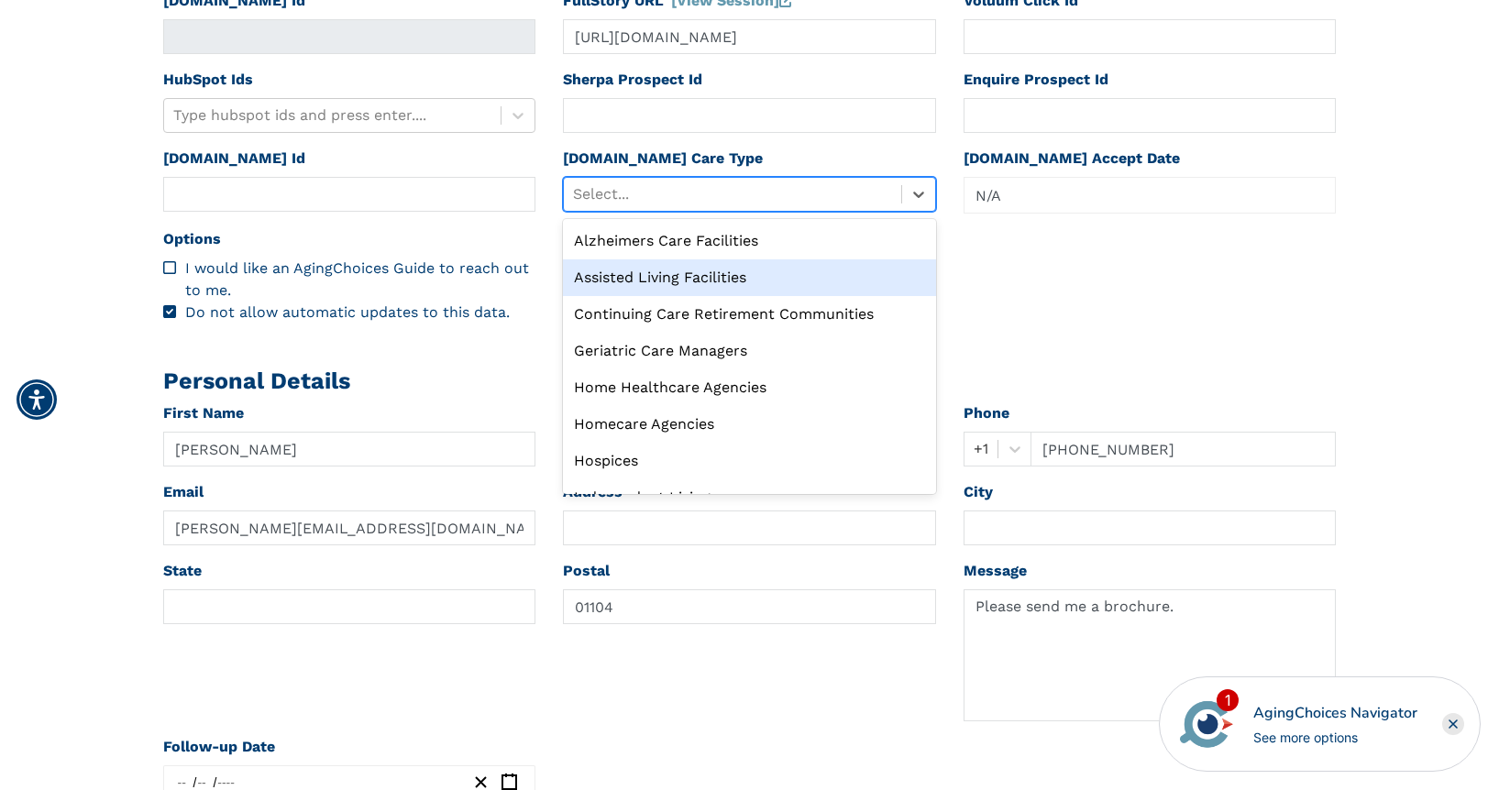
click at [701, 269] on div "Assisted Living Facilities" at bounding box center [749, 277] width 373 height 37
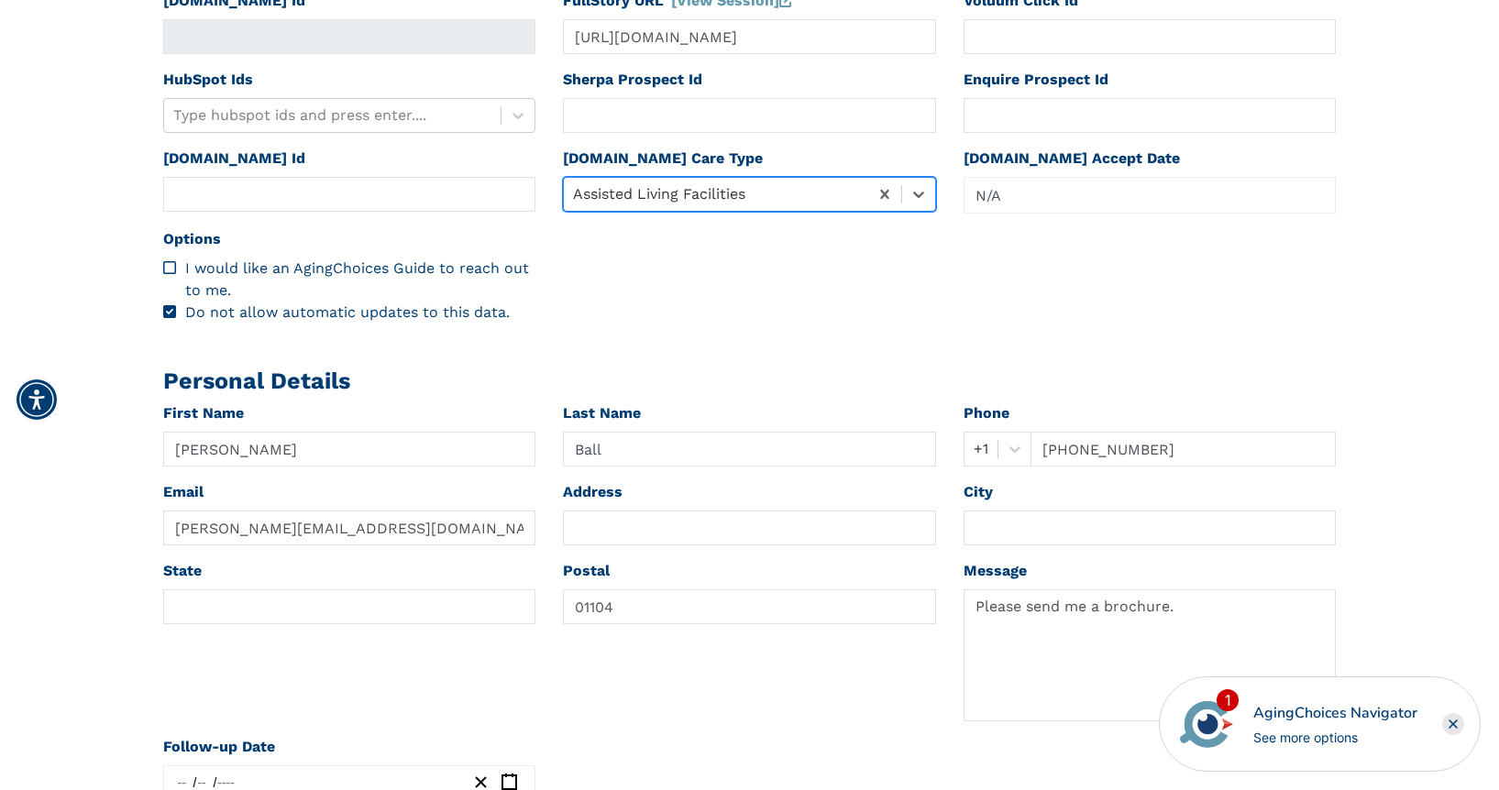
scroll to position [0, 0]
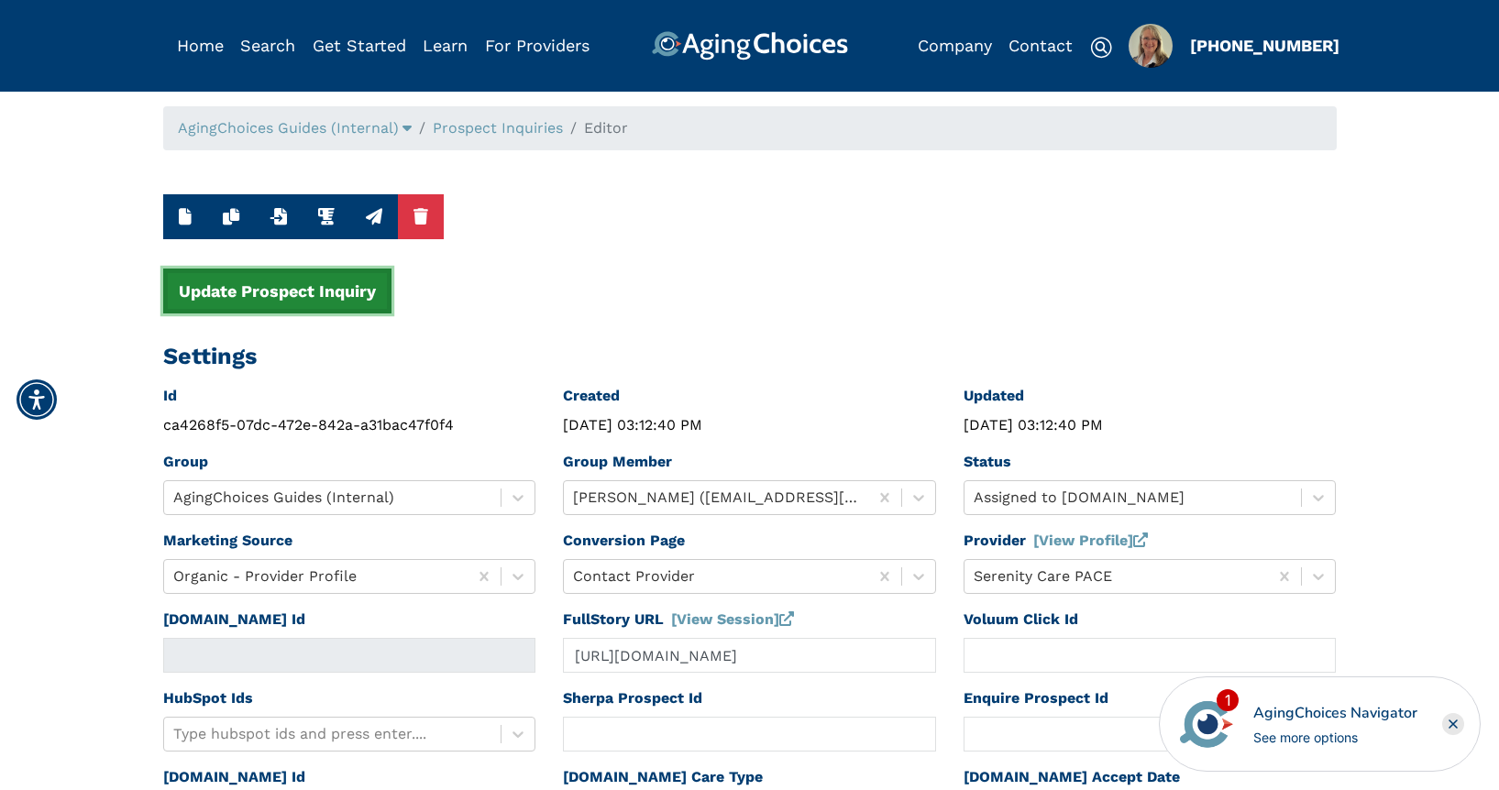
click at [301, 284] on button "Update Prospect Inquiry" at bounding box center [277, 291] width 228 height 45
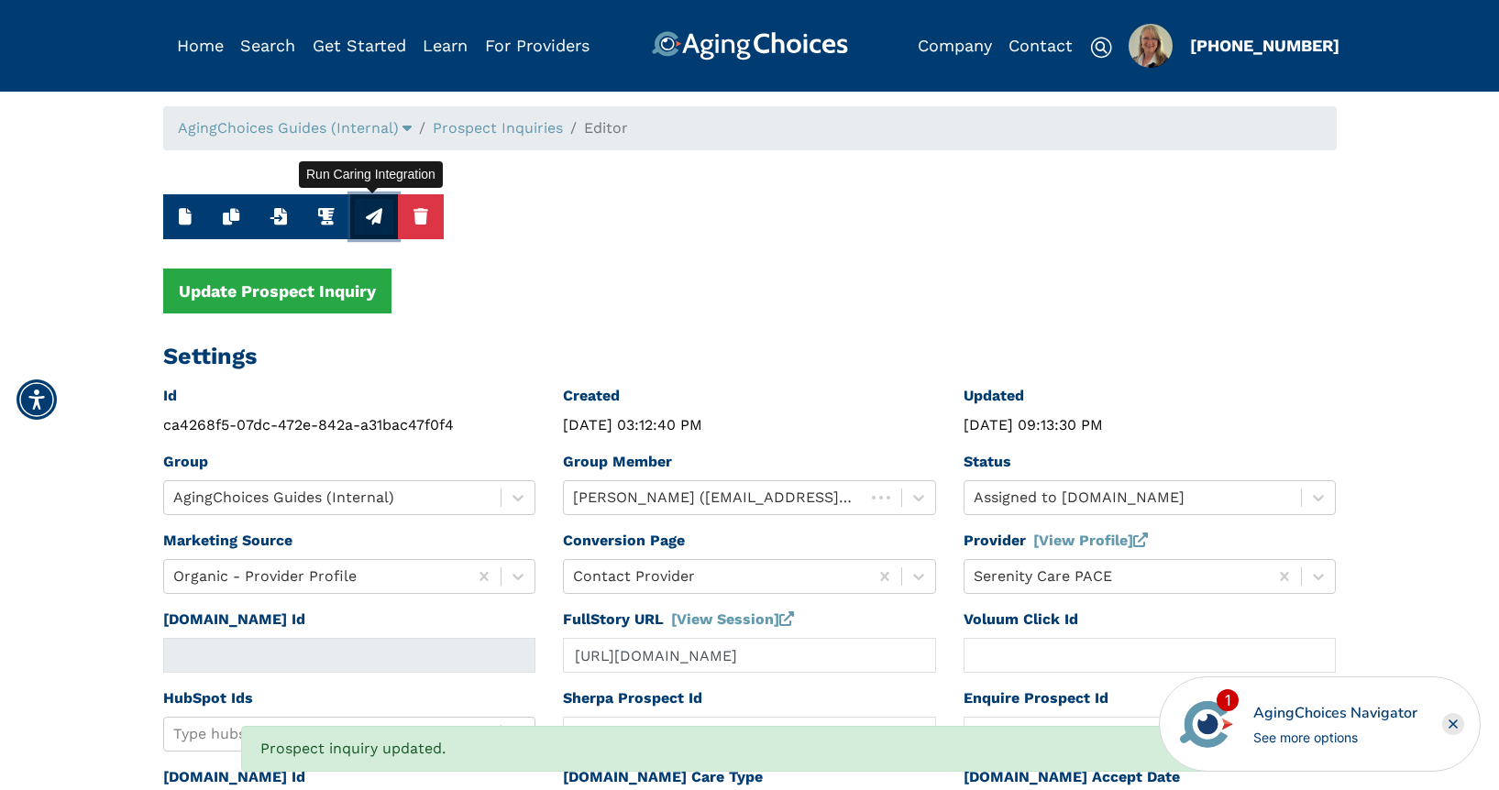
click at [376, 215] on icon "button" at bounding box center [374, 216] width 17 height 17
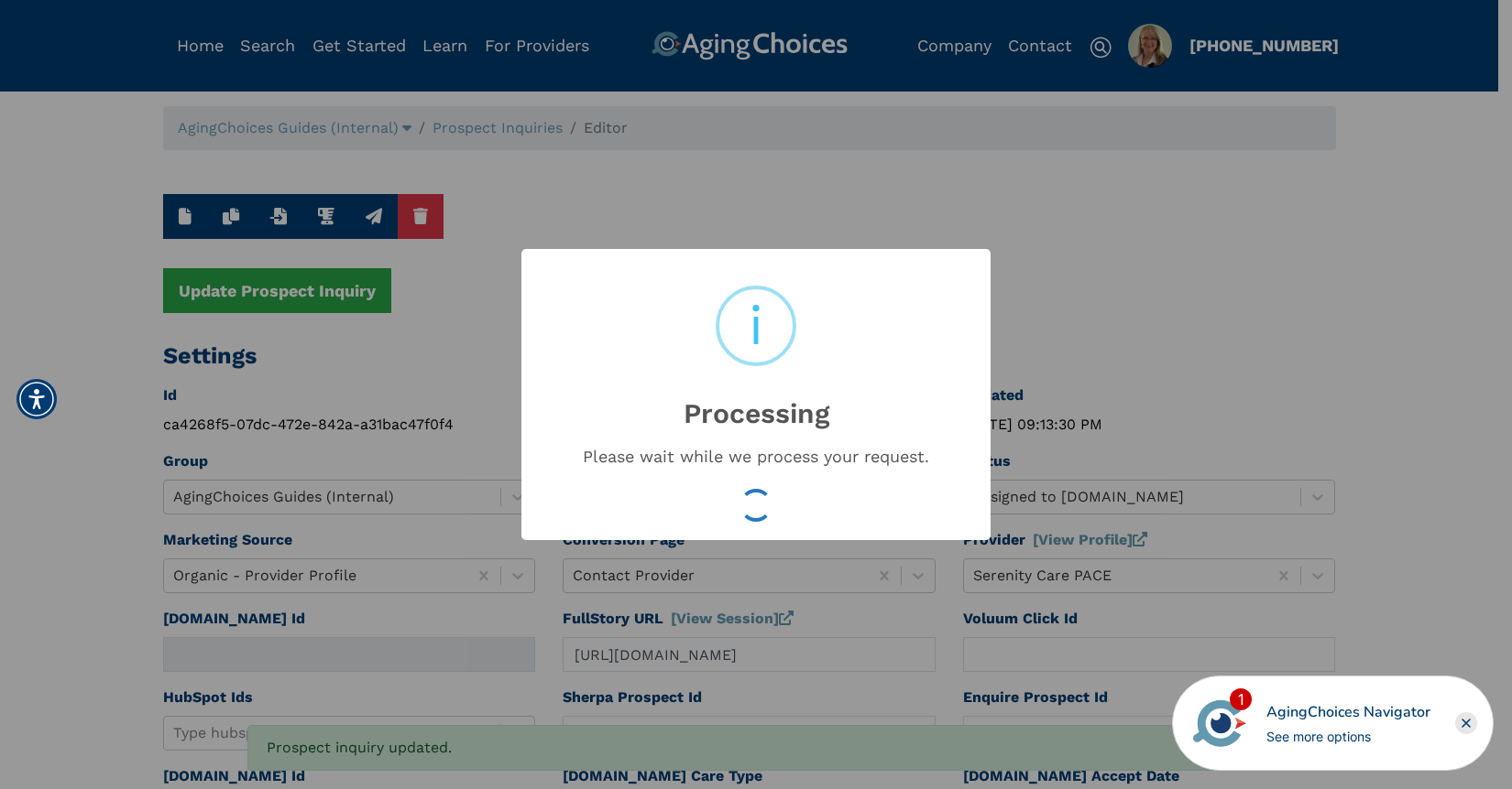
type input "16627014"
type input "Sep 25, 2025 09:13:32 PM"
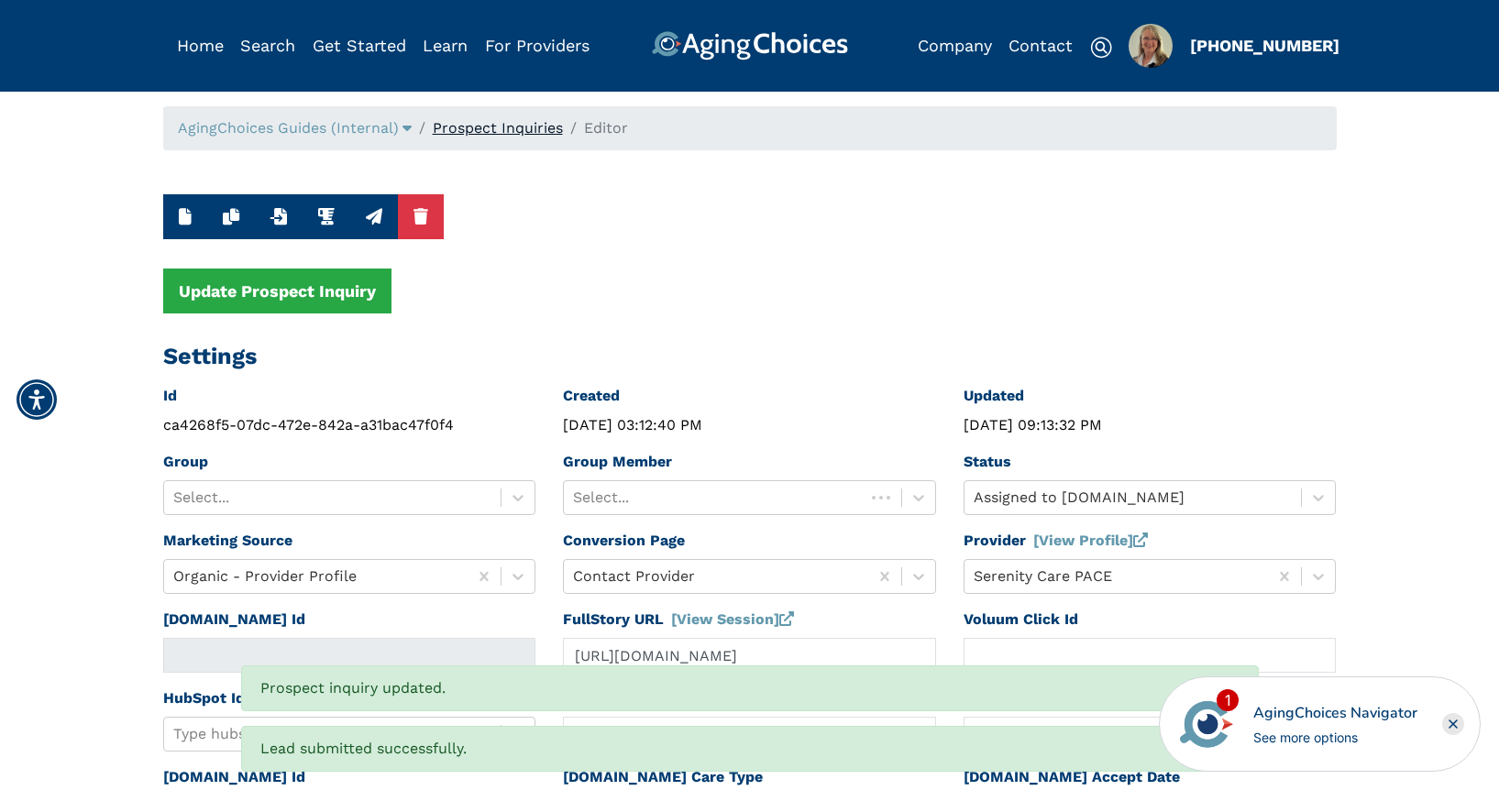
click at [499, 133] on link "Prospect Inquiries" at bounding box center [498, 127] width 130 height 17
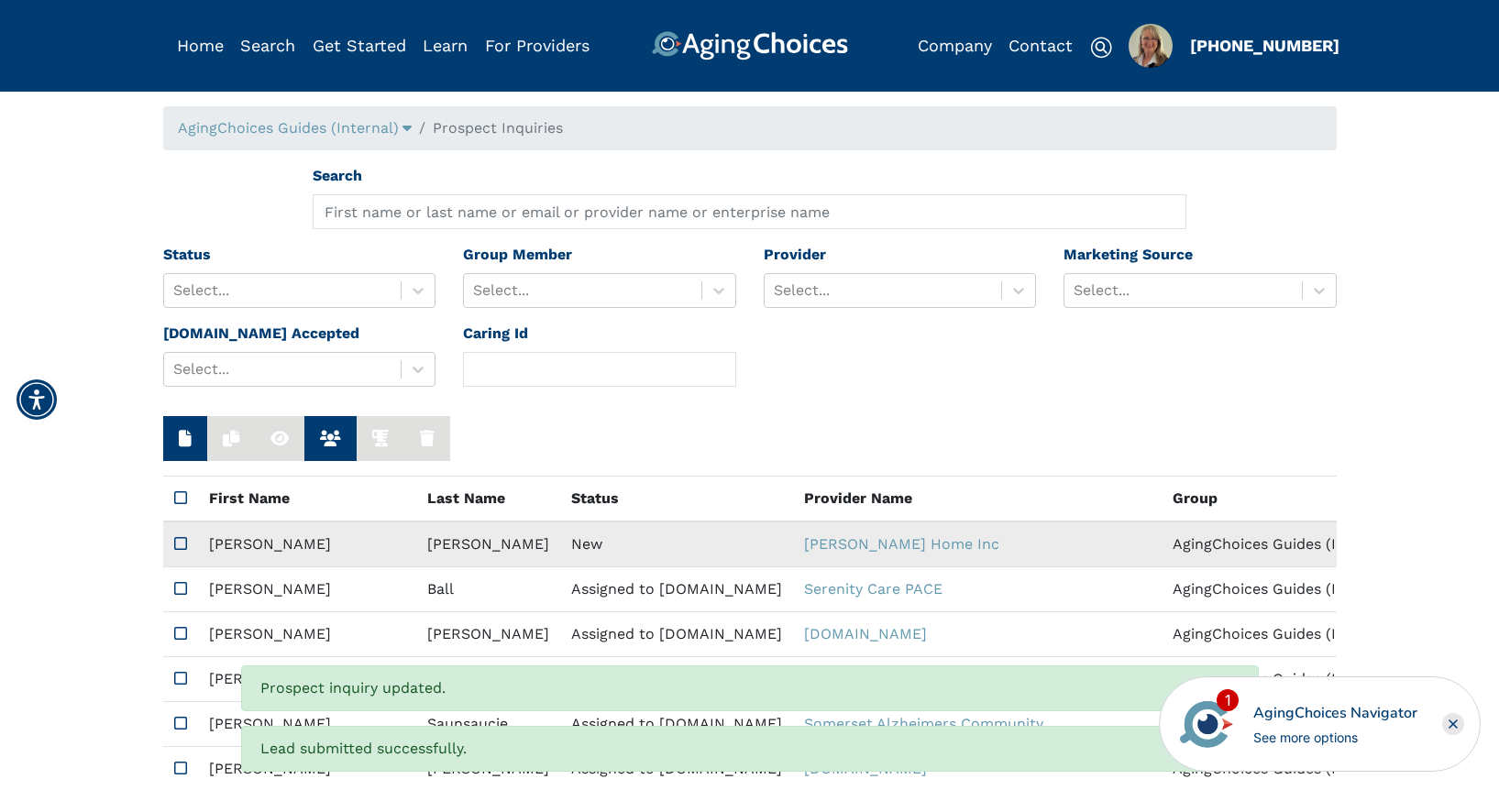
click at [560, 535] on td "New" at bounding box center [676, 545] width 233 height 46
type input "https://app.fullstory.com/ui/KWY46/session/75b53b2b-7c85-4c8a-acff-83ae0b4da1b8…"
type input "N/A"
type input "Carol-Ann"
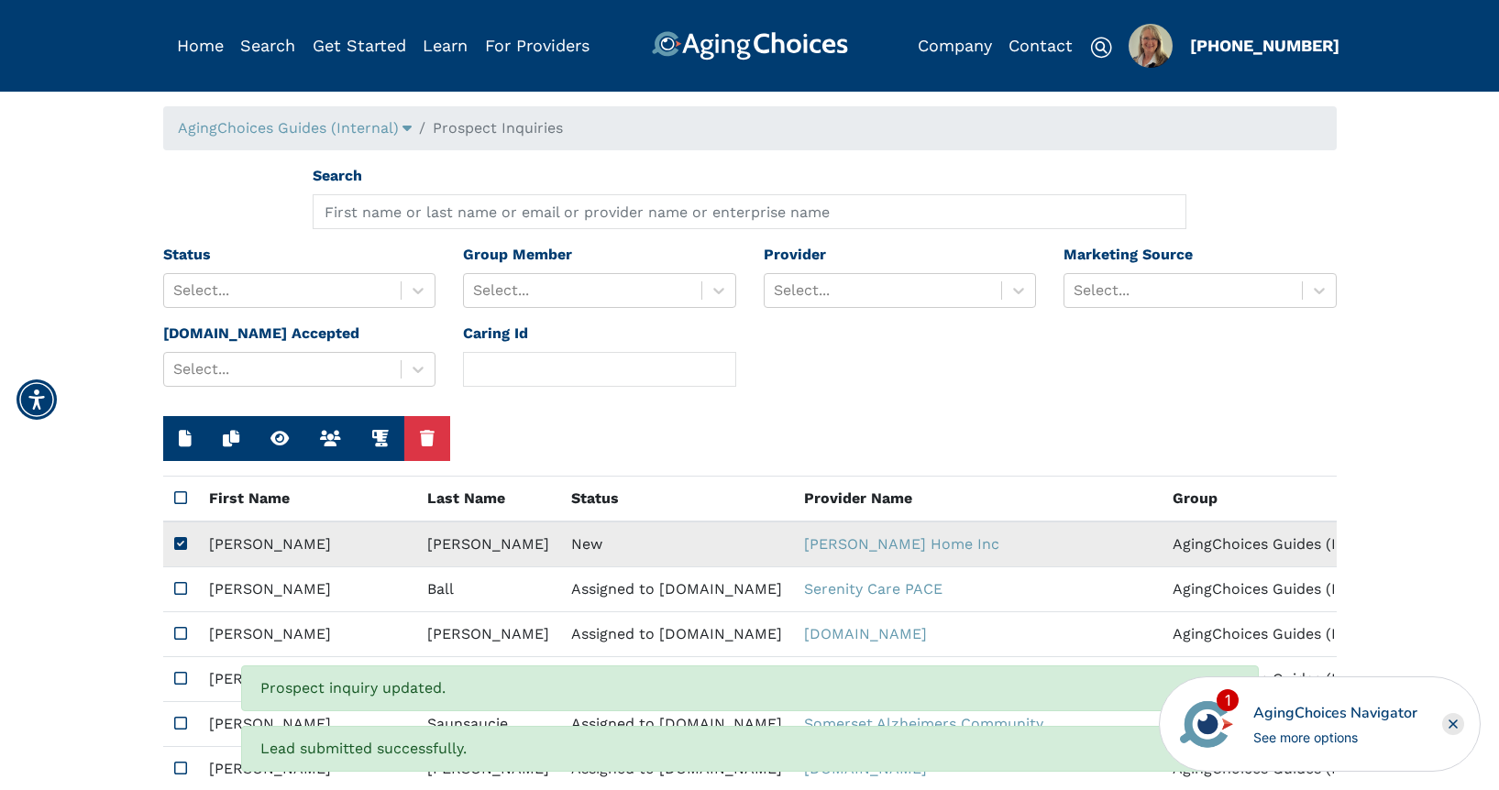
type input "Gorman"
type input "617 750 2314"
type input "Gormanca@hotmail.com"
type textarea "I am very interested in finding more information on the Parmenter House in Walt…"
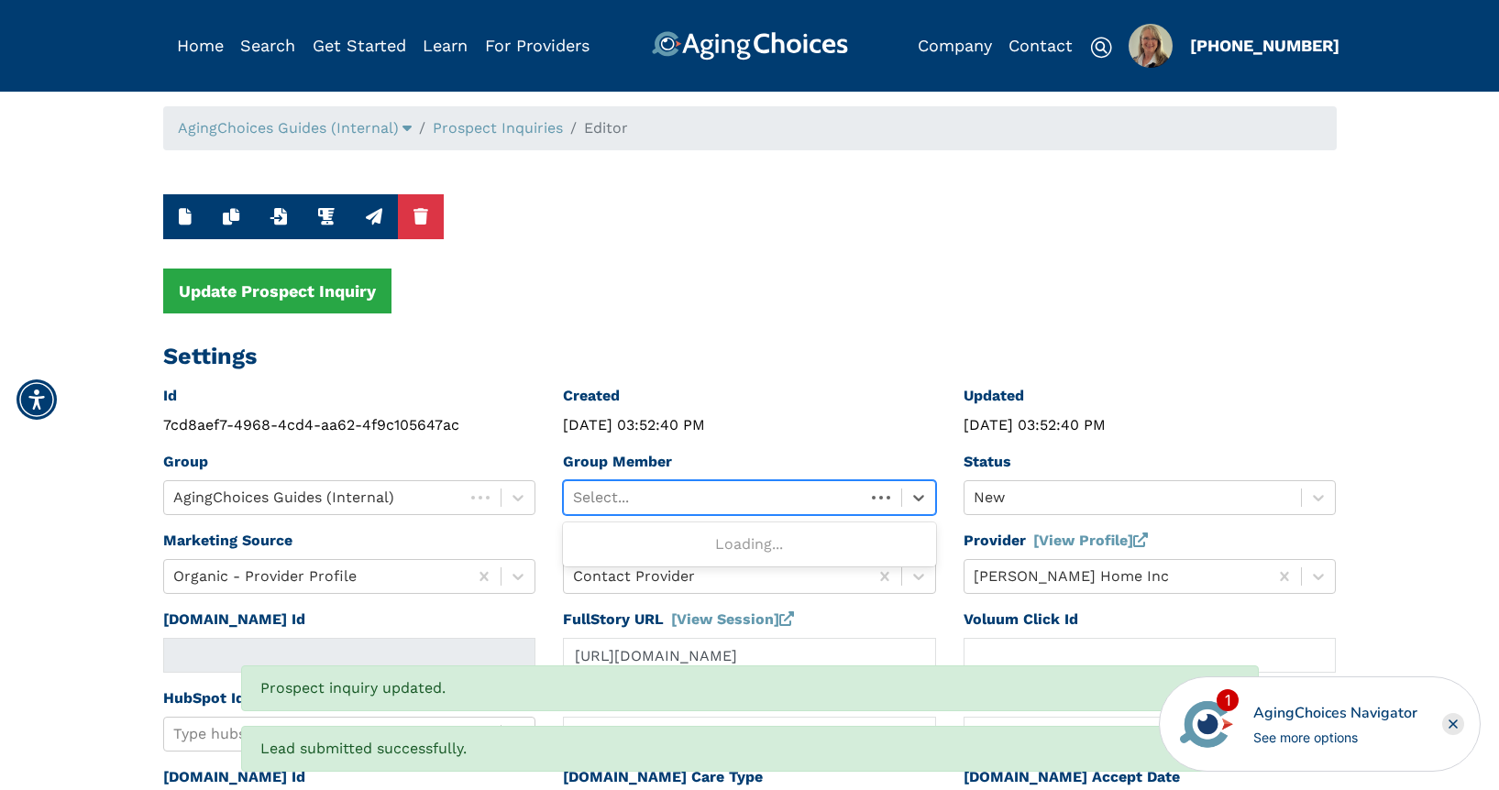
click at [677, 489] on div at bounding box center [714, 498] width 282 height 26
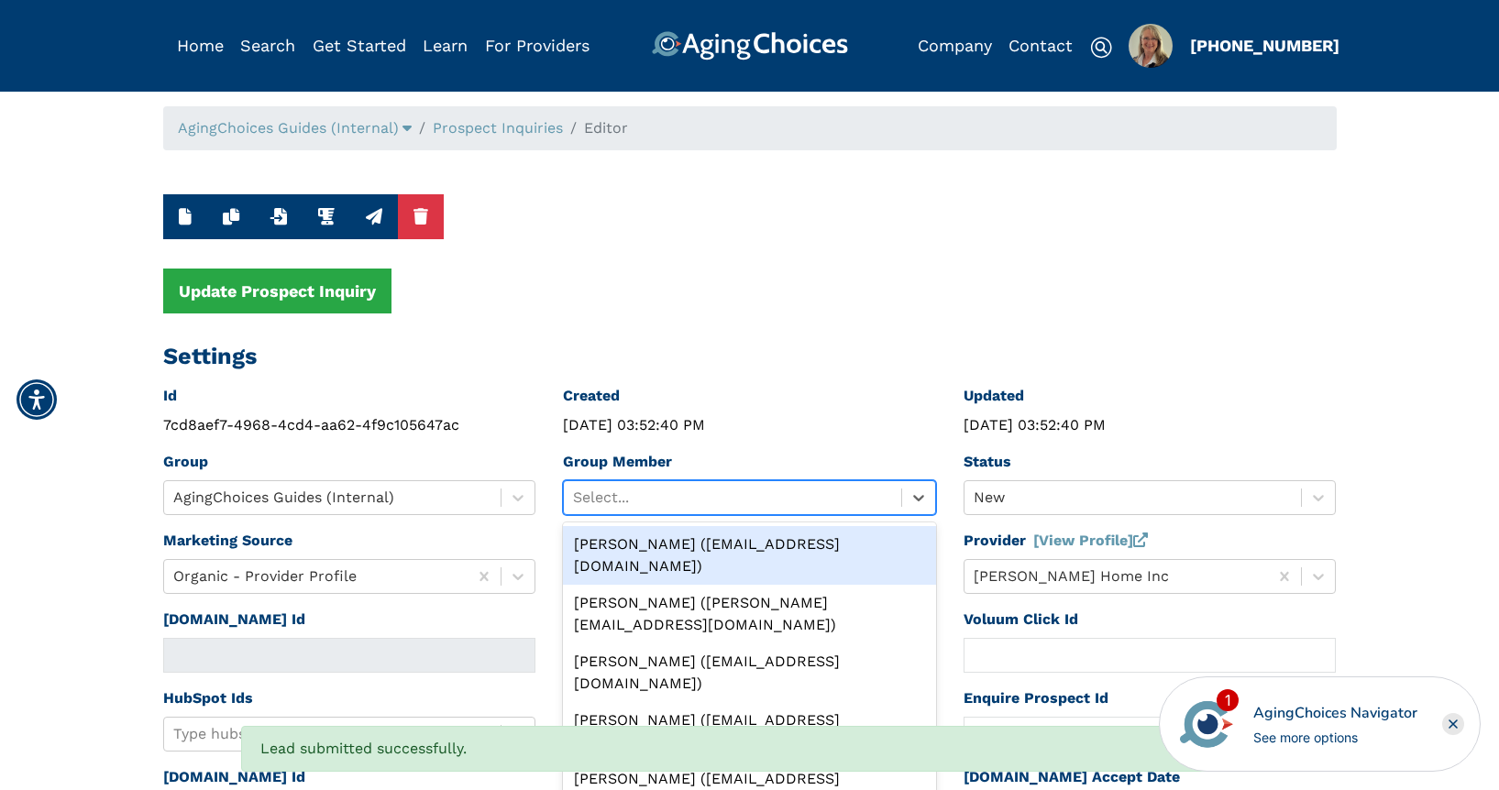
click at [676, 542] on div "Peggy Wilcox (pwilcox@lifestylecx.com)" at bounding box center [749, 555] width 373 height 59
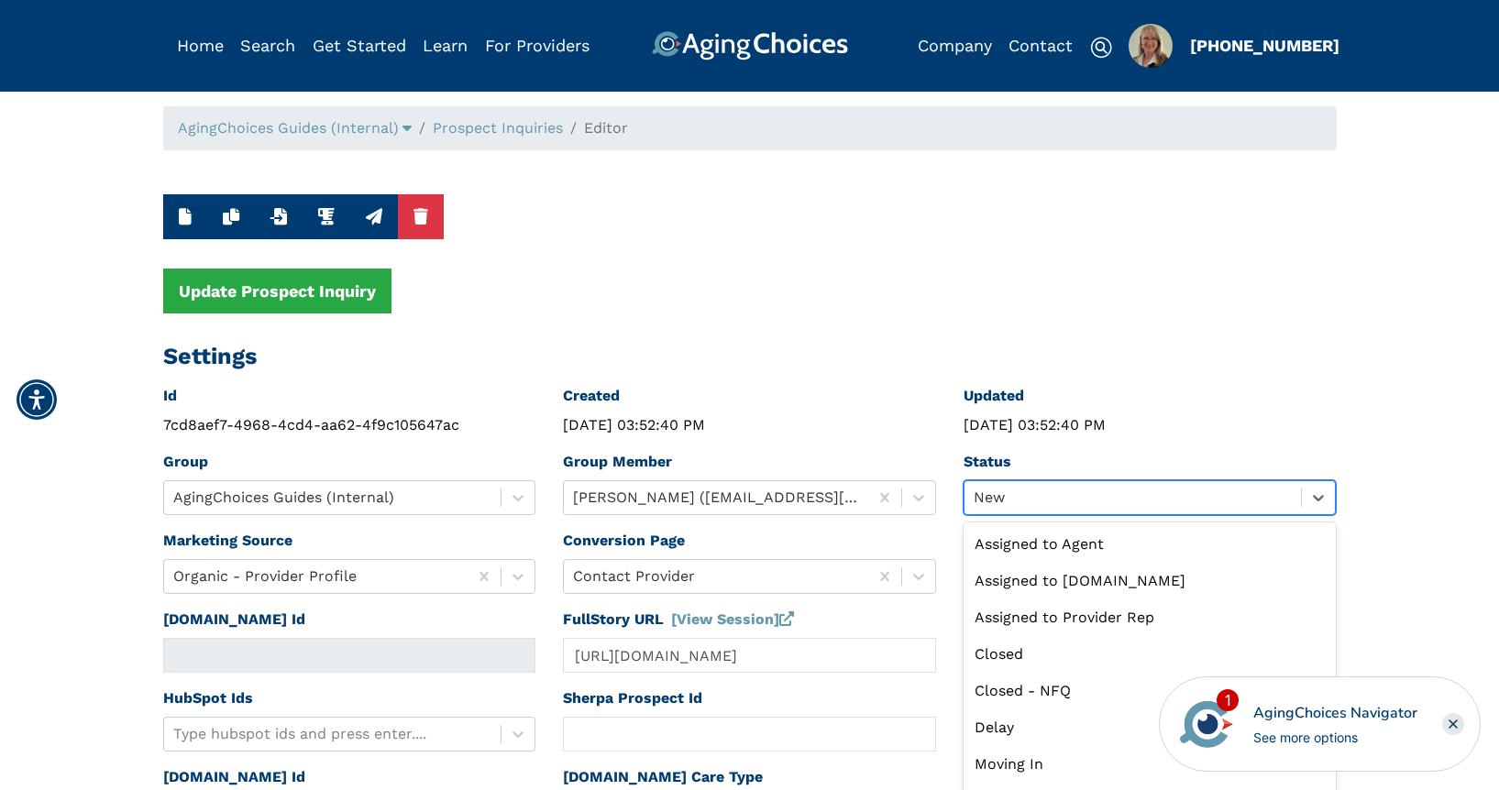
scroll to position [15, 0]
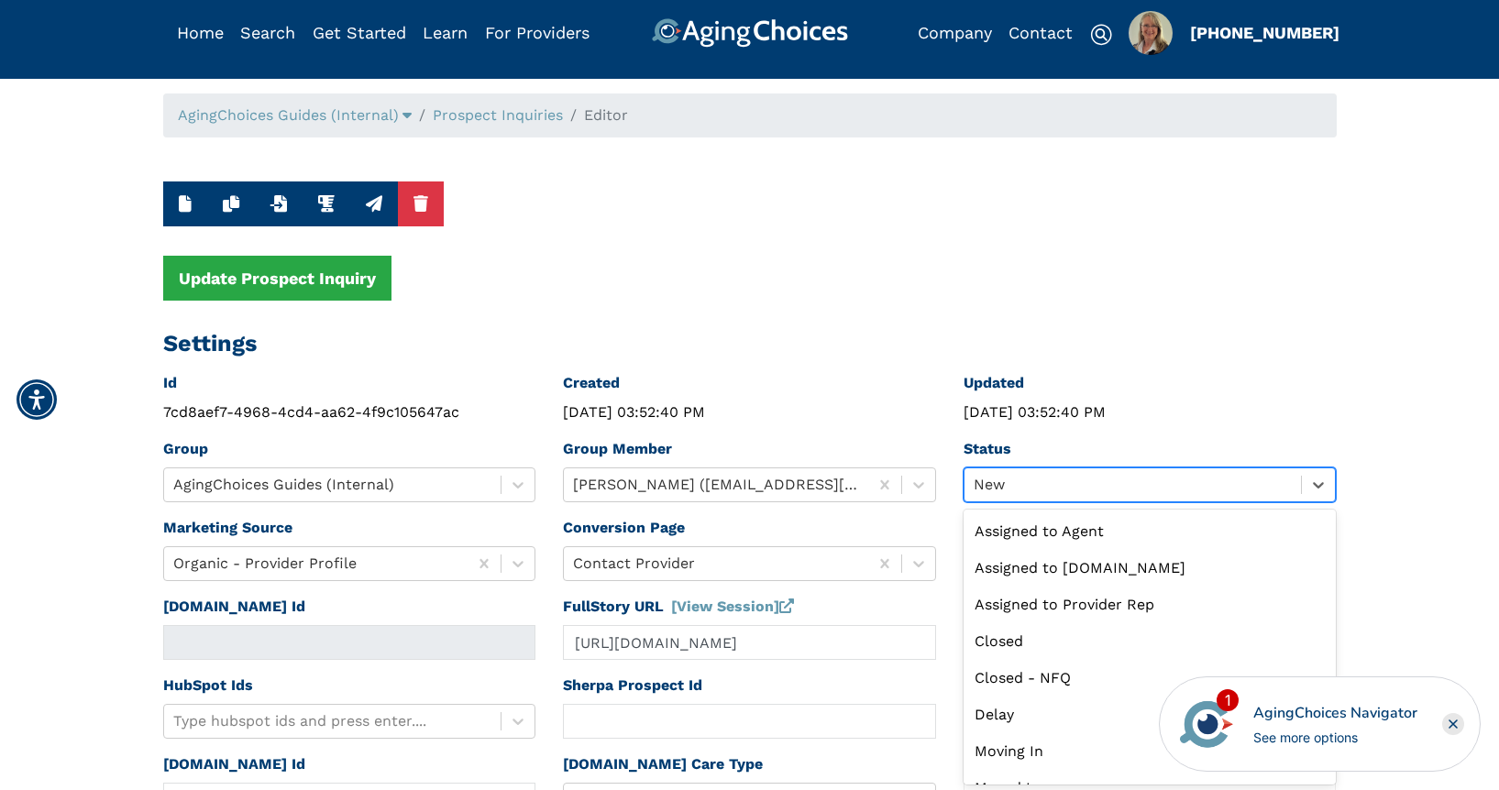
click at [1009, 502] on div "New" at bounding box center [1150, 485] width 373 height 35
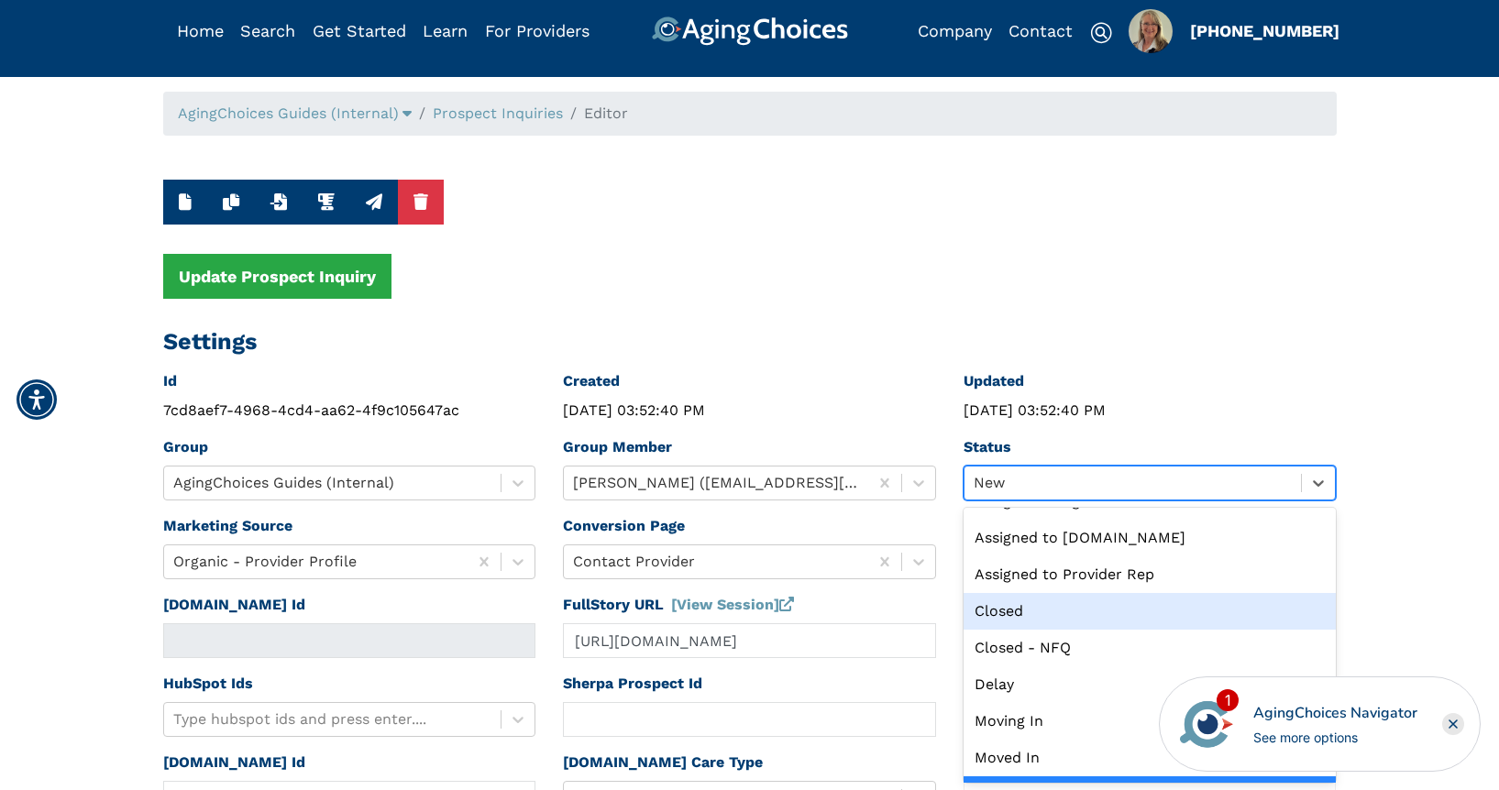
scroll to position [0, 0]
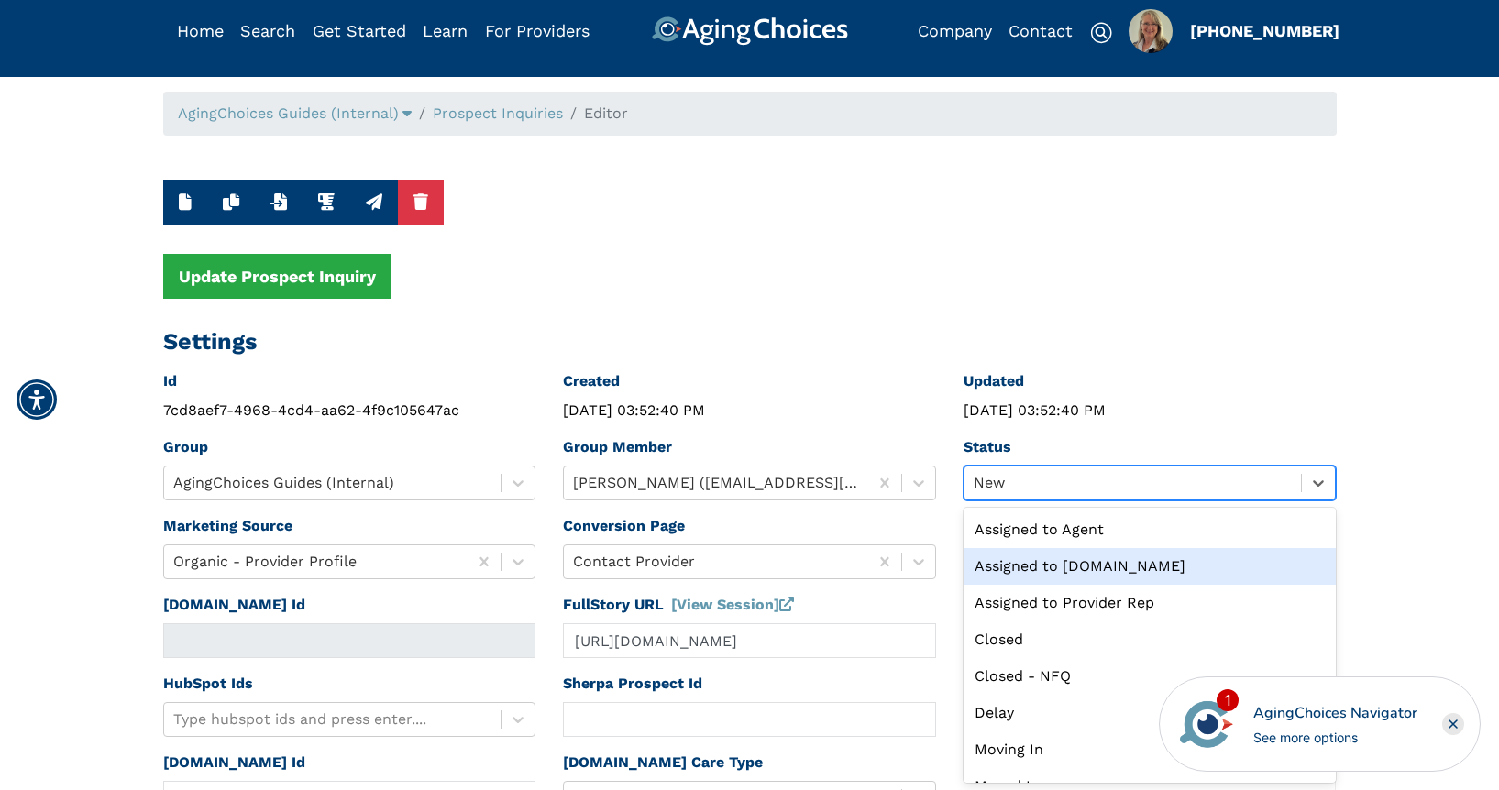
click at [1025, 568] on div "Assigned to Caring.com" at bounding box center [1150, 566] width 373 height 37
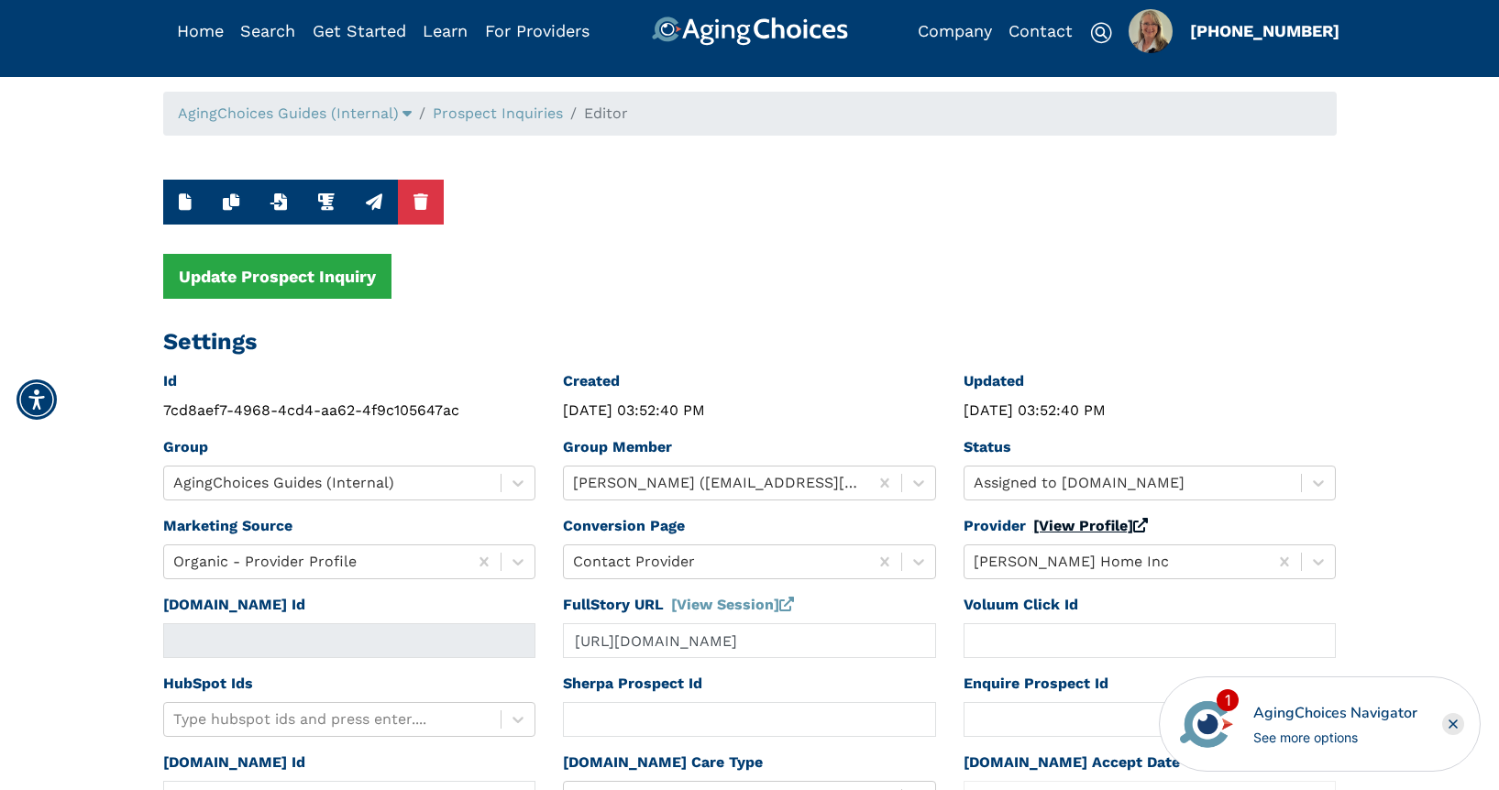
click at [1073, 526] on link "[View Profile]" at bounding box center [1090, 525] width 115 height 17
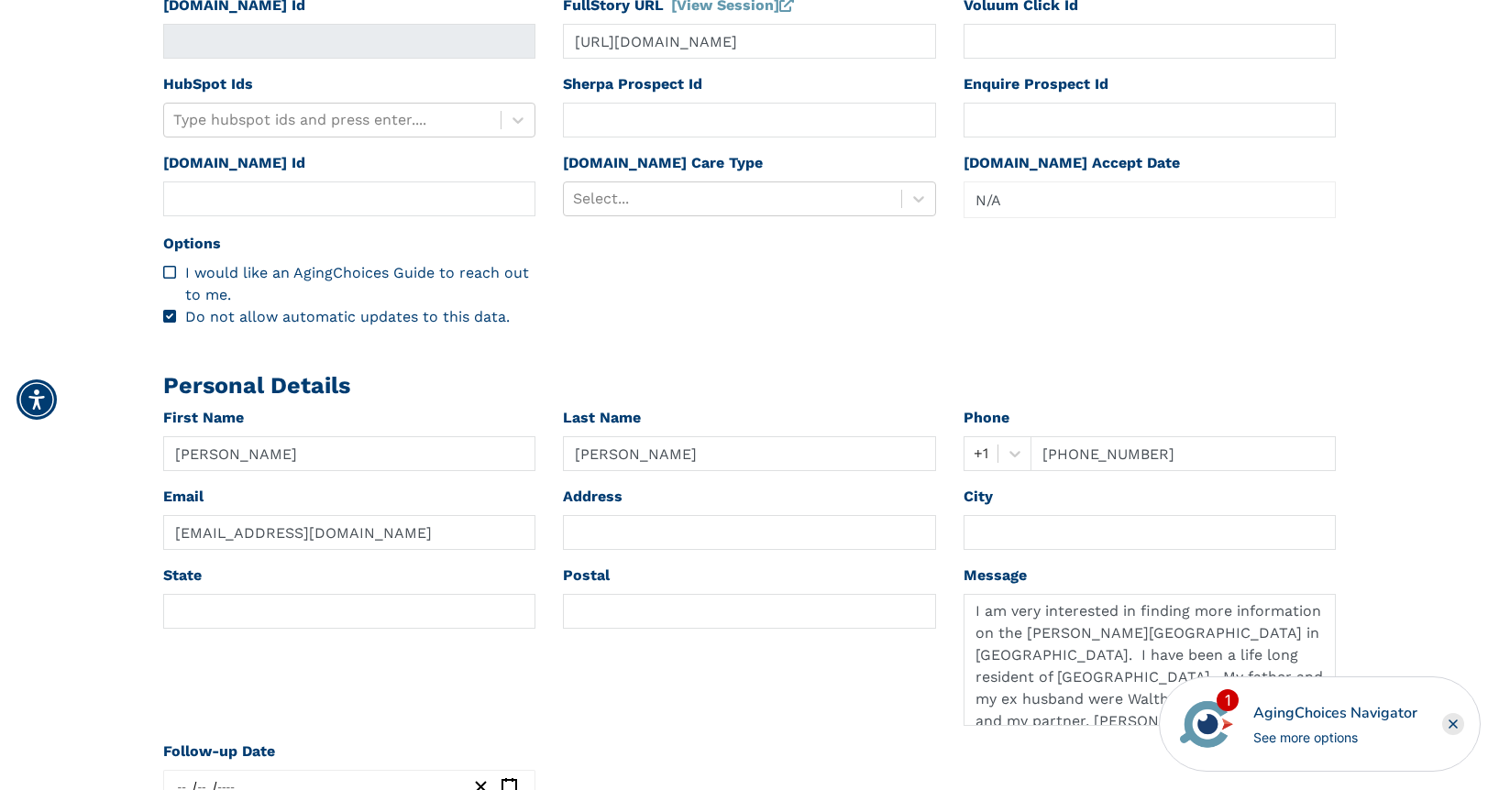
scroll to position [621, 0]
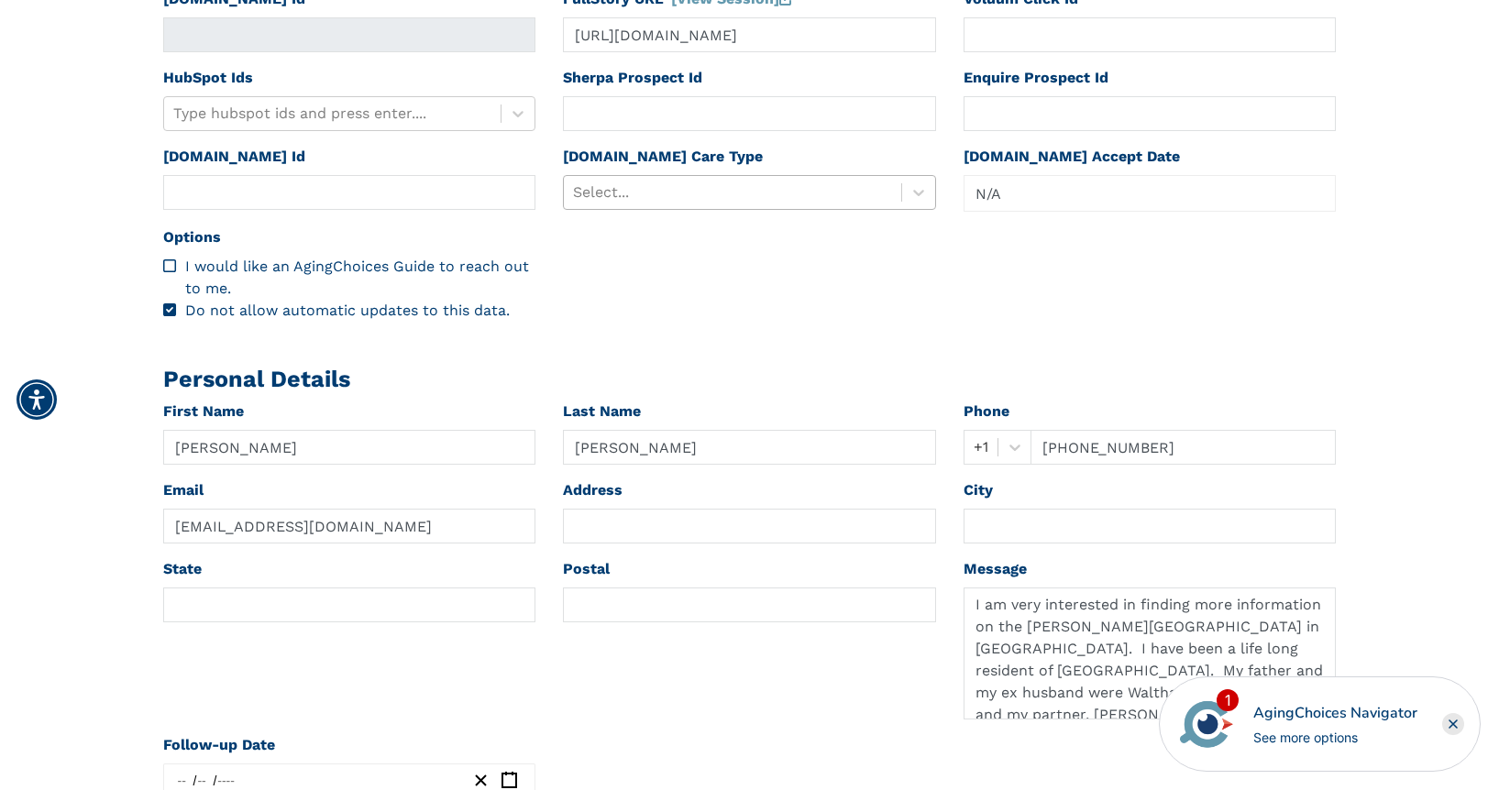
click at [617, 197] on div at bounding box center [732, 193] width 319 height 26
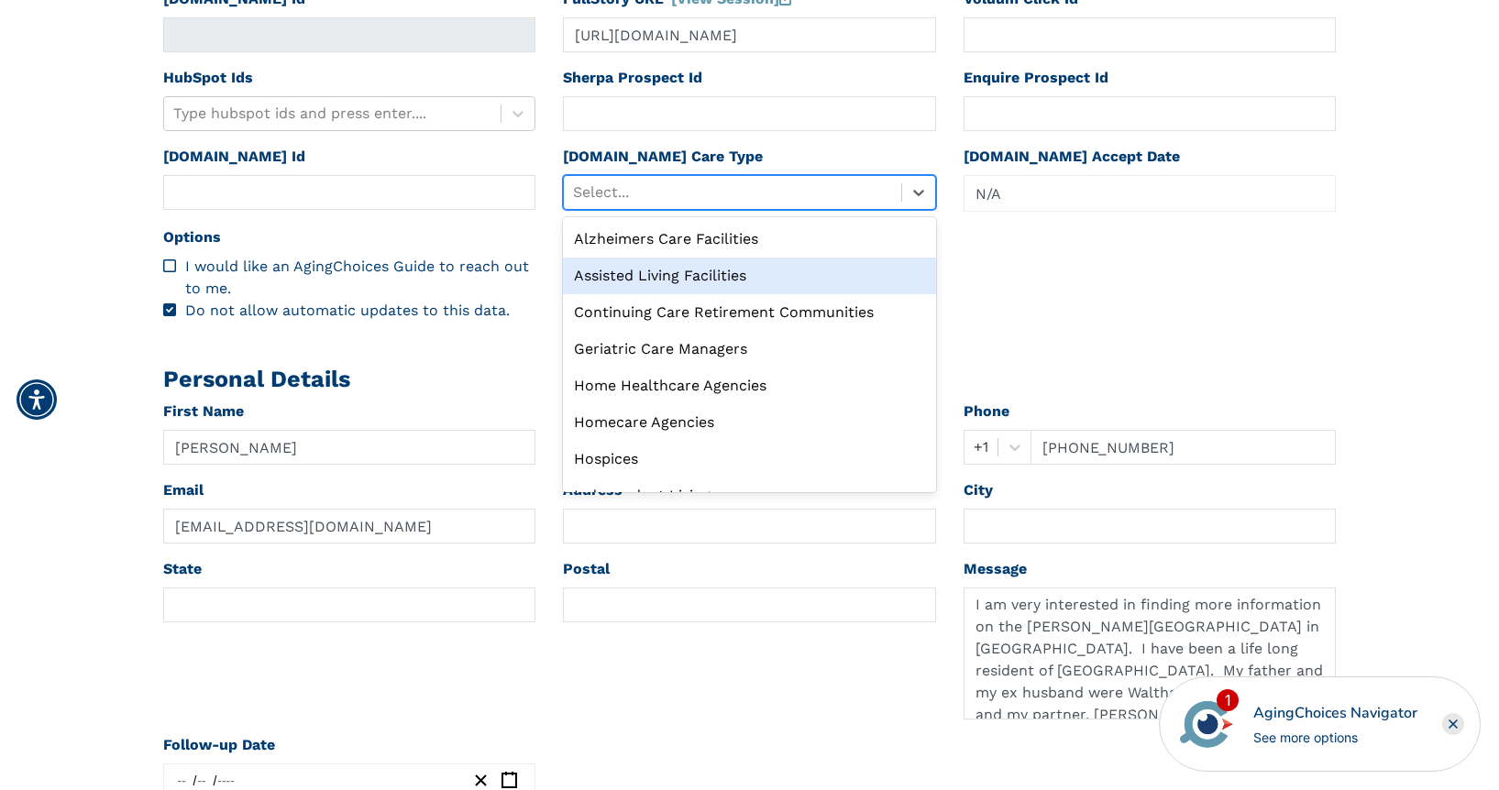
click at [626, 280] on div "Assisted Living Facilities" at bounding box center [749, 276] width 373 height 37
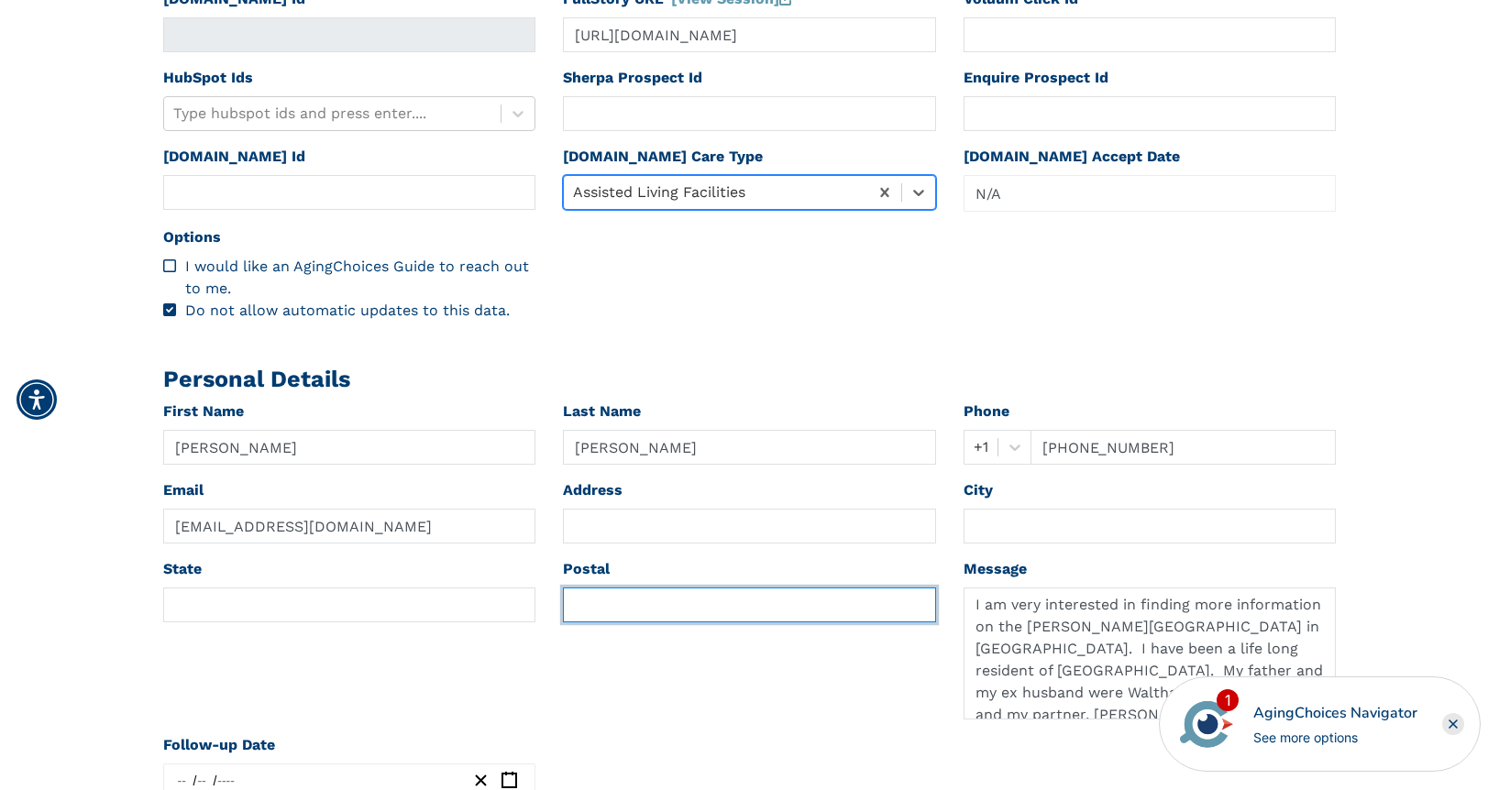
click at [593, 608] on input "text" at bounding box center [749, 605] width 373 height 35
paste input "02452"
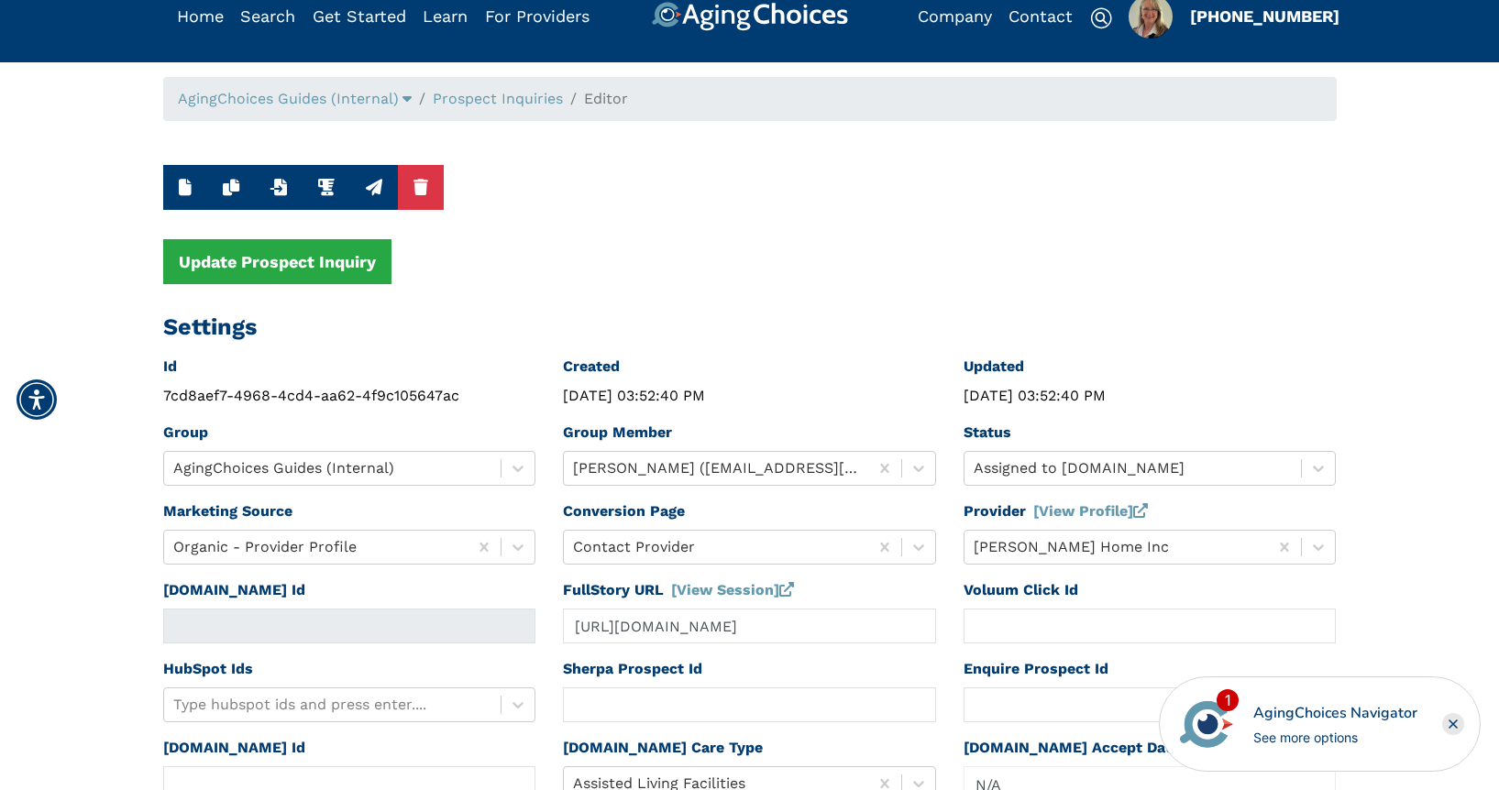
scroll to position [0, 0]
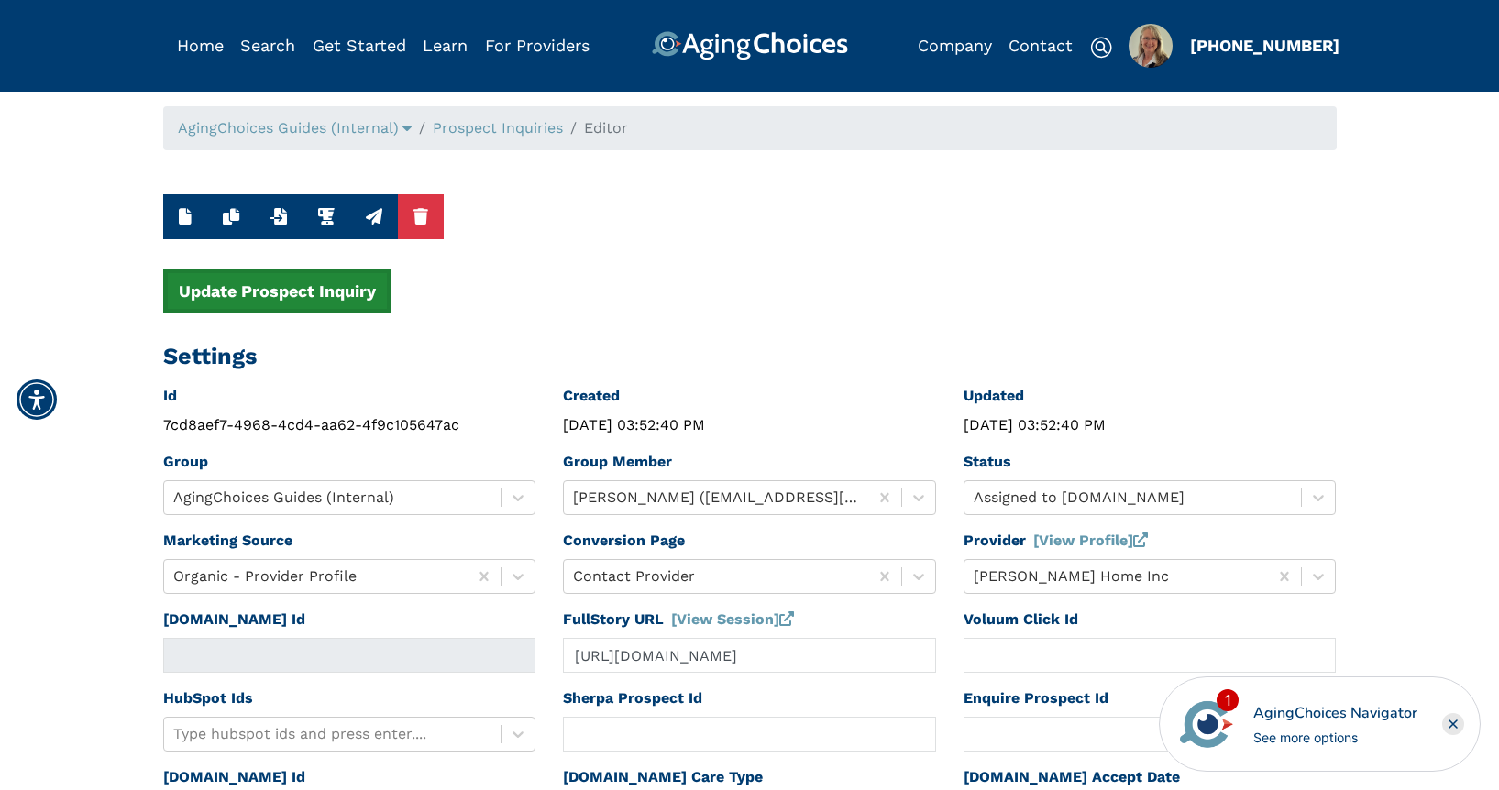
type input "02452"
click at [316, 284] on button "Update Prospect Inquiry" at bounding box center [277, 291] width 228 height 45
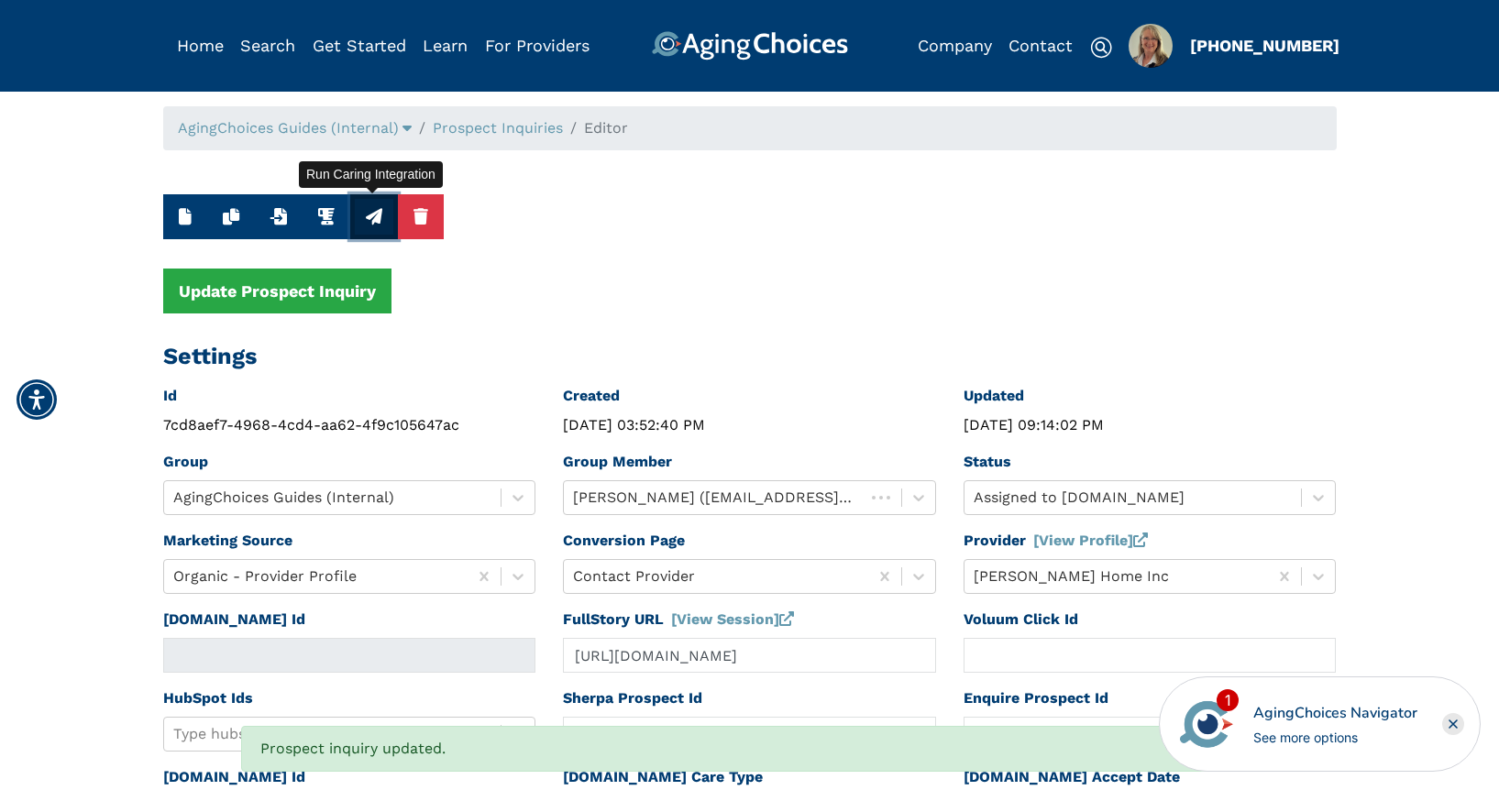
click at [370, 220] on icon "button" at bounding box center [374, 216] width 17 height 17
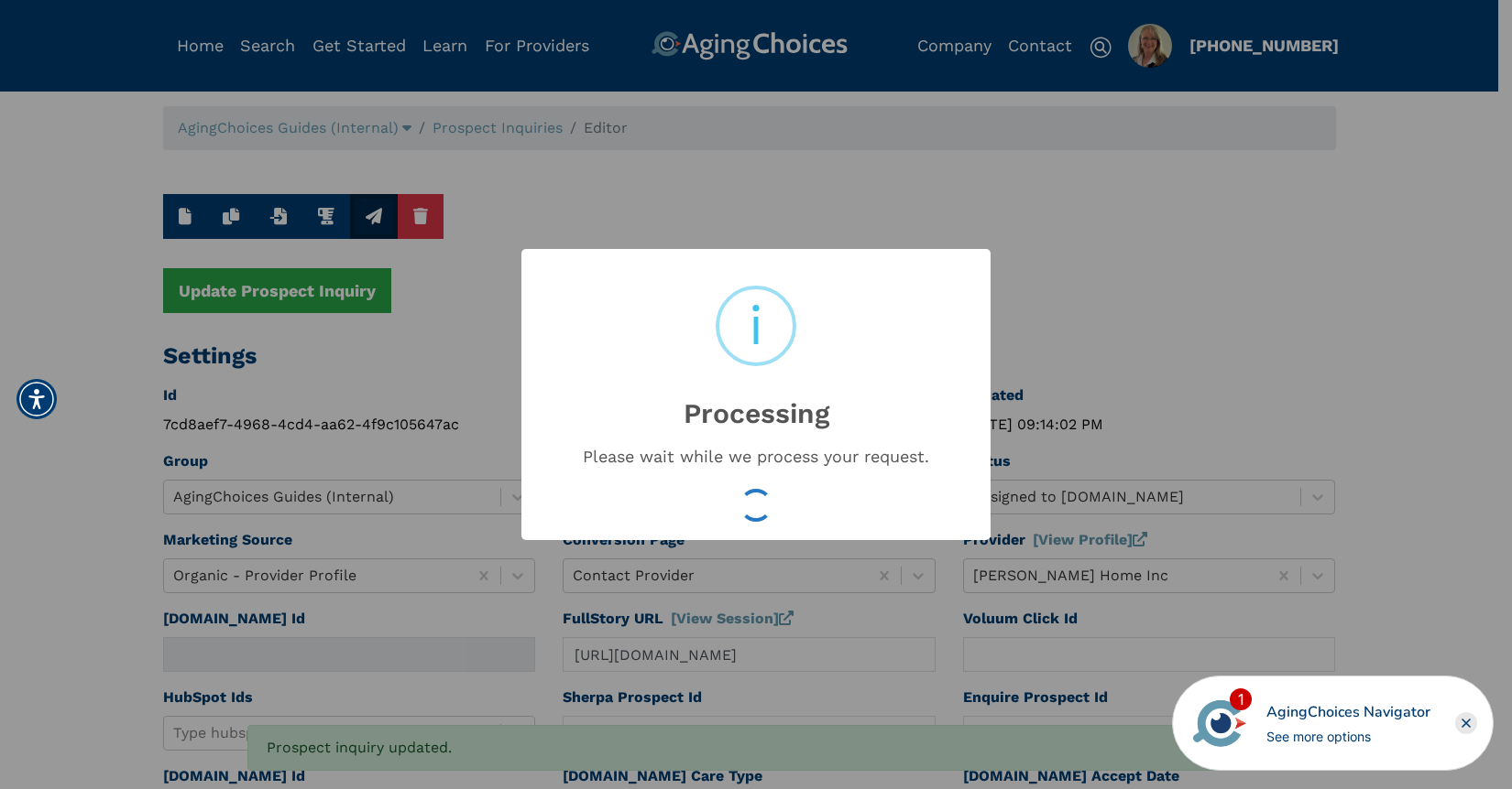
type input "16627015"
type input "Sep 25, 2025 09:14:04 PM"
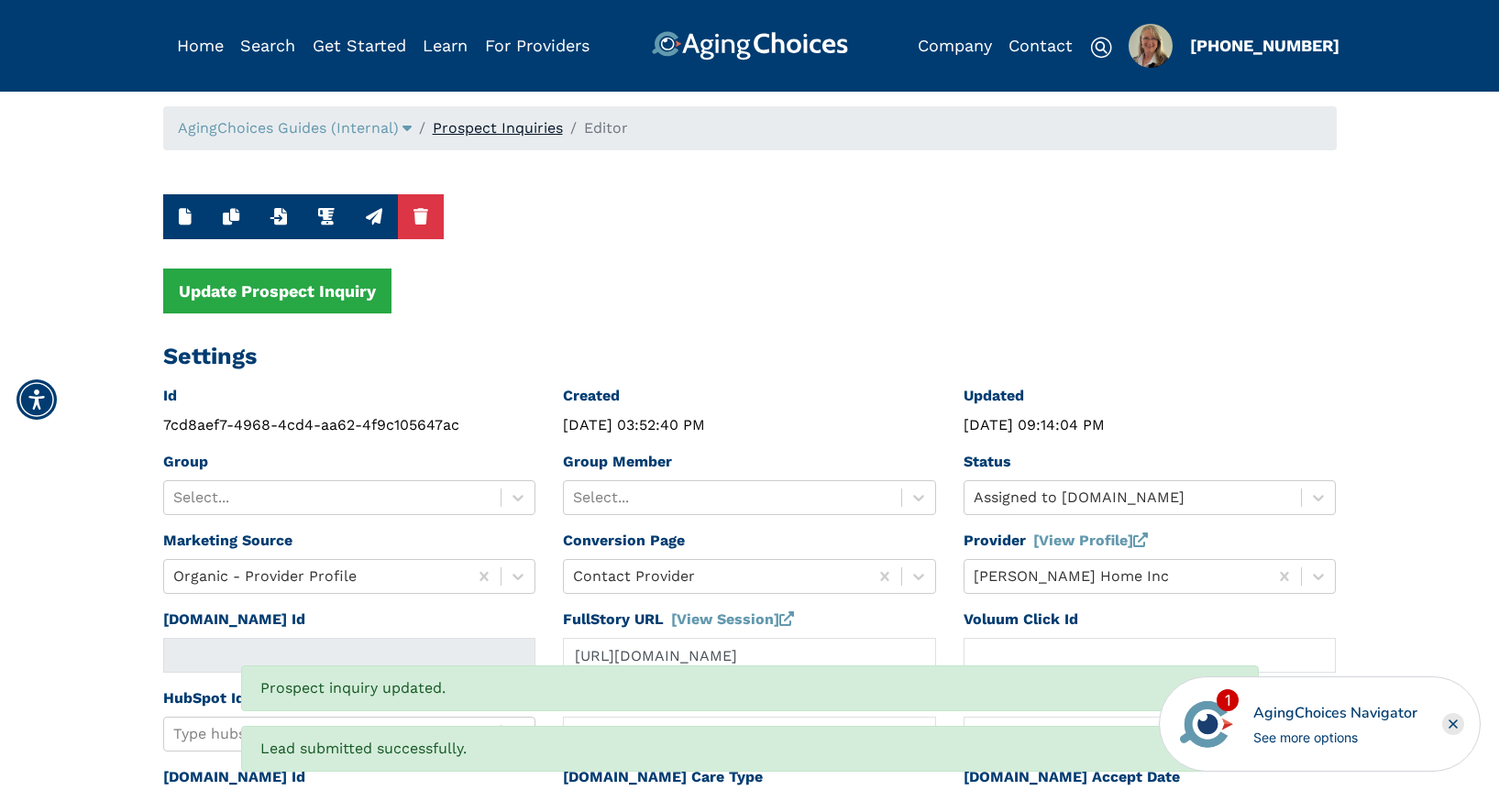
click at [506, 127] on link "Prospect Inquiries" at bounding box center [498, 127] width 130 height 17
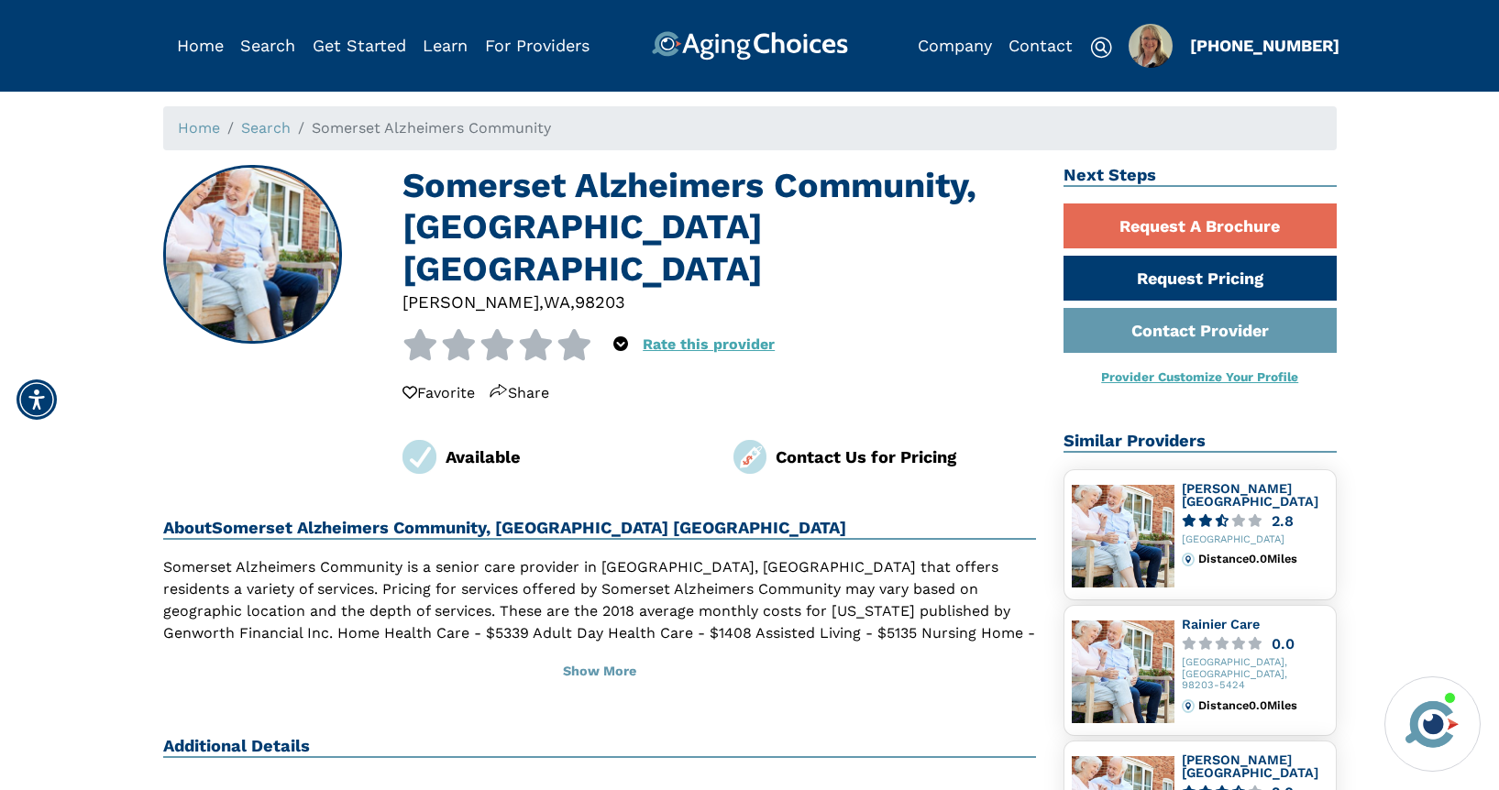
click at [575, 290] on div "98203" at bounding box center [600, 302] width 50 height 25
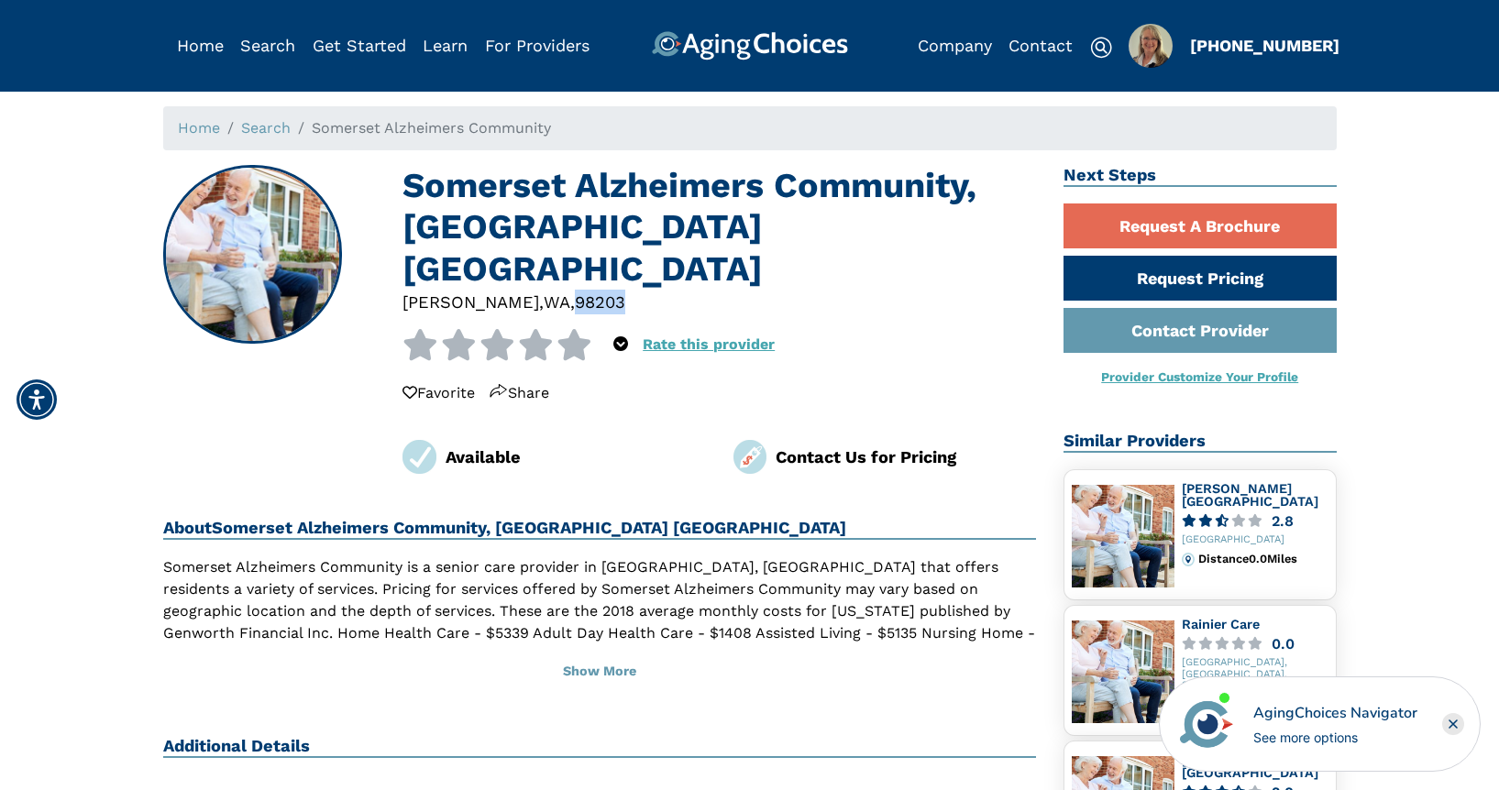
copy div "98203"
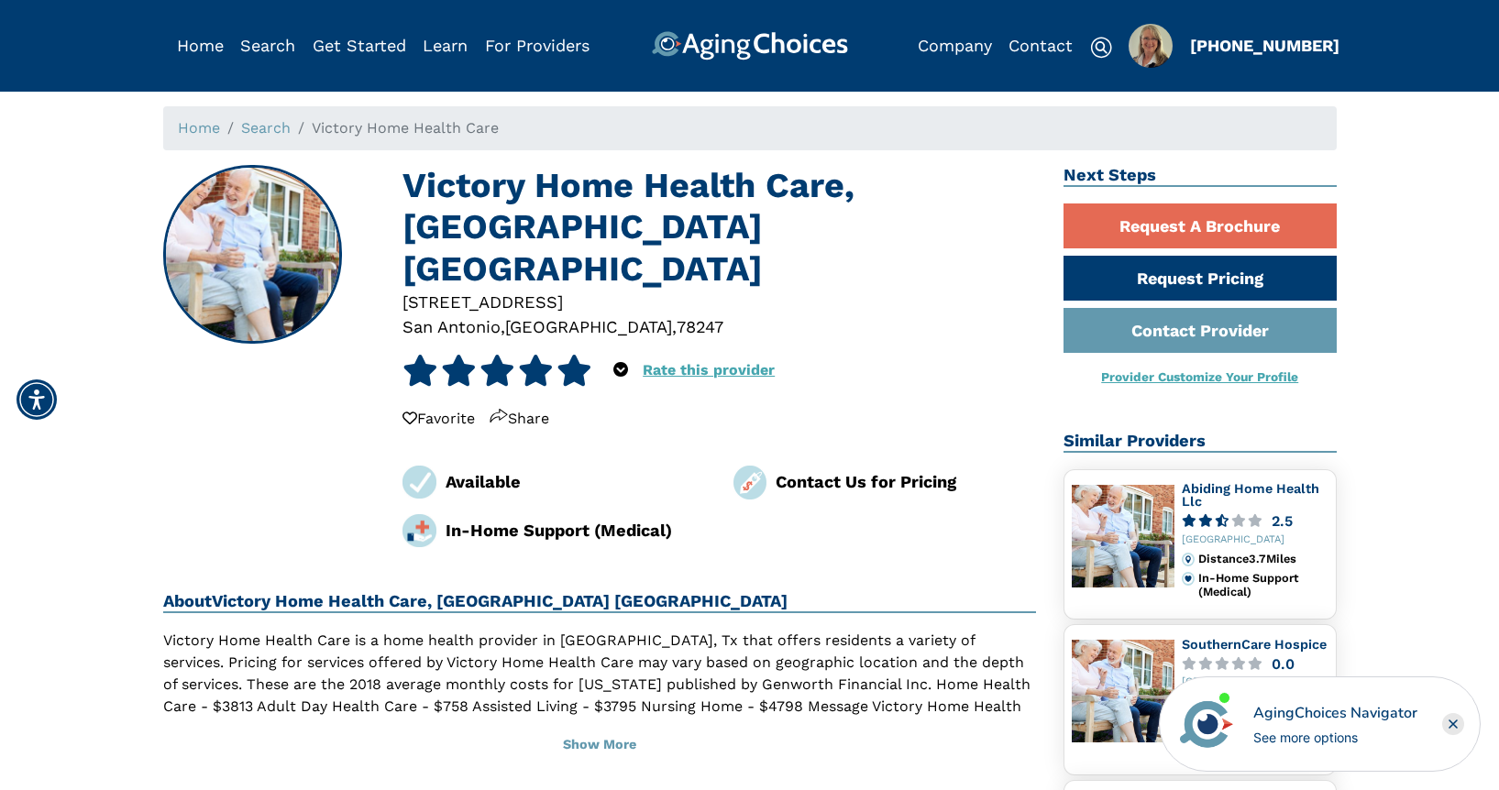
click at [677, 315] on div "78247" at bounding box center [700, 327] width 47 height 25
copy div "78247"
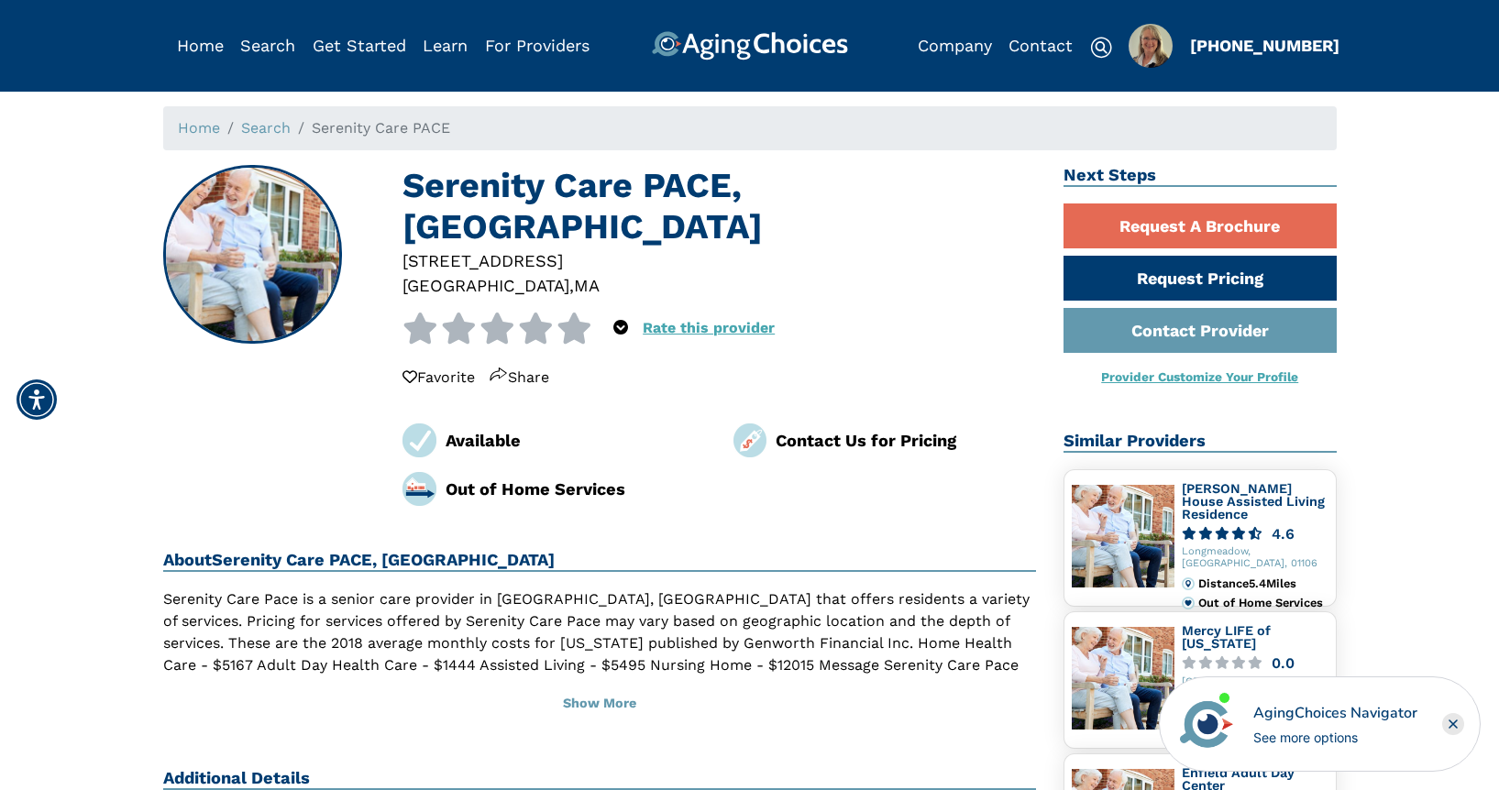
click at [670, 185] on h1 "Serenity Care PACE, Springfield MA" at bounding box center [720, 206] width 634 height 83
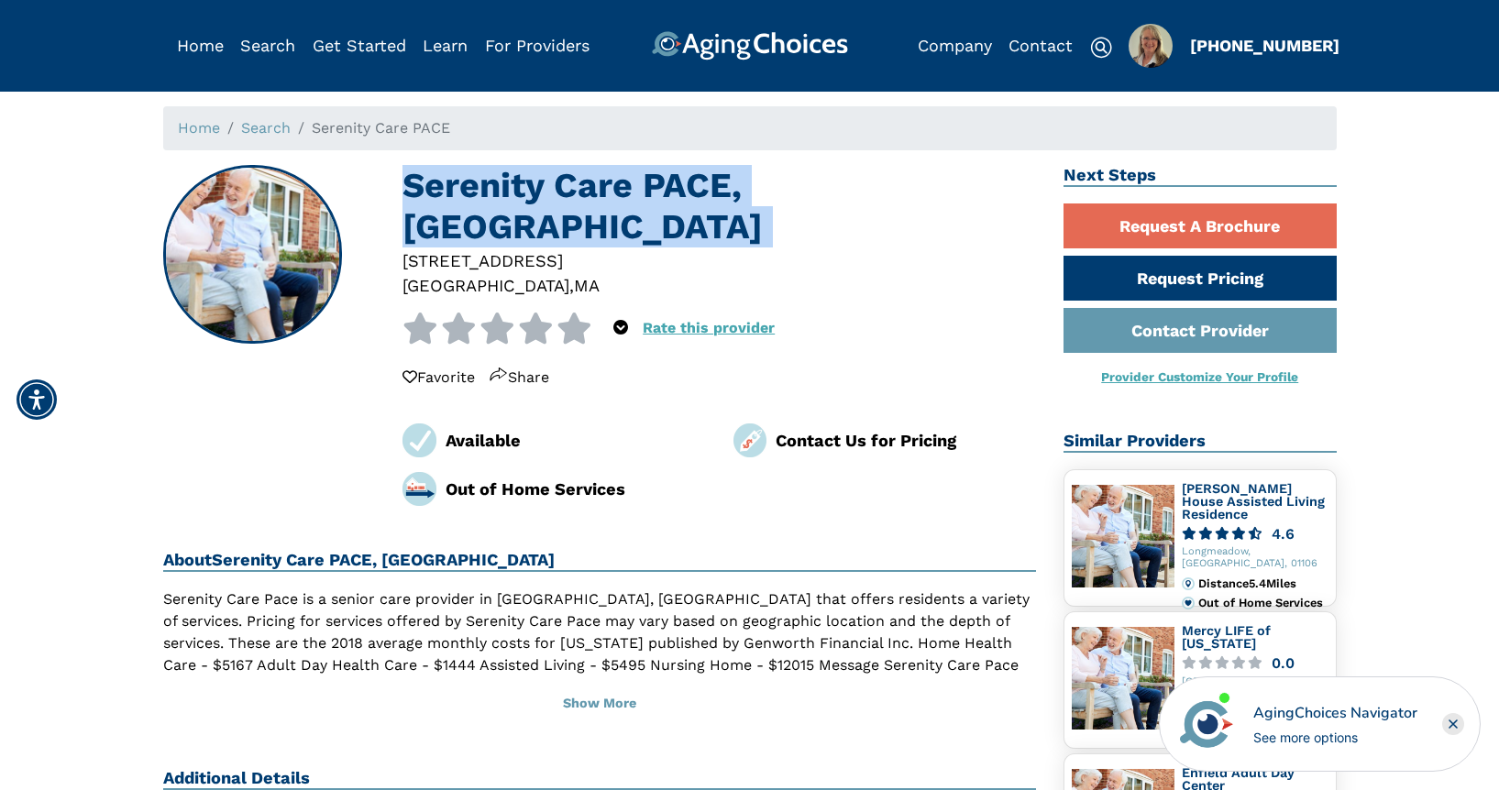
click at [670, 185] on h1 "Serenity Care PACE, Springfield MA" at bounding box center [720, 206] width 634 height 83
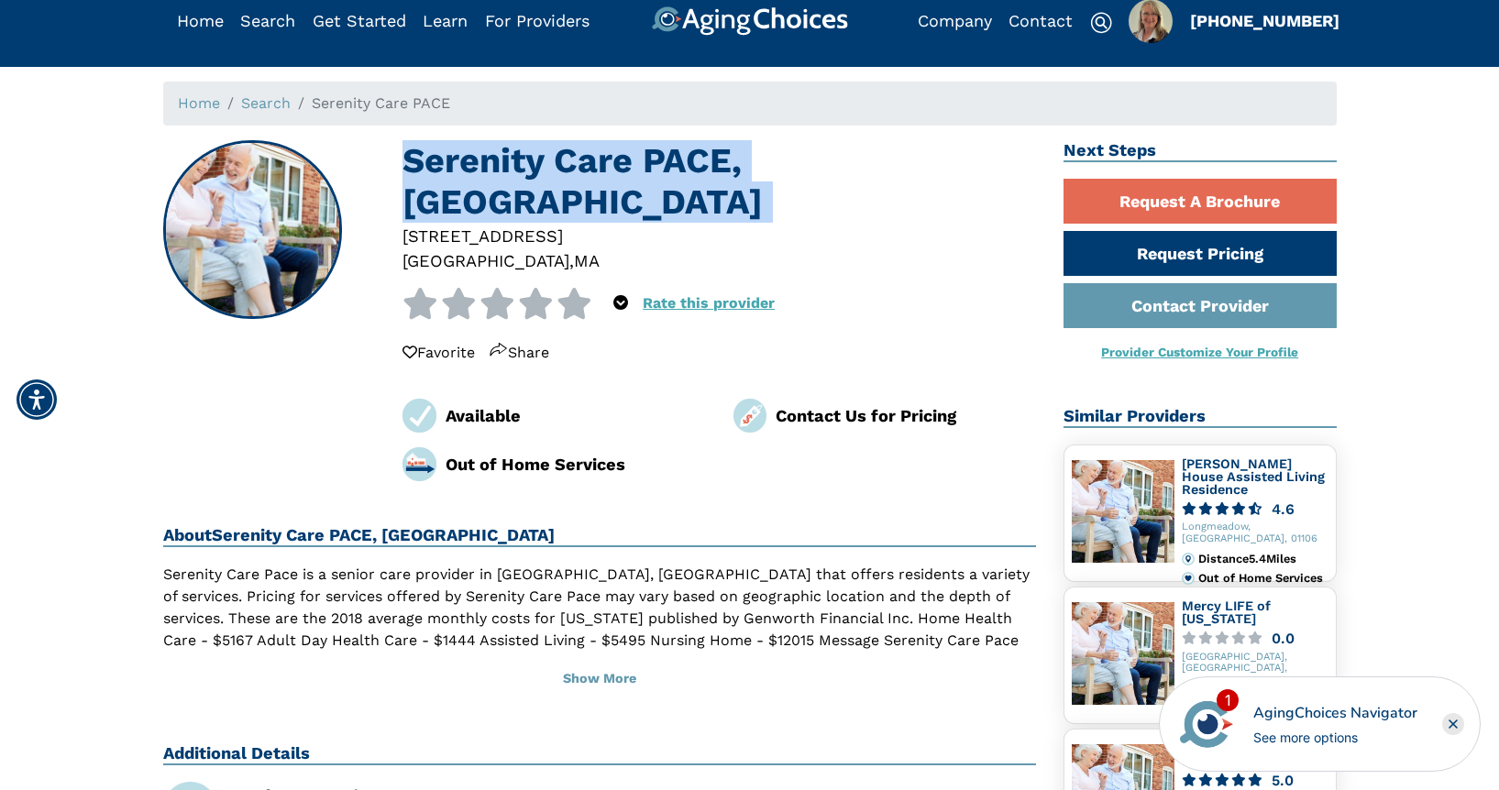
scroll to position [28, 0]
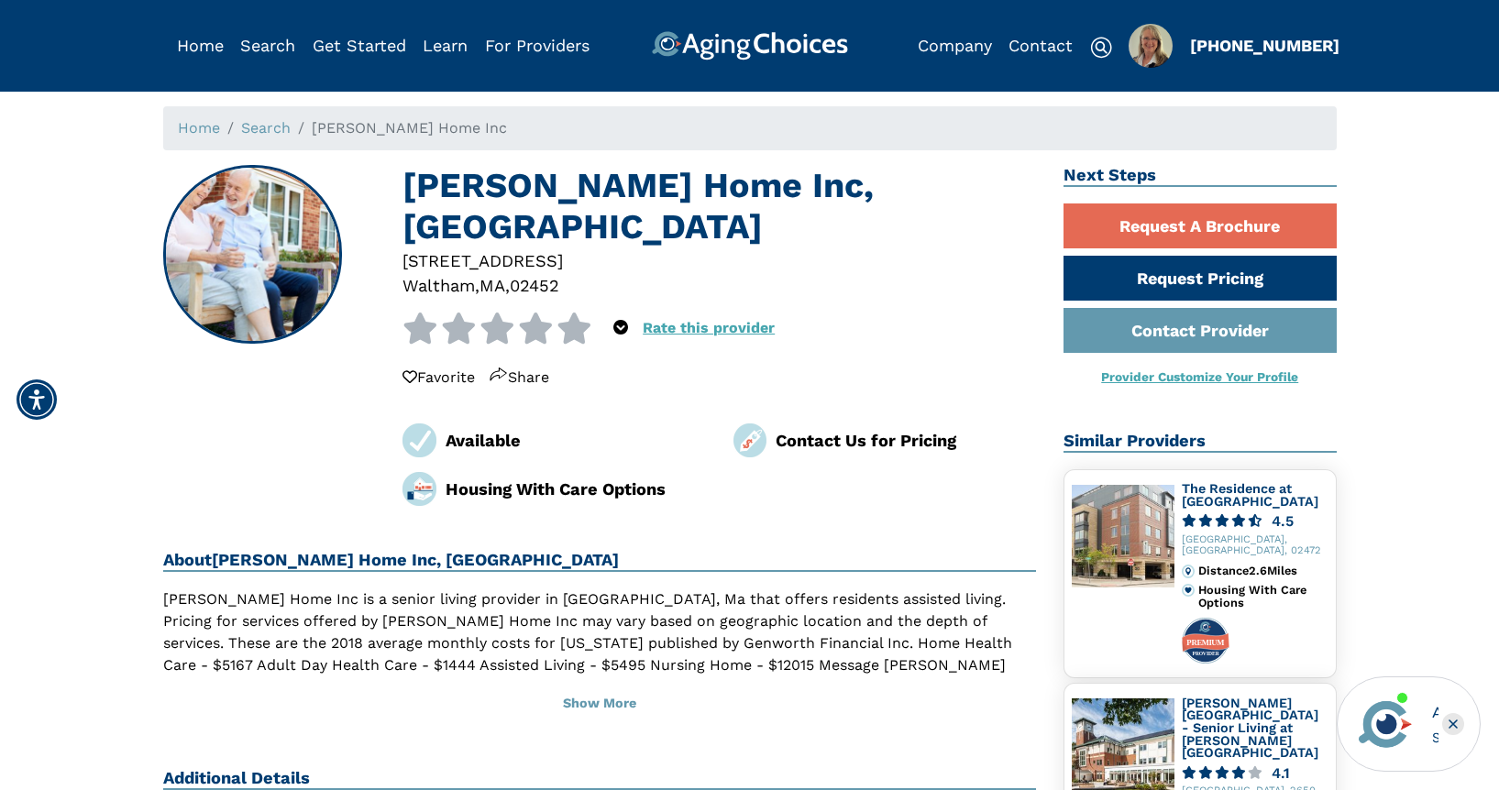
click at [546, 273] on div "02452" at bounding box center [535, 285] width 50 height 25
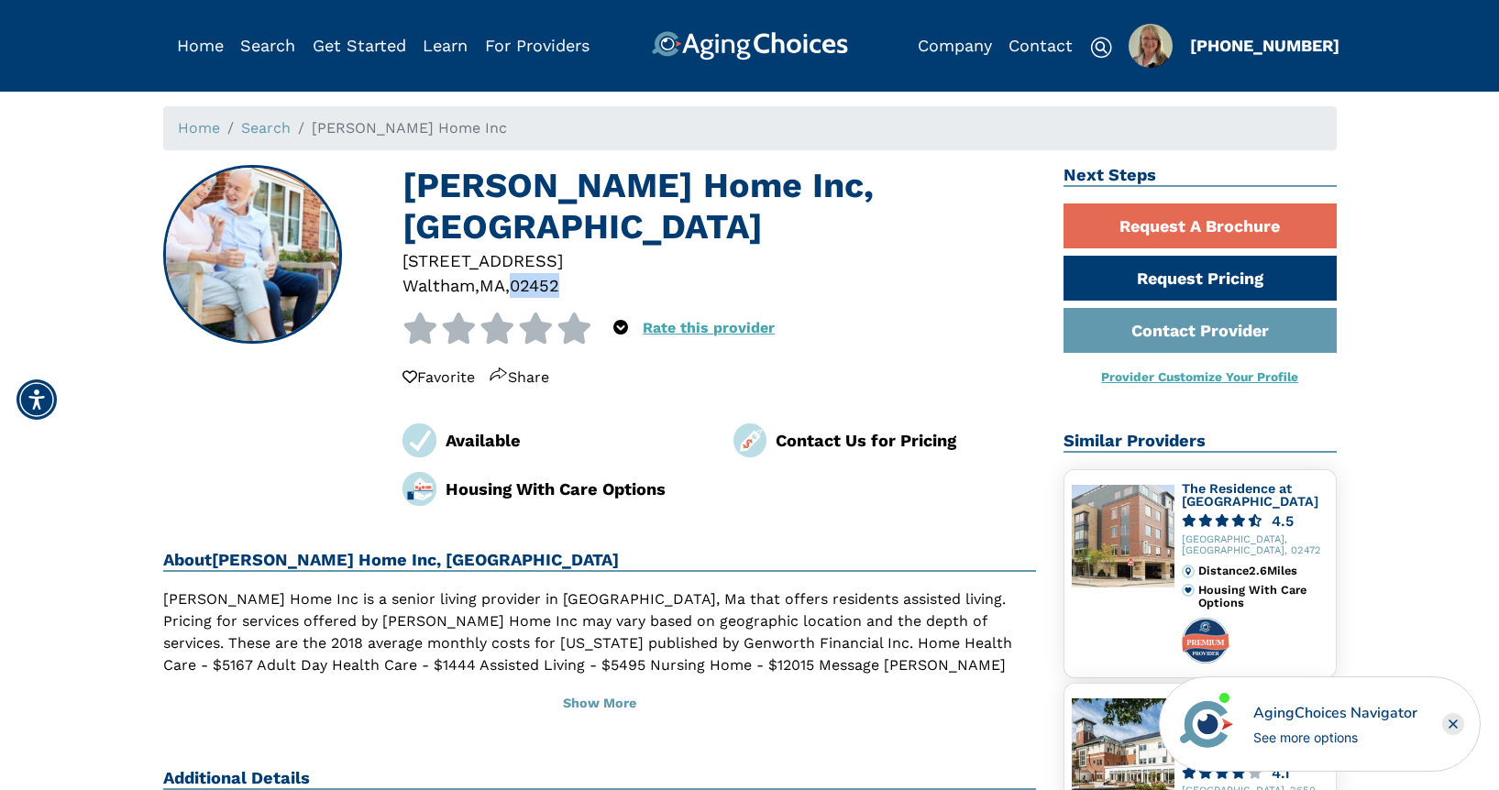
copy div "02452"
